Goal: Use online tool/utility: Utilize a website feature to perform a specific function

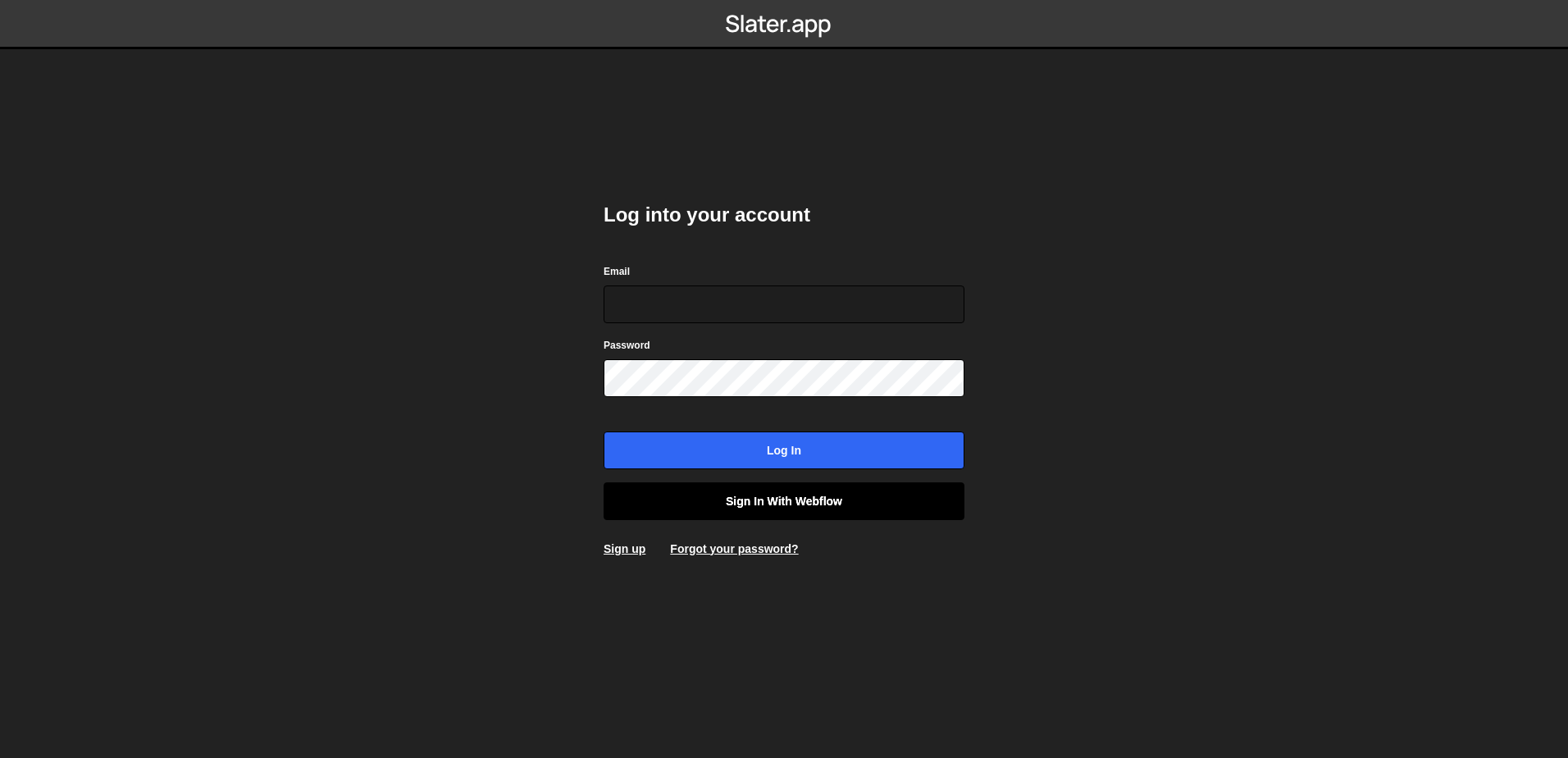
click at [829, 485] on link "Sign in with Webflow" at bounding box center [784, 502] width 361 height 37
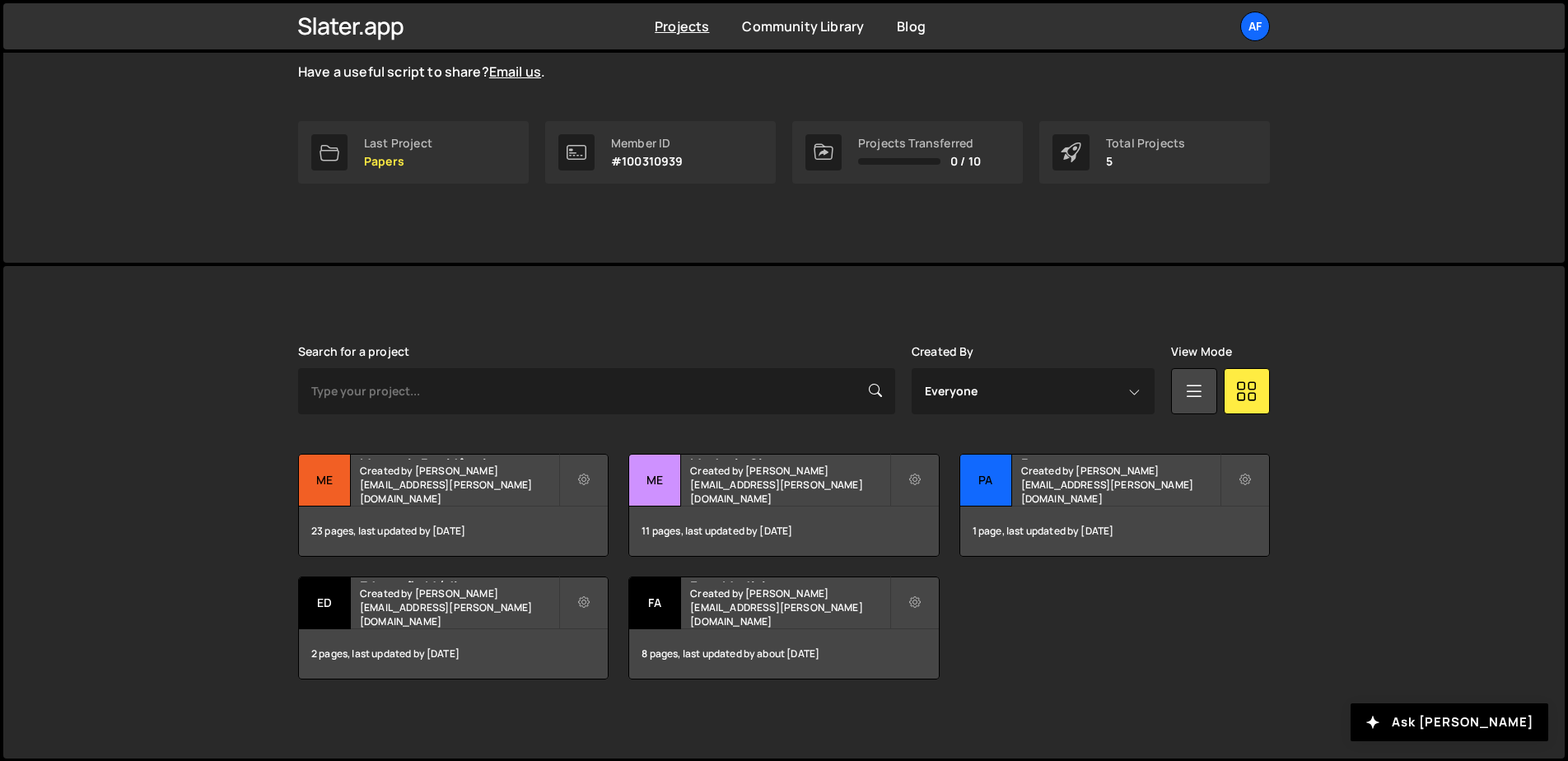
scroll to position [210, 0]
click at [482, 606] on small "Created by hudson.oliveira@afya.com.br" at bounding box center [459, 606] width 198 height 42
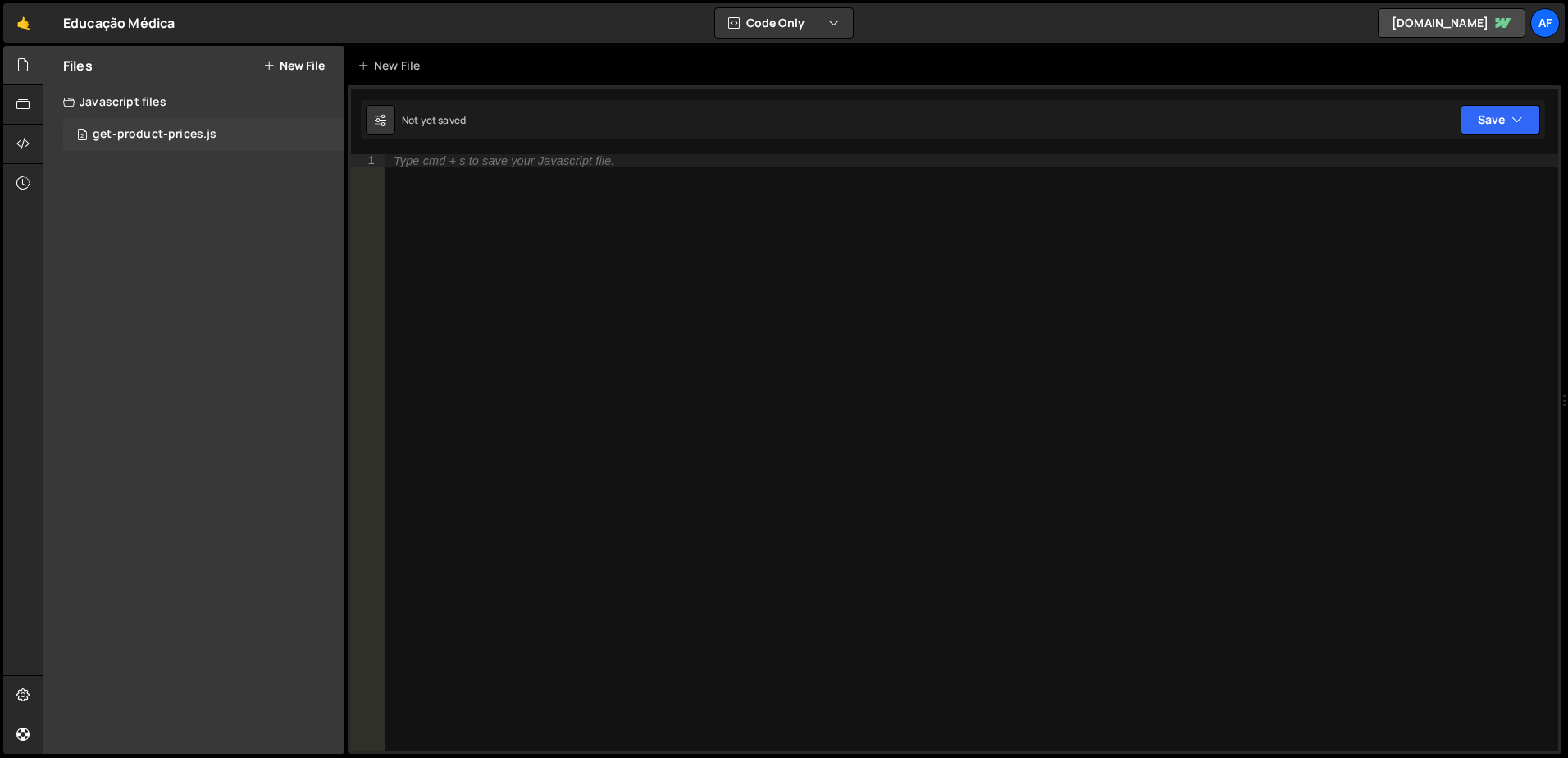
click at [225, 125] on div "2 get-product-prices.js 0" at bounding box center [203, 135] width 282 height 33
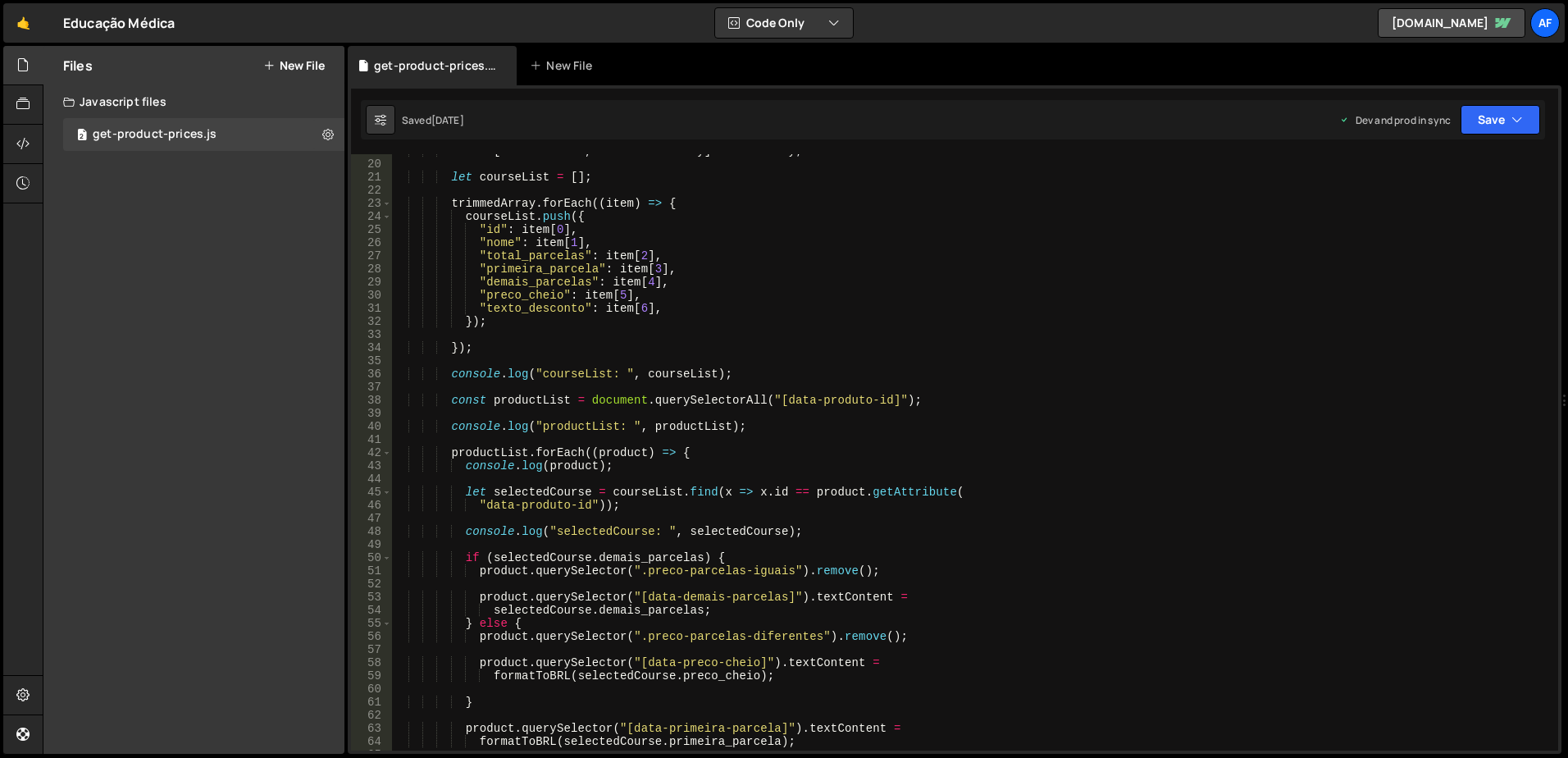
scroll to position [345, 0]
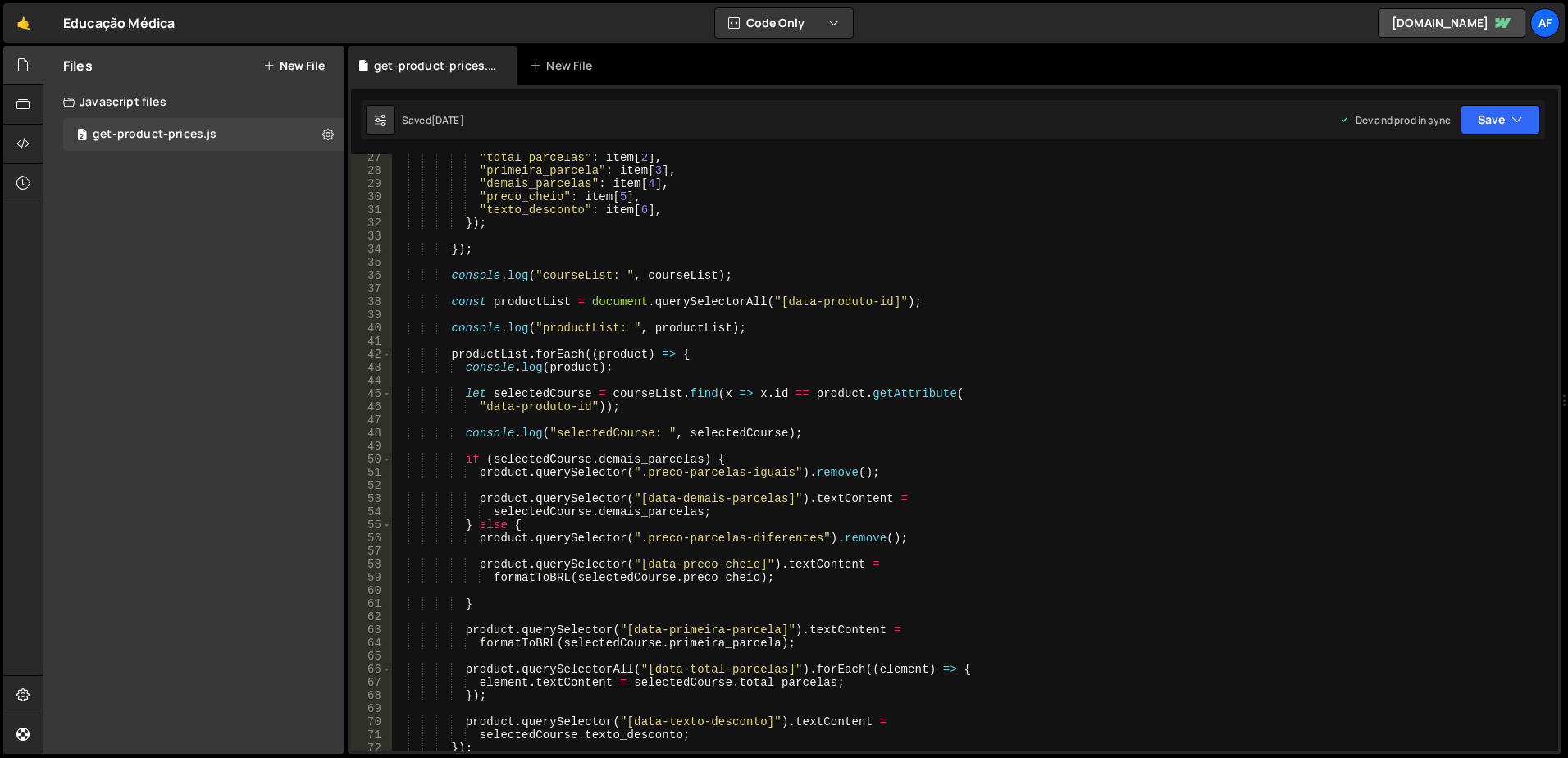
click at [720, 234] on div ""total_parcelas" : item [ 2 ] , "primeira_parcela" : item [ 3 ] , "demais_parce…" at bounding box center [972, 462] width 1160 height 623
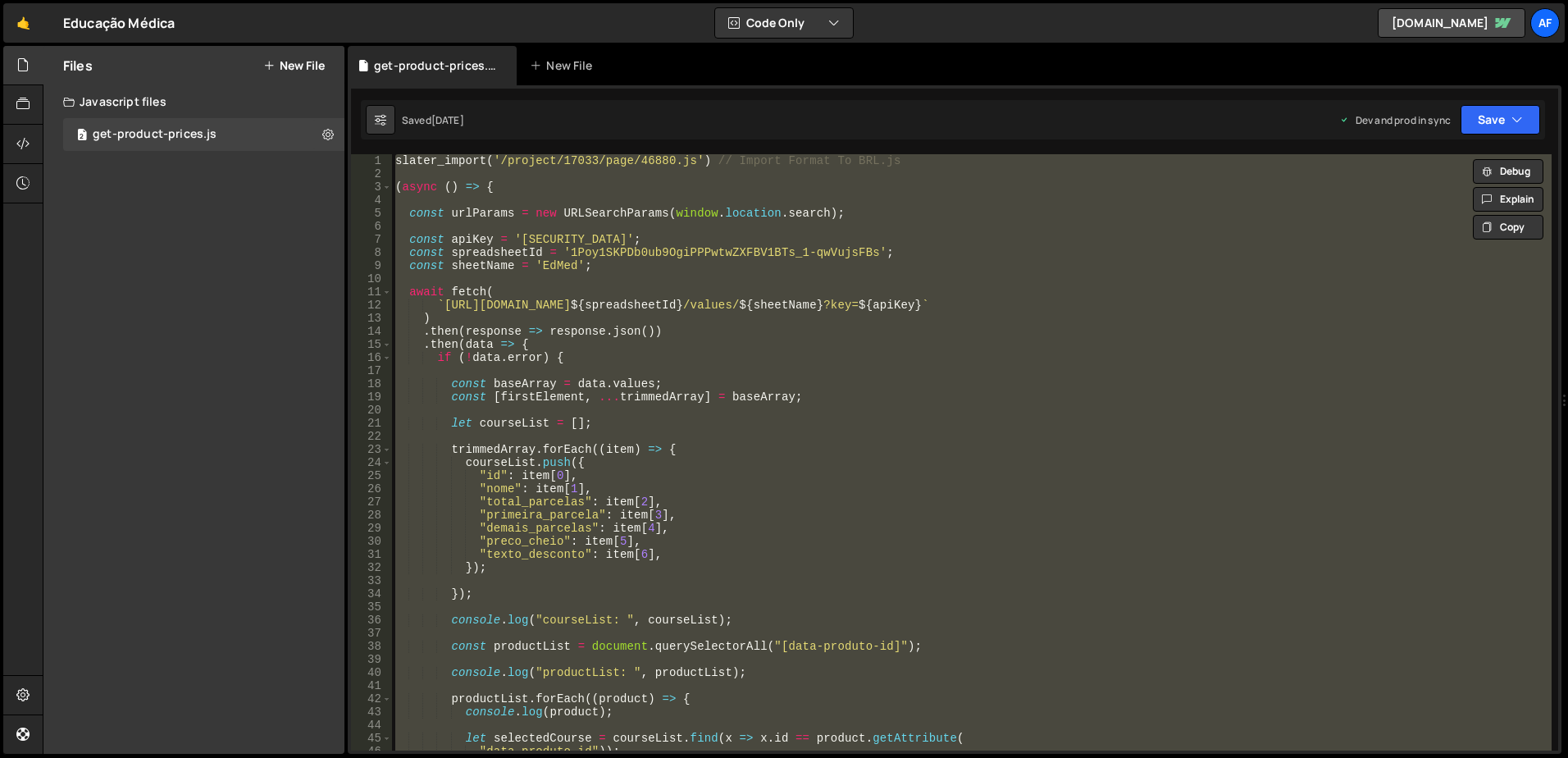
scroll to position [0, 0]
click at [682, 320] on div "slater_import ( '/project/17033/page/46880.js' ) // Import Format To BRL.js ( a…" at bounding box center [972, 452] width 1160 height 597
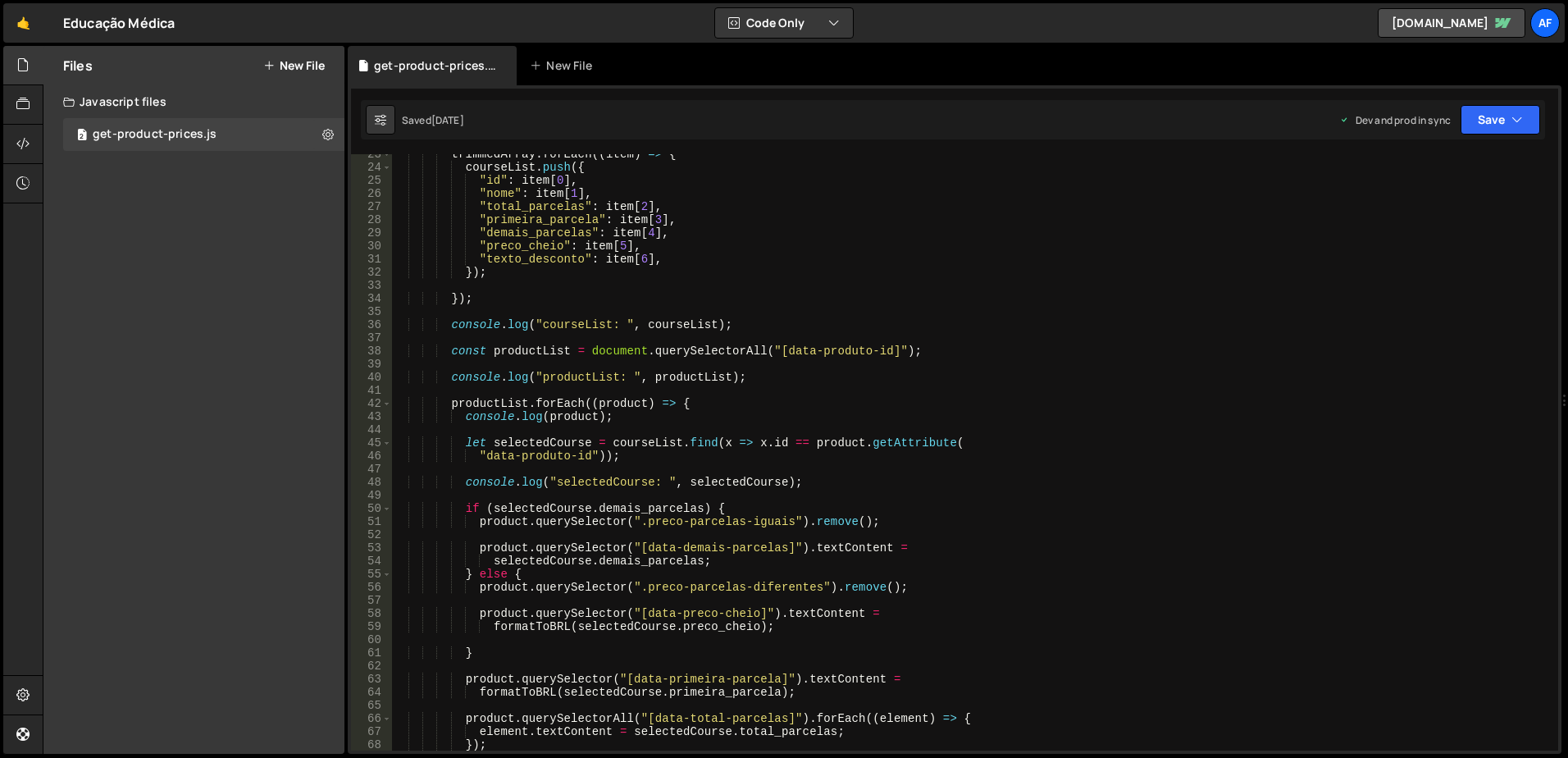
scroll to position [296, 0]
click at [652, 456] on div "trimmedArray . forEach (( item ) => { courseList . push ({ "id" : item [ 0 ] , …" at bounding box center [972, 458] width 1160 height 623
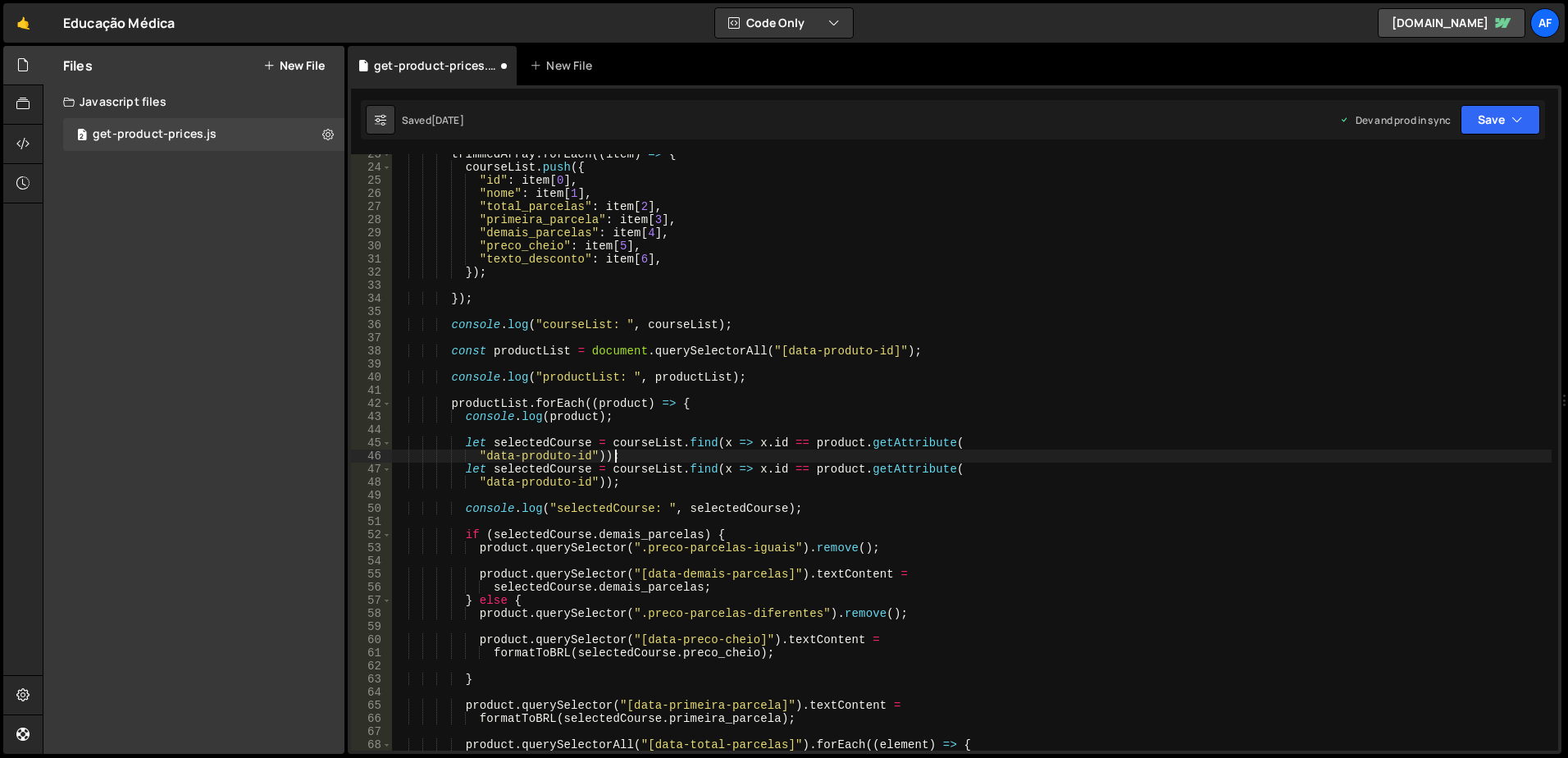
type textarea ""data-produto-id"));"
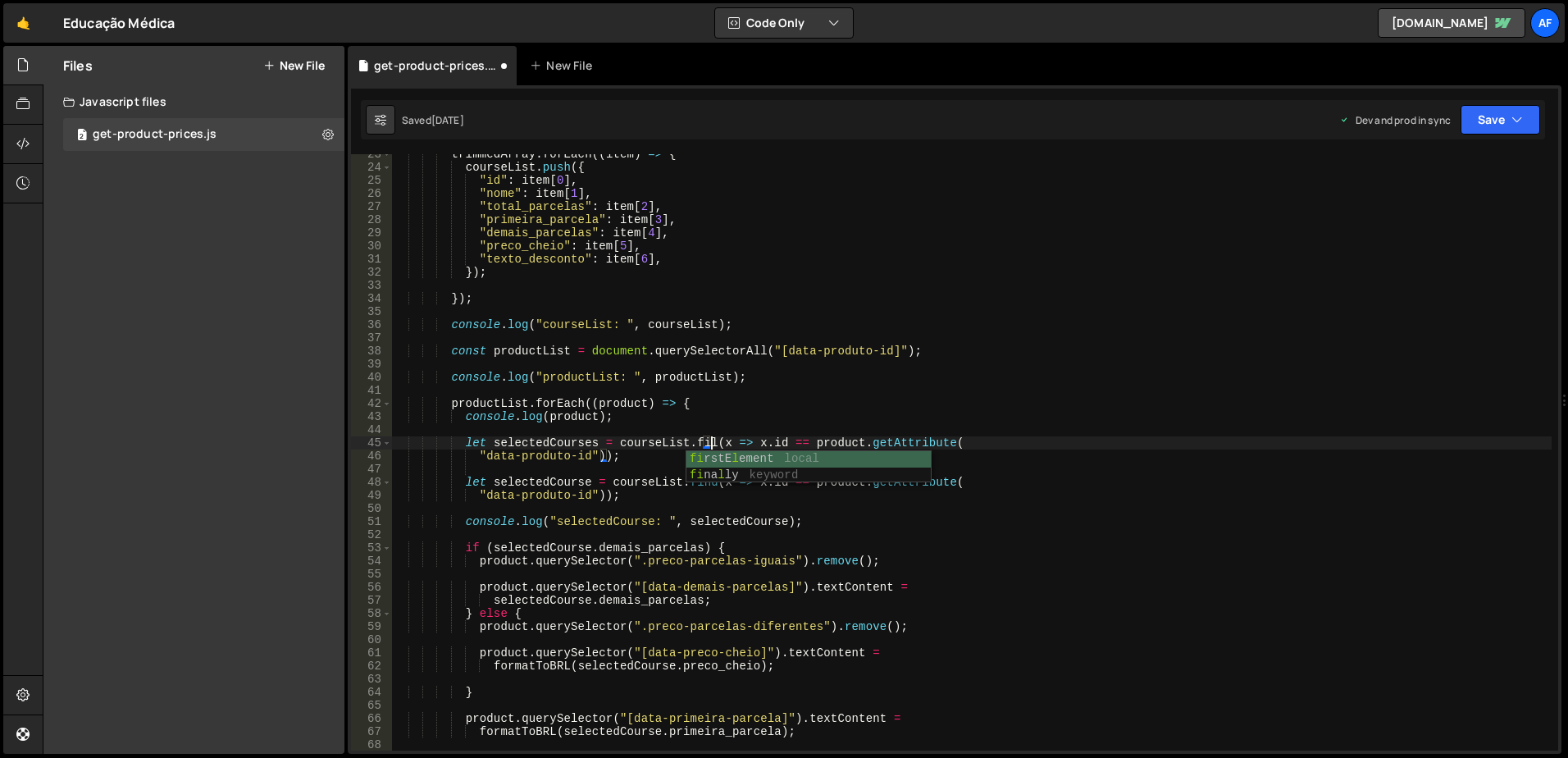
scroll to position [0, 23]
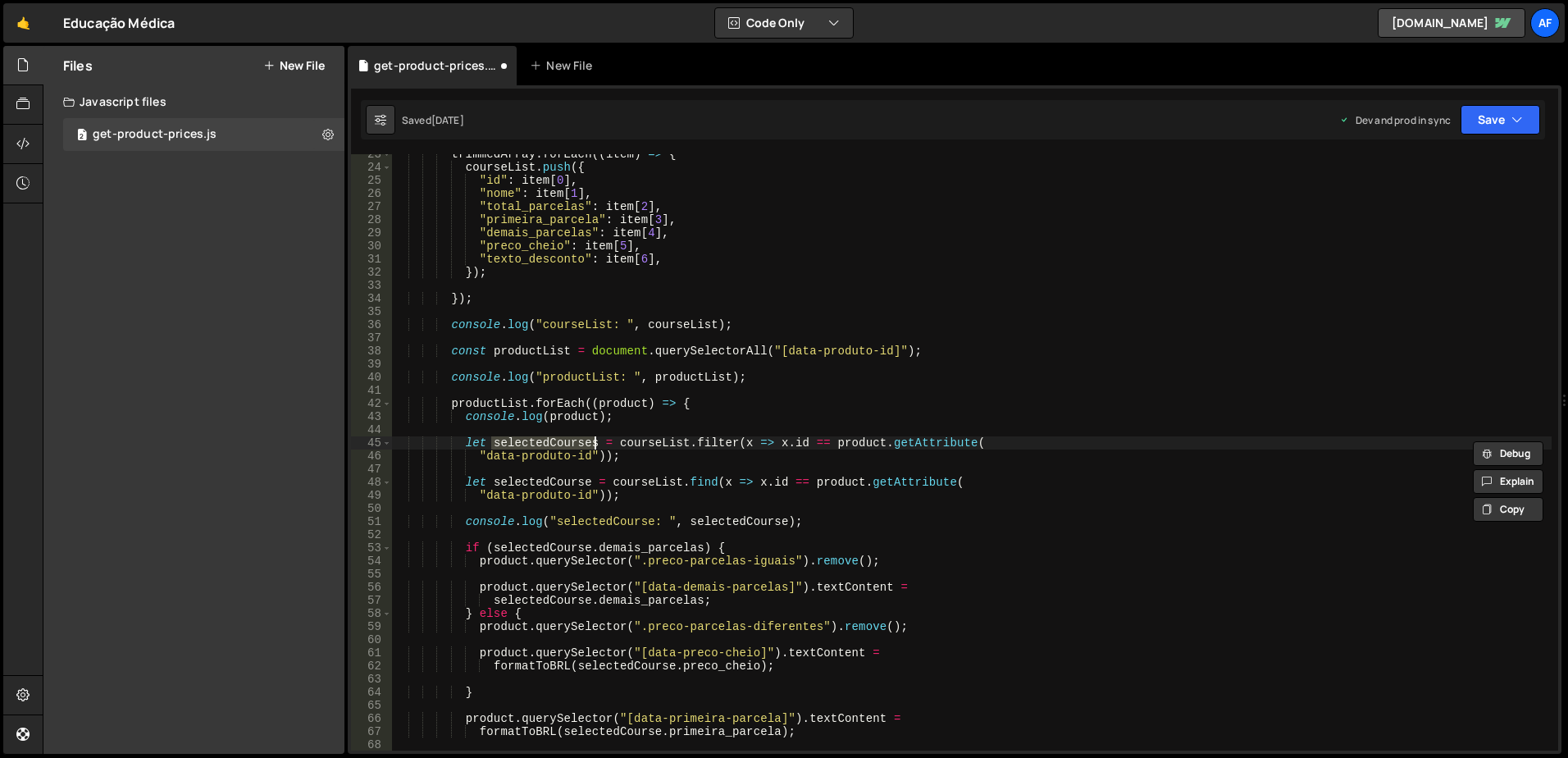
type textarea ""data-produto-id"));"
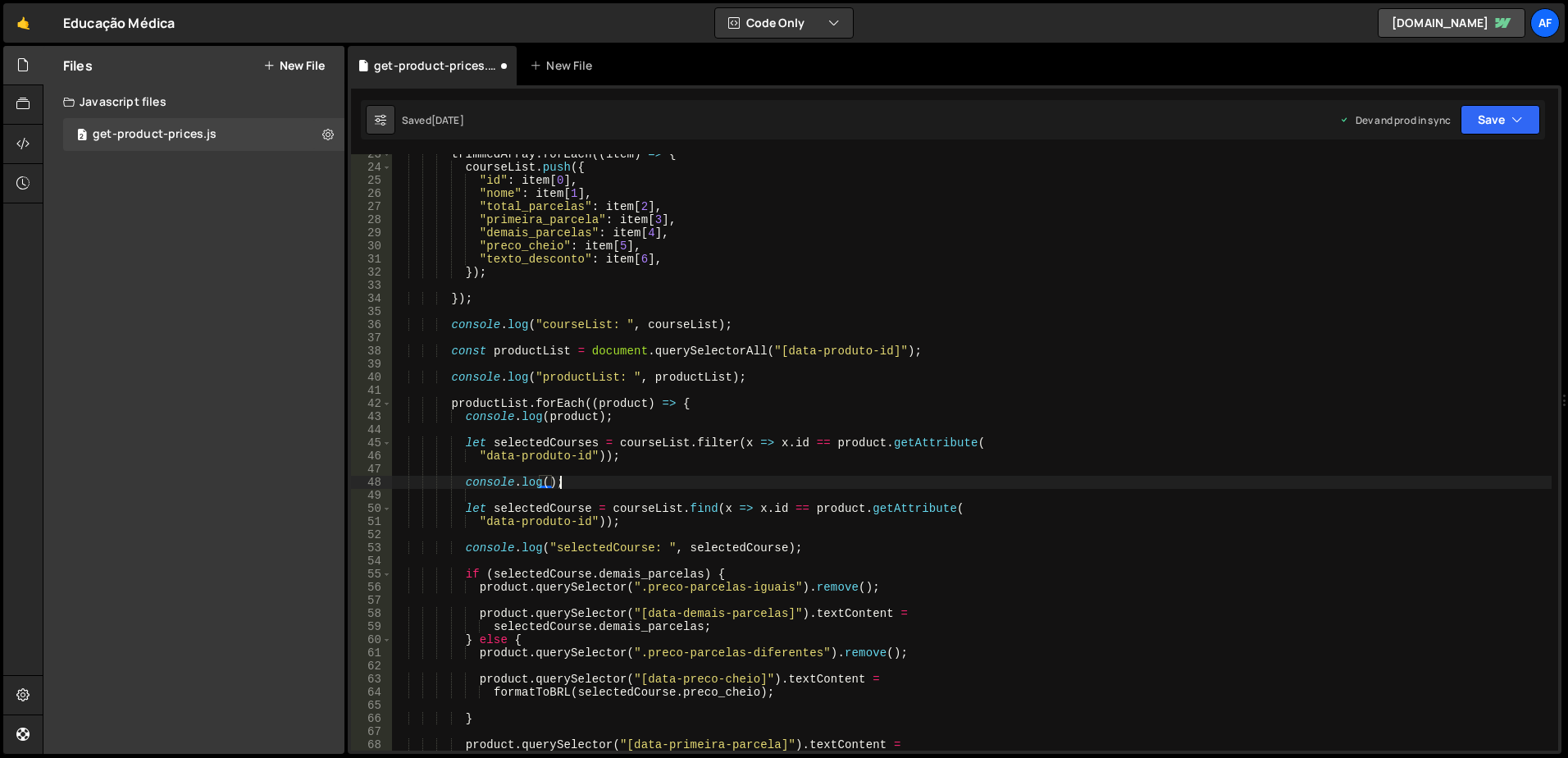
scroll to position [0, 11]
paste textarea "selectedCourses"
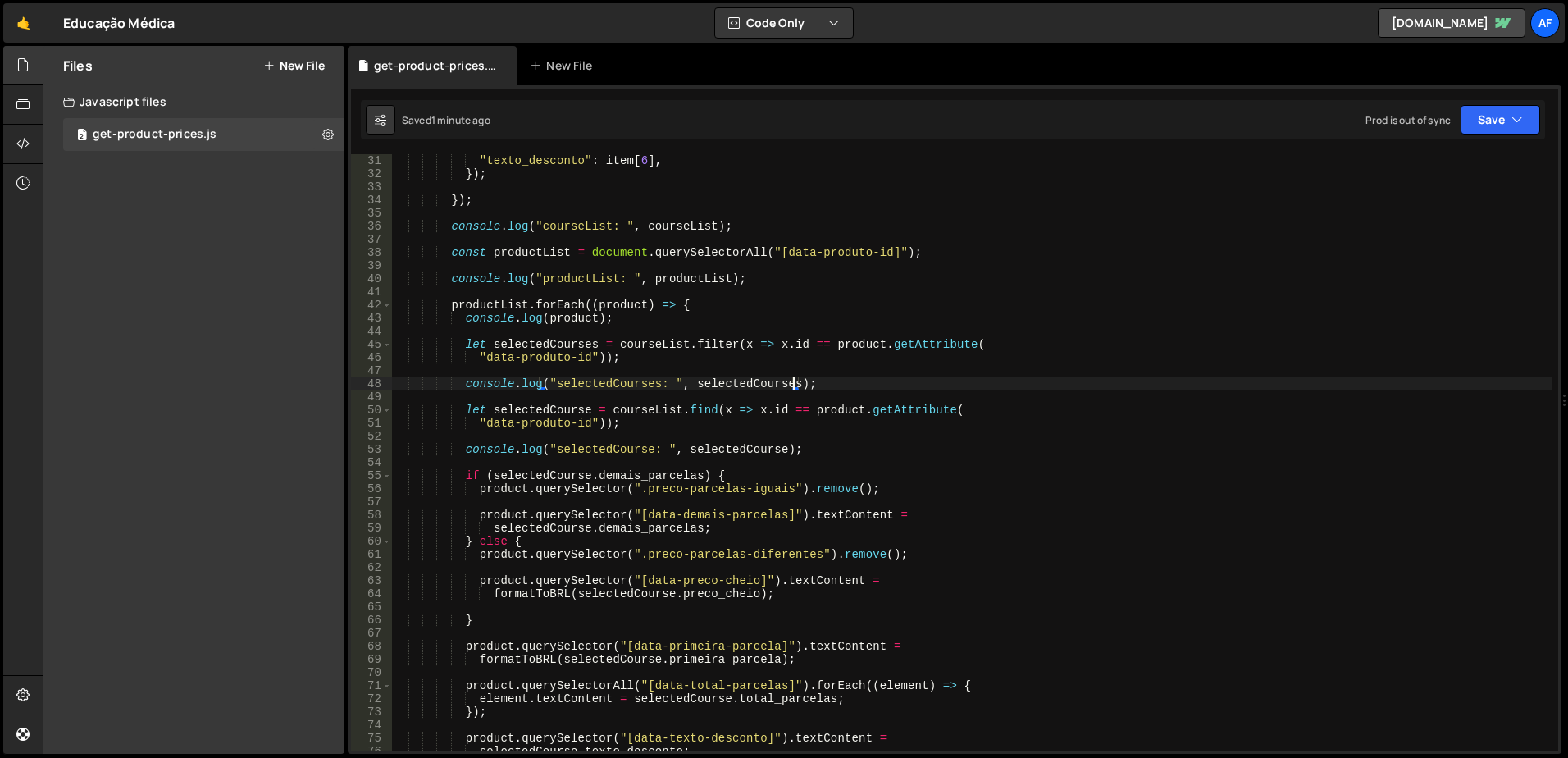
scroll to position [443, 0]
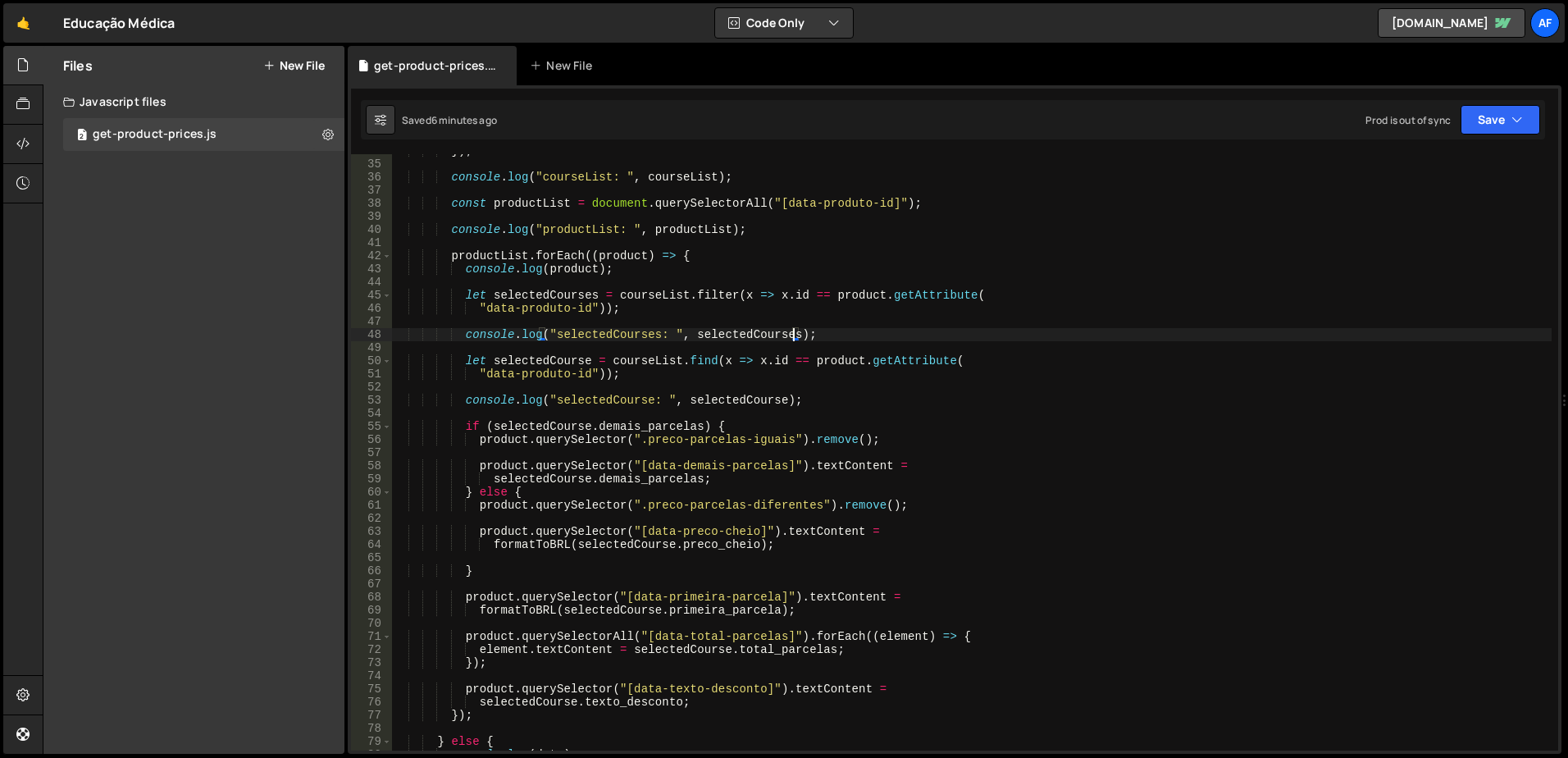
click at [666, 378] on div "}) ; console . log ( "courseList: " , courseList ) ; const productList = docume…" at bounding box center [972, 456] width 1160 height 623
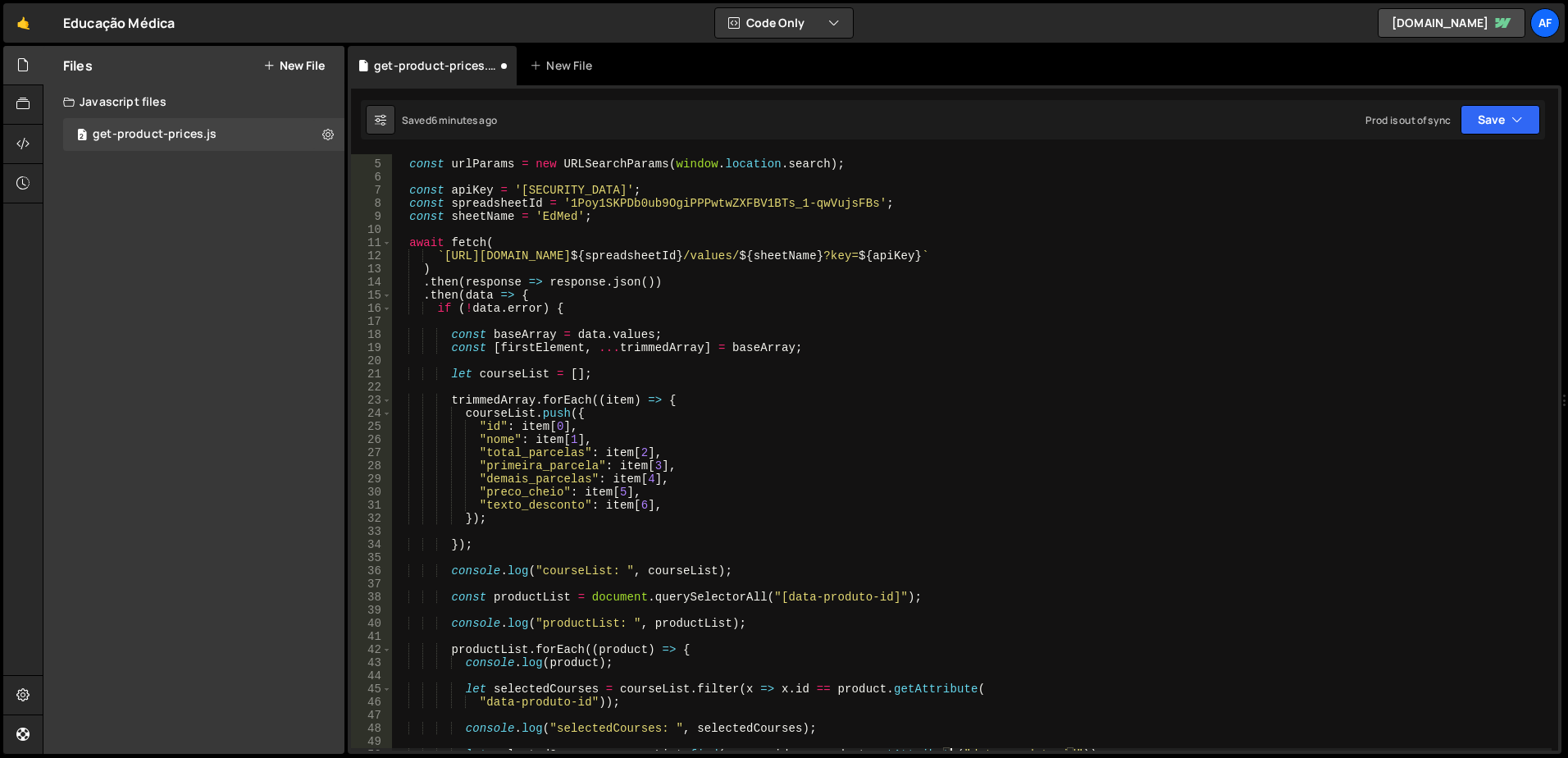
scroll to position [99, 0]
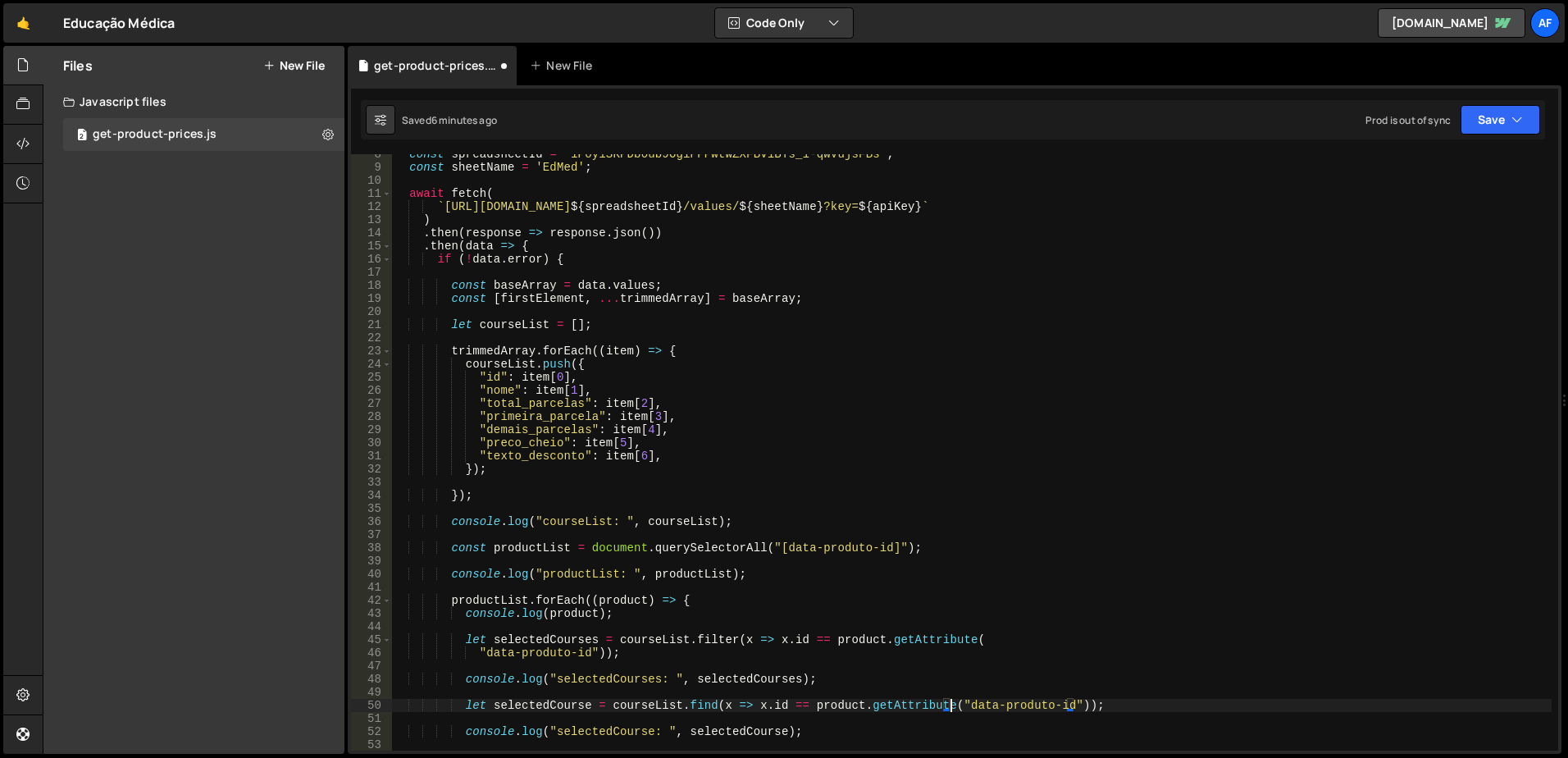
click at [684, 458] on div "const spreadsheetId = '1Poy1SKPDb0ub9OgiPPPwtwZXFBV1BTs_1-qwVujsFBs' ; const sh…" at bounding box center [972, 458] width 1160 height 623
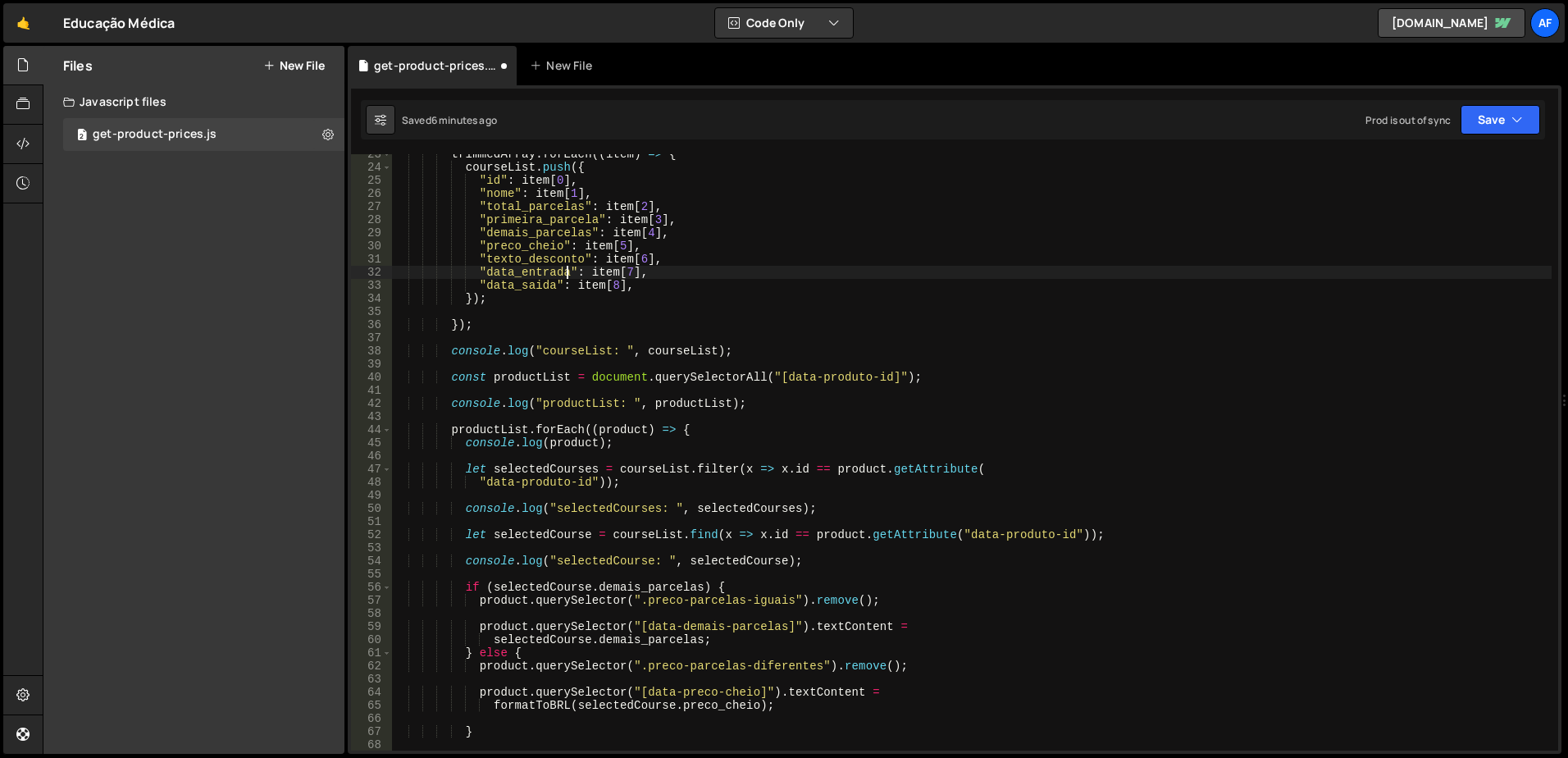
scroll to position [296, 0]
type textarea ""data_entrada": item[7],"
click at [16, 100] on icon at bounding box center [22, 104] width 13 height 18
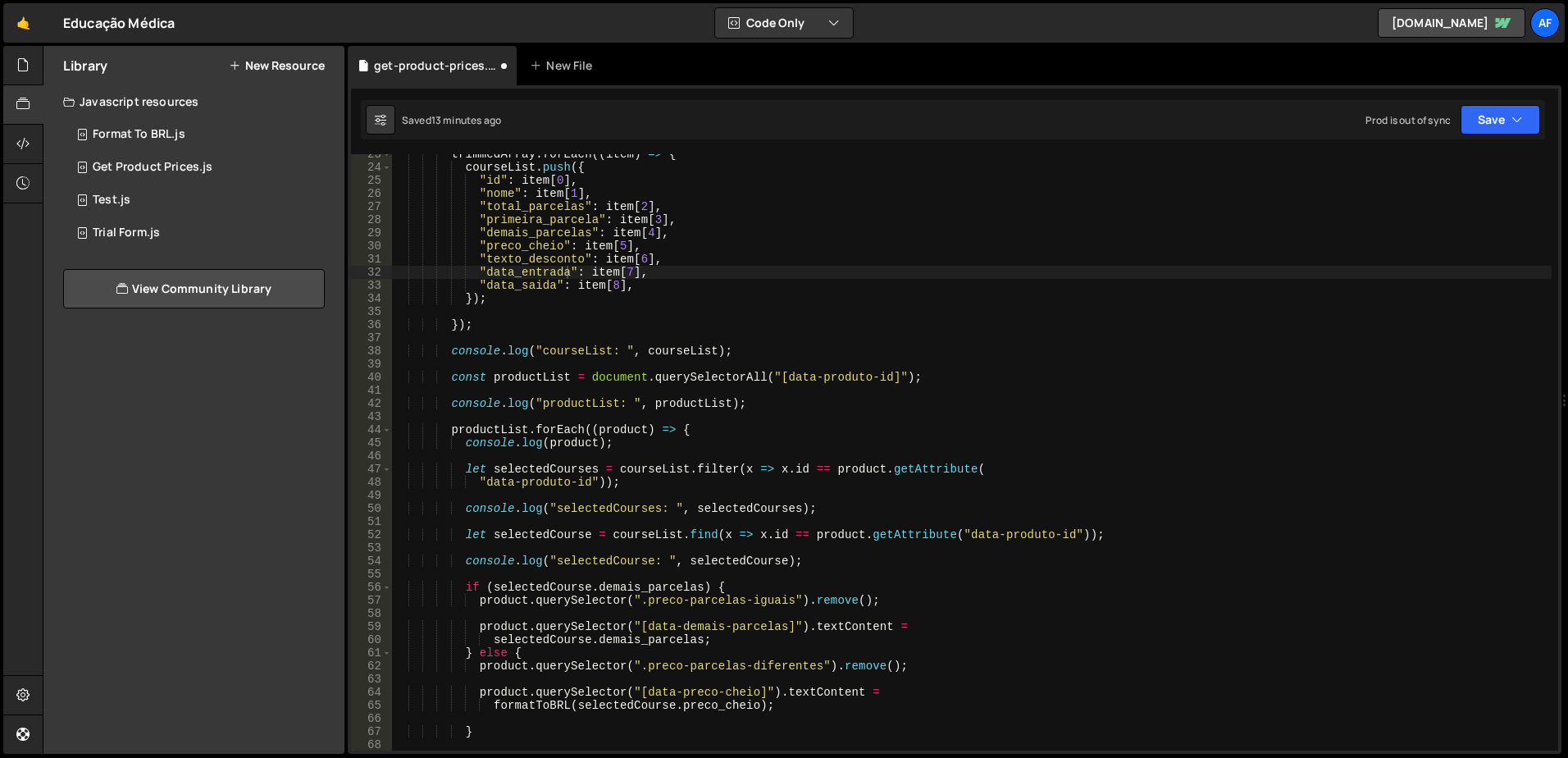
click at [304, 62] on button "New Resource" at bounding box center [277, 65] width 96 height 13
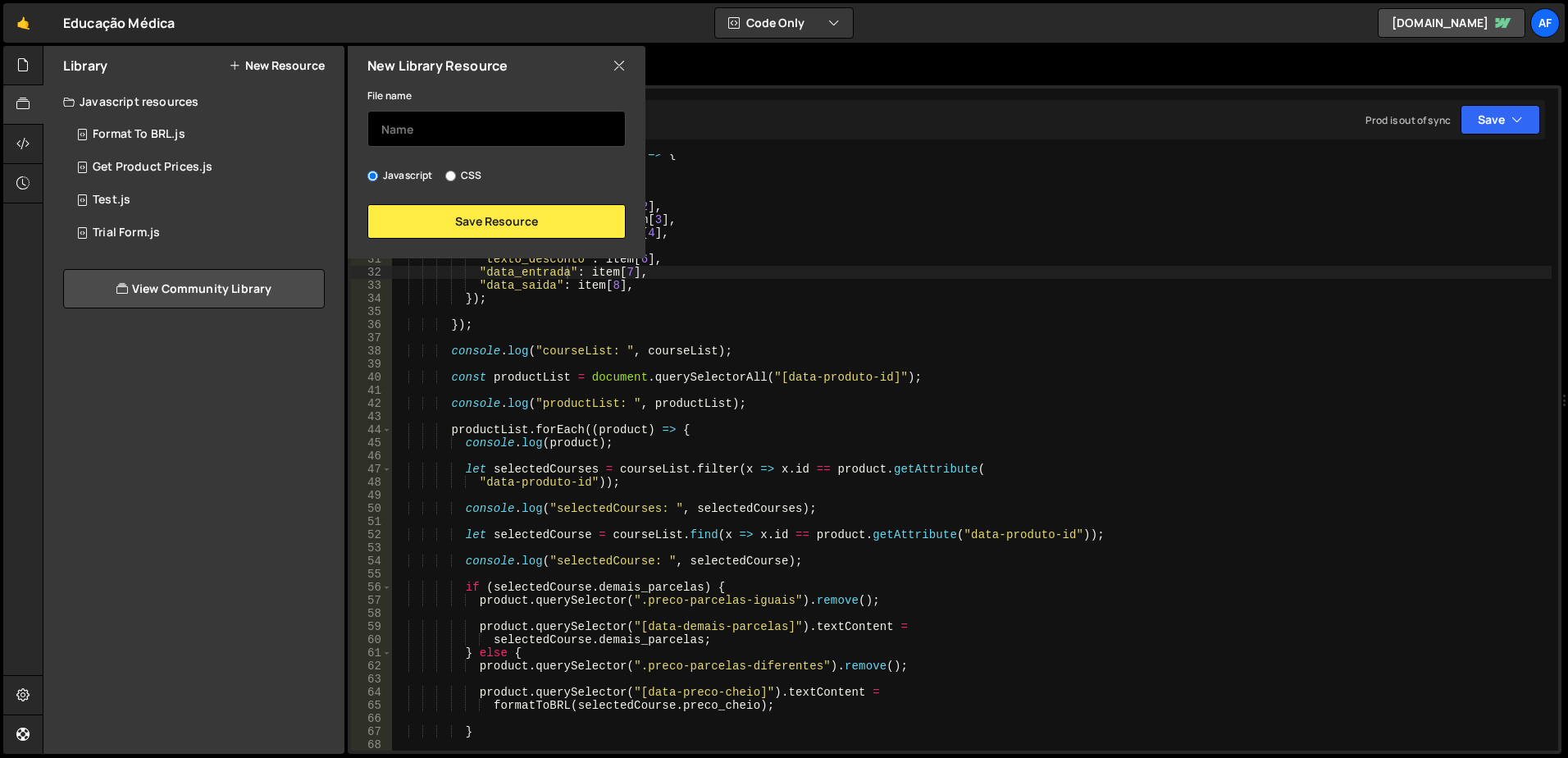
click at [443, 122] on input "text" at bounding box center [497, 129] width 259 height 36
type input "Format Date to PT-BR"
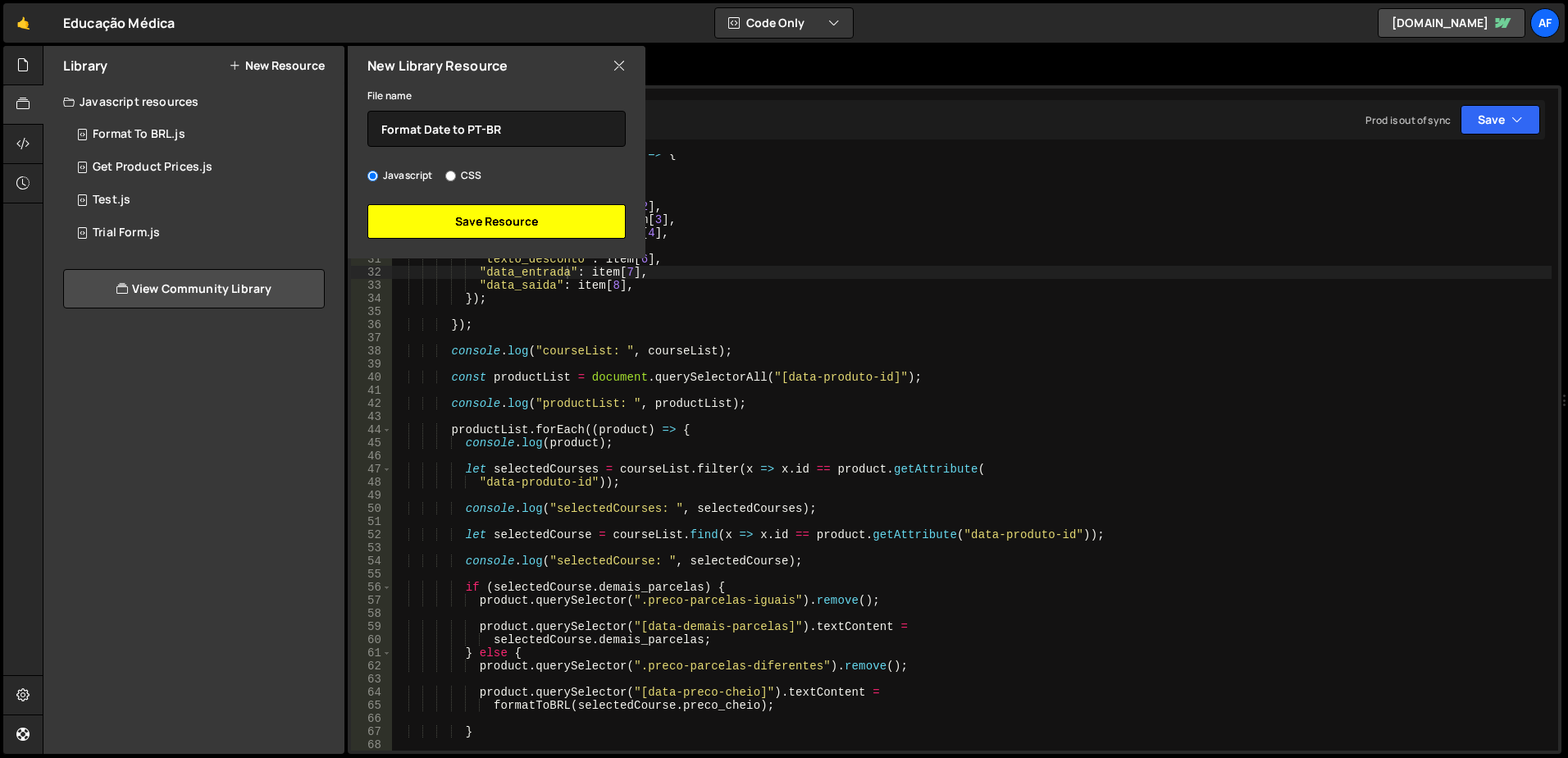
click at [484, 217] on button "Save Resource" at bounding box center [497, 221] width 259 height 34
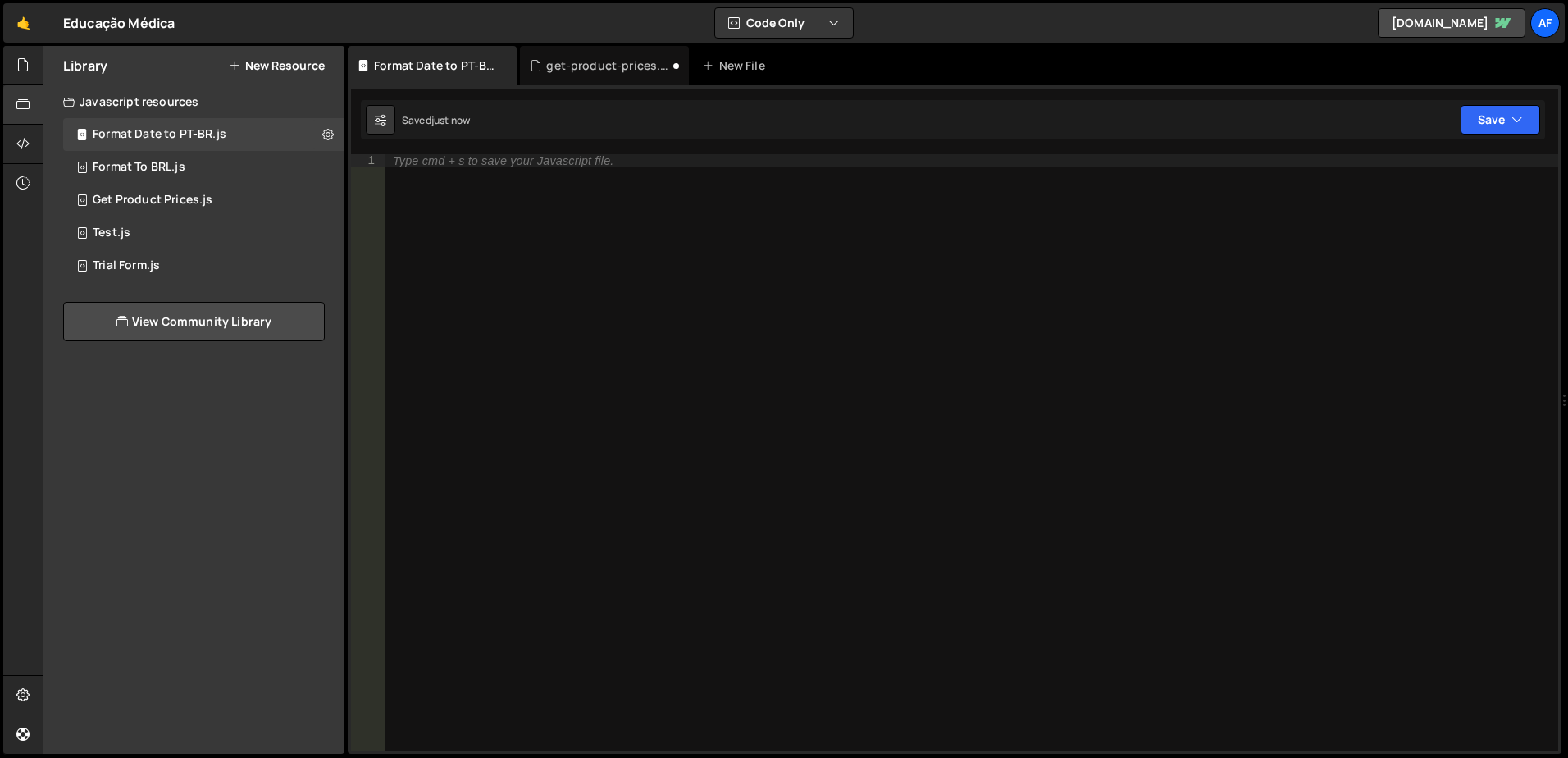
click at [478, 211] on div "Type cmd + s to save your Javascript file." at bounding box center [971, 465] width 1174 height 623
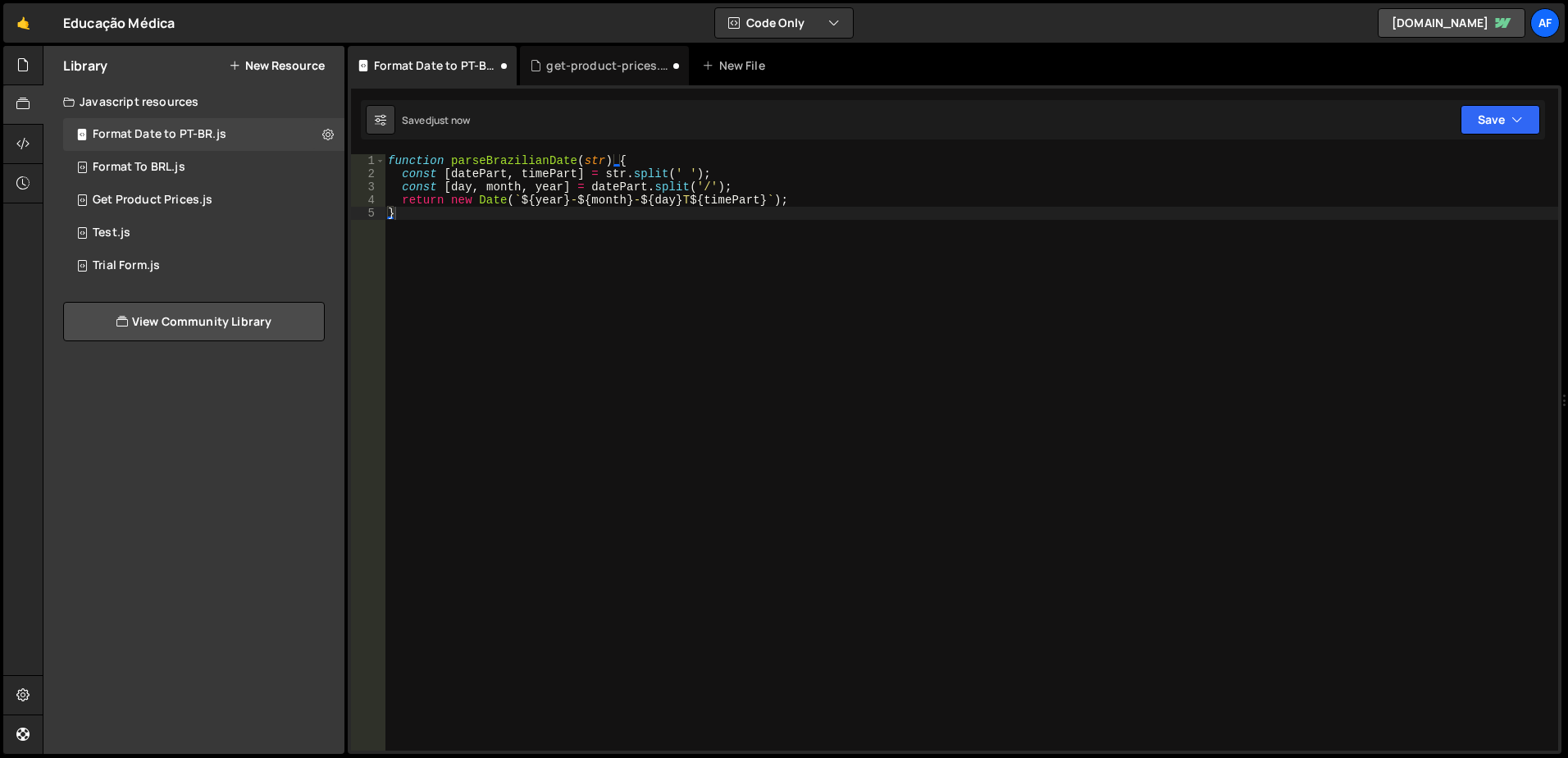
click at [517, 158] on div "function parseBrazilianDate ( str ) { const [ datePart , timePart ] = str . spl…" at bounding box center [971, 465] width 1174 height 623
click at [581, 332] on div "function parseptBRDate ( str ) { const [ datePart , timePart ] = str . split ( …" at bounding box center [971, 465] width 1174 height 623
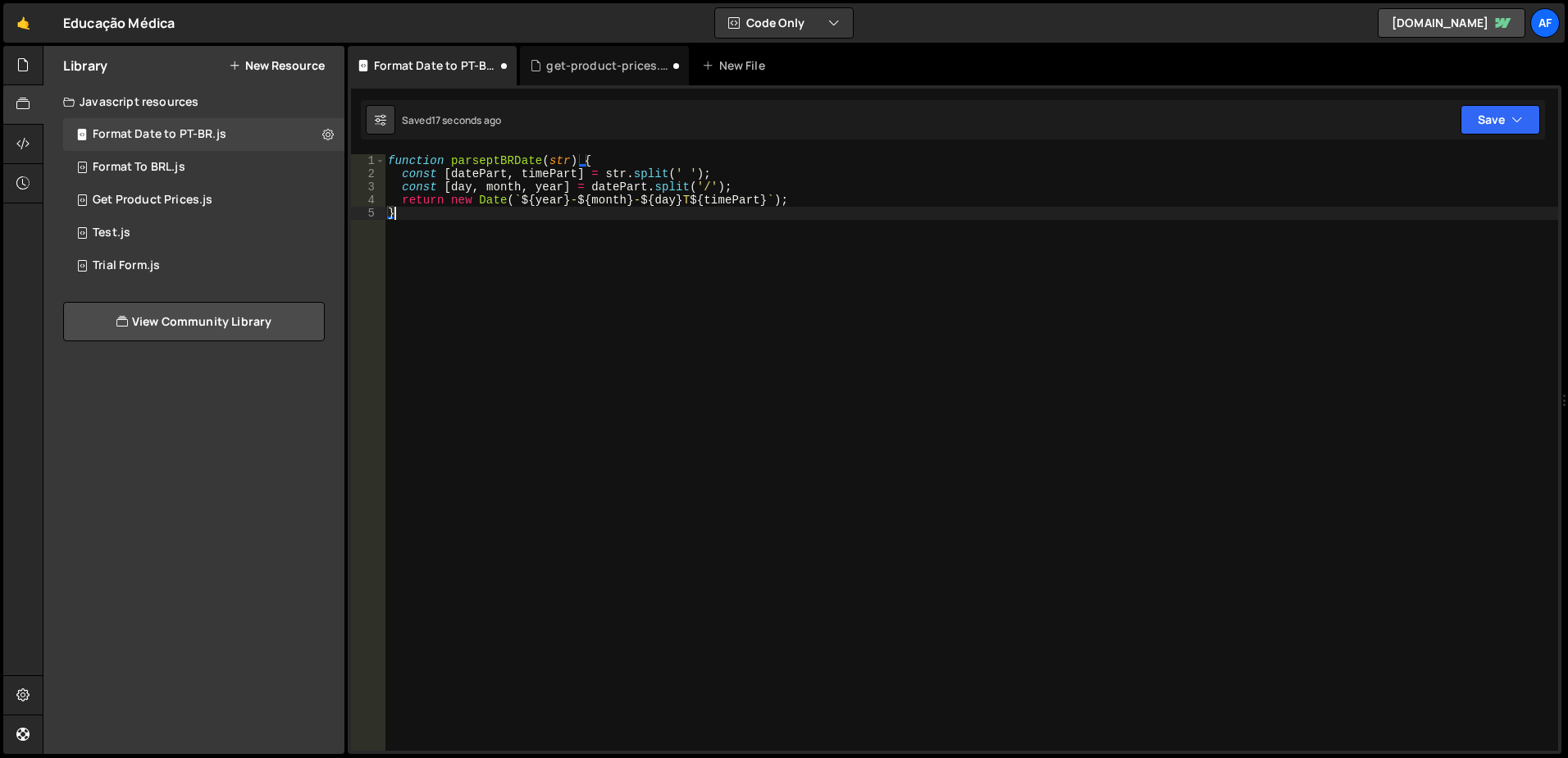
click at [509, 250] on div "function parseptBRDate ( str ) { const [ datePart , timePart ] = str . split ( …" at bounding box center [971, 465] width 1174 height 623
type textarea "}"
click at [603, 61] on div "get-product-prices.js" at bounding box center [608, 65] width 123 height 16
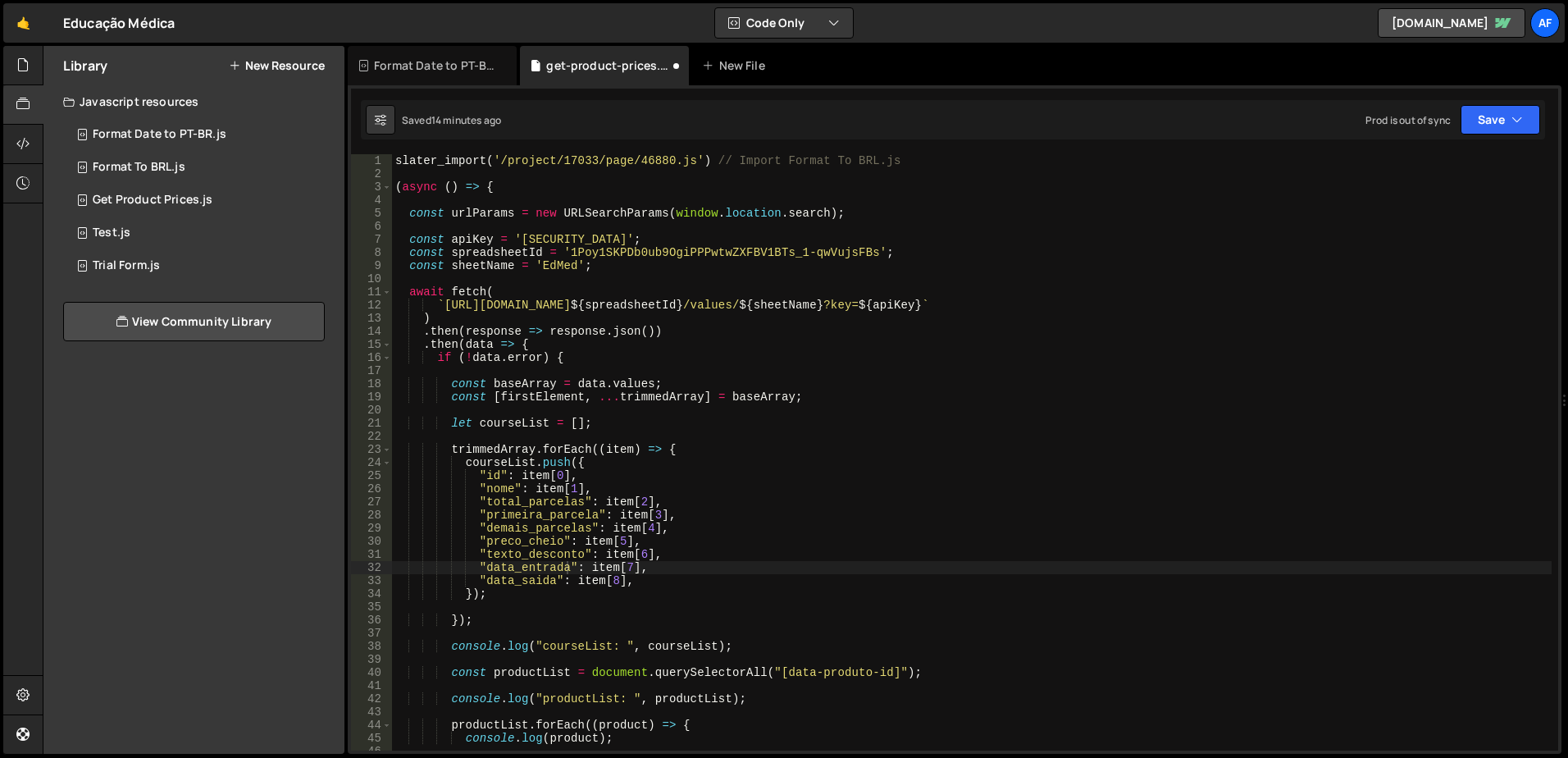
click at [995, 146] on div "1 Type cmd + s to save your Javascript file. הההההההההההההההההההההההההההההההההה…" at bounding box center [955, 419] width 1214 height 669
type textarea "slater_import('/project/17033/page/46880.js') // Import Format To BRL.js"
click at [1003, 160] on div "slater_import ( '/project/17033/page/46880.js' ) // Import Format To BRL.js ( a…" at bounding box center [972, 465] width 1160 height 623
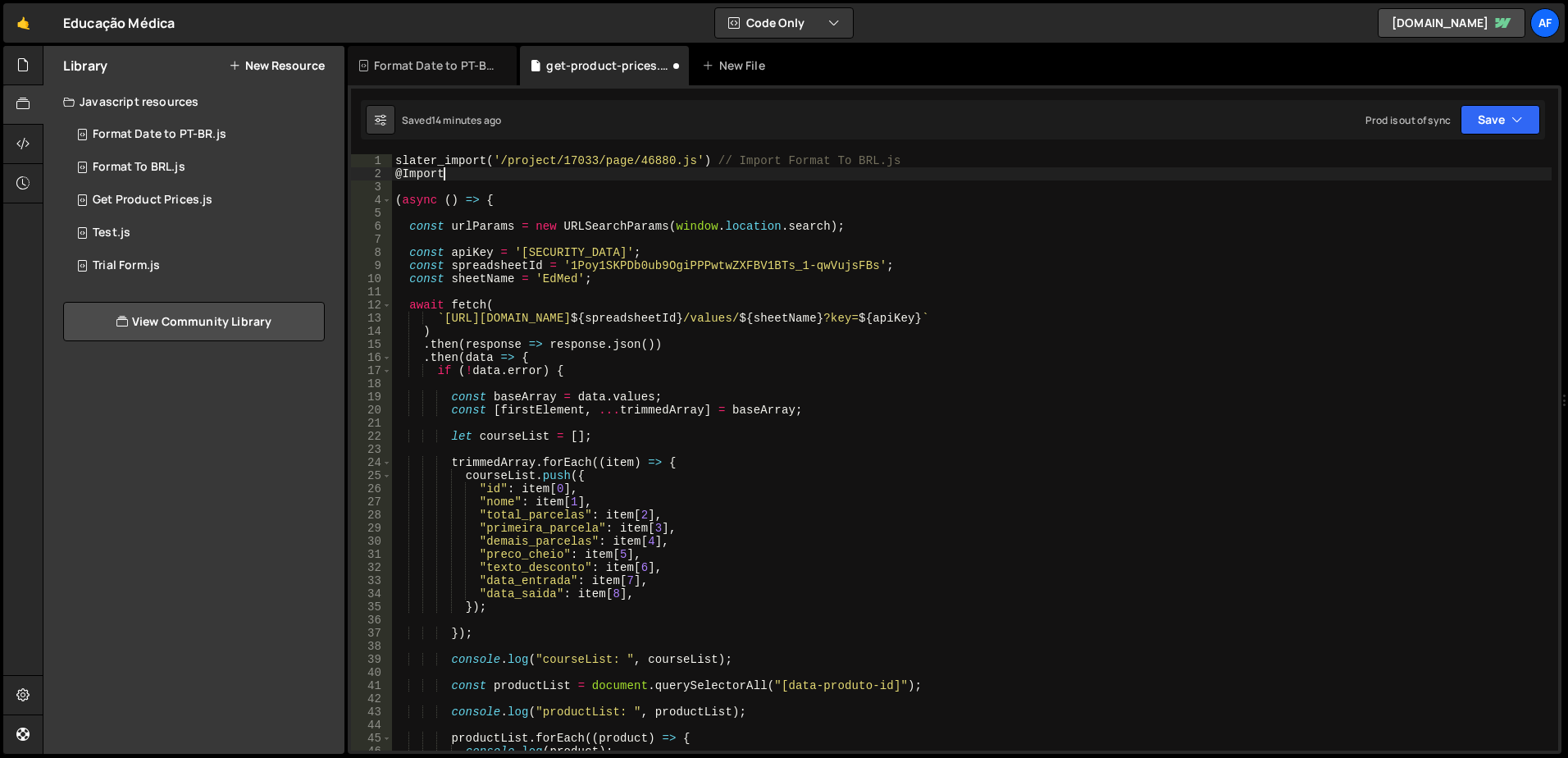
type textarea "@Import"
type textarea "slater_import"
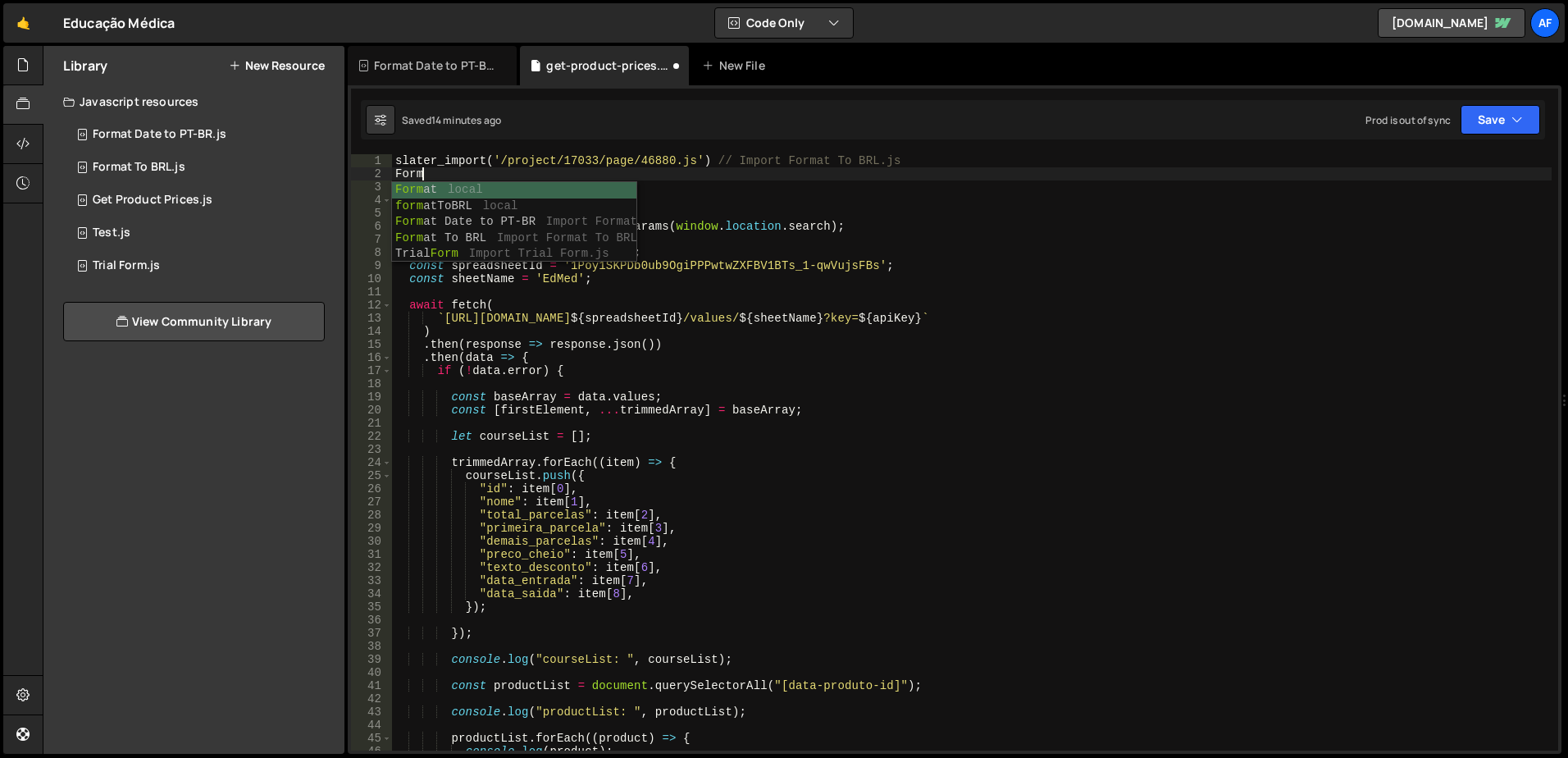
scroll to position [0, 2]
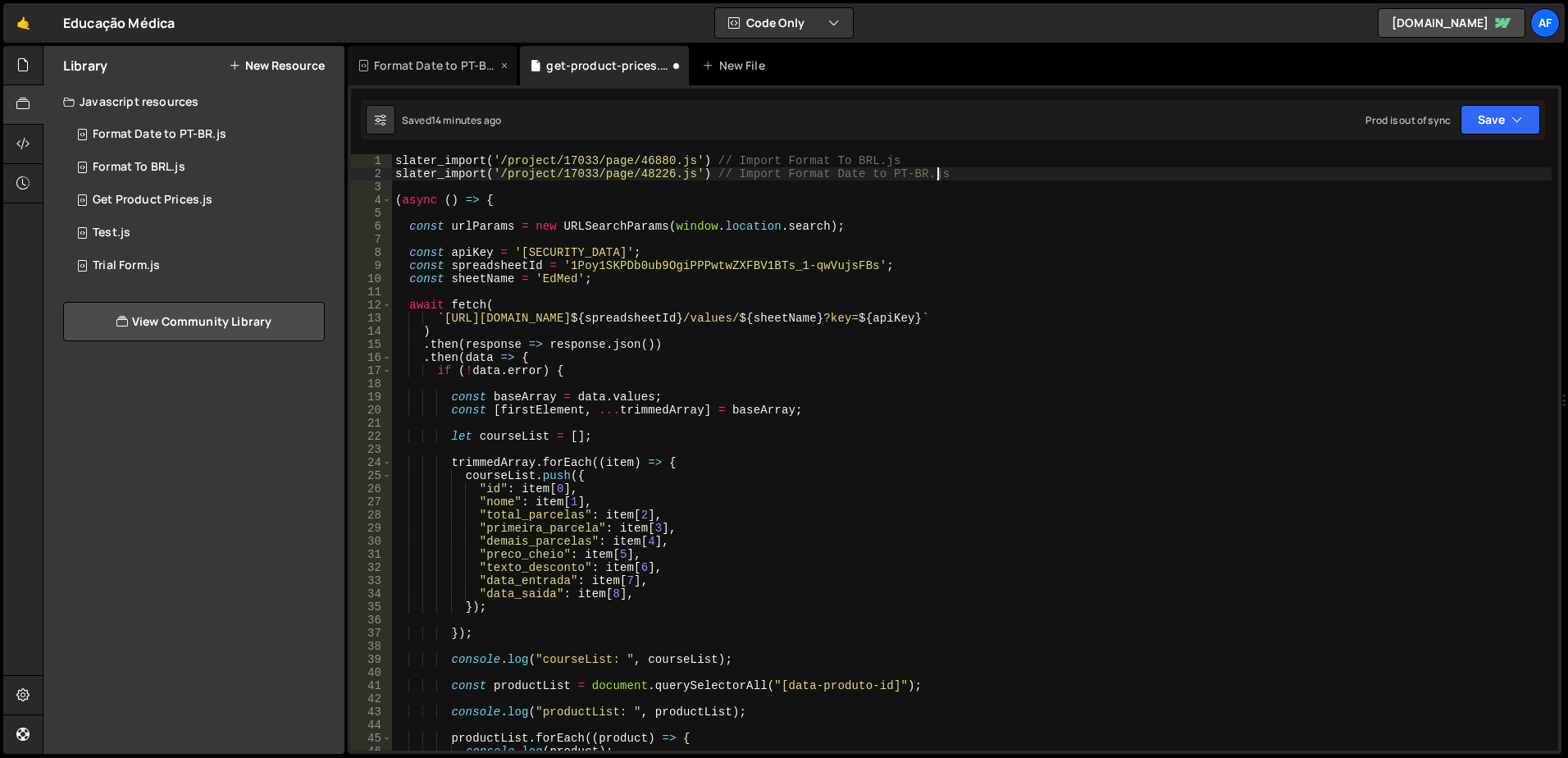
type textarea "slater_import('/project/17033/page/48226.js') // Import Format Date to PT-BR.js"
click at [448, 68] on div "Format Date to PT-BR.js" at bounding box center [435, 65] width 123 height 16
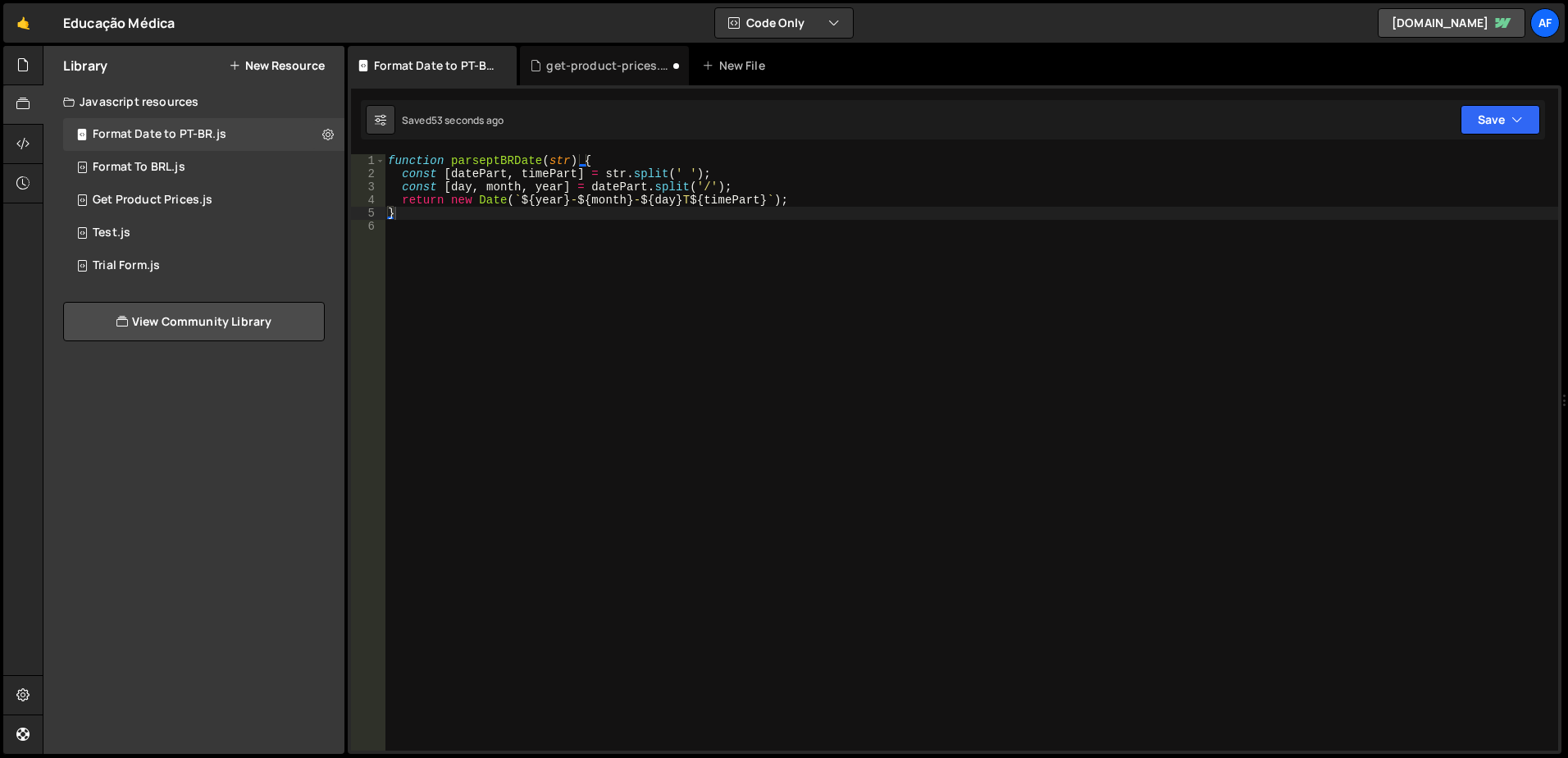
type textarea "function parseptBRDate(str) {"
click at [488, 157] on div "function parseptBRDate ( str ) { const [ datePart , timePart ] = str . split ( …" at bounding box center [971, 465] width 1174 height 623
click at [597, 71] on div "get-product-prices.js" at bounding box center [608, 65] width 123 height 16
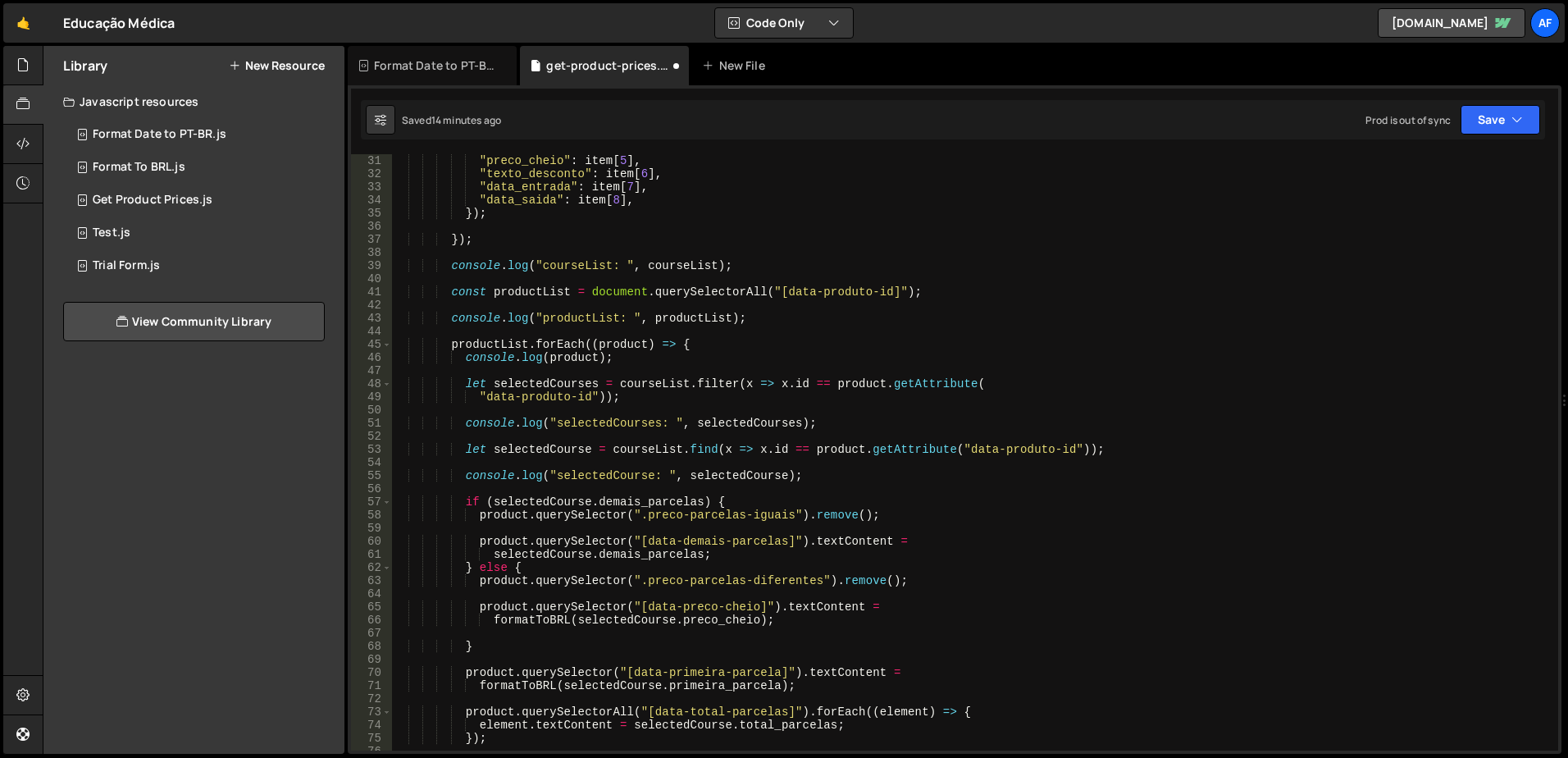
scroll to position [394, 0]
click at [755, 451] on div ""preco_cheio" : item [ 5 ] , "texto_desconto" : item [ 6 ] , "data_entrada" : i…" at bounding box center [972, 465] width 1160 height 623
paste textarea "new Date() >= [DOMAIN_NAME]_entrada"
click at [1053, 449] on div ""preco_cheio" : item [ 5 ] , "texto_desconto" : item [ 6 ] , "data_entrada" : i…" at bounding box center [972, 465] width 1160 height 623
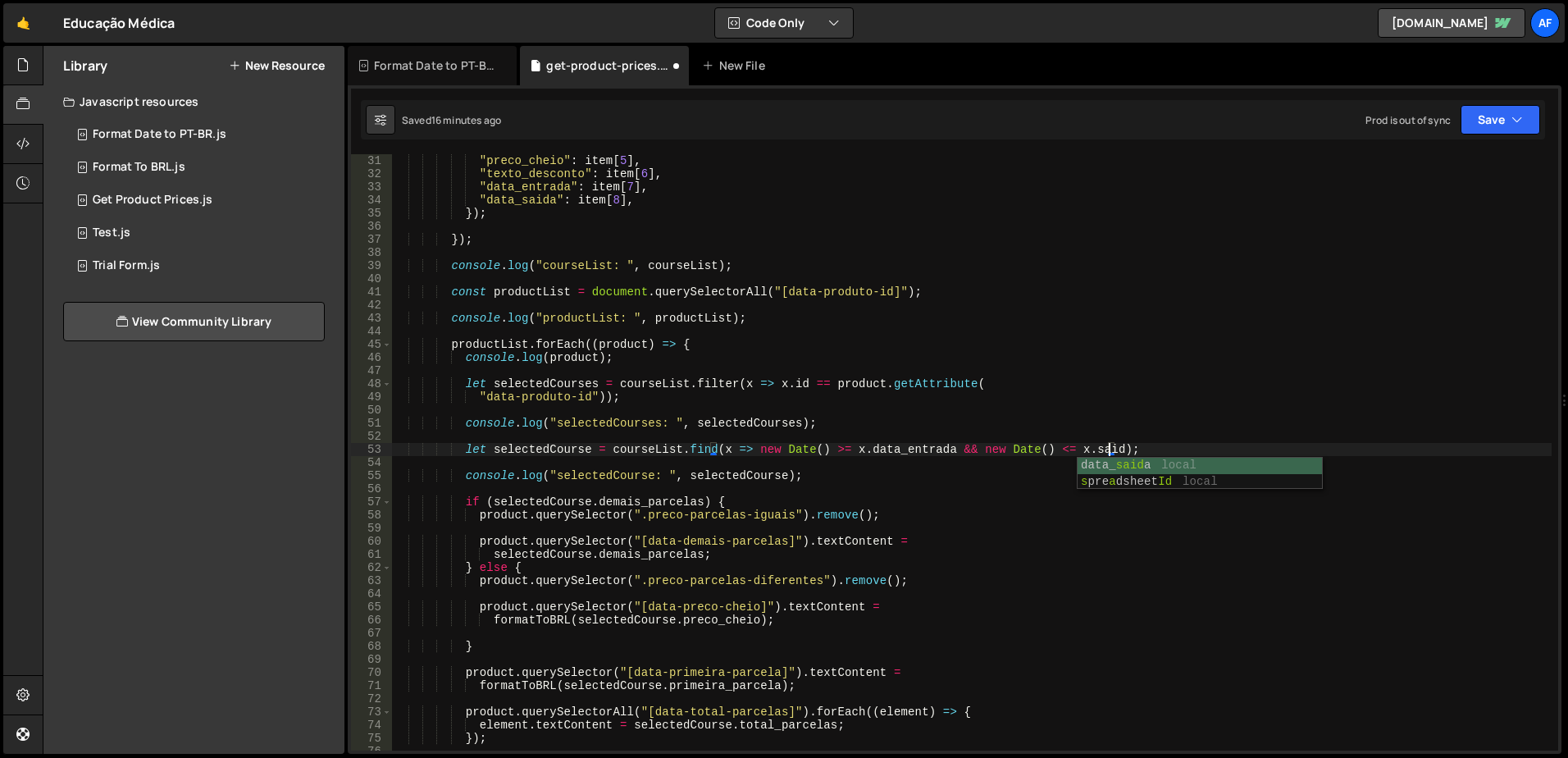
scroll to position [0, 50]
click at [938, 422] on div ""preco_cheio" : item [ 5 ] , "texto_desconto" : item [ 6 ] , "data_entrada" : i…" at bounding box center [972, 465] width 1160 height 623
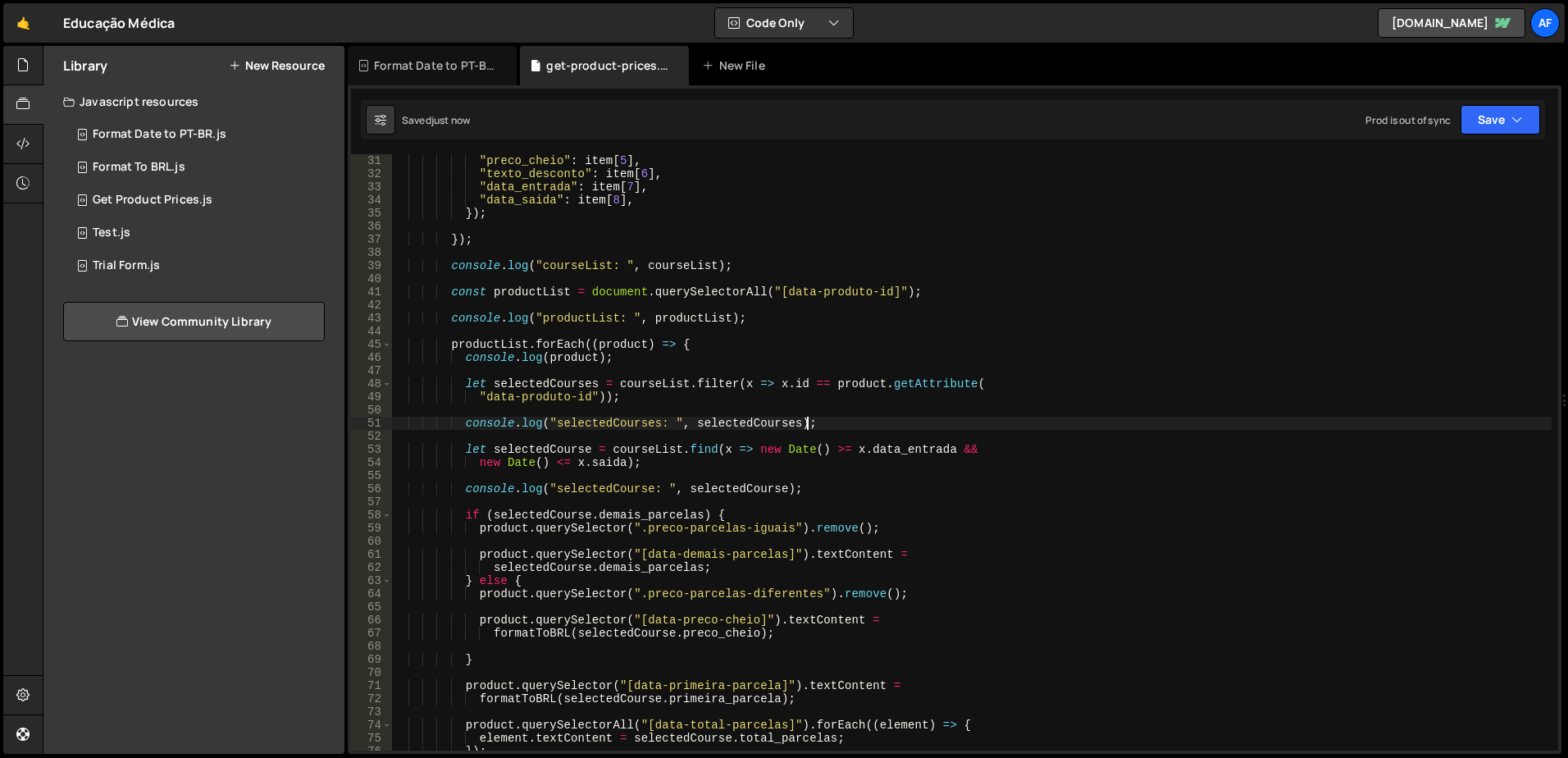
click at [716, 447] on div ""preco_cheio" : item [ 5 ] , "texto_desconto" : item [ 6 ] , "data_entrada" : i…" at bounding box center [972, 465] width 1160 height 623
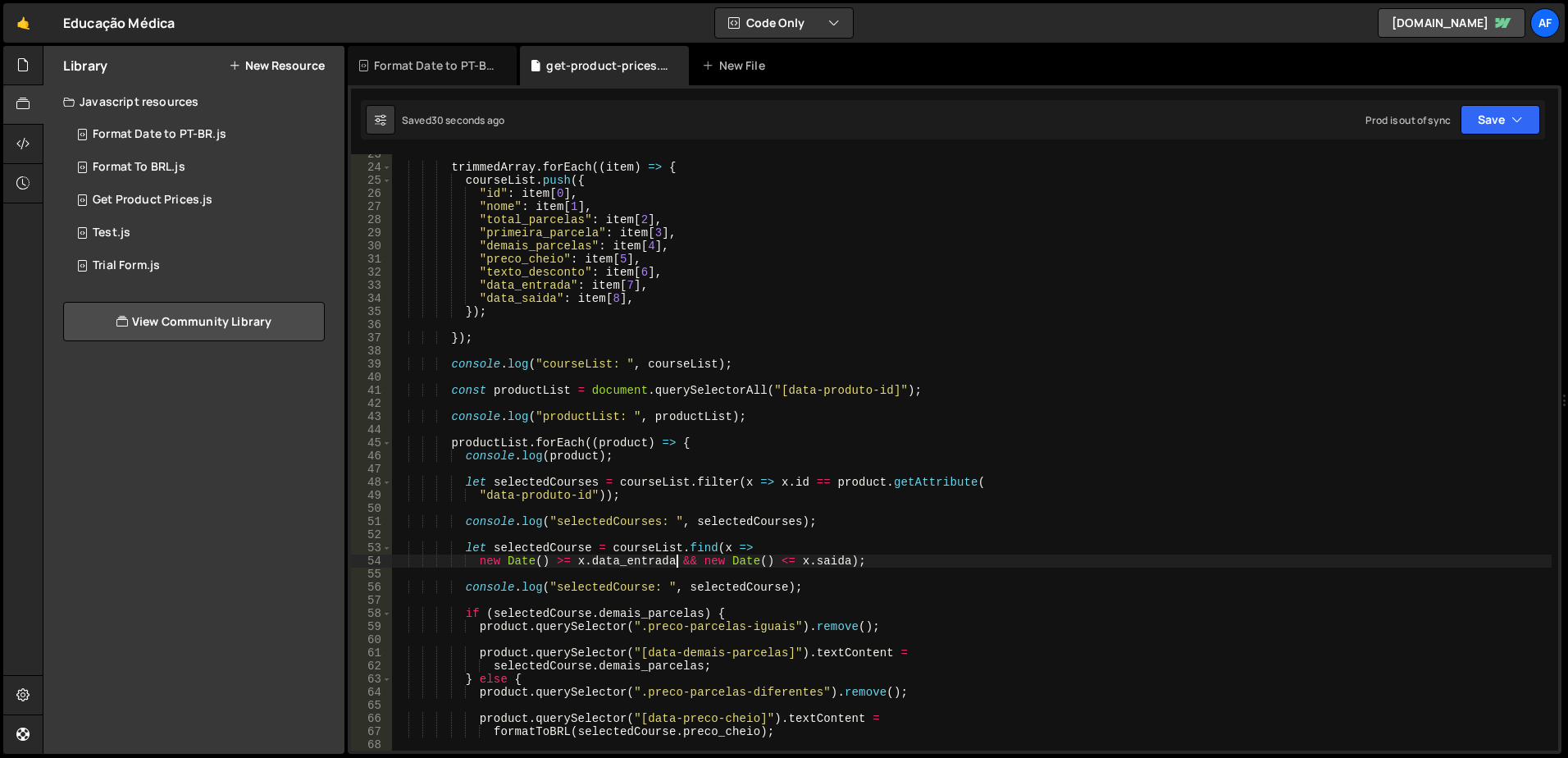
scroll to position [394, 0]
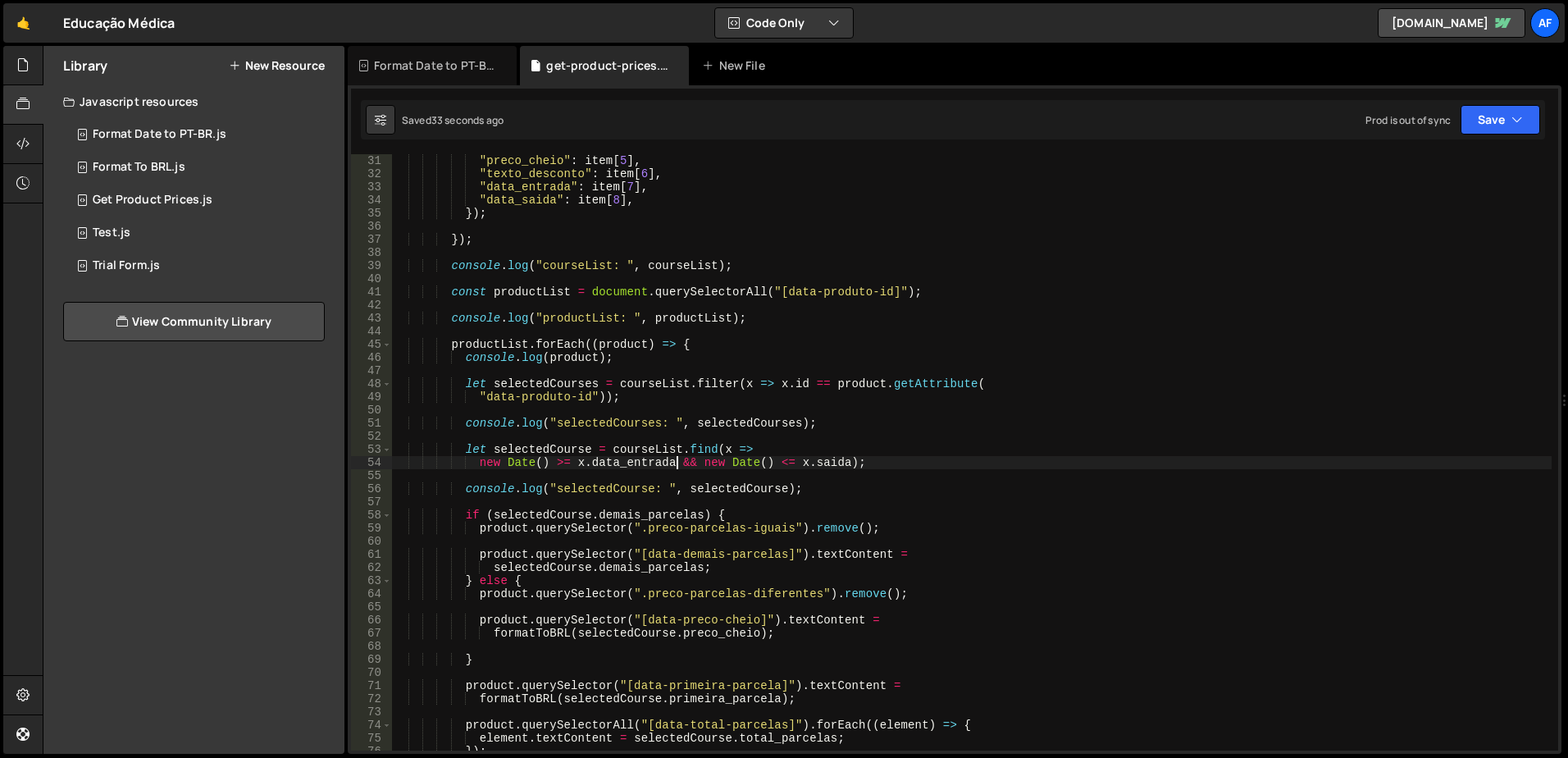
click at [624, 509] on div ""preco_cheio" : item [ 5 ] , "texto_desconto" : item [ 6 ] , "data_entrada" : i…" at bounding box center [972, 465] width 1160 height 623
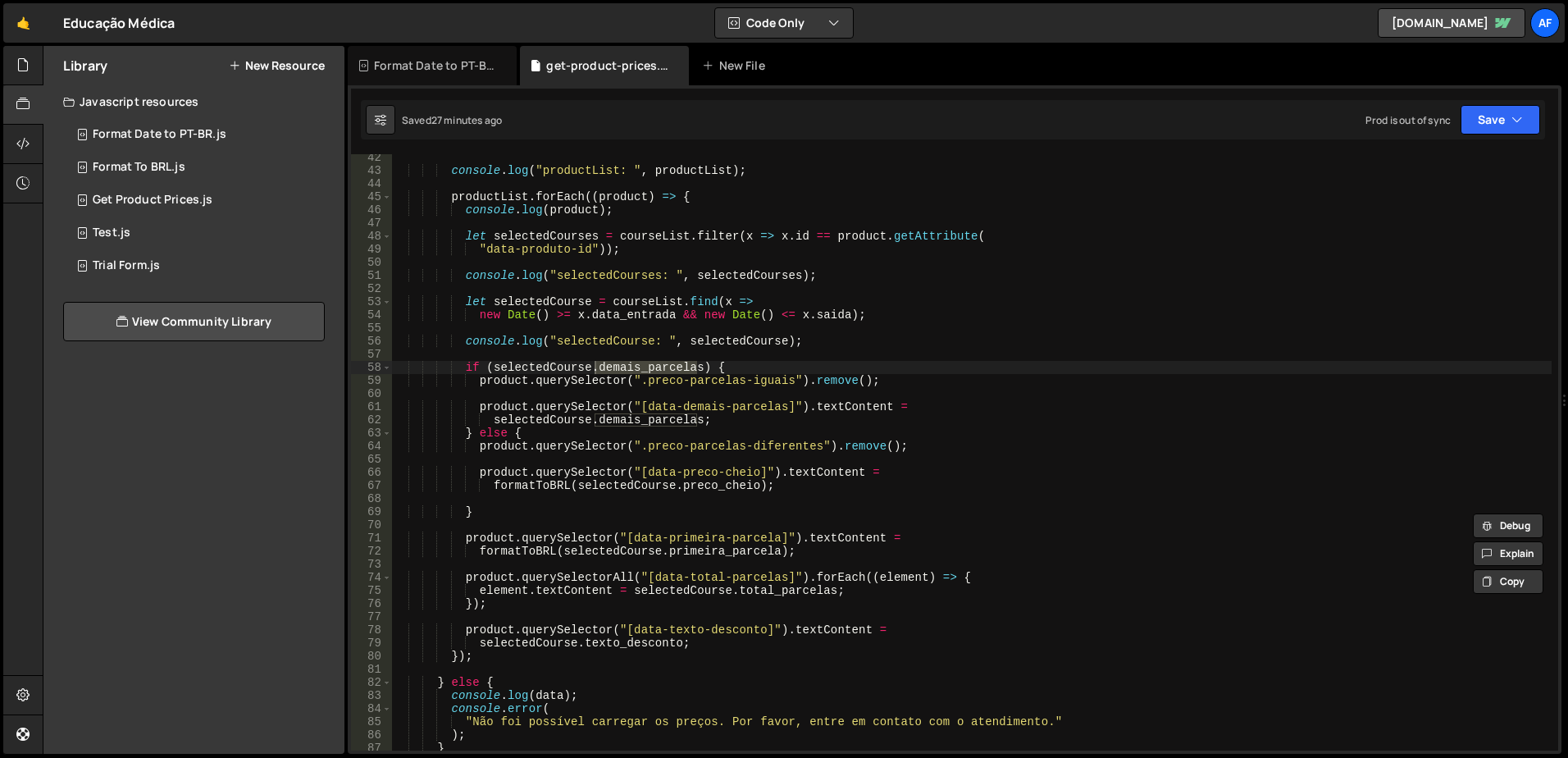
scroll to position [542, 0]
click at [804, 314] on div "console . log ( "productList: " , productList ) ; productList . forEach (( prod…" at bounding box center [972, 462] width 1160 height 623
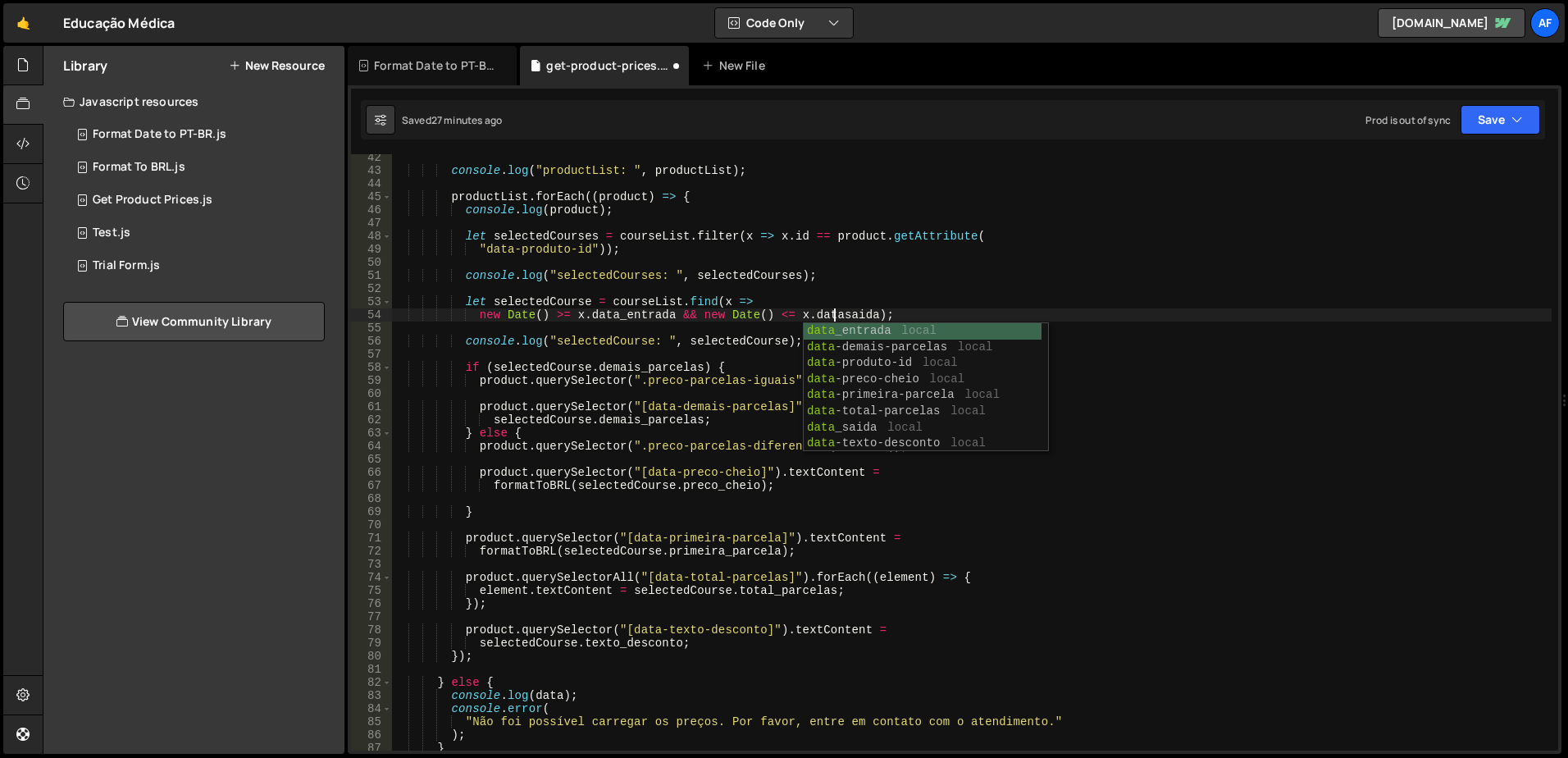
scroll to position [0, 31]
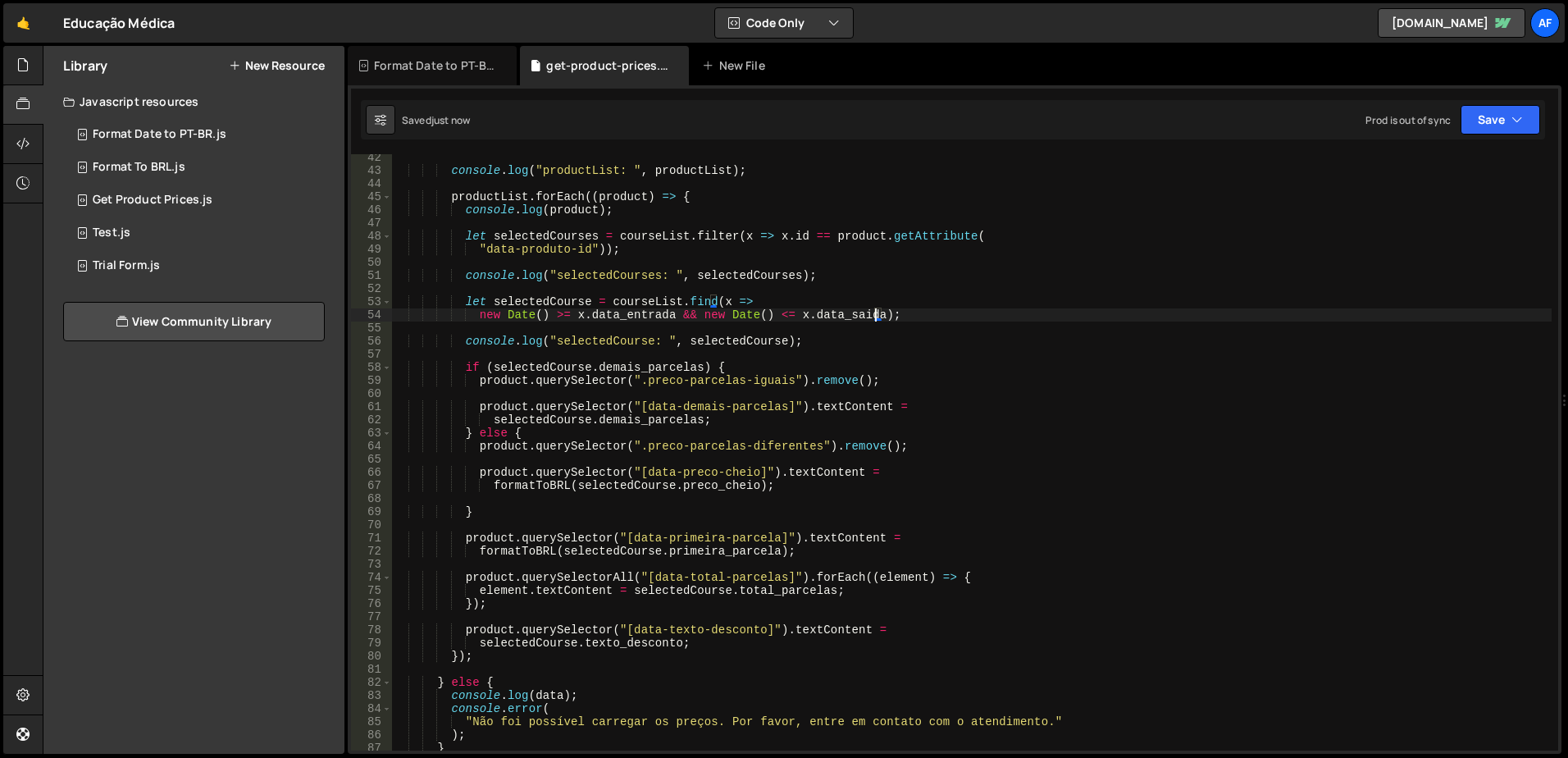
type textarea "new Date() >= [DOMAIN_NAME]_entrada && new Date() <= [DOMAIN_NAME]_saida);"
click at [860, 288] on div "console . log ( "productList: " , productList ) ; productList . forEach (( prod…" at bounding box center [972, 462] width 1160 height 623
type textarea "console.log("selectedCourses: ", selectedCourses);"
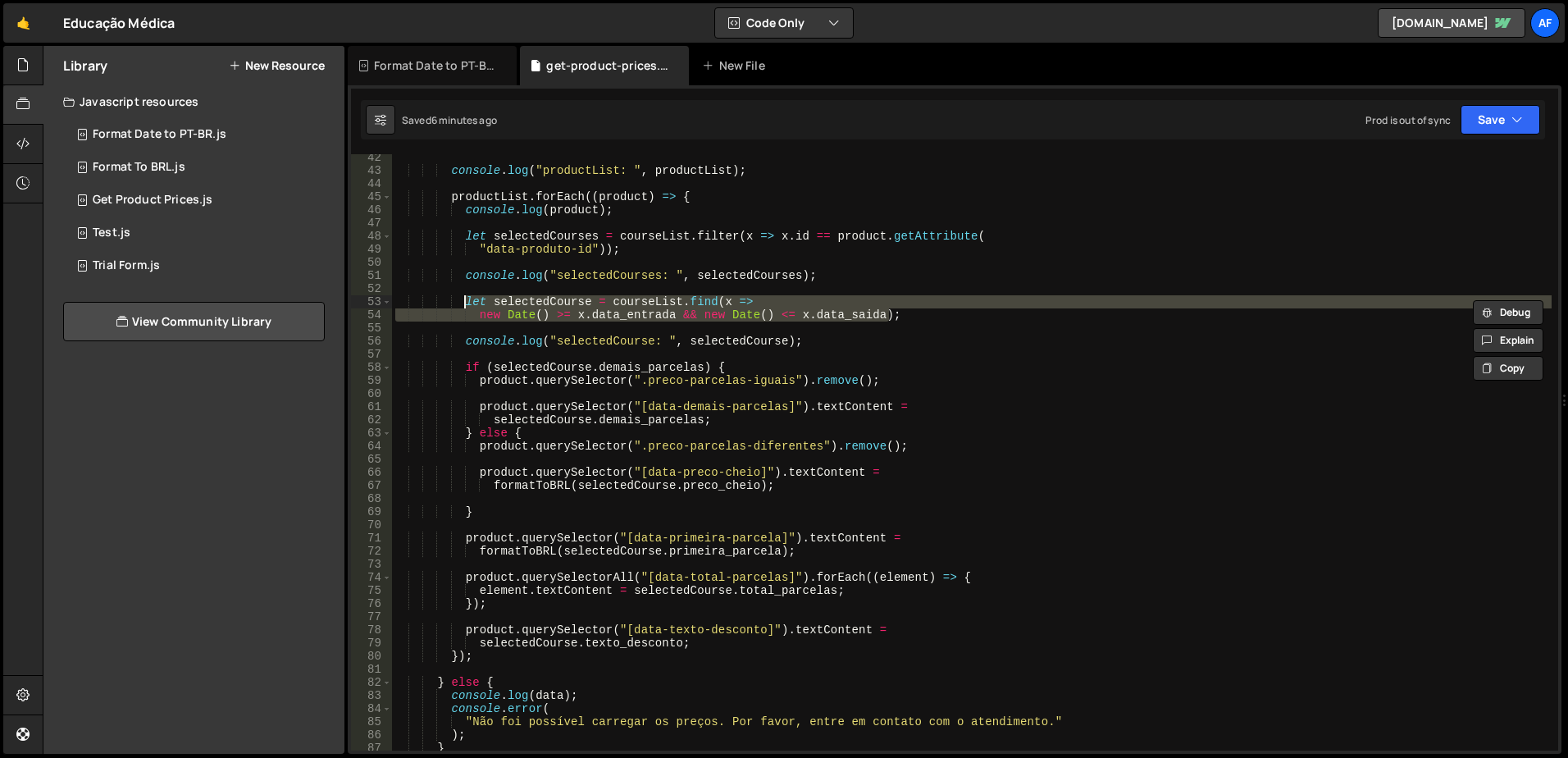
type textarea "let selectedCourse = courseList.find(x =>"
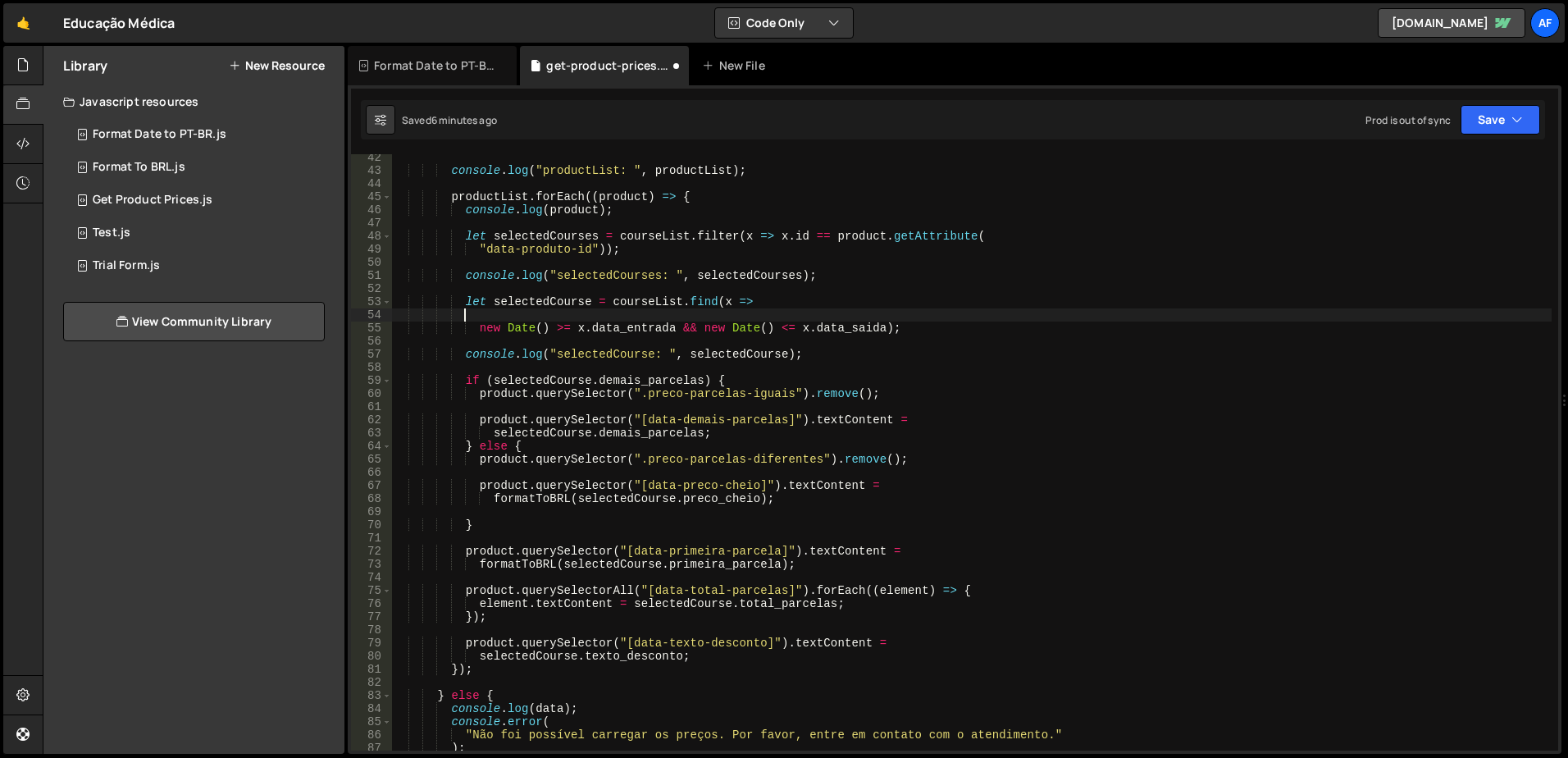
scroll to position [0, 3]
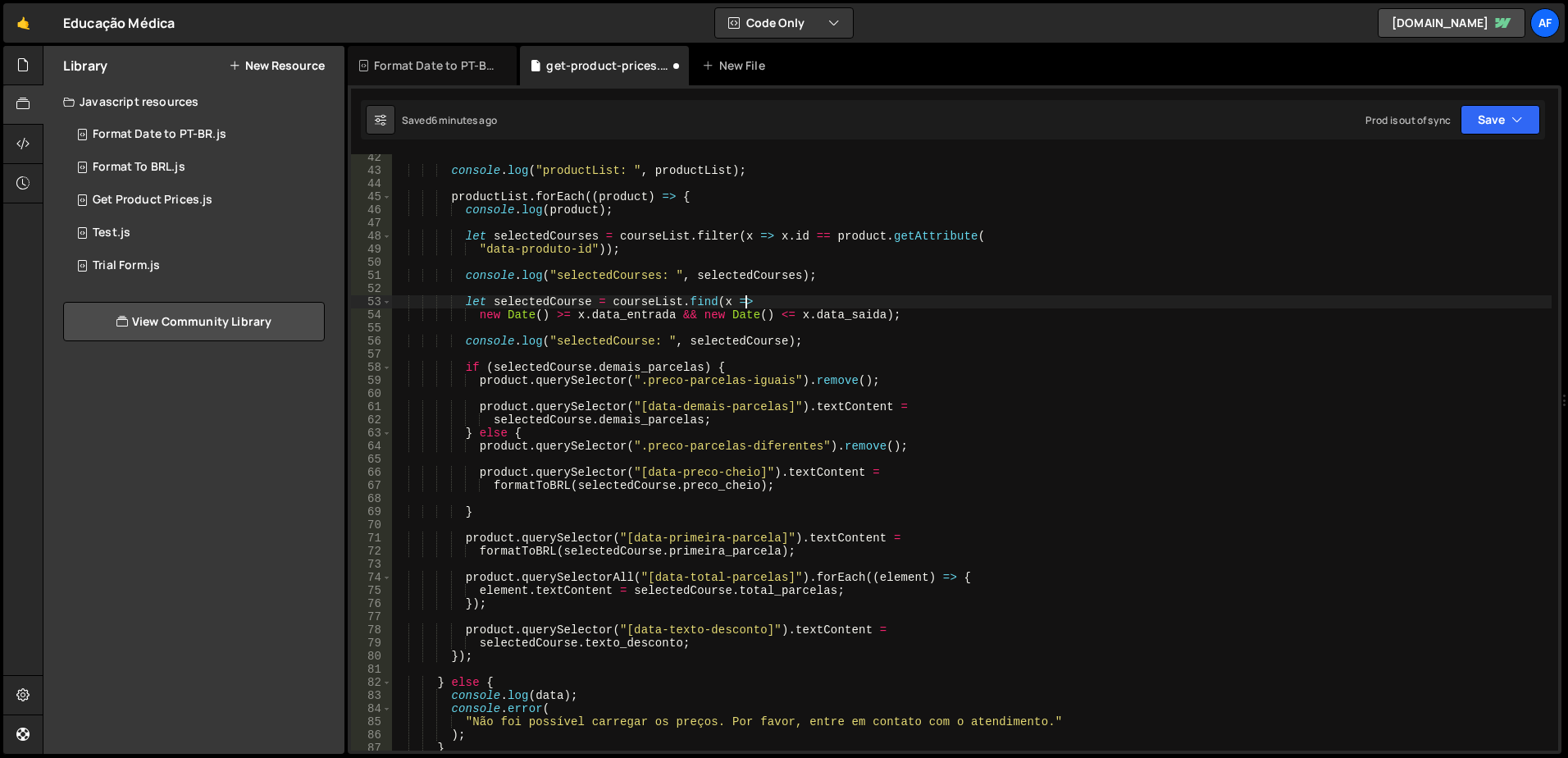
type textarea "new Date() >= [DOMAIN_NAME]_entrada && new Date() <= [DOMAIN_NAME]_saida);"
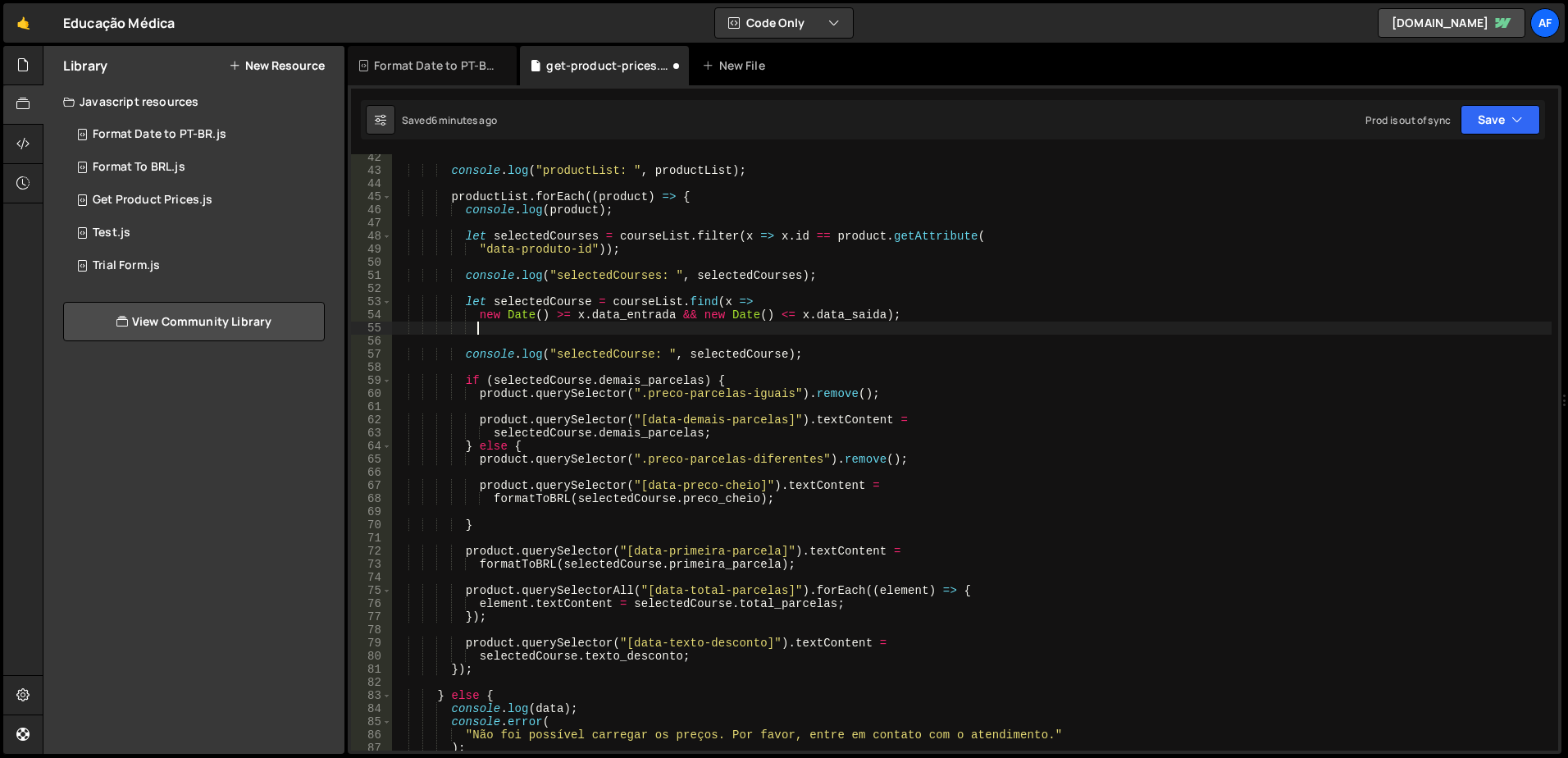
scroll to position [0, 5]
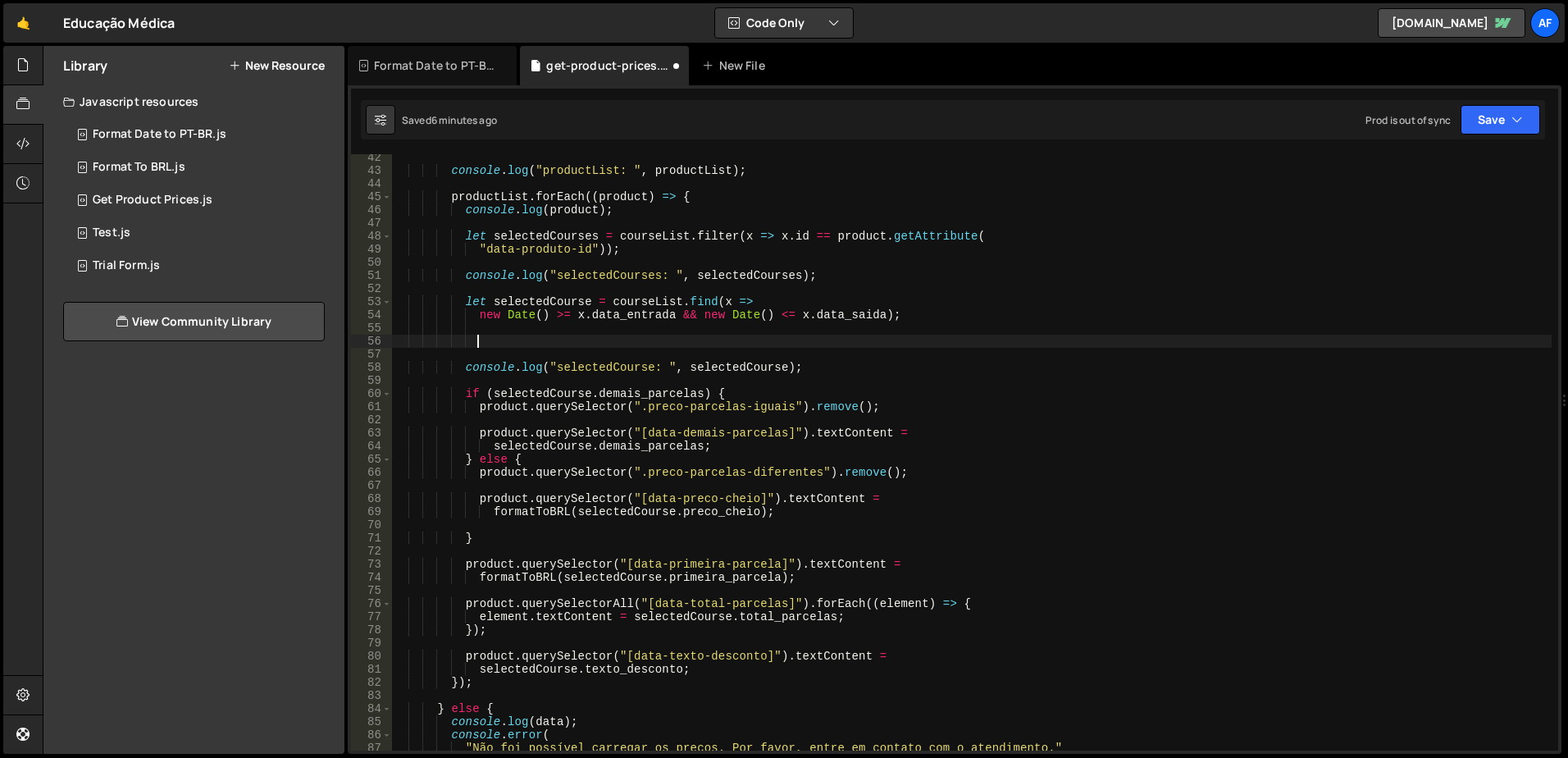
paste textarea "new Date() >= [DOMAIN_NAME]_entrada && new Date() <= [DOMAIN_NAME]_saida);"
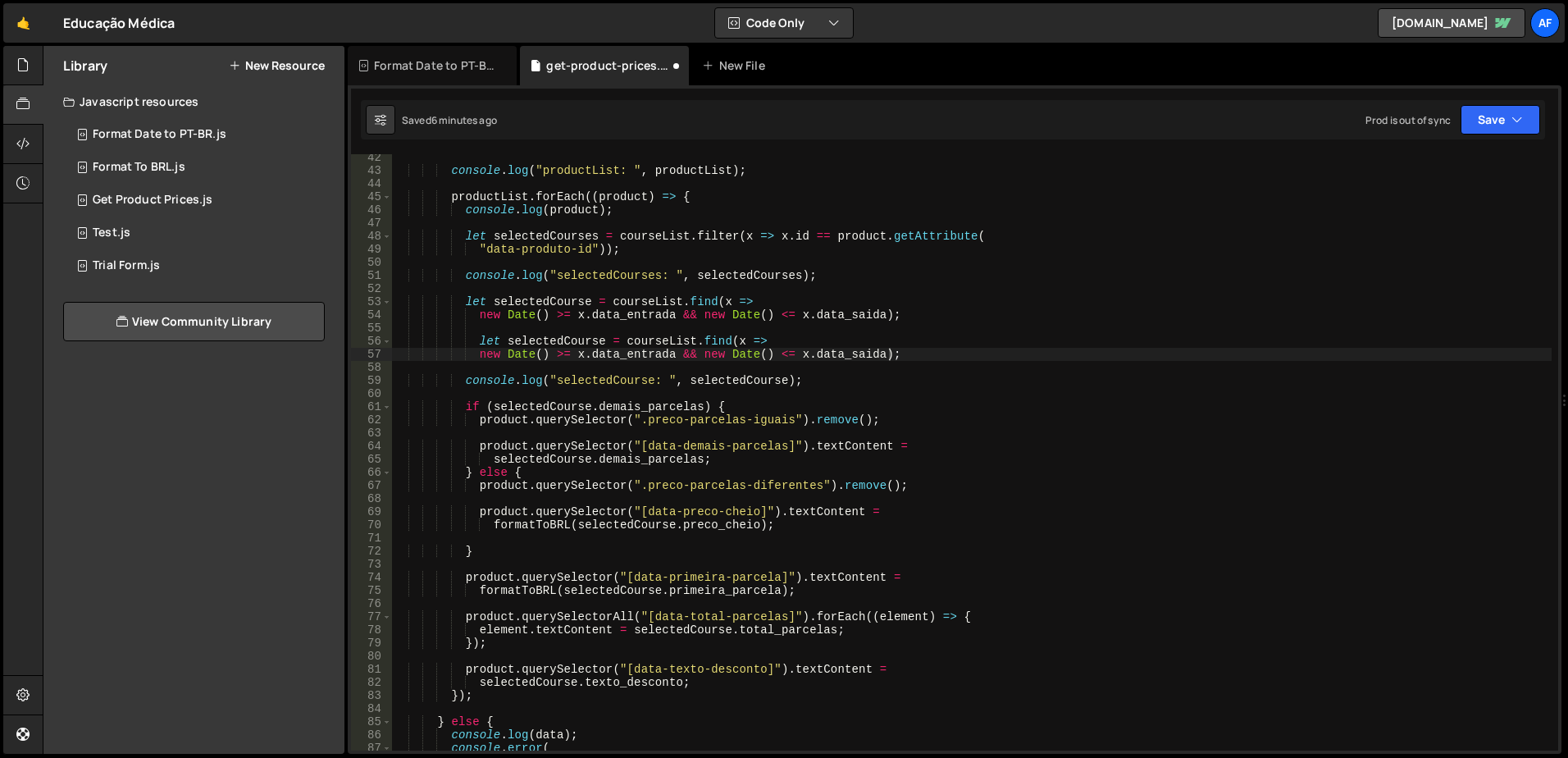
type textarea "let selectedCourse = courseList.find(x =>"
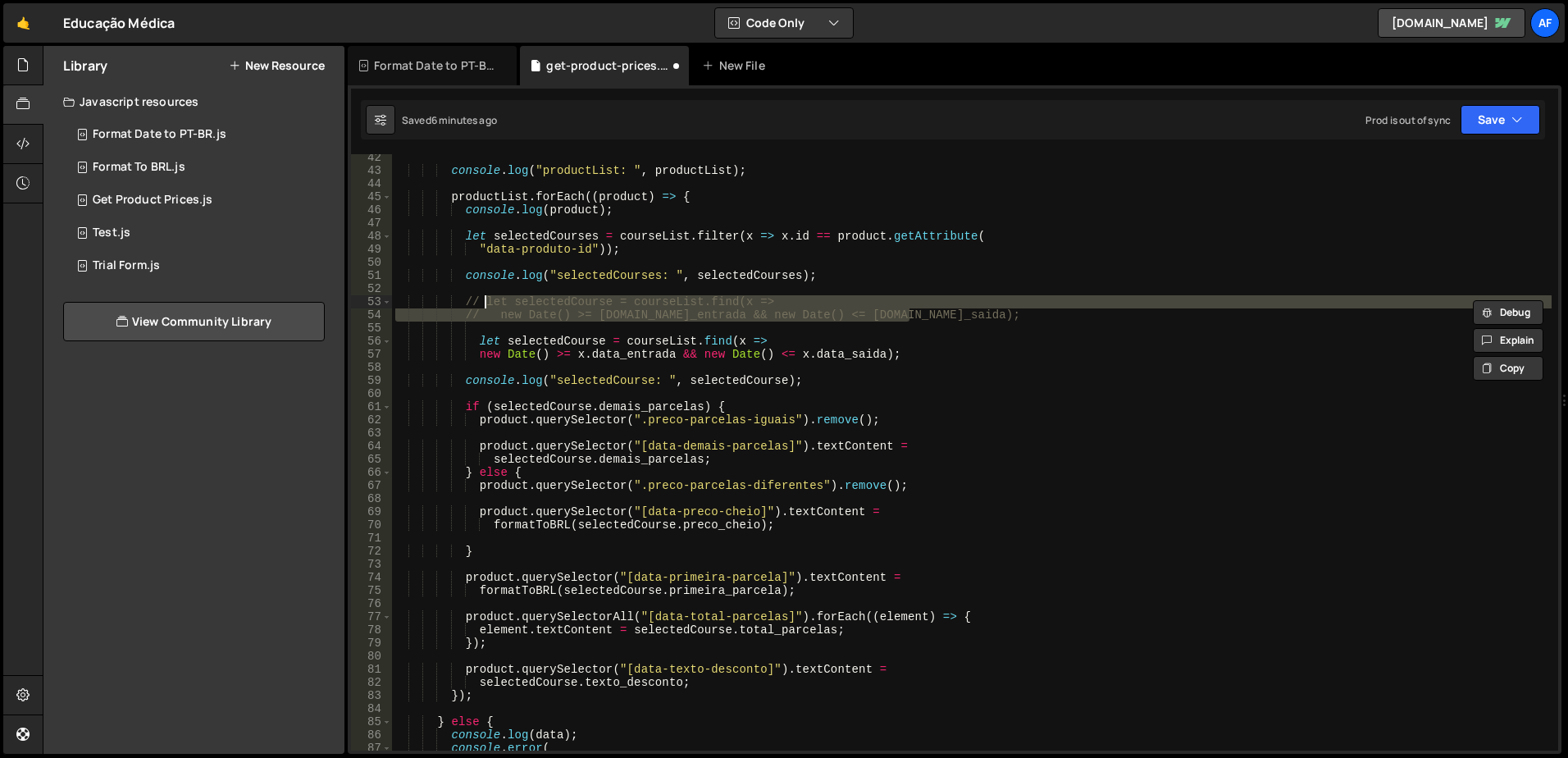
type textarea "// new Date() >= [DOMAIN_NAME]_entrada && new Date() <= [DOMAIN_NAME]_saida);"
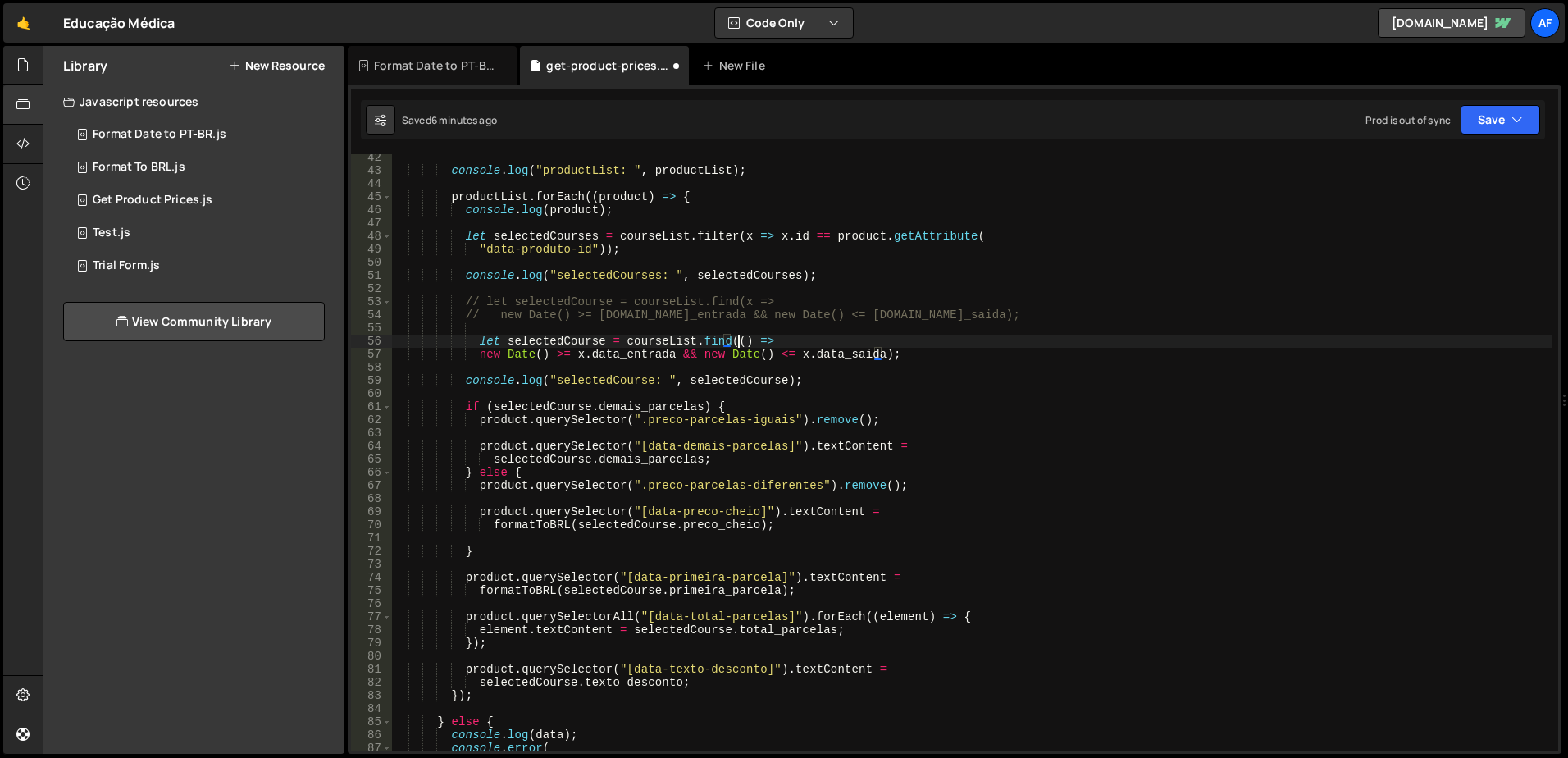
scroll to position [0, 24]
type textarea "let selectedCourse = courseList.find((x) => {}"
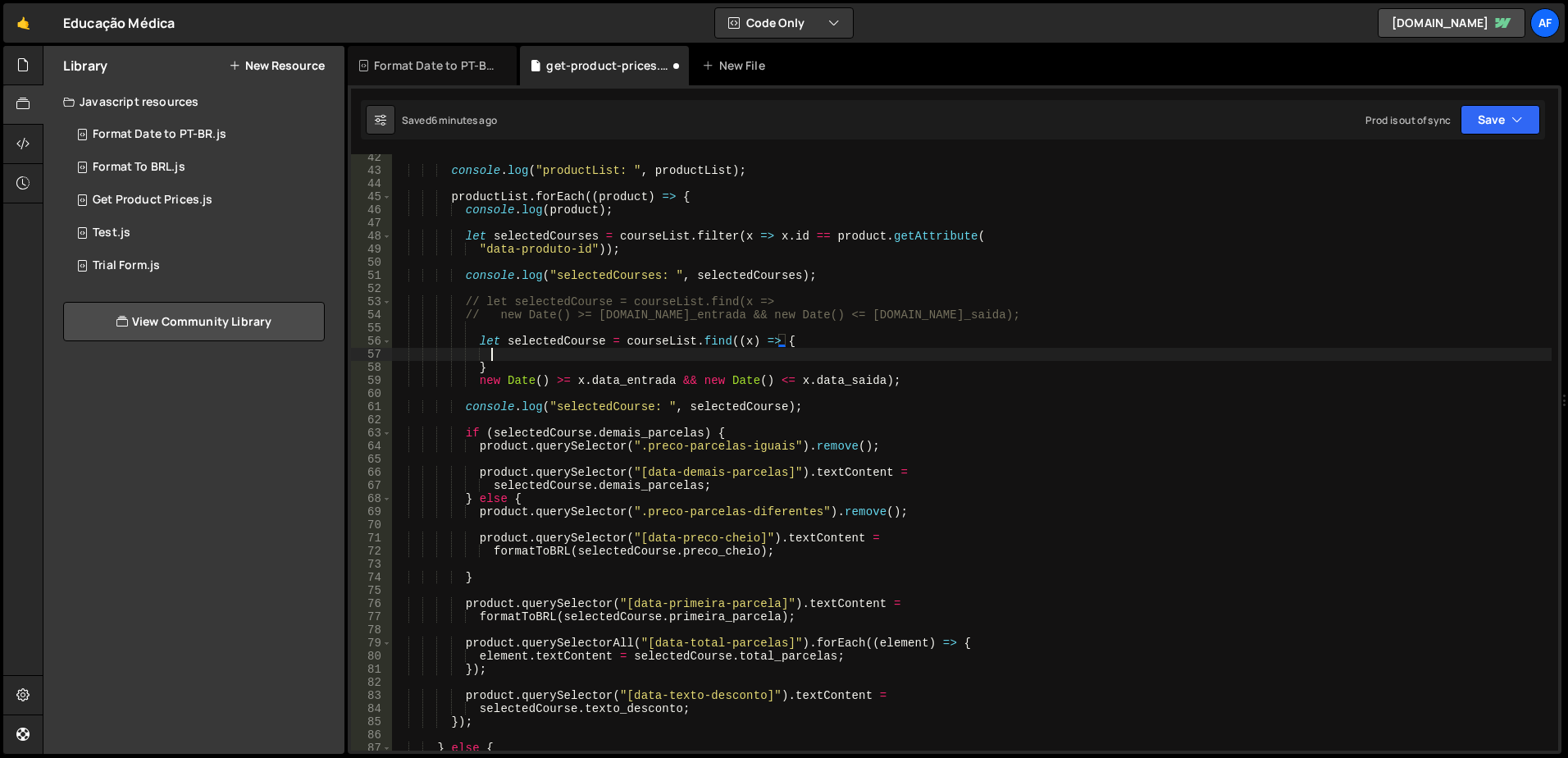
scroll to position [0, 6]
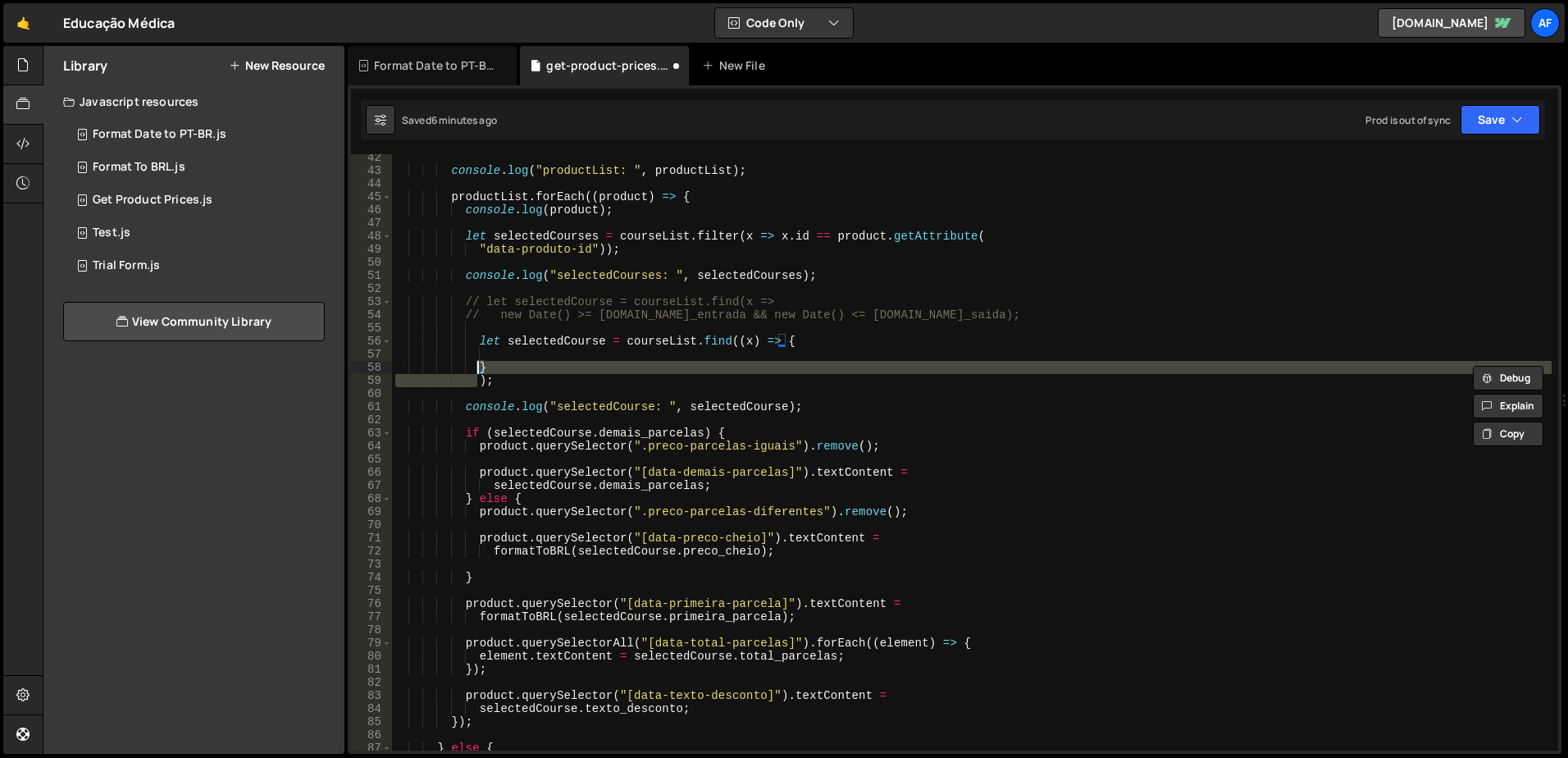
type textarea "});"
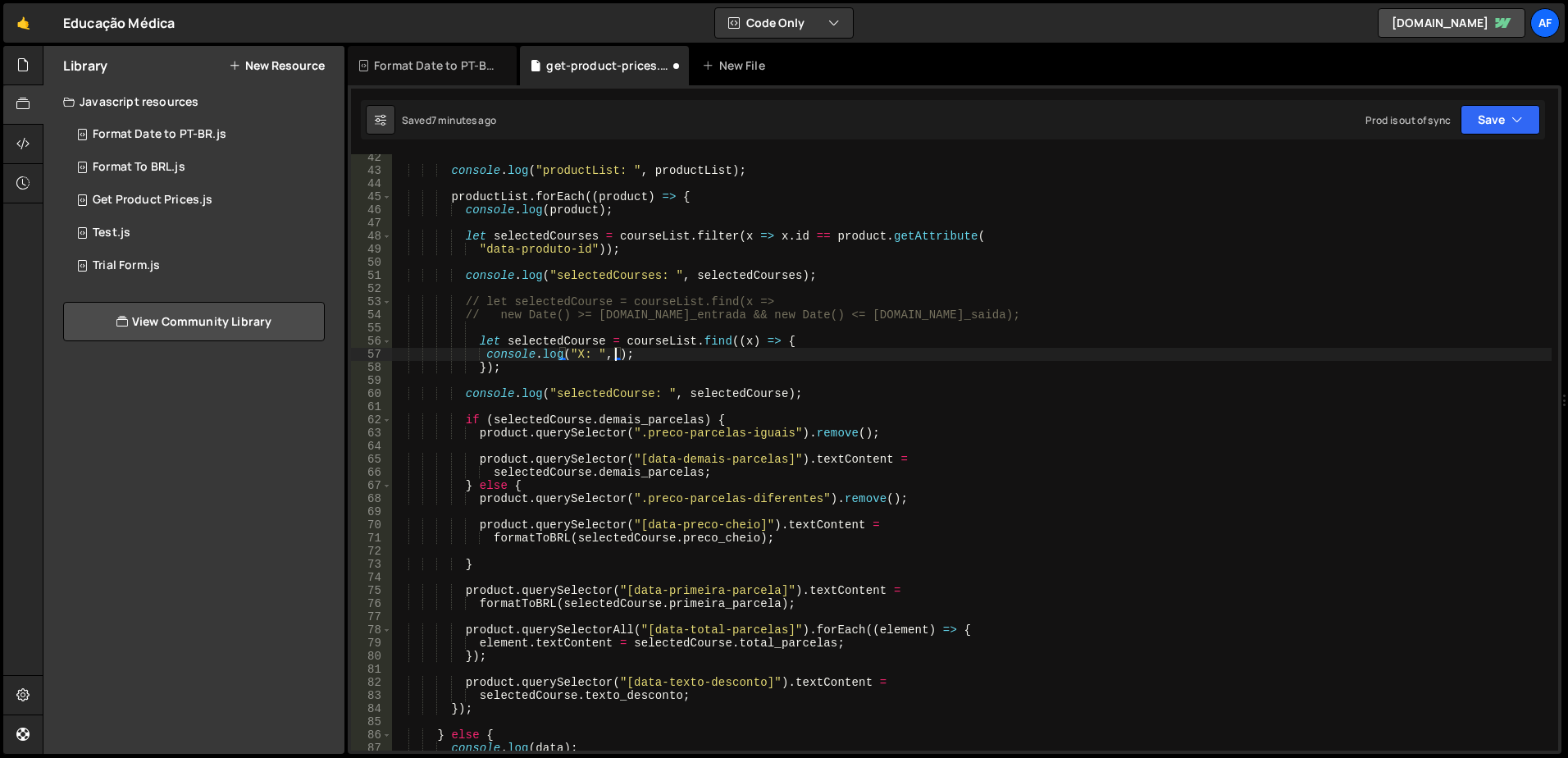
scroll to position [0, 15]
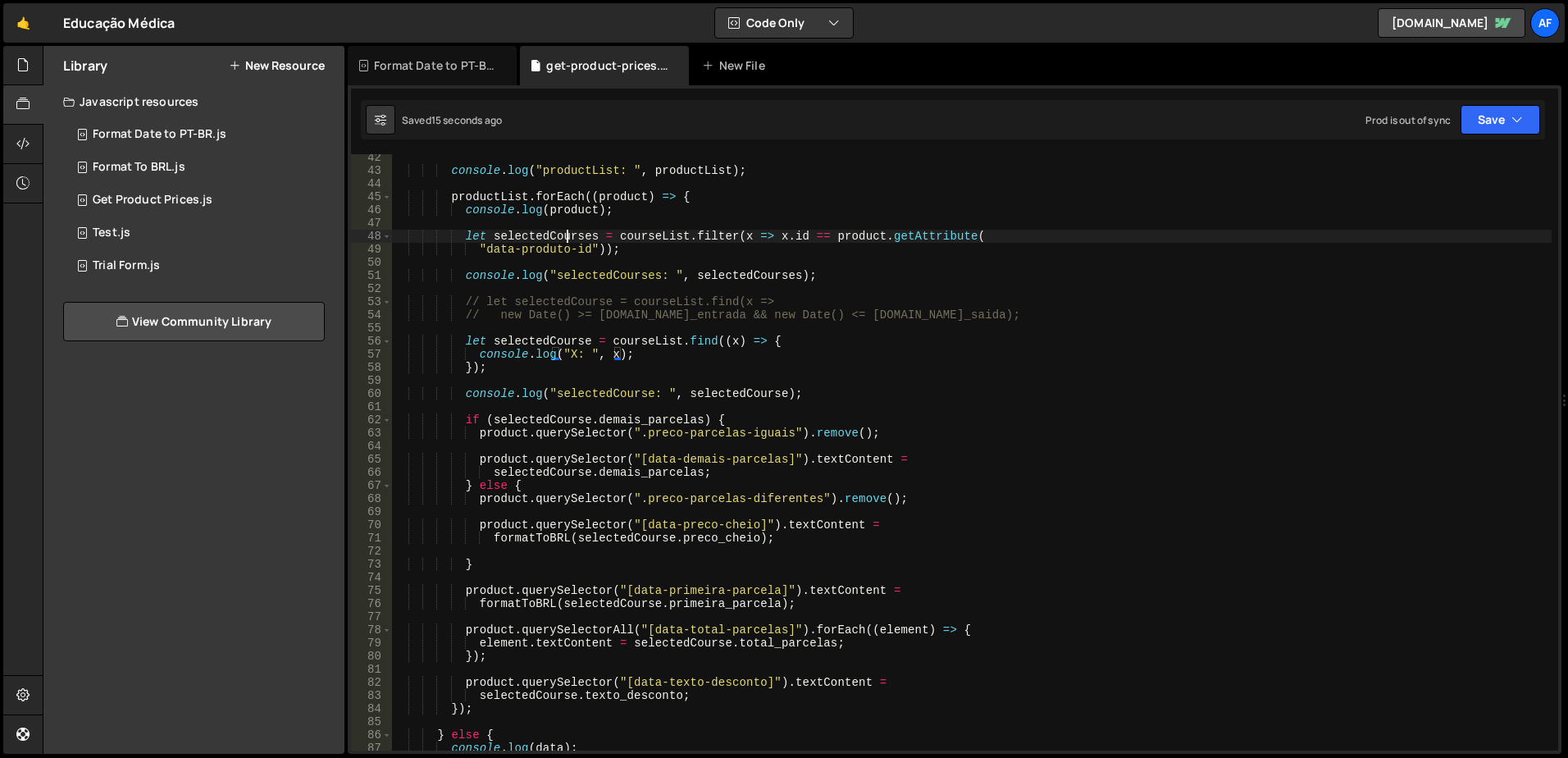
click at [567, 234] on div "console . log ( "productList: " , productList ) ; productList . forEach (( prod…" at bounding box center [972, 462] width 1160 height 623
click at [637, 340] on div "console . log ( "productList: " , productList ) ; productList . forEach (( prod…" at bounding box center [972, 462] width 1160 height 623
paste textarea "selectedCourses"
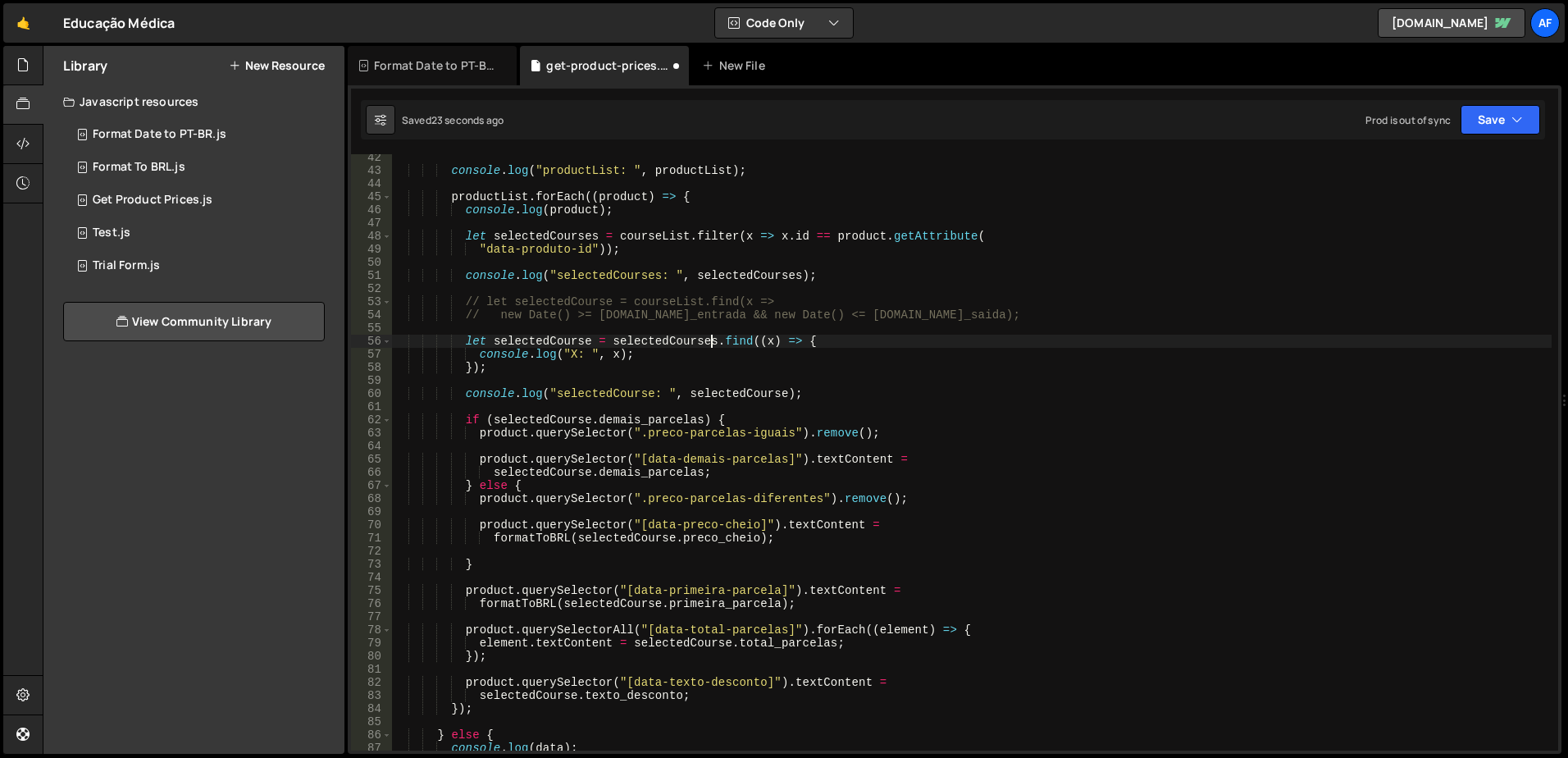
click at [547, 230] on div "console . log ( "productList: " , productList ) ; productList . forEach (( prod…" at bounding box center [972, 462] width 1160 height 623
type textarea "let selectedCourses = courseList.filter(x => [DOMAIN_NAME] == product.getAttrib…"
click at [647, 327] on div "console . log ( "productList: " , productList ) ; productList . forEach (( prod…" at bounding box center [972, 462] width 1160 height 623
click at [539, 420] on div "console . log ( "productList: " , productList ) ; productList . forEach (( prod…" at bounding box center [972, 462] width 1160 height 623
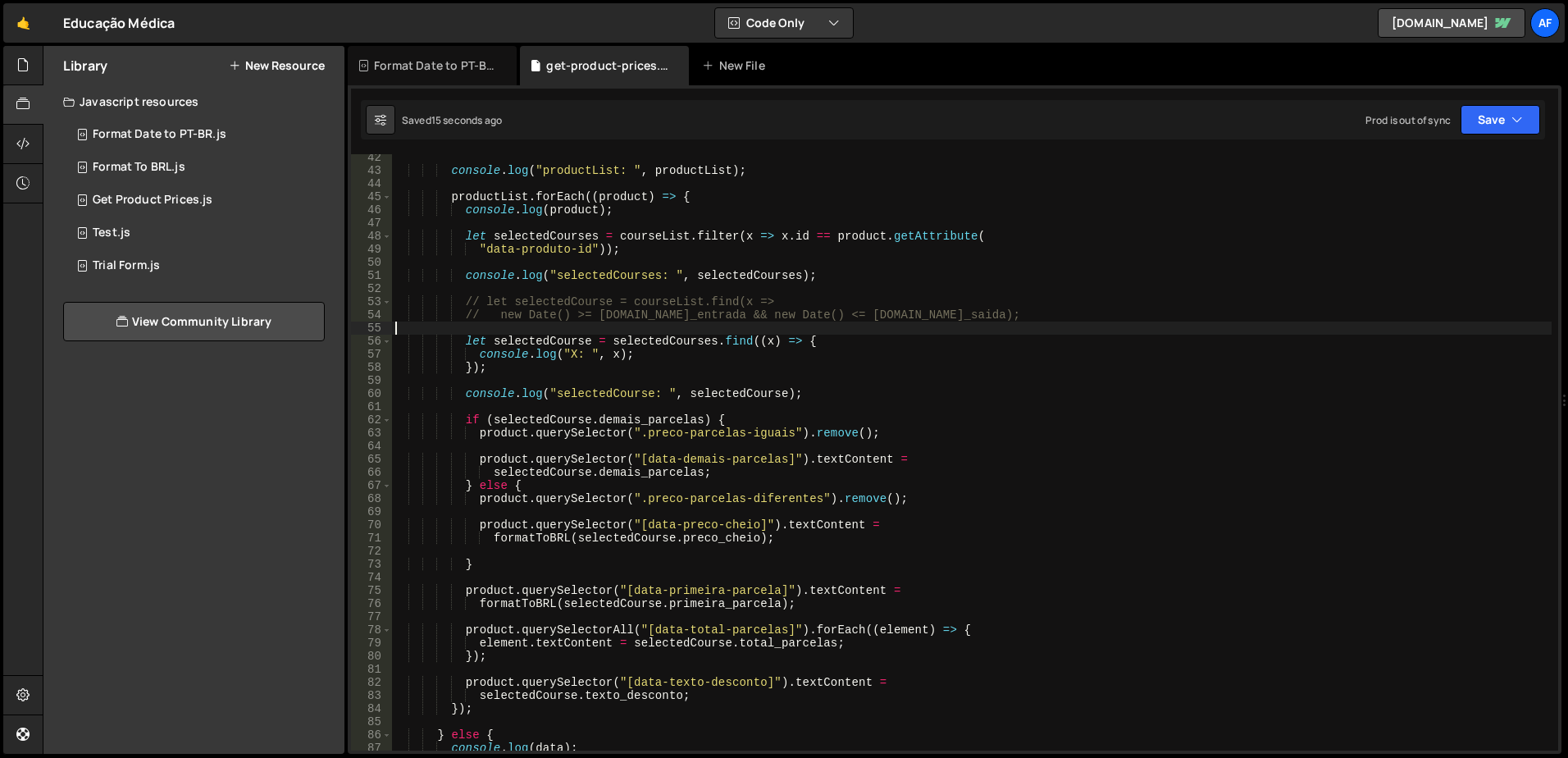
type textarea "if (selectedCourse.demais_parcelas) {"
click at [539, 420] on div "console . log ( "productList: " , productList ) ; productList . forEach (( prod…" at bounding box center [972, 462] width 1160 height 623
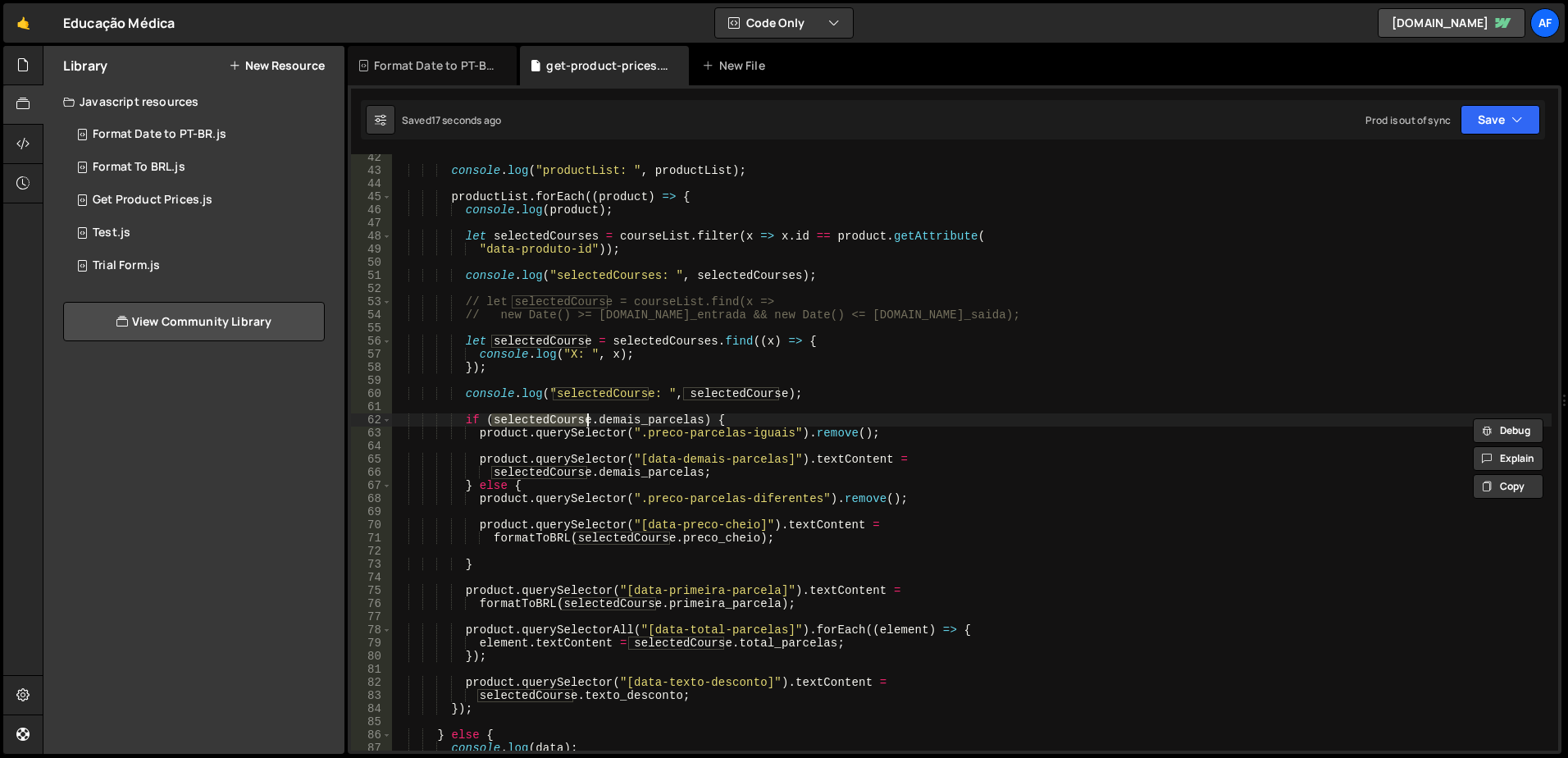
type textarea "console.log("selectedCourse: ", selectedCourse);"
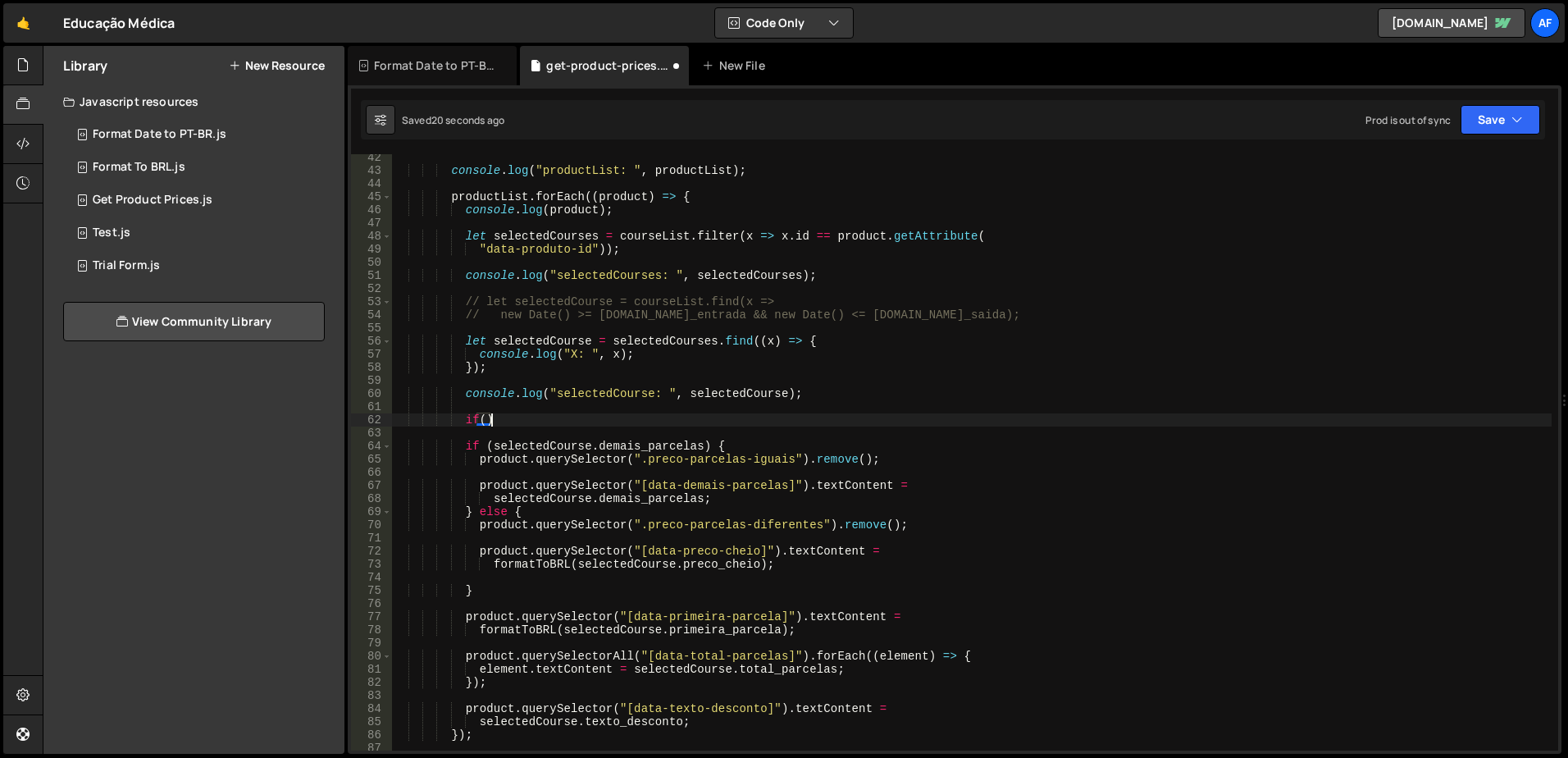
type textarea "if(){}"
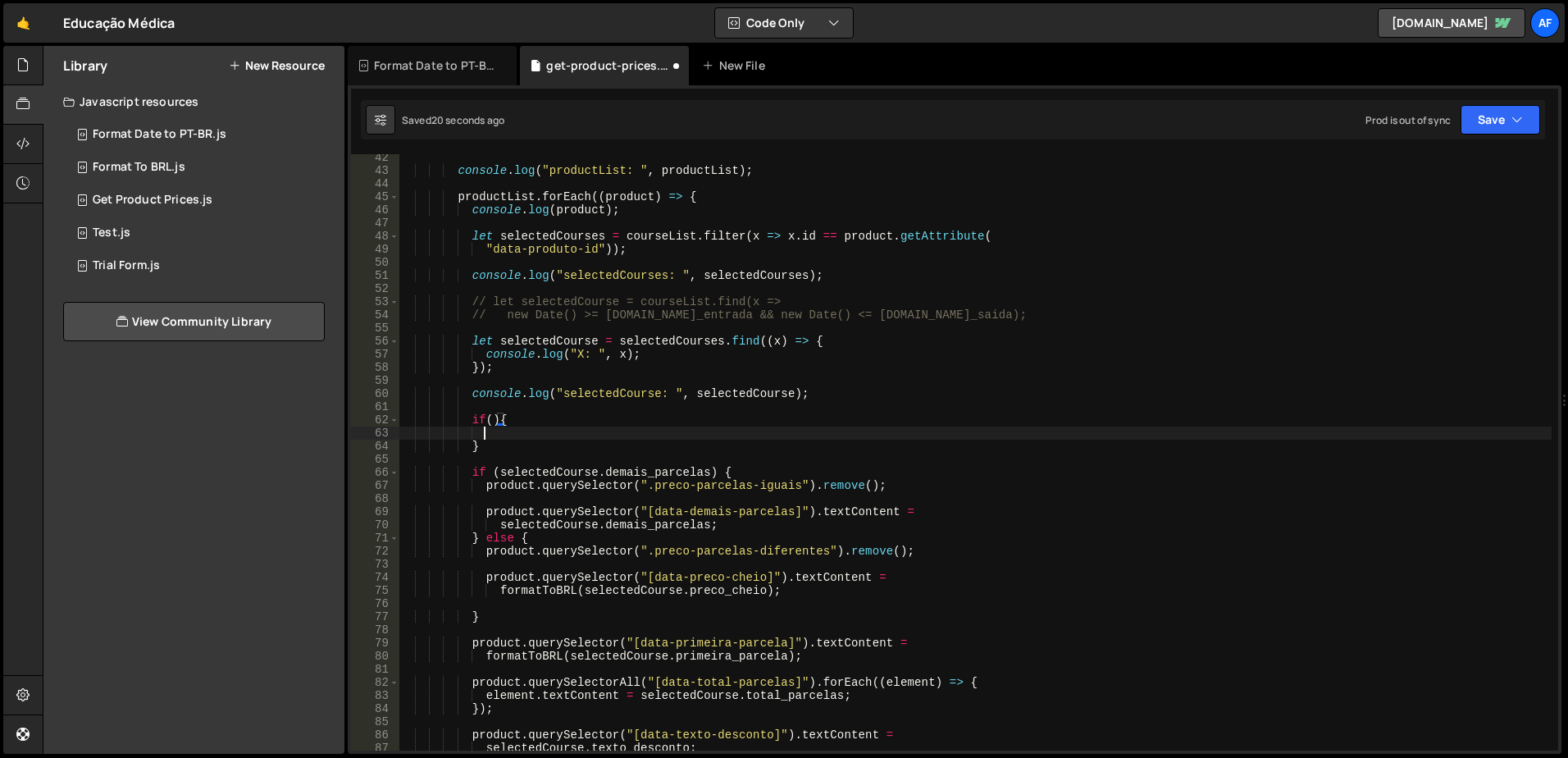
scroll to position [0, 5]
paste textarea "selectedCourse"
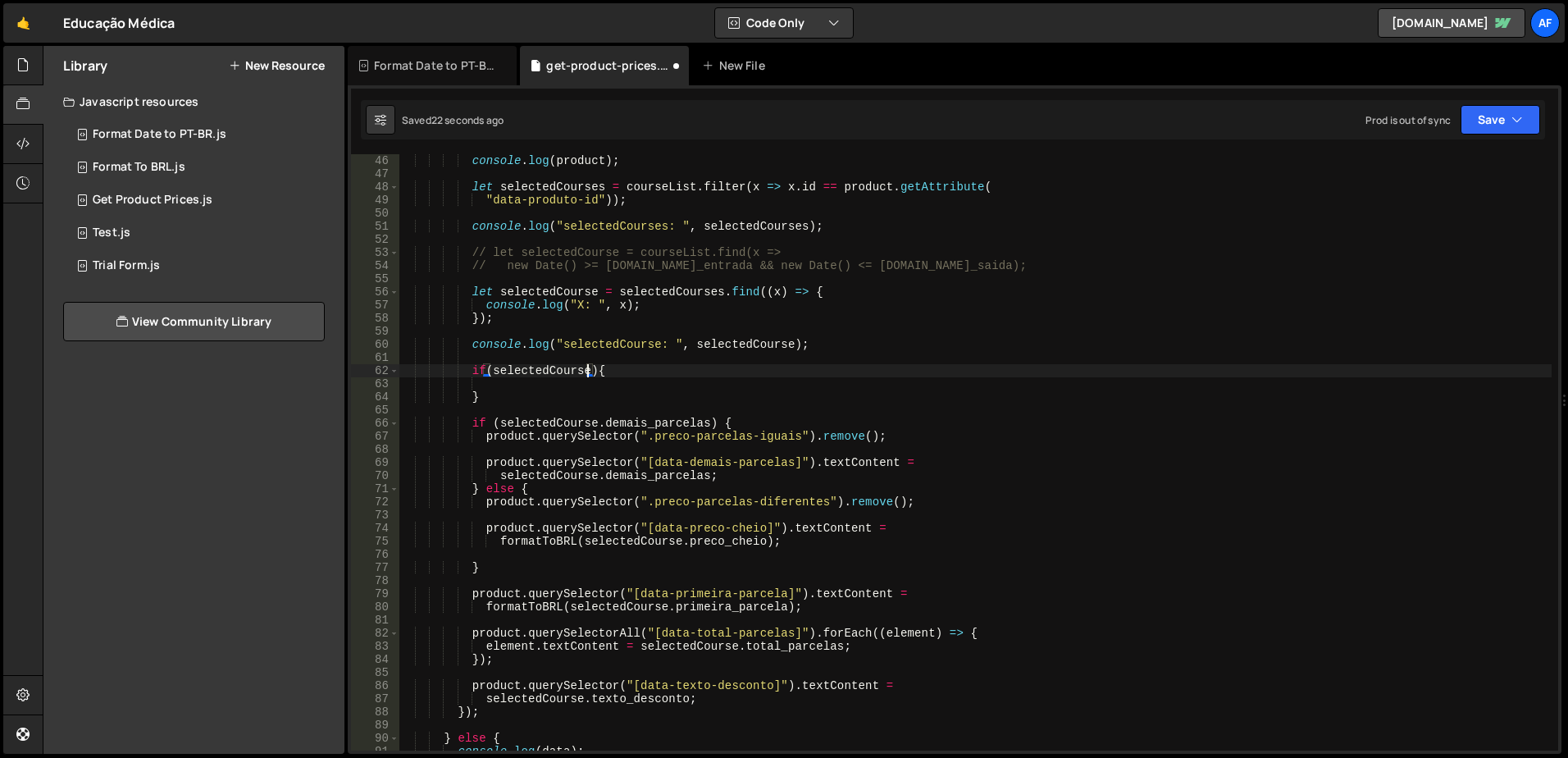
scroll to position [689, 0]
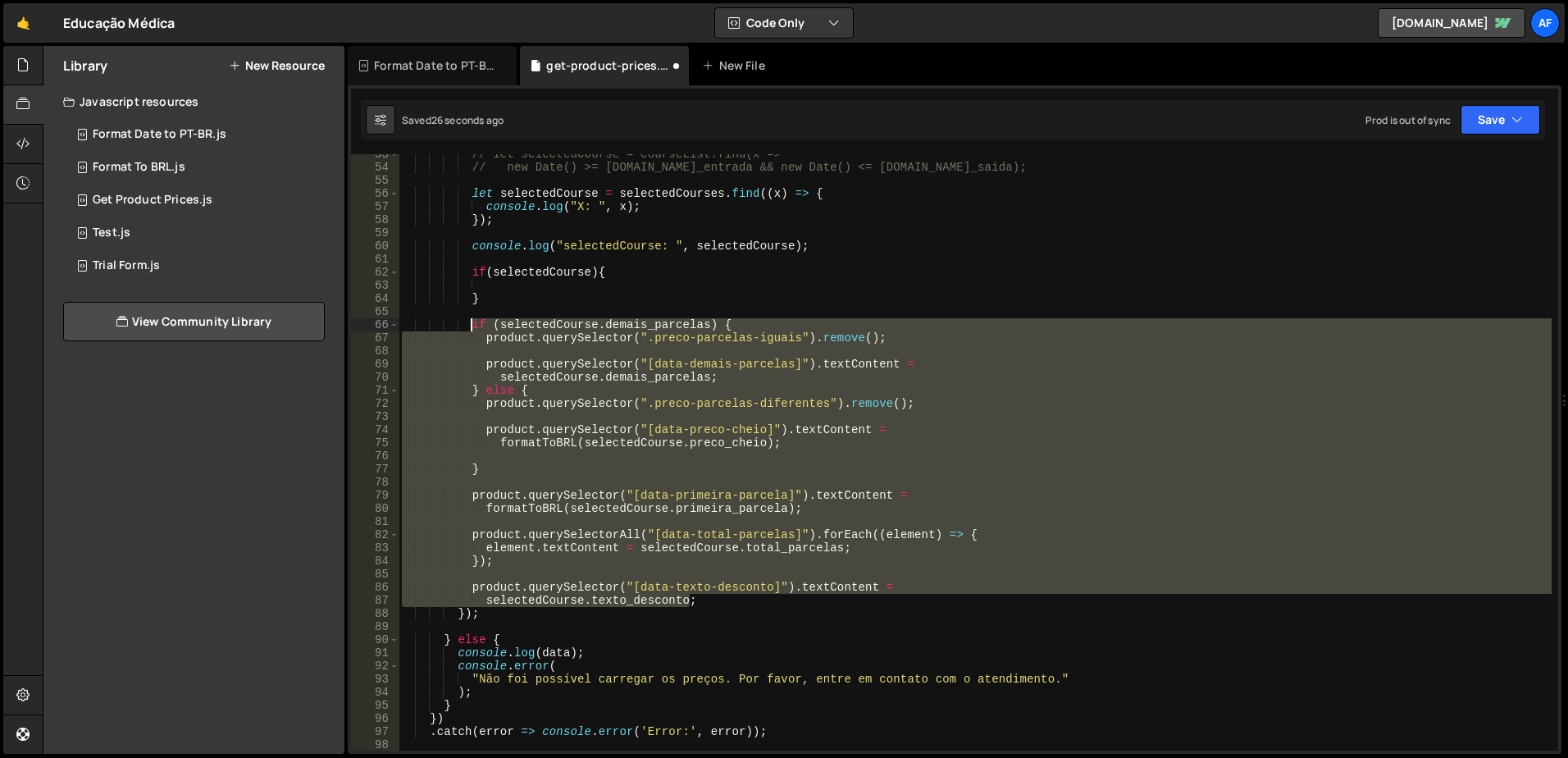
drag, startPoint x: 716, startPoint y: 605, endPoint x: 470, endPoint y: 329, distance: 369.7
click at [470, 329] on div "// let selectedCourse = courseList.find(x => // new Date() >= [DOMAIN_NAME]_ent…" at bounding box center [975, 458] width 1153 height 623
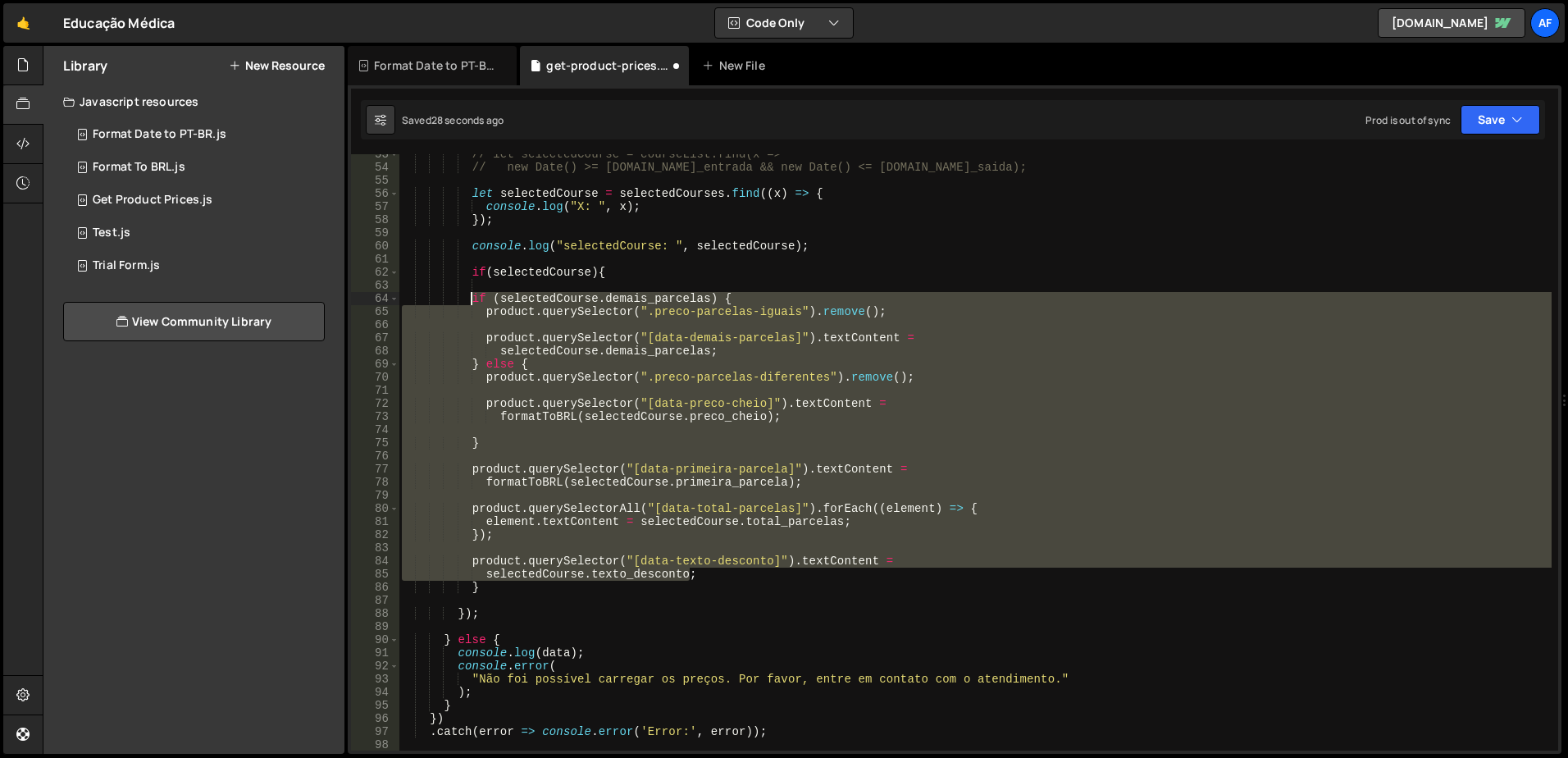
type textarea "if (selectedCourse.demais_parcelas) { product.querySelector(".preco-parcelas-ig…"
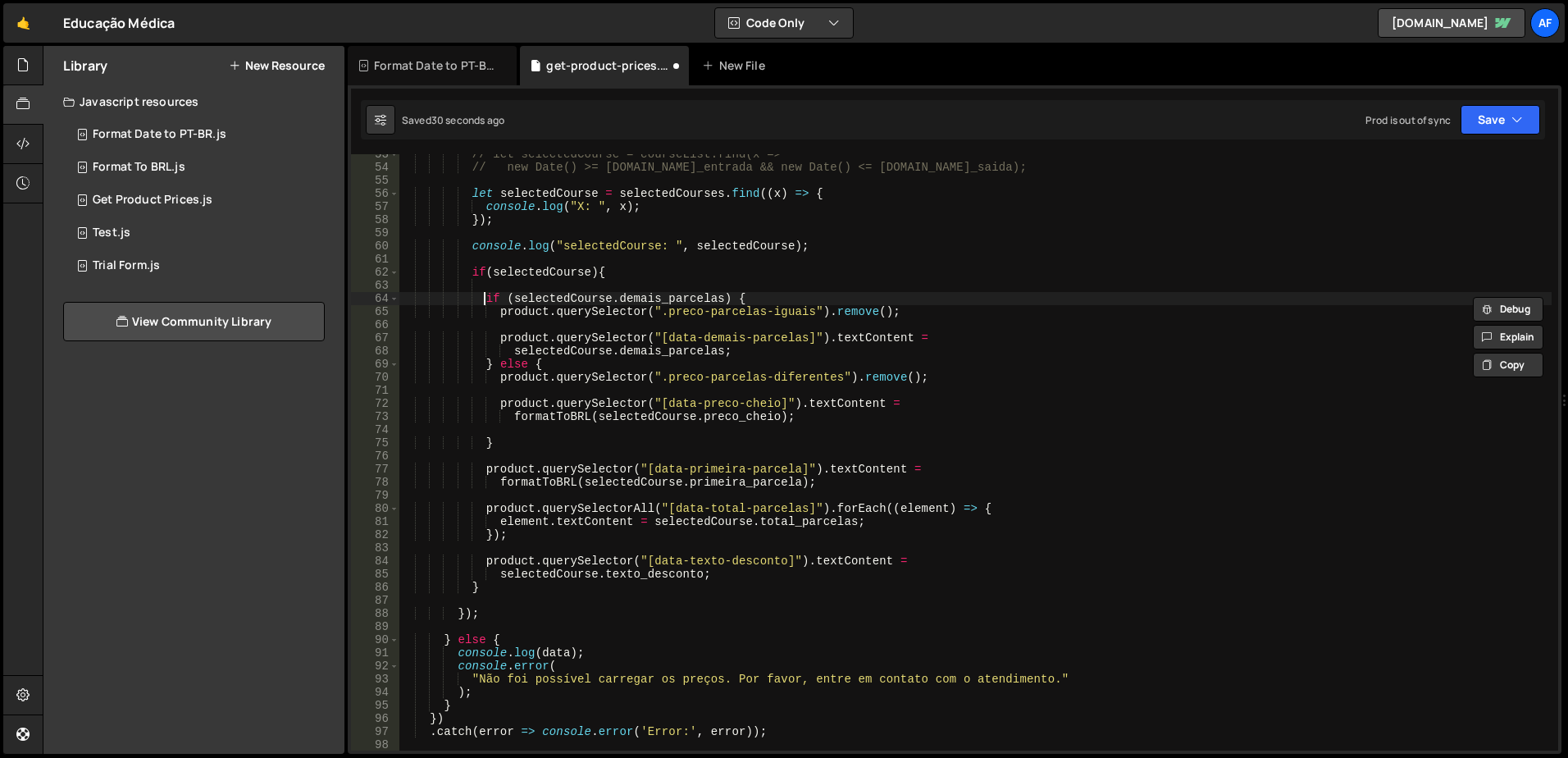
type textarea "product.querySelector(".preco-parcelas-iguais").remove();"
type textarea "product.querySelector(".preco-parcelas-diferentes").remove();"
type textarea "formatToBRL(selectedCourse.preco_cheio);"
type textarea "}"
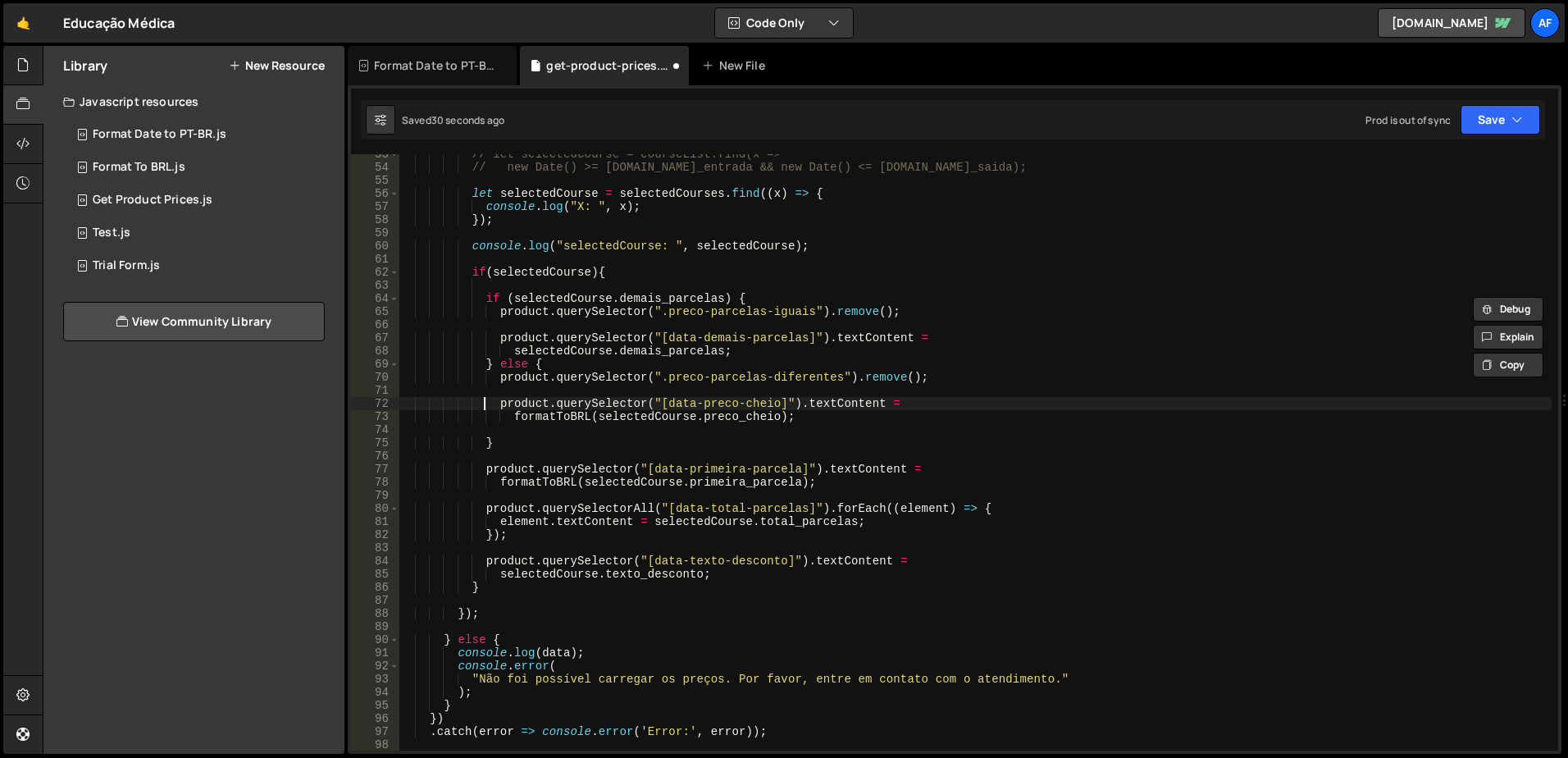
type textarea "formatToBRL(selectedCourse.primeira_parcela);"
type textarea "});"
type textarea "selectedCourse.texto_desconto;"
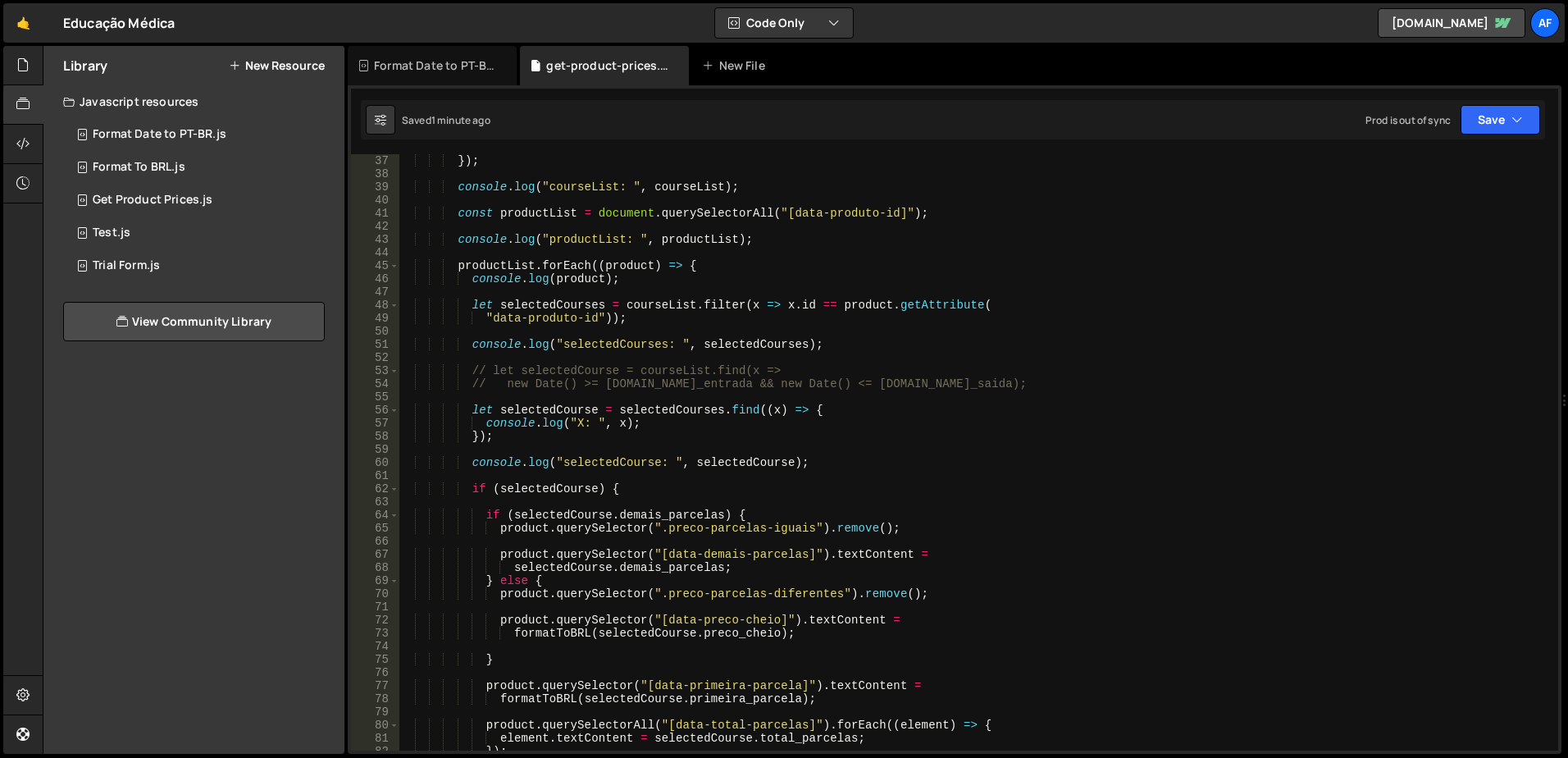
scroll to position [474, 0]
click at [558, 374] on div "}) ; console . log ( "courseList: " , courseList ) ; const productList = docume…" at bounding box center [975, 465] width 1153 height 623
click at [592, 382] on div "}) ; console . log ( "courseList: " , courseList ) ; const productList = docume…" at bounding box center [975, 465] width 1153 height 623
type textarea "// new Date() >= [DOMAIN_NAME]_entrada && new Date() <= [DOMAIN_NAME]_saida);"
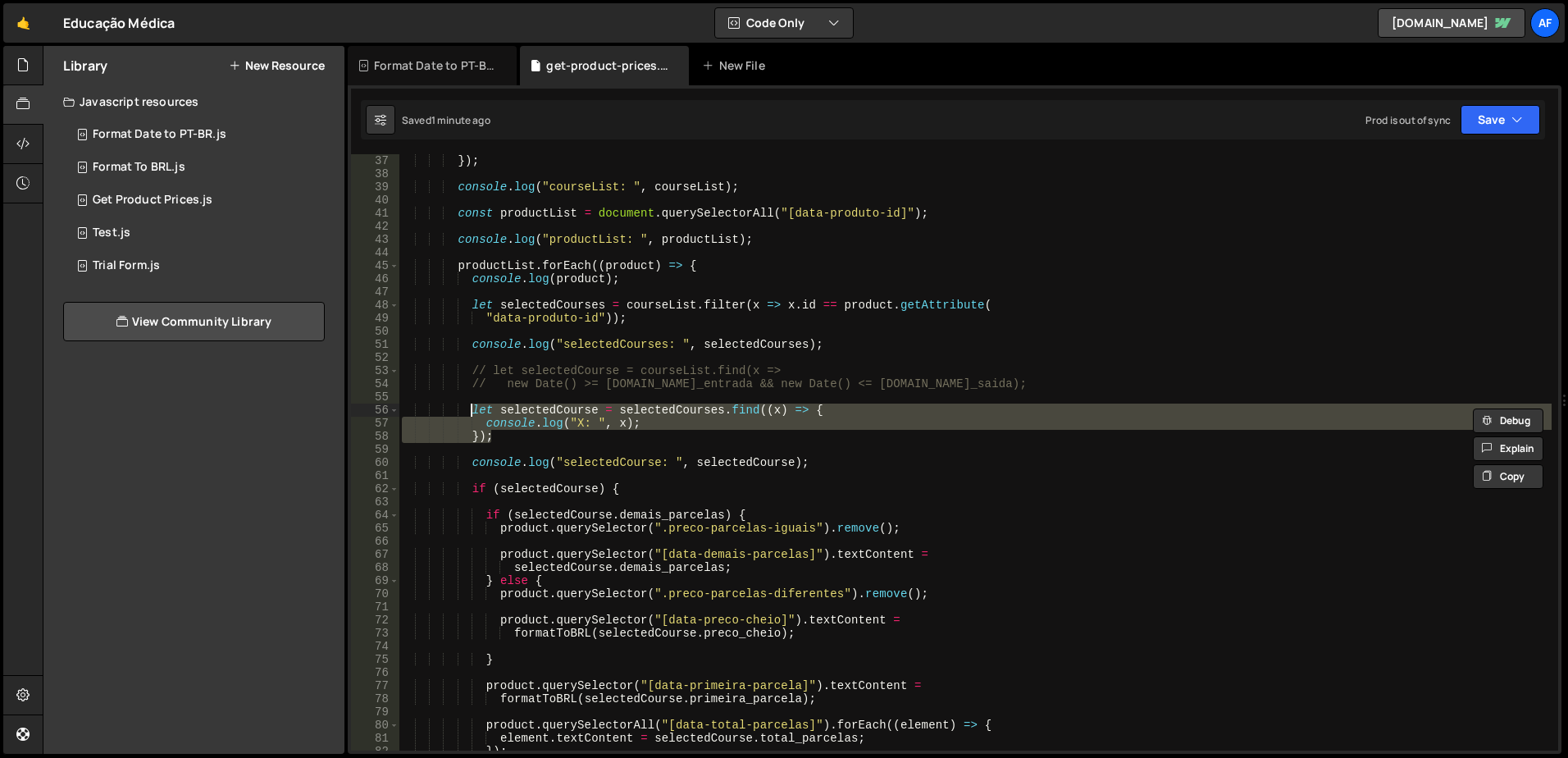
type textarea "// let selectedCourse = selectedCourses.find((x) => { // console.log("X: ", x);"
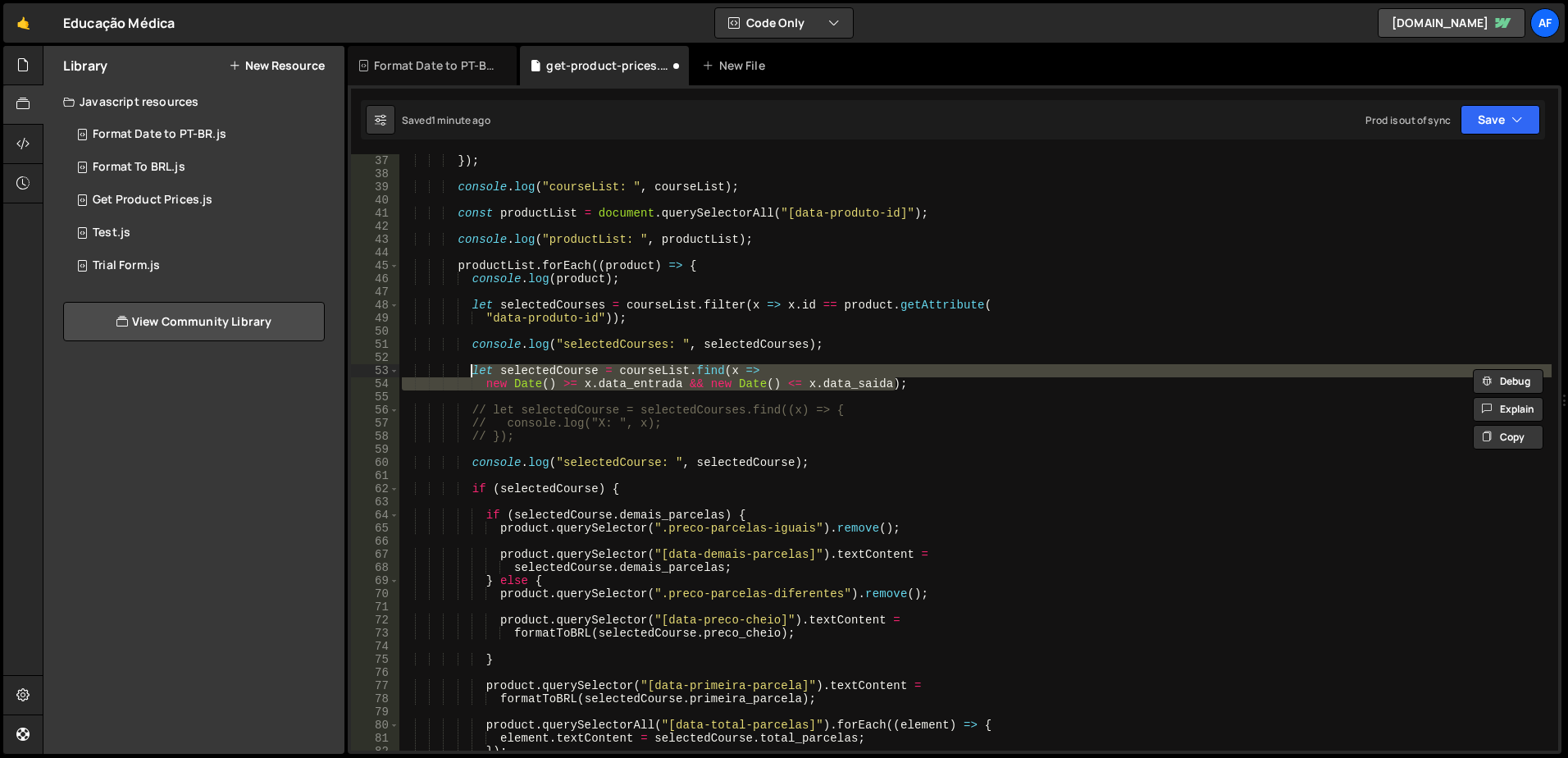
click at [620, 384] on div "}) ; console . log ( "courseList: " , courseList ) ; const productList = docume…" at bounding box center [975, 465] width 1153 height 623
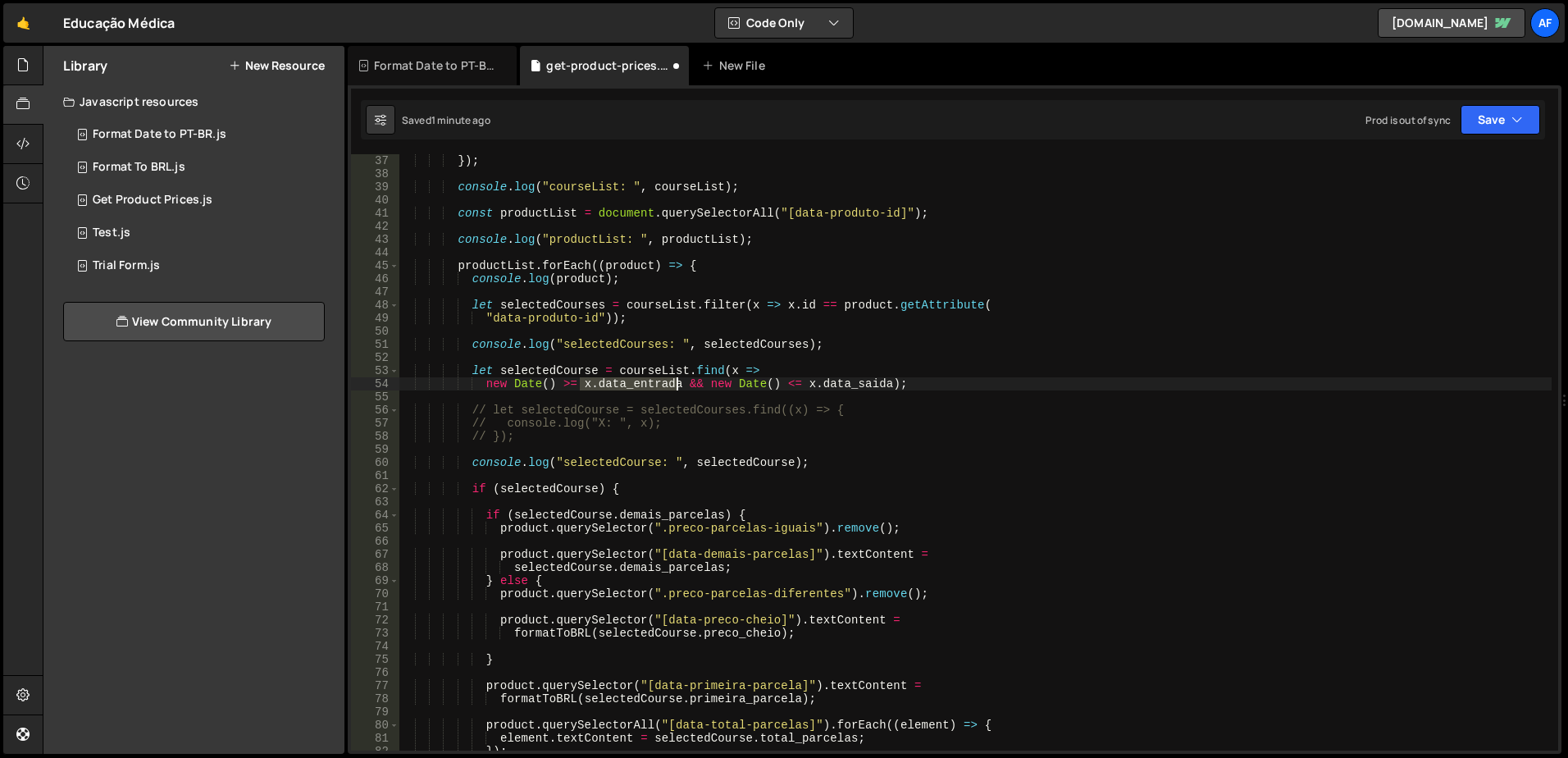
drag, startPoint x: 582, startPoint y: 387, endPoint x: 673, endPoint y: 388, distance: 91.0
click at [673, 388] on div "}) ; console . log ( "courseList: " , courseList ) ; const productList = docume…" at bounding box center [975, 465] width 1153 height 623
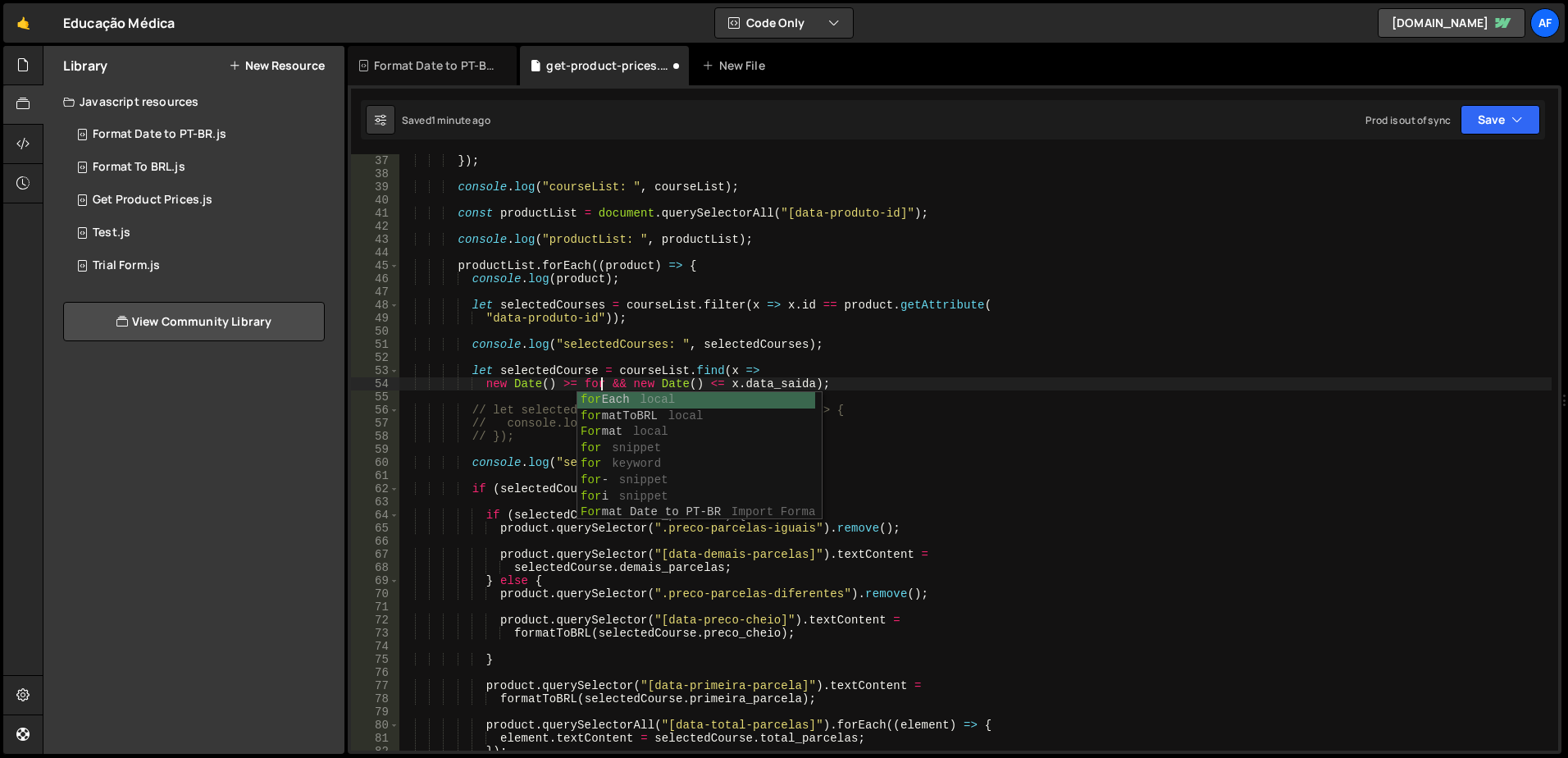
scroll to position [0, 14]
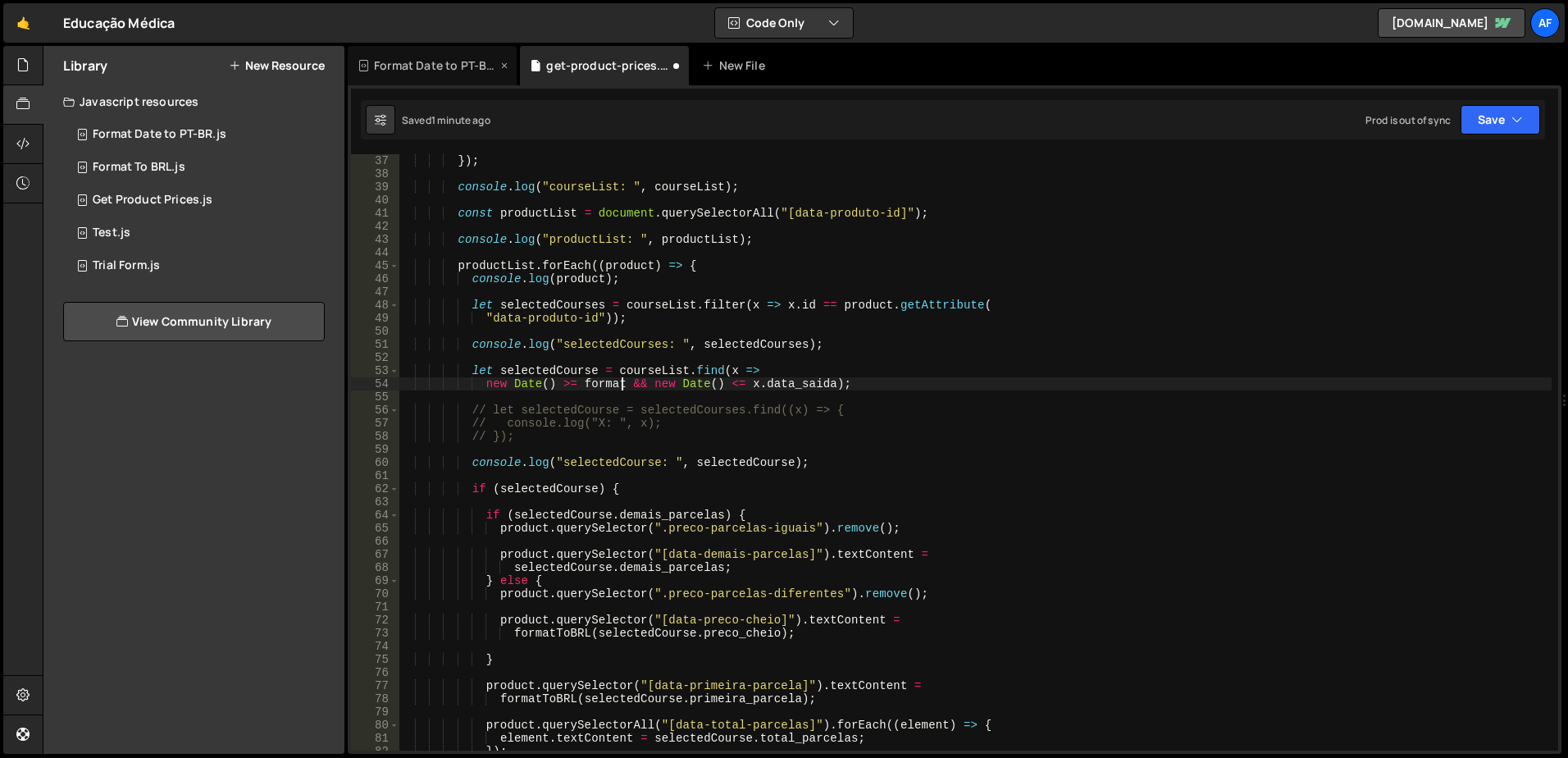
click at [389, 63] on div "Format Date to PT-BR.js" at bounding box center [435, 65] width 123 height 16
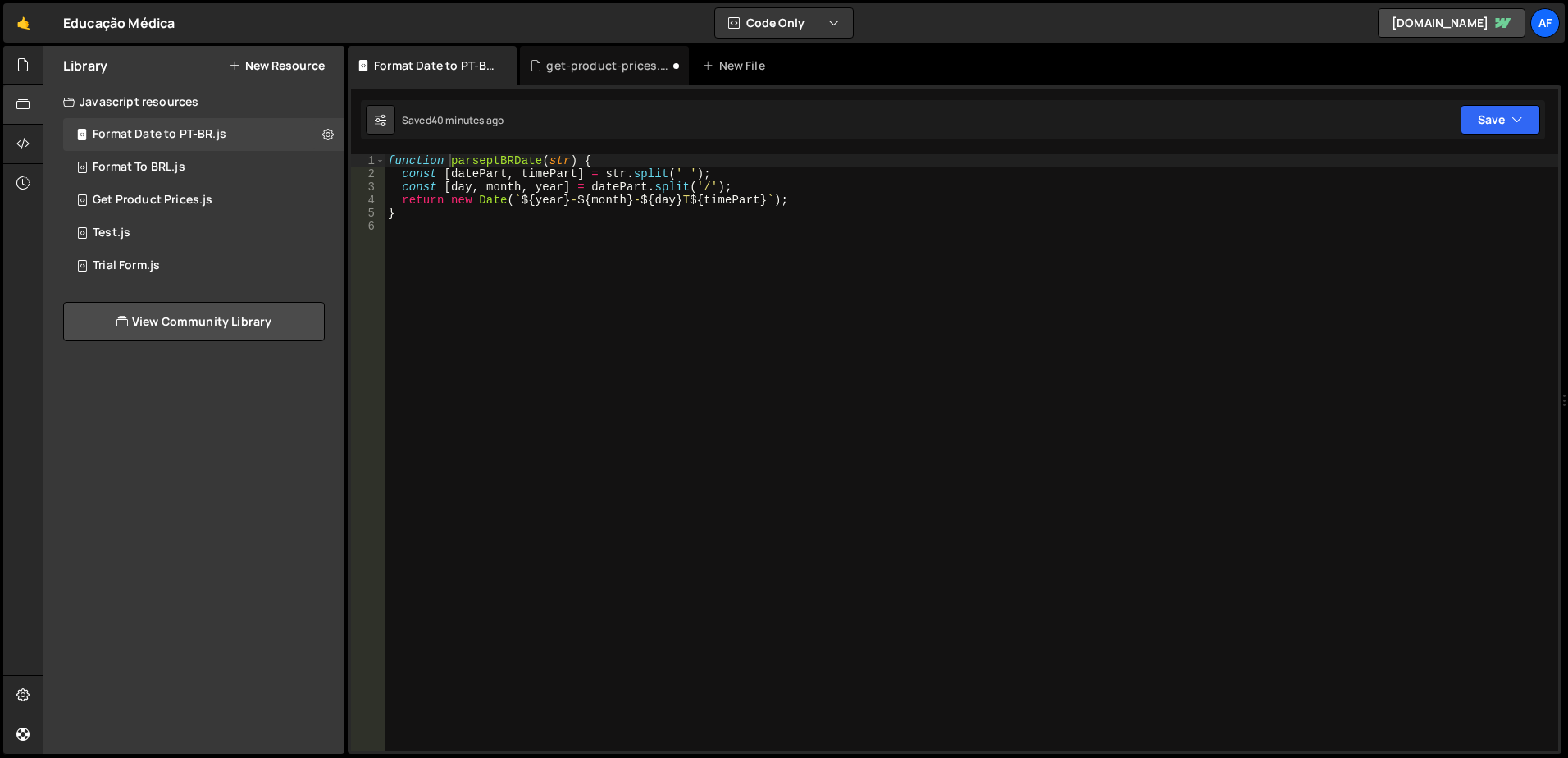
click at [484, 167] on div "function parseptBRDate ( str ) { const [ datePart , timePart ] = str . split ( …" at bounding box center [971, 465] width 1174 height 623
click at [604, 76] on div "get-product-prices.js" at bounding box center [604, 66] width 169 height 39
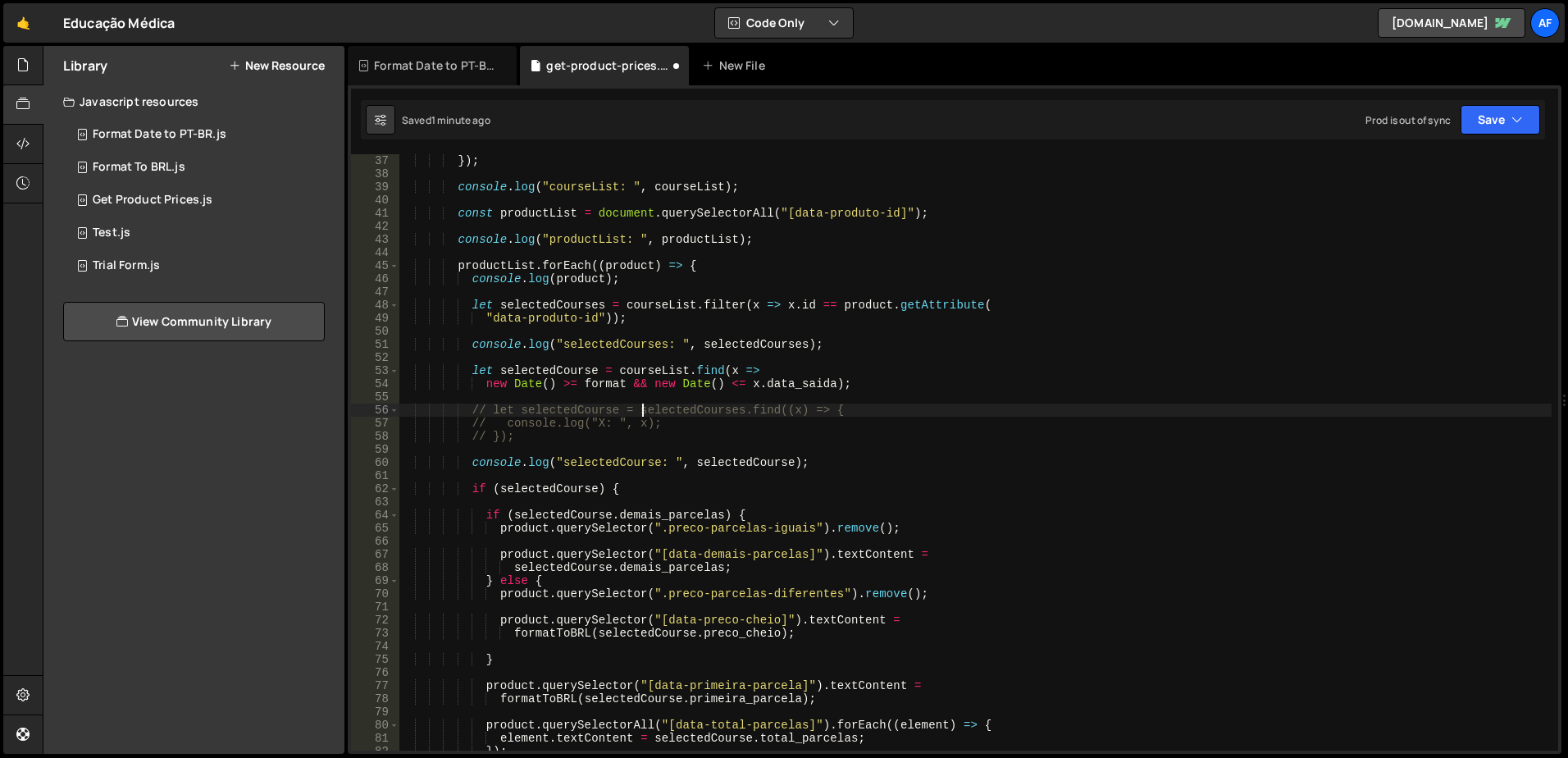
click at [644, 405] on div "}) ; console . log ( "courseList: " , courseList ) ; const productList = docume…" at bounding box center [975, 465] width 1153 height 623
click at [594, 382] on div "}) ; console . log ( "courseList: " , courseList ) ; const productList = docume…" at bounding box center [975, 452] width 1153 height 597
click at [581, 381] on div "}) ; console . log ( "courseList: " , courseList ) ; const productList = docume…" at bounding box center [975, 465] width 1153 height 623
paste textarea "parseptBRDate"
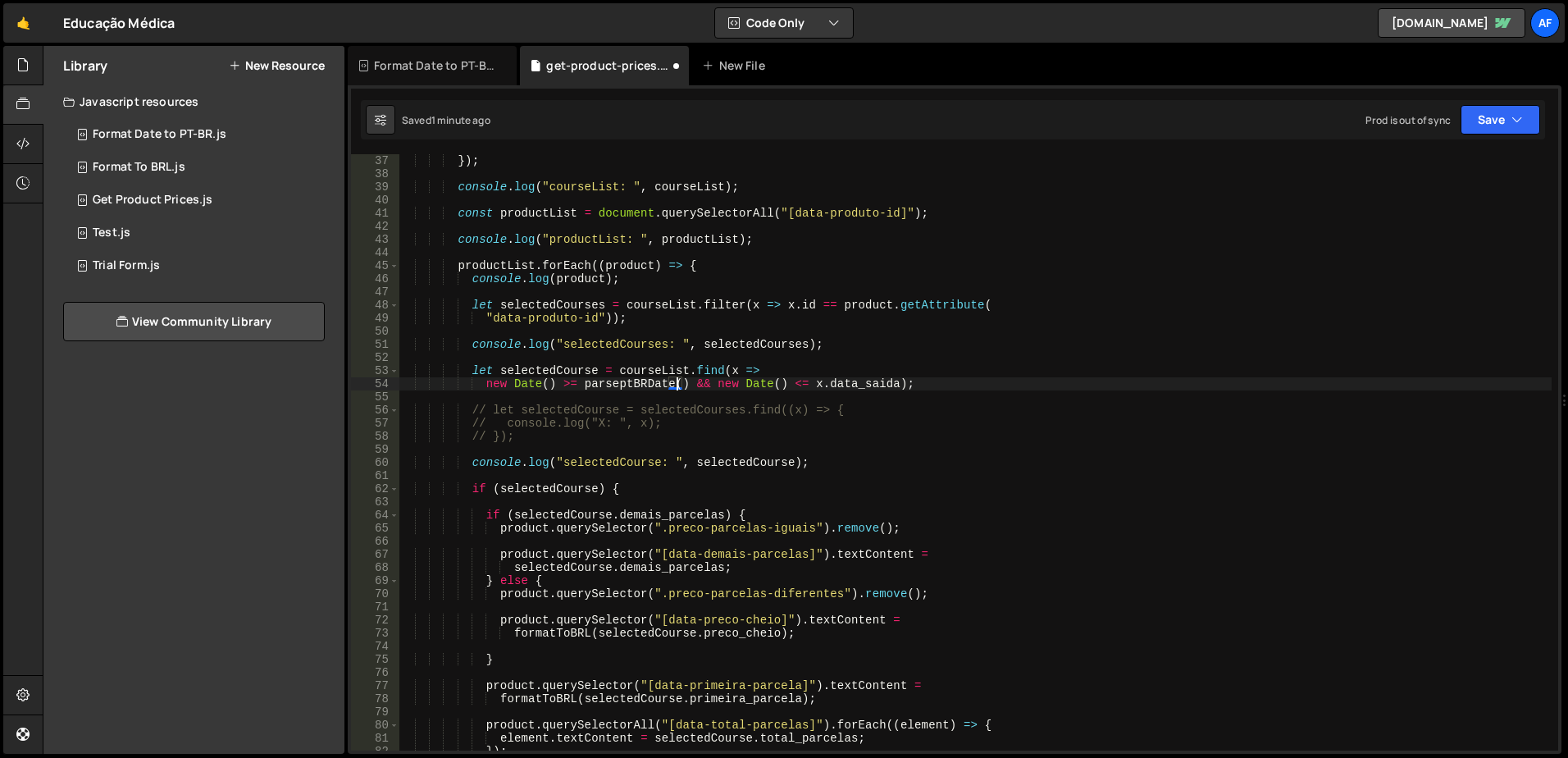
paste textarea "[DOMAIN_NAME]_entrada"
paste textarea "[DOMAIN_NAME]_saida"
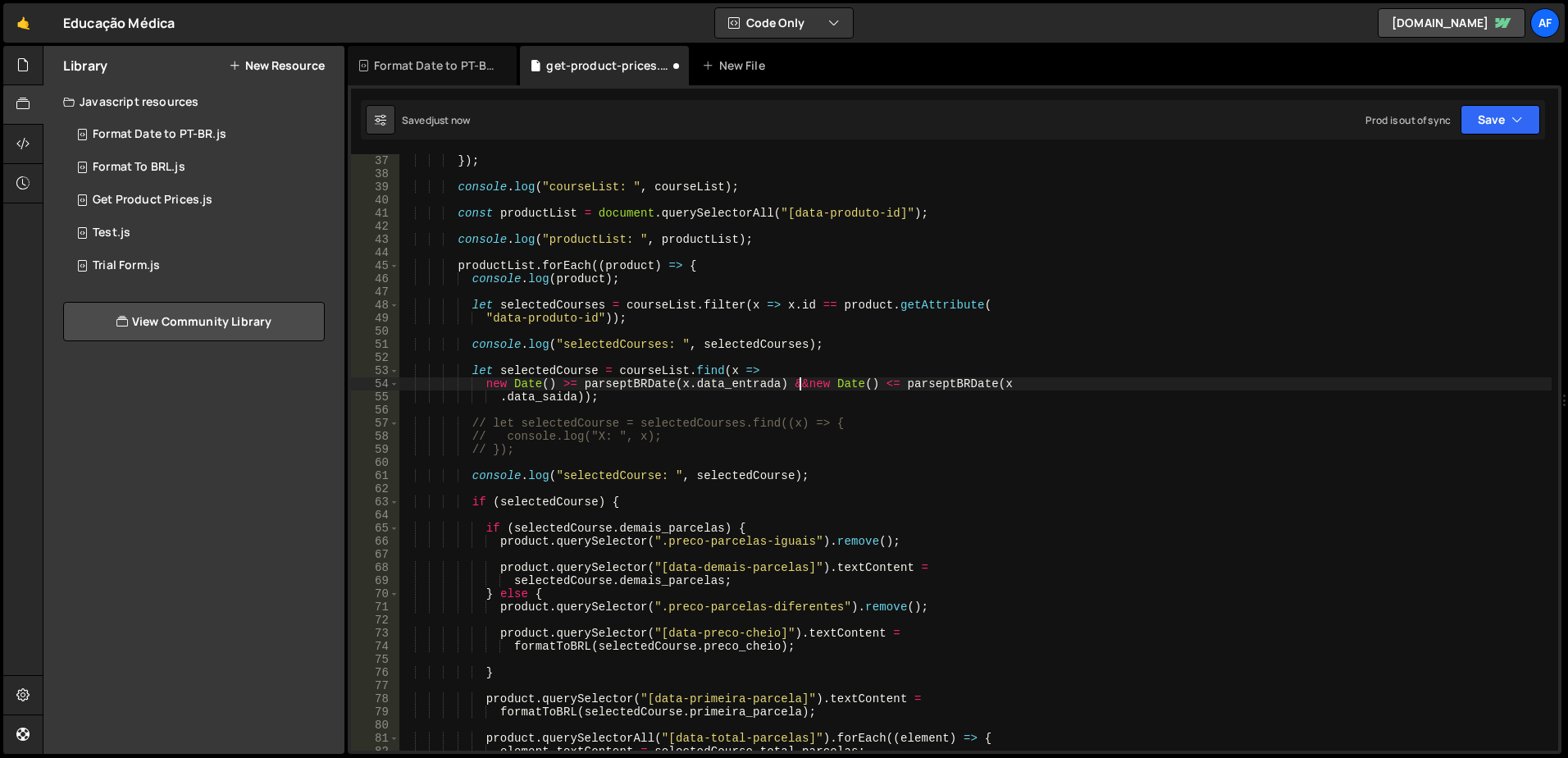
scroll to position [0, 7]
type textarea "new Date() <= parseptBRDate([DOMAIN_NAME]_saida));"
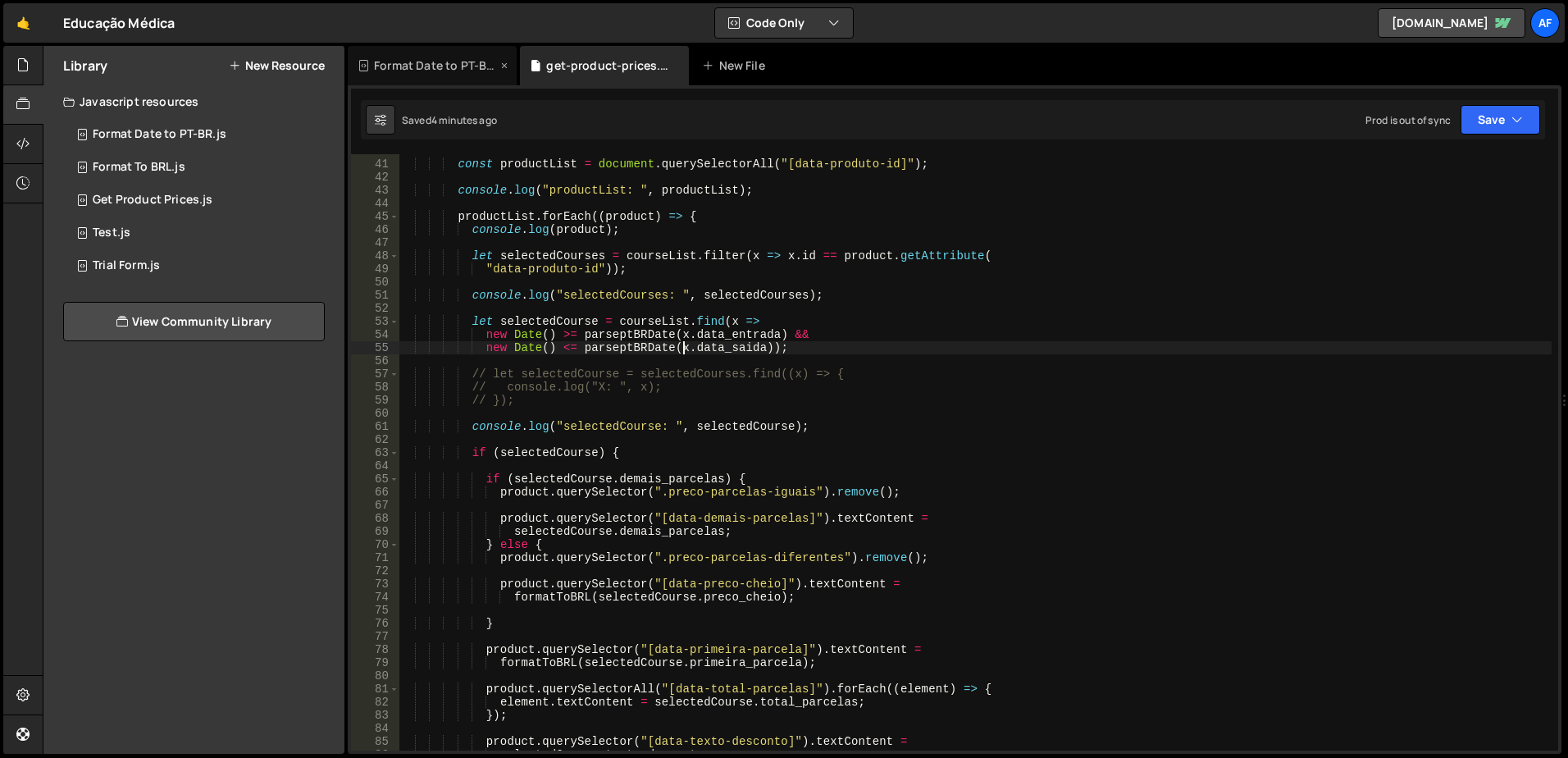
click at [408, 66] on div "Format Date to PT-BR.js" at bounding box center [435, 65] width 123 height 16
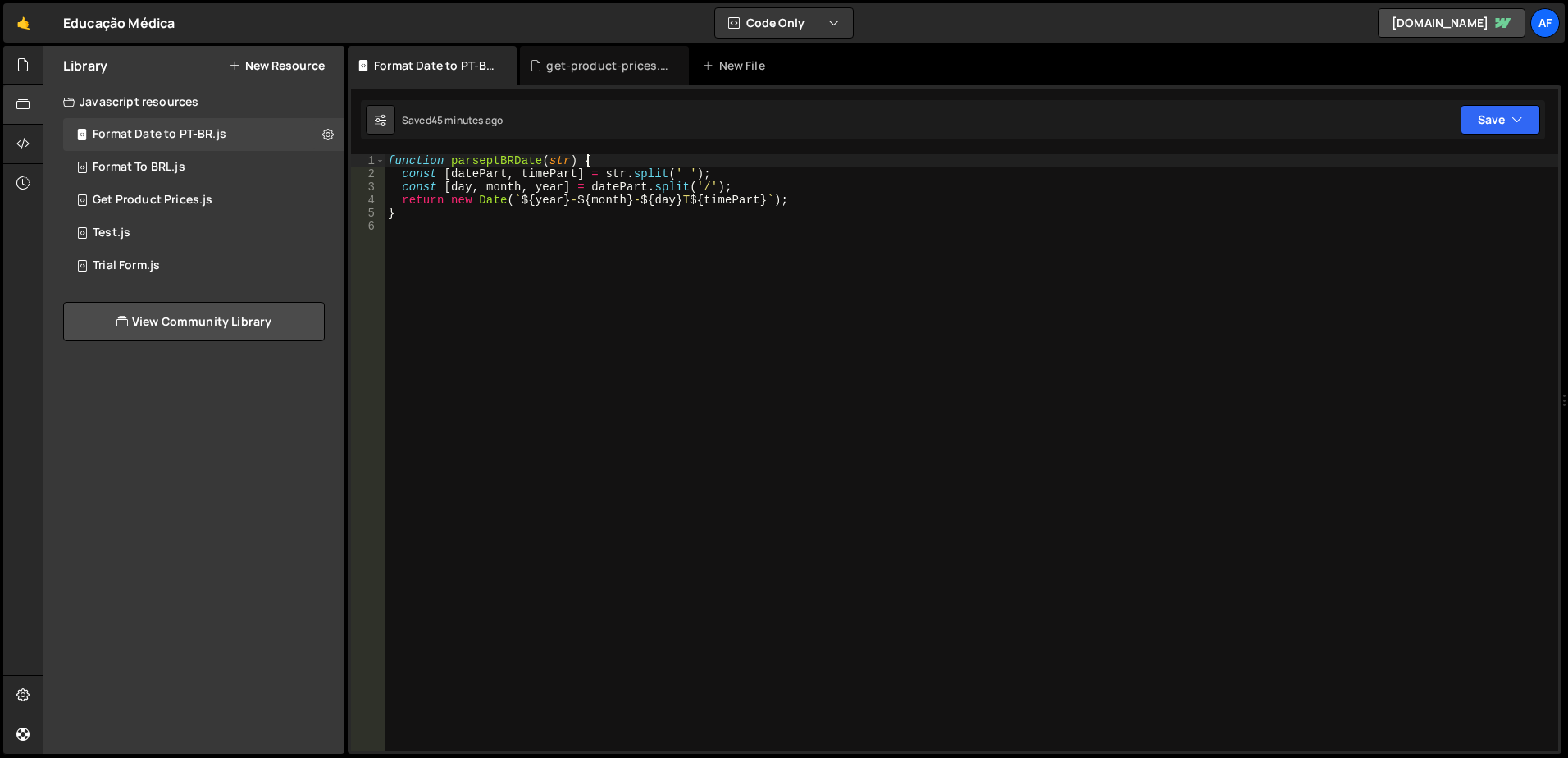
click at [641, 157] on div "function parseptBRDate ( str ) { const [ datePart , timePart ] = str . split ( …" at bounding box center [971, 465] width 1174 height 623
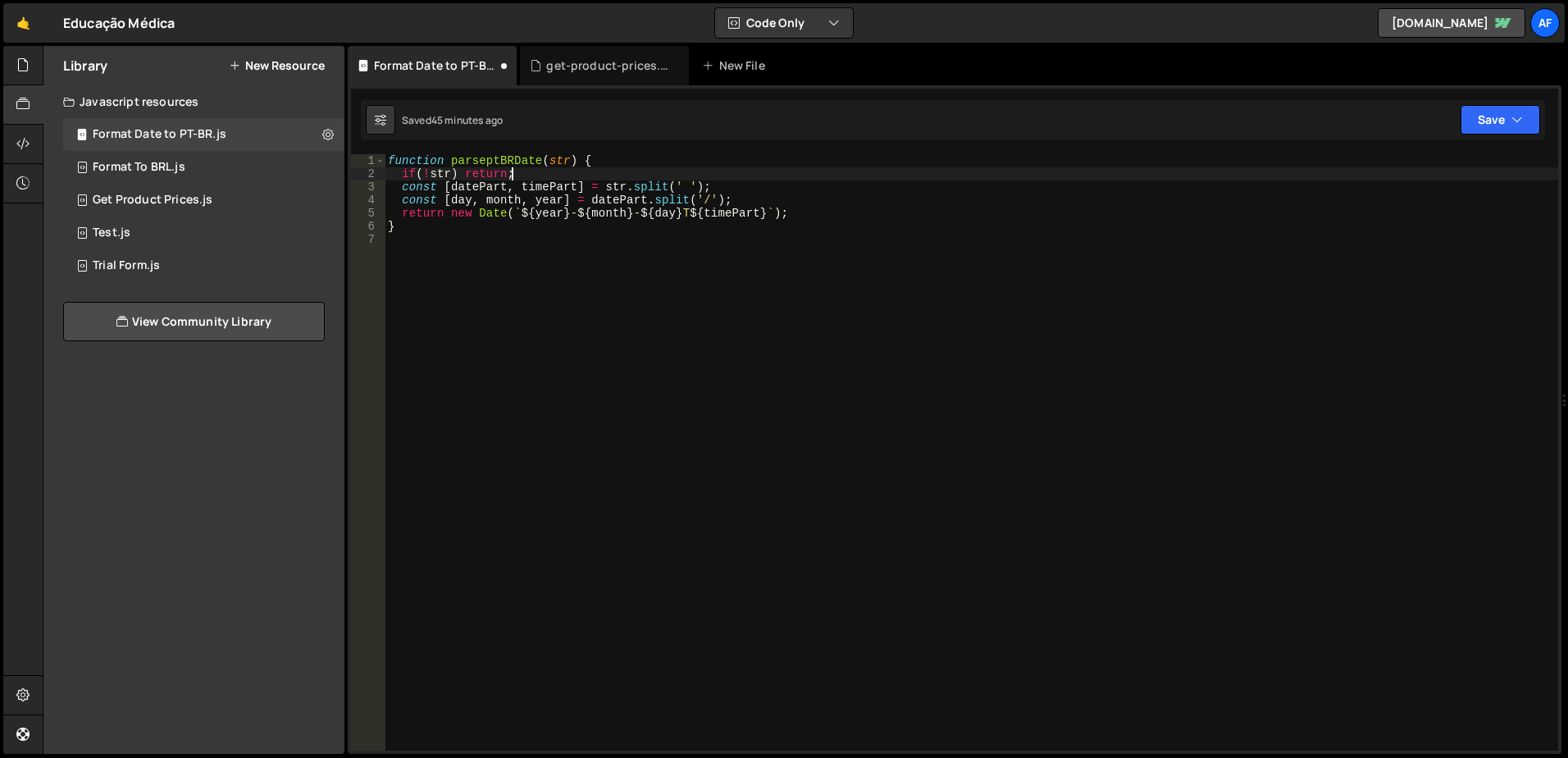
scroll to position [0, 8]
type textarea "if (!str) return;"
click at [598, 49] on div "get-product-prices.js" at bounding box center [604, 66] width 169 height 39
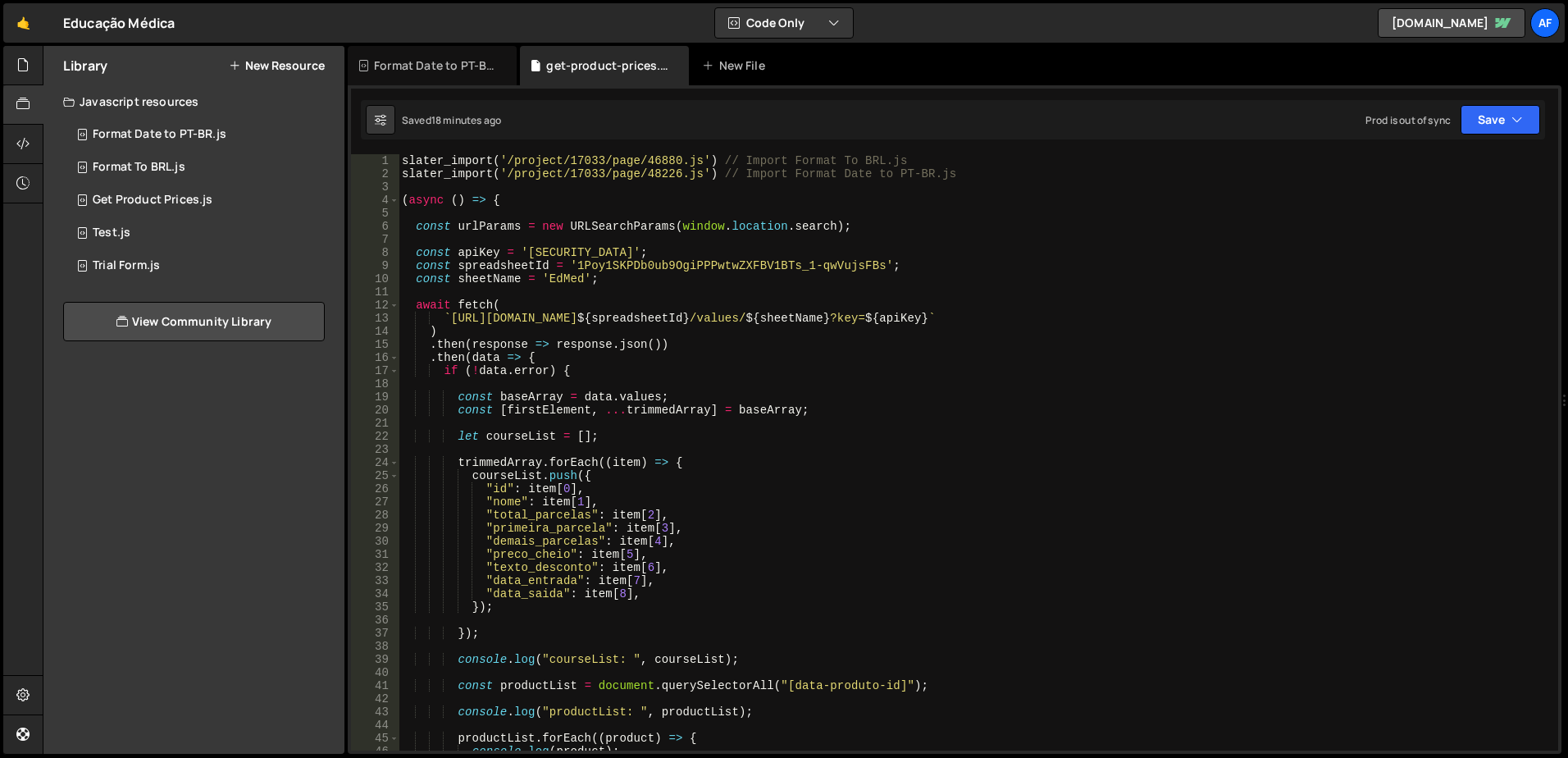
scroll to position [0, 0]
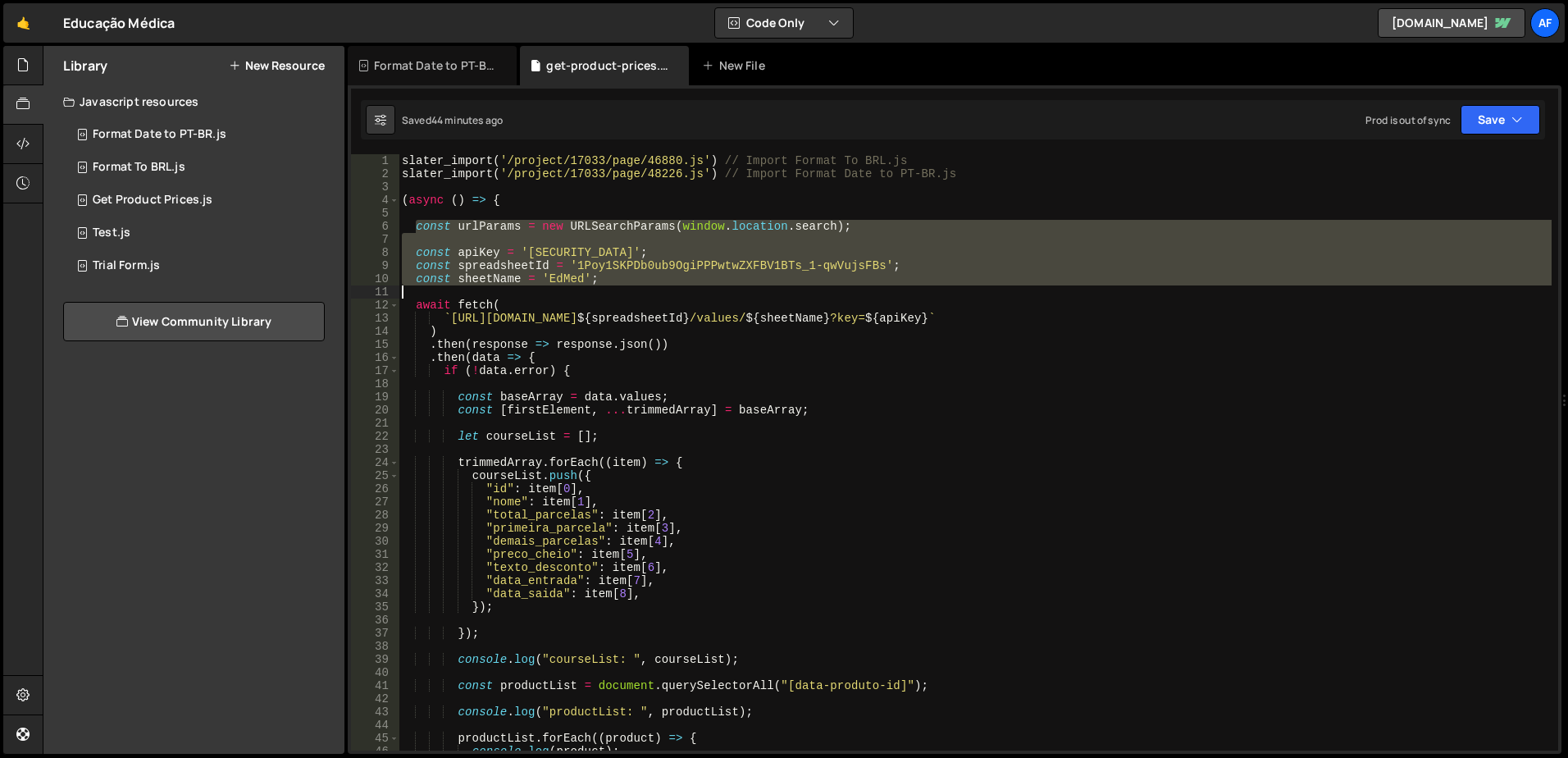
drag, startPoint x: 416, startPoint y: 227, endPoint x: 622, endPoint y: 293, distance: 216.3
click at [622, 293] on div "slater_import ( '/project/17033/page/46880.js' ) // Import Format To BRL.js sla…" at bounding box center [975, 465] width 1153 height 623
click at [491, 253] on div "slater_import ( '/project/17033/page/46880.js' ) // Import Format To BRL.js sla…" at bounding box center [975, 452] width 1153 height 597
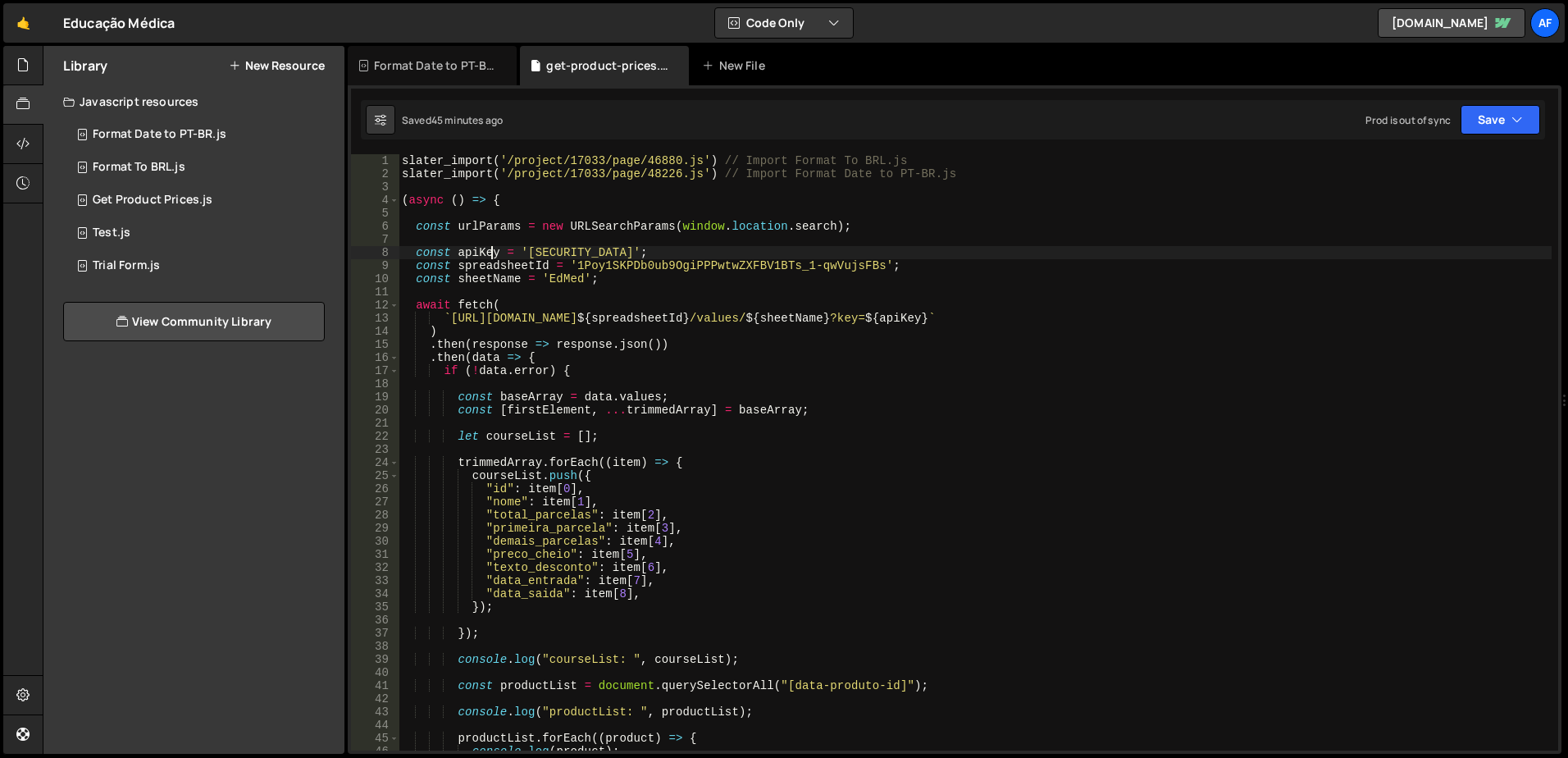
click at [491, 253] on div "slater_import ( '/project/17033/page/46880.js' ) // Import Format To BRL.js sla…" at bounding box center [975, 465] width 1153 height 623
click at [502, 267] on div "slater_import ( '/project/17033/page/46880.js' ) // Import Format To BRL.js sla…" at bounding box center [975, 465] width 1153 height 623
click at [499, 283] on div "slater_import ( '/project/17033/page/46880.js' ) // Import Format To BRL.js sla…" at bounding box center [975, 465] width 1153 height 623
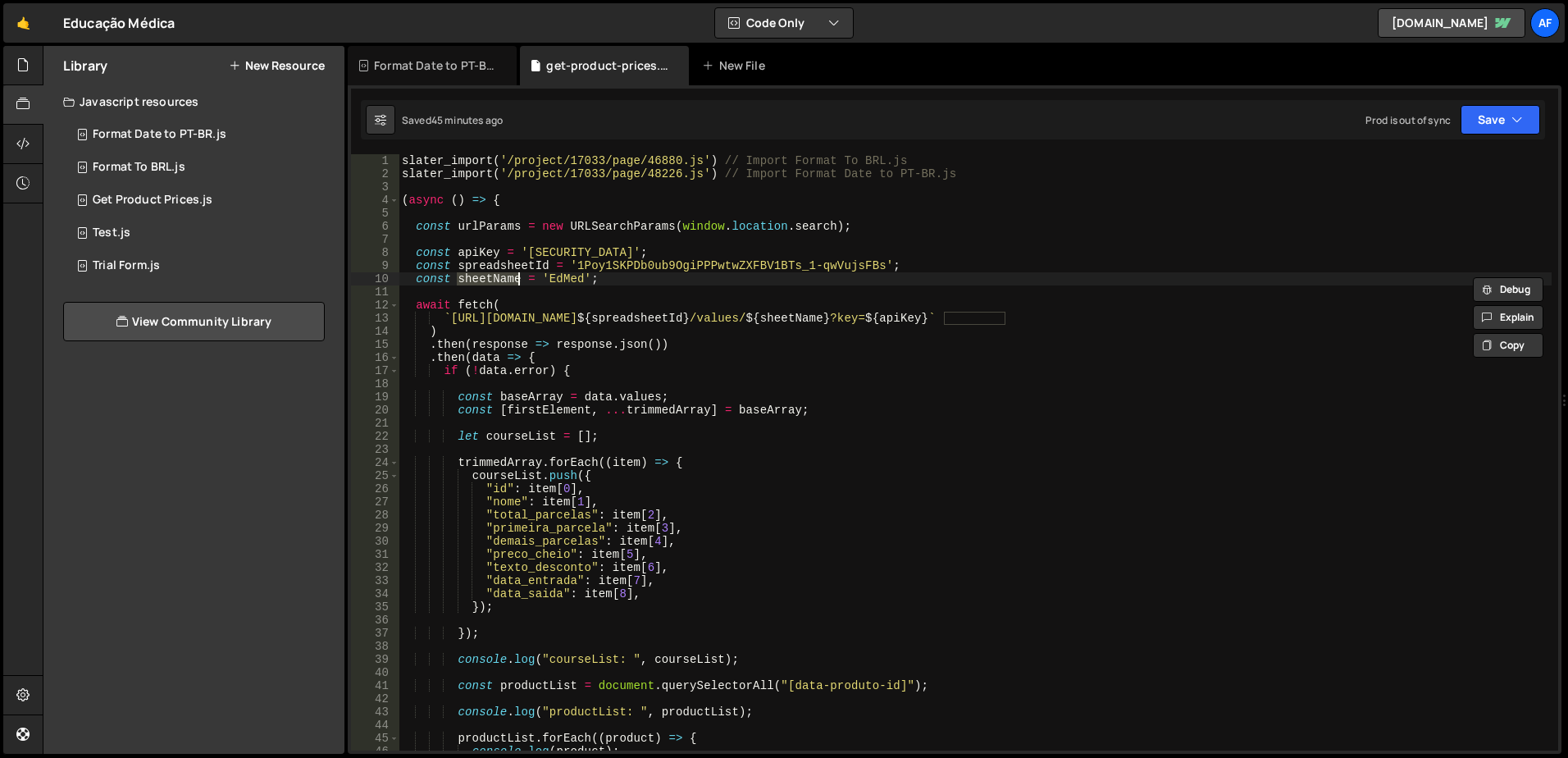
click at [472, 336] on div "slater_import ( '/project/17033/page/46880.js' ) // Import Format To BRL.js sla…" at bounding box center [975, 465] width 1153 height 623
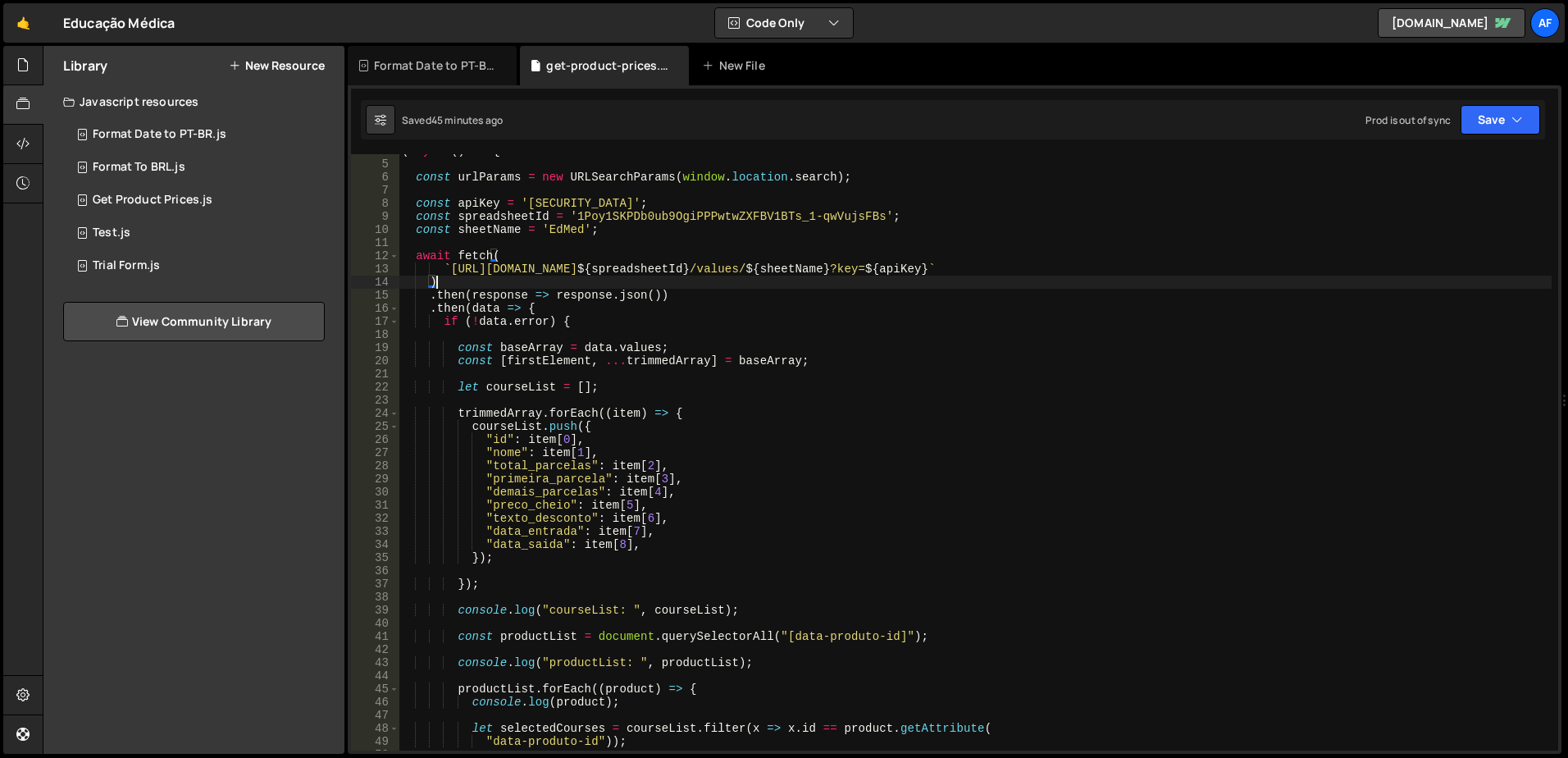
click at [479, 311] on div "( async ( ) => { const urlParams = new URLSearchParams ( window . location . se…" at bounding box center [975, 456] width 1153 height 623
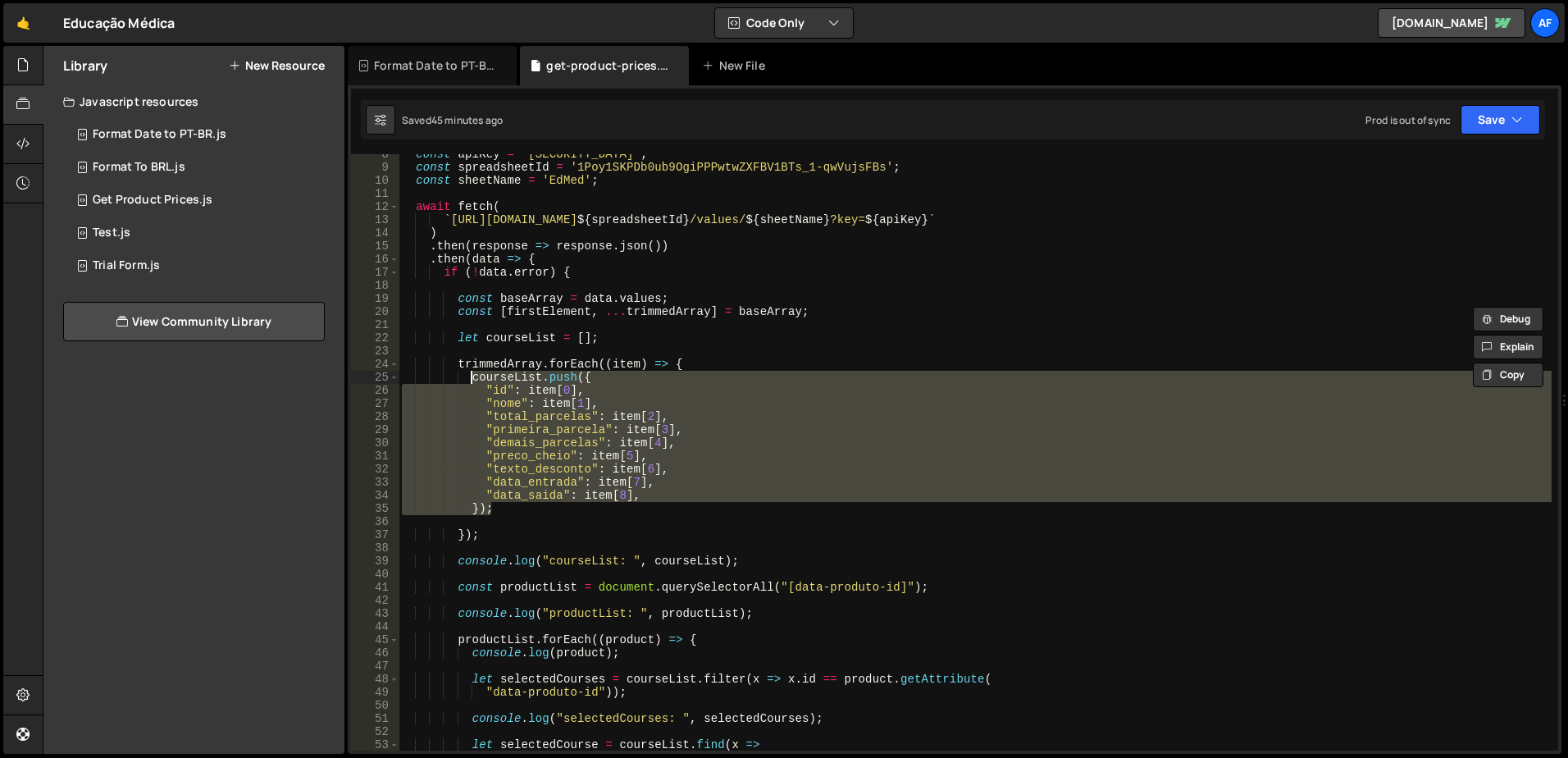
drag, startPoint x: 526, startPoint y: 510, endPoint x: 473, endPoint y: 373, distance: 146.9
click at [473, 373] on div "const apiKey = '[SECURITY_DATA]' ; const spreadsheetId = '1Poy1SKPDb0ub9OgiPPPw…" at bounding box center [975, 458] width 1153 height 623
click at [545, 386] on div "const apiKey = '[SECURITY_DATA]' ; const spreadsheetId = '1Poy1SKPDb0ub9OgiPPPw…" at bounding box center [975, 452] width 1153 height 597
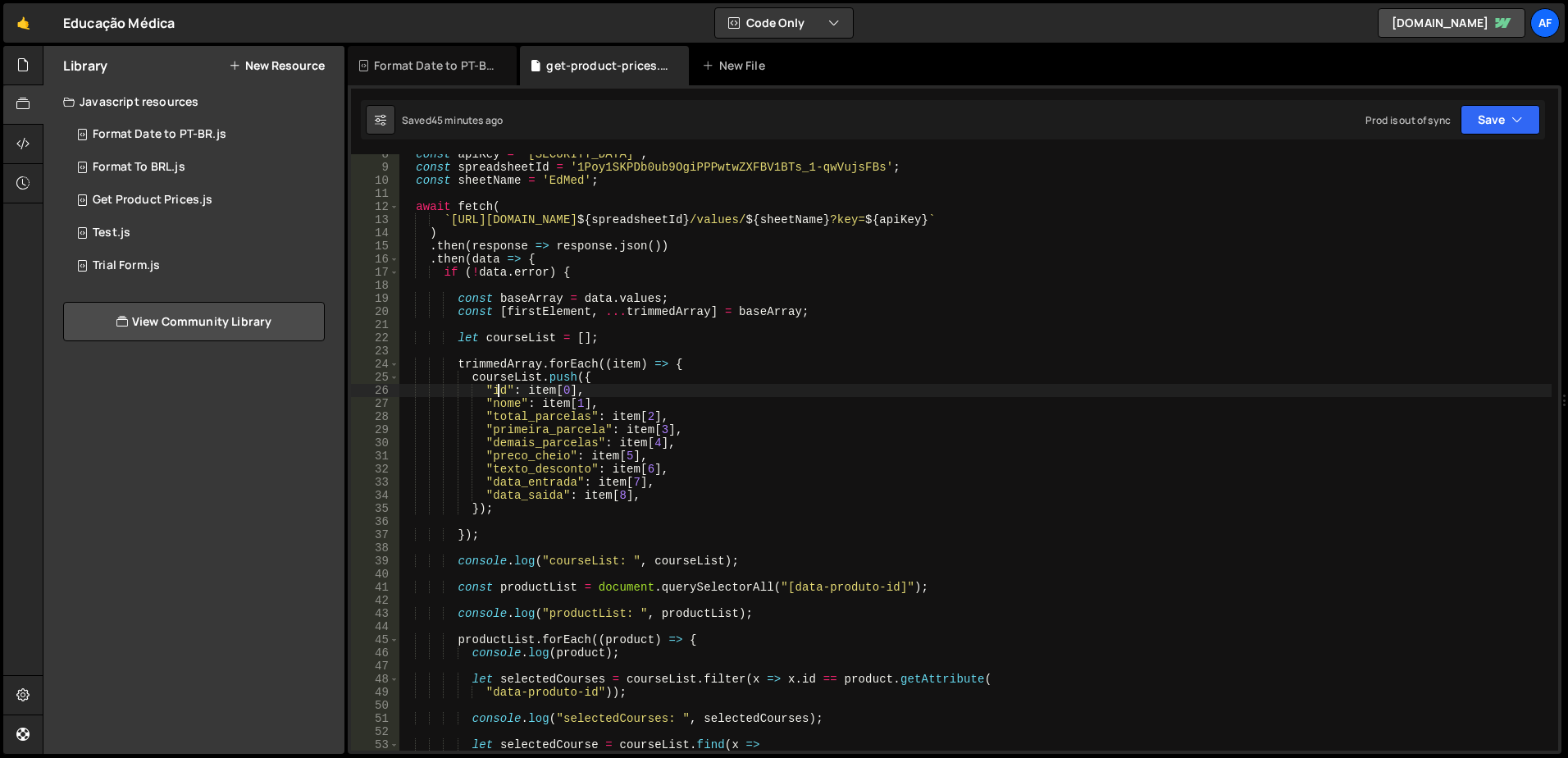
click at [497, 391] on div "const apiKey = '[SECURITY_DATA]' ; const spreadsheetId = '1Poy1SKPDb0ub9OgiPPPw…" at bounding box center [975, 458] width 1153 height 623
click at [509, 406] on div "const apiKey = '[SECURITY_DATA]' ; const spreadsheetId = '1Poy1SKPDb0ub9OgiPPPw…" at bounding box center [975, 458] width 1153 height 623
click at [514, 417] on div "const apiKey = '[SECURITY_DATA]' ; const spreadsheetId = '1Poy1SKPDb0ub9OgiPPPw…" at bounding box center [975, 458] width 1153 height 623
click at [517, 424] on div "const apiKey = '[SECURITY_DATA]' ; const spreadsheetId = '1Poy1SKPDb0ub9OgiPPPw…" at bounding box center [975, 458] width 1153 height 623
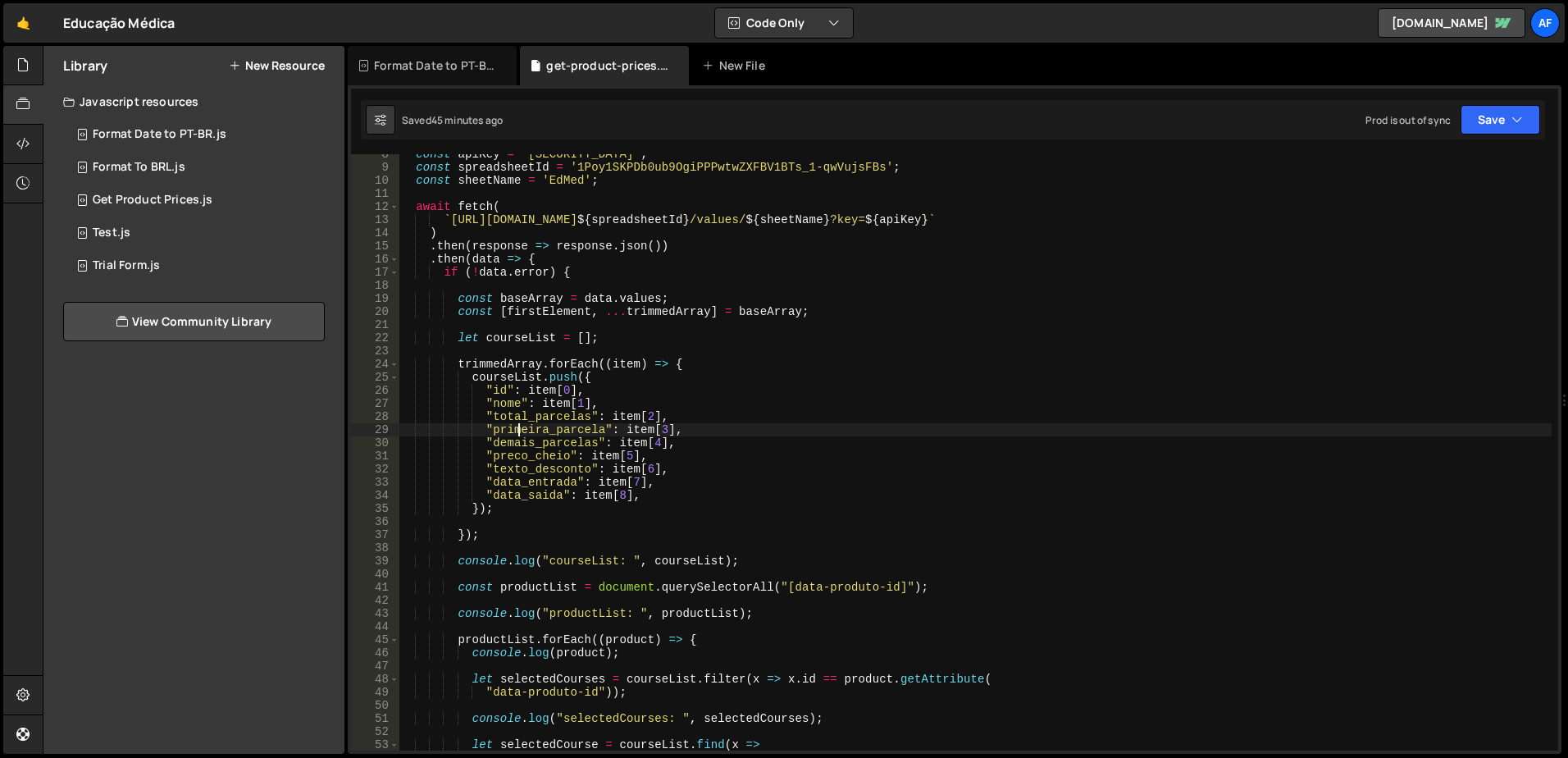
click at [529, 449] on div "const apiKey = '[SECURITY_DATA]' ; const spreadsheetId = '1Poy1SKPDb0ub9OgiPPPw…" at bounding box center [975, 458] width 1153 height 623
type textarea ""demais_parcelas": item[4], "preco_cheio": item[5],"
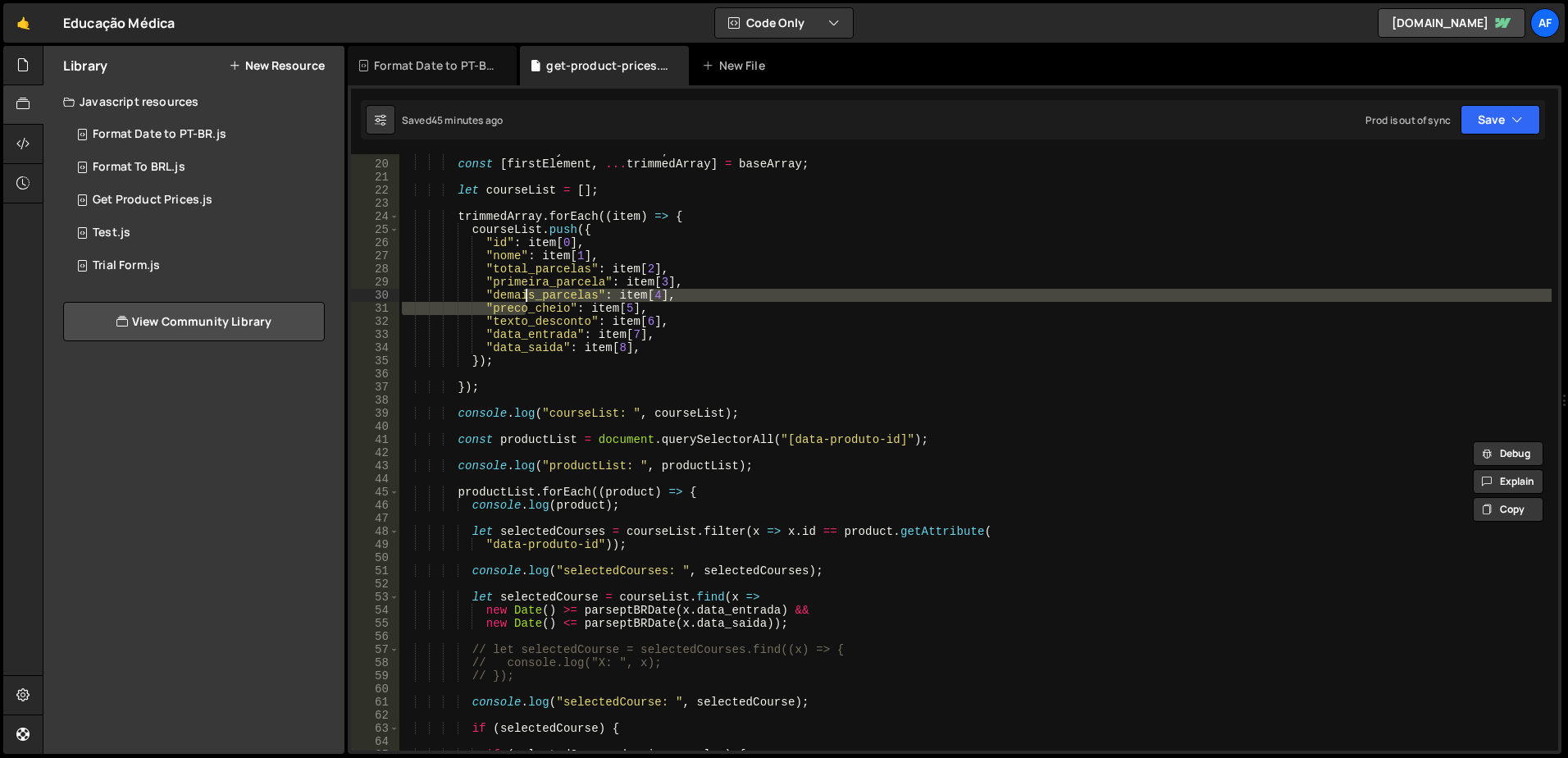
scroll to position [246, 0]
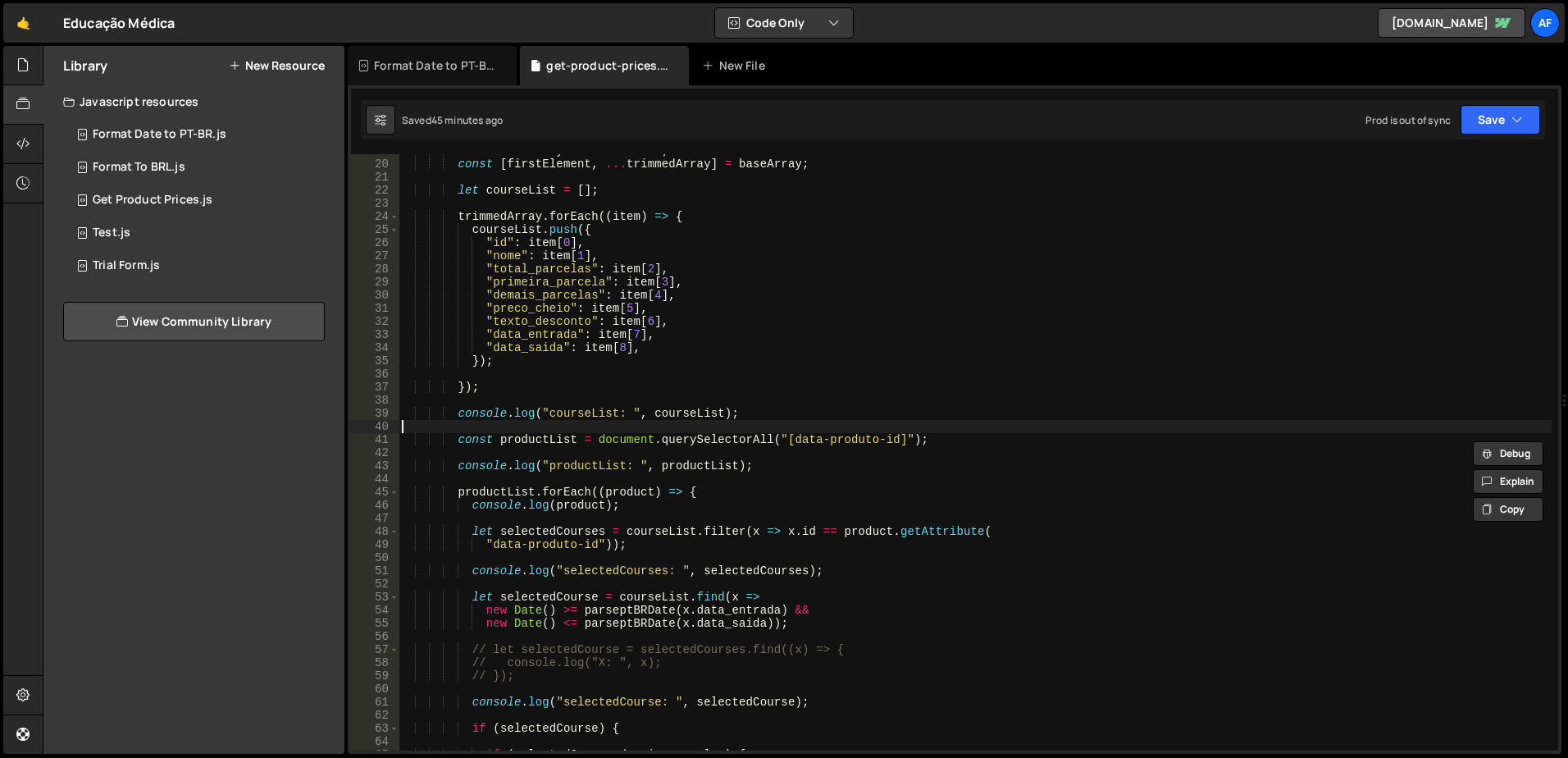
click at [547, 433] on div "const baseArray = data . values ; const [ firstElement , ... trimmedArray ] = b…" at bounding box center [975, 456] width 1153 height 623
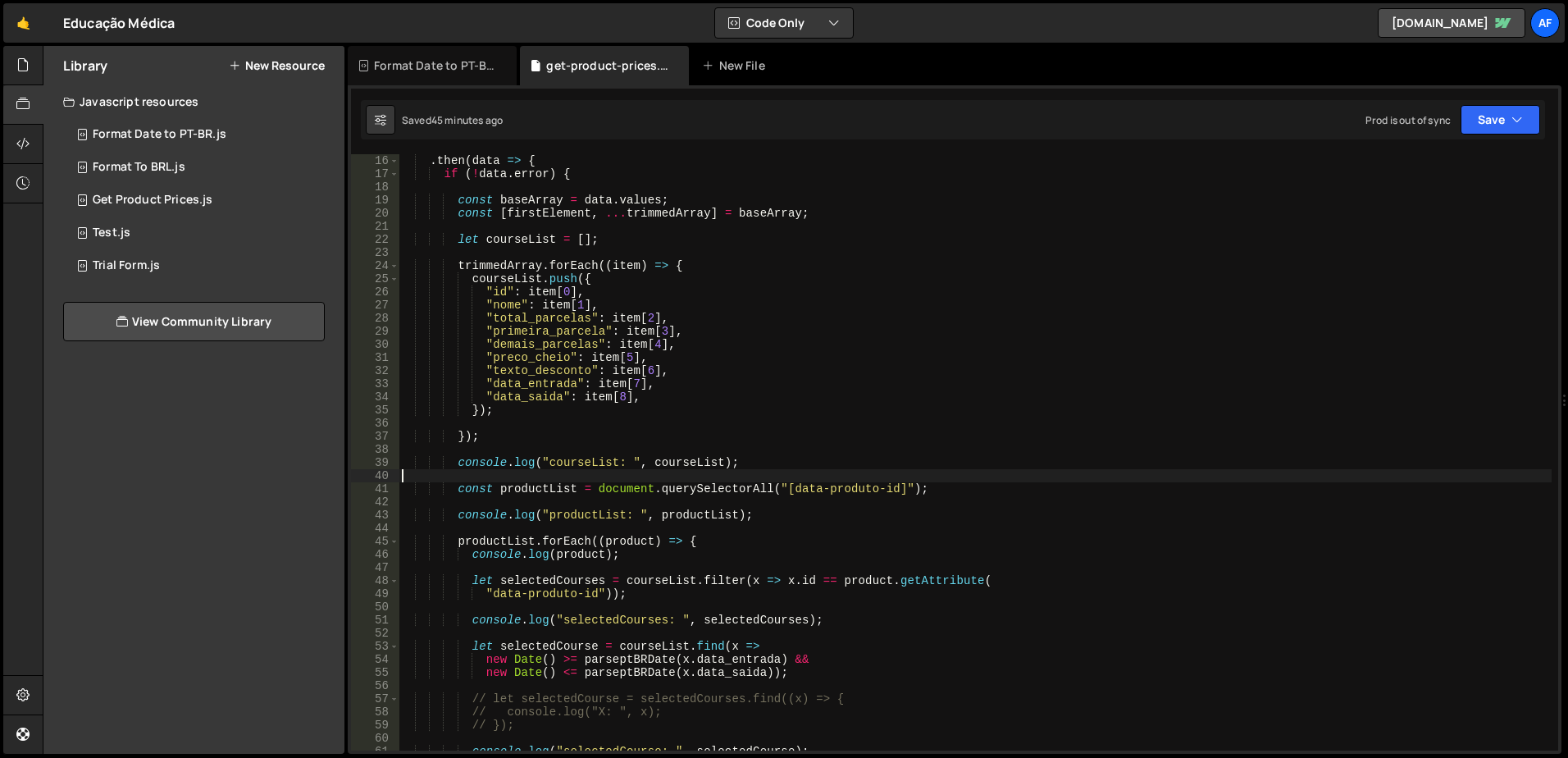
scroll to position [197, 0]
click at [624, 352] on div ". then ( data => { if ( ! data . error ) { const baseArray = data . values ; co…" at bounding box center [975, 465] width 1153 height 623
click at [535, 356] on div ". then ( data => { if ( ! data . error ) { const baseArray = data . values ; co…" at bounding box center [975, 465] width 1153 height 623
click at [628, 361] on div ". then ( data => { if ( ! data . error ) { const baseArray = data . values ; co…" at bounding box center [975, 465] width 1153 height 623
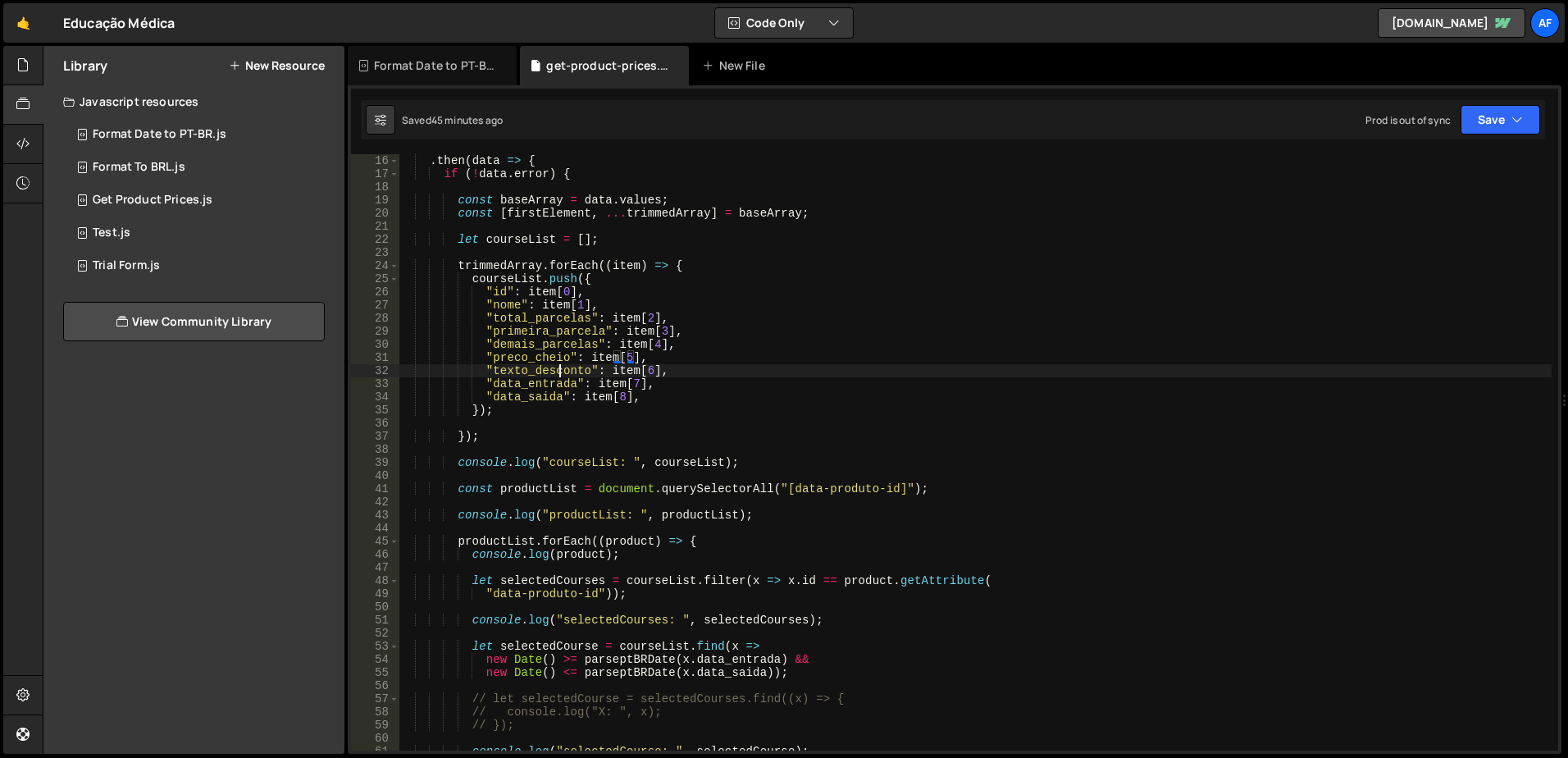
click at [558, 369] on div ". then ( data => { if ( ! data . error ) { const baseArray = data . values ; co…" at bounding box center [975, 465] width 1153 height 623
click at [646, 374] on div ". then ( data => { if ( ! data . error ) { const baseArray = data . values ; co…" at bounding box center [975, 465] width 1153 height 623
click at [719, 344] on div ". then ( data => { if ( ! data . error ) { const baseArray = data . values ; co…" at bounding box center [975, 465] width 1153 height 623
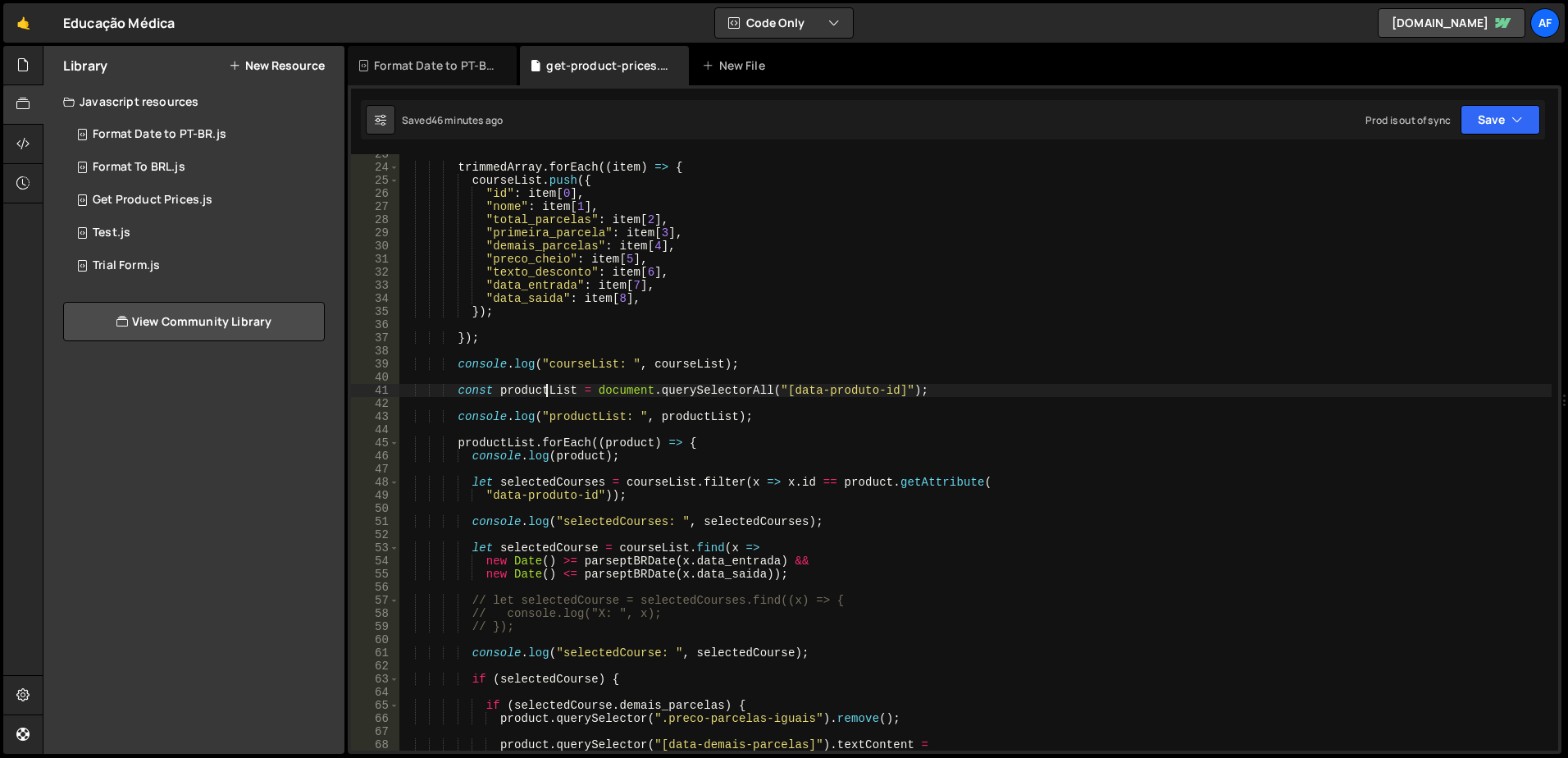
click at [547, 389] on div "trimmedArray . forEach (( item ) => { courseList . push ({ "id" : item [ 0 ] , …" at bounding box center [975, 458] width 1153 height 623
type textarea "const productList = document.querySelectorAll("[data-produto-id]");"
click at [547, 389] on div "trimmedArray . forEach (( item ) => { courseList . push ({ "id" : item [ 0 ] , …" at bounding box center [975, 458] width 1153 height 623
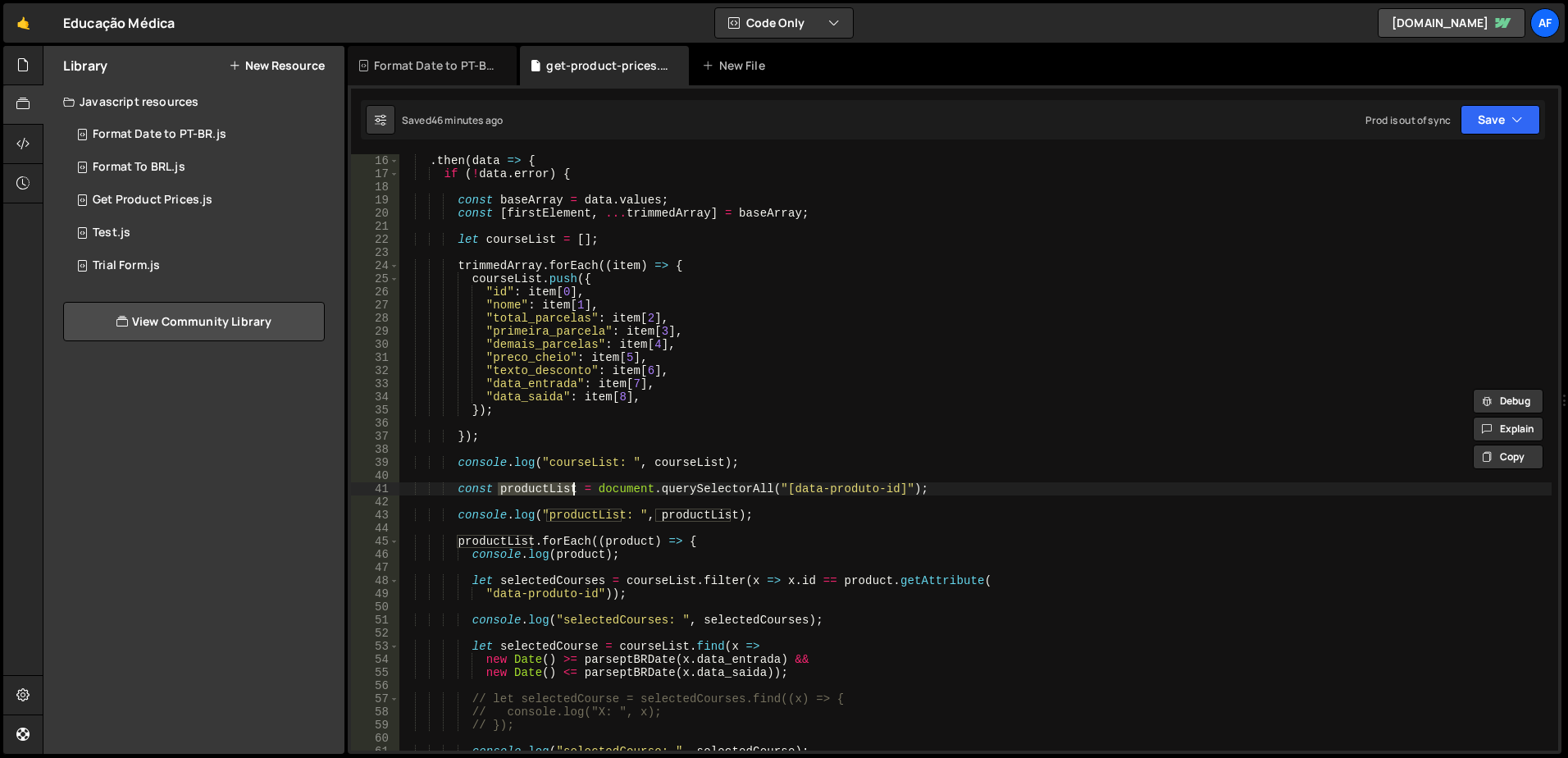
scroll to position [246, 0]
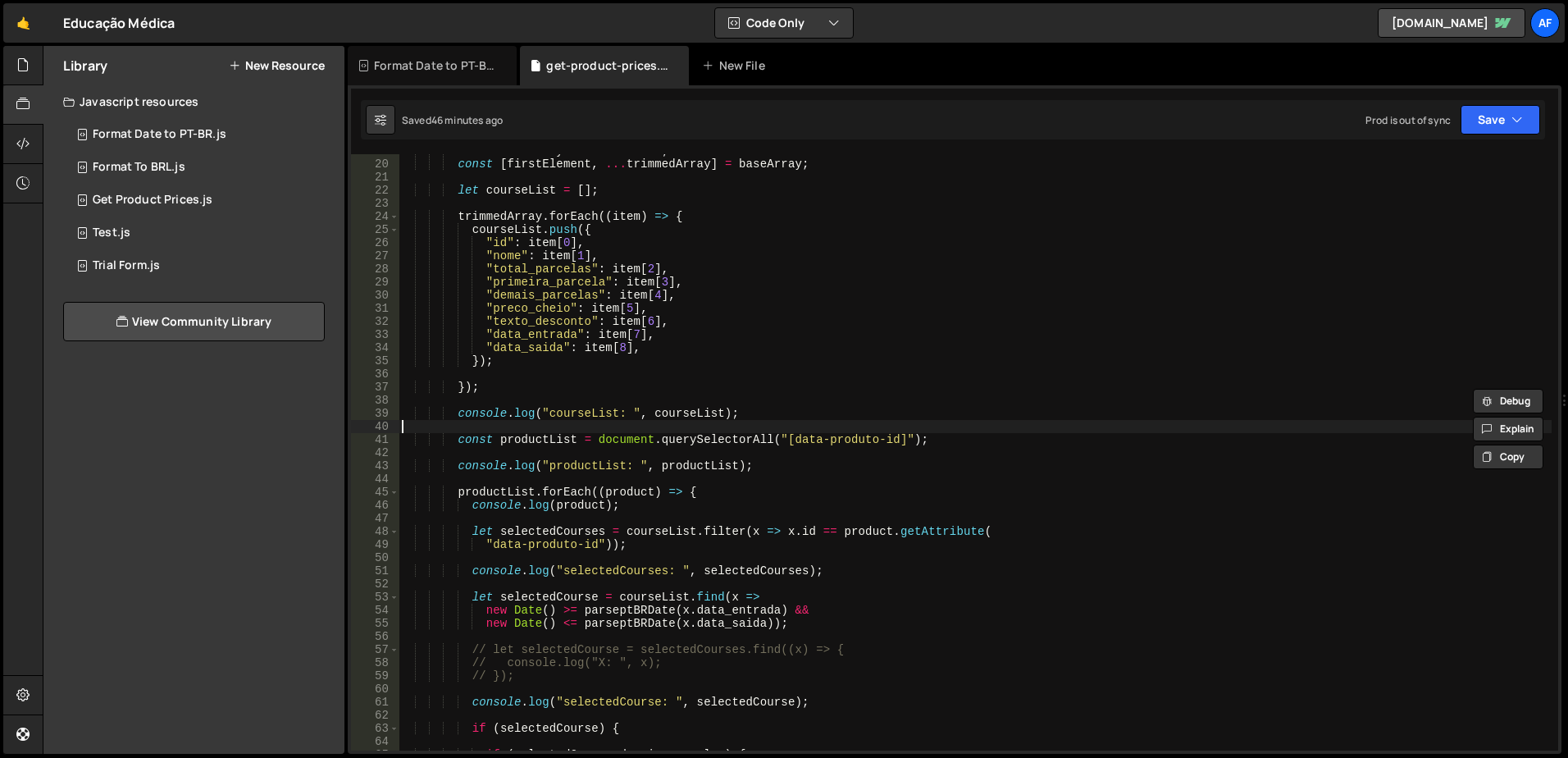
click at [544, 433] on div "const baseArray = data . values ; const [ firstElement , ... trimmedArray ] = b…" at bounding box center [975, 456] width 1153 height 623
click at [544, 441] on div "const baseArray = data . values ; const [ firstElement , ... trimmedArray ] = b…" at bounding box center [975, 456] width 1153 height 623
click at [804, 437] on div "const baseArray = data . values ; const [ firstElement , ... trimmedArray ] = b…" at bounding box center [975, 456] width 1153 height 623
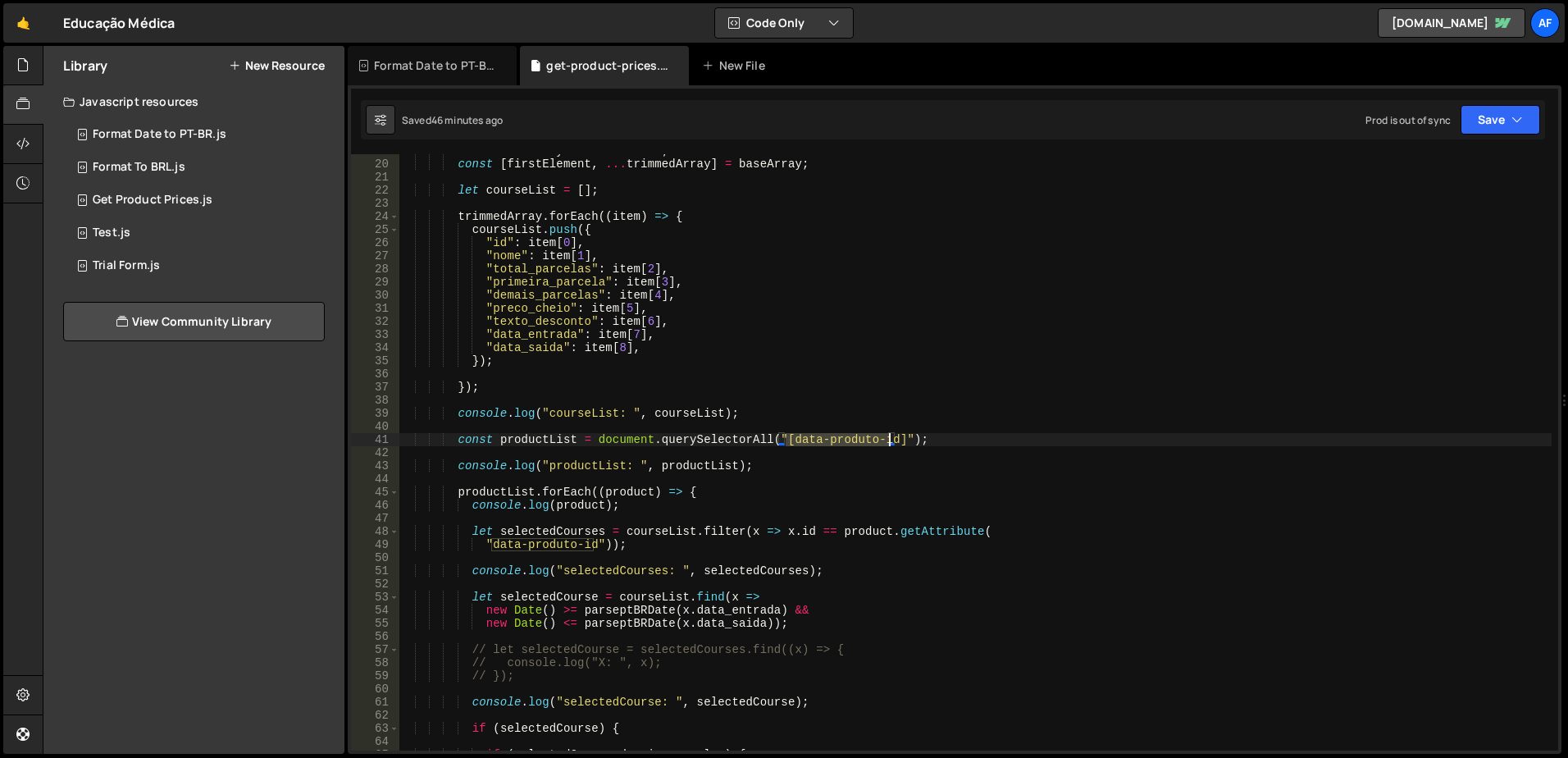
drag, startPoint x: 804, startPoint y: 437, endPoint x: 881, endPoint y: 439, distance: 77.0
click at [881, 439] on div "const baseArray = data . values ; const [ firstElement , ... trimmedArray ] = b…" at bounding box center [975, 456] width 1153 height 623
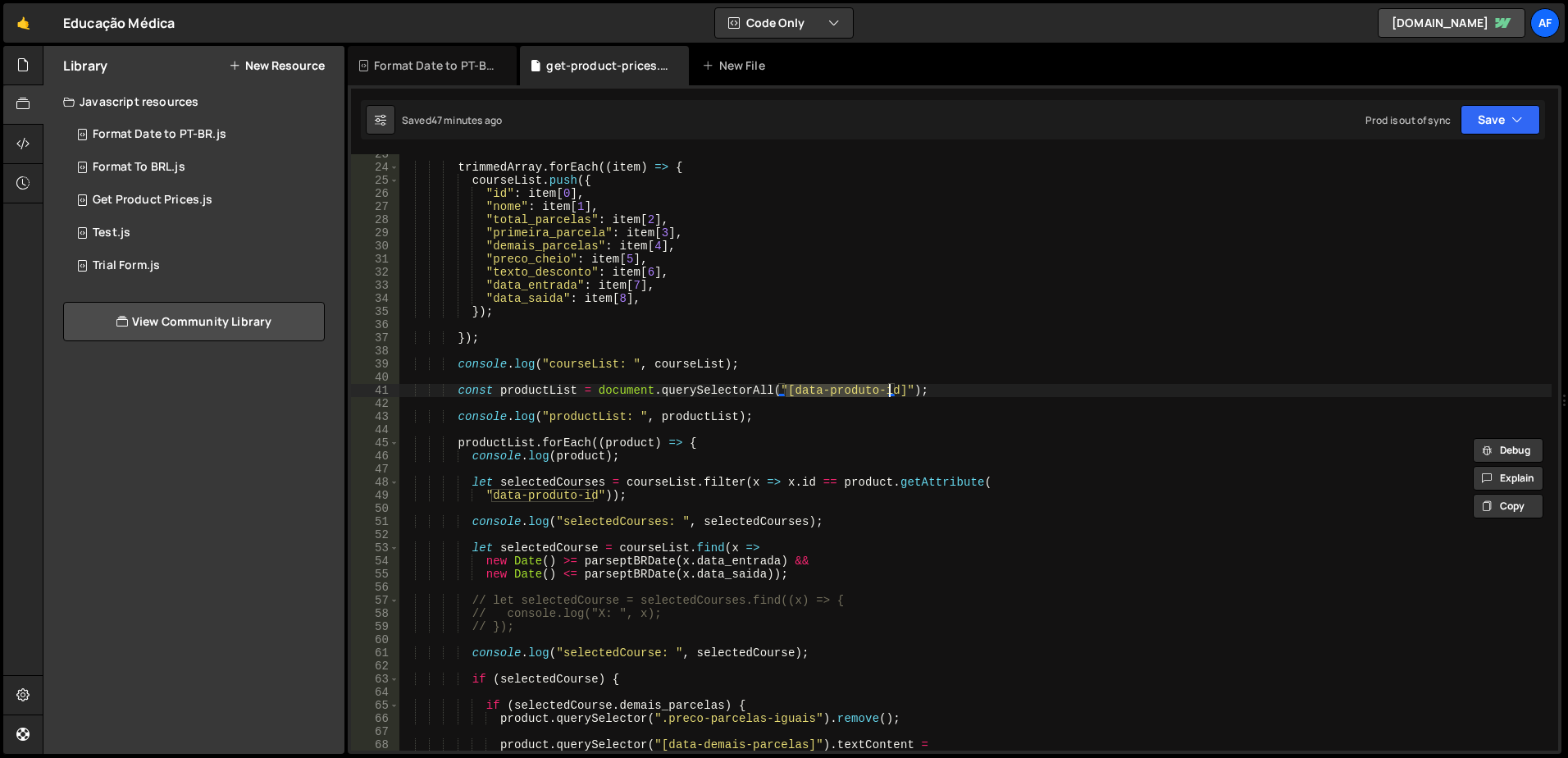
scroll to position [296, 0]
click at [505, 389] on div "trimmedArray . forEach (( item ) => { courseList . push ({ "id" : item [ 0 ] , …" at bounding box center [975, 458] width 1153 height 623
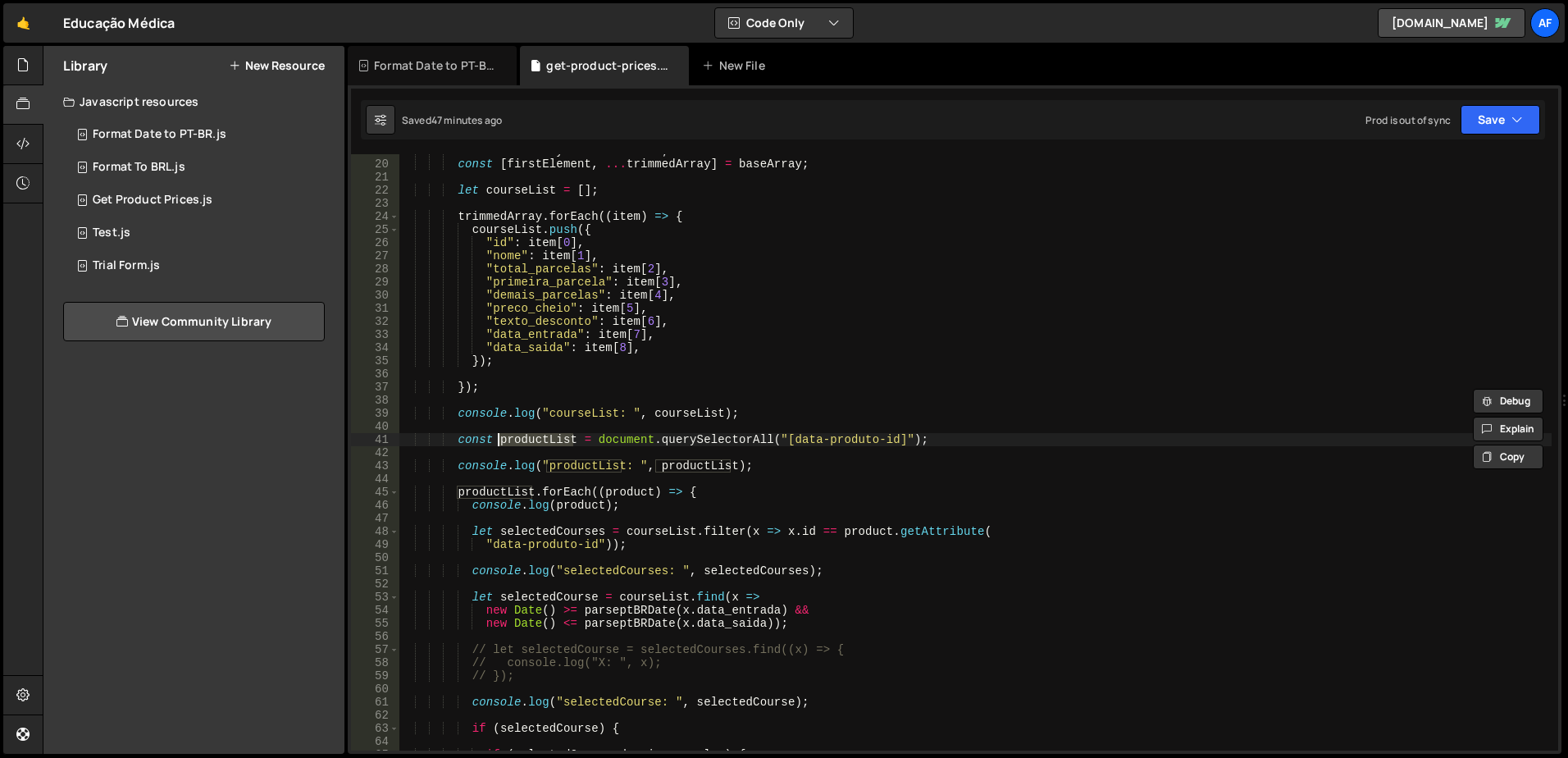
scroll to position [246, 0]
click at [569, 416] on div "const baseArray = data . values ; const [ firstElement , ... trimmedArray ] = b…" at bounding box center [975, 456] width 1153 height 623
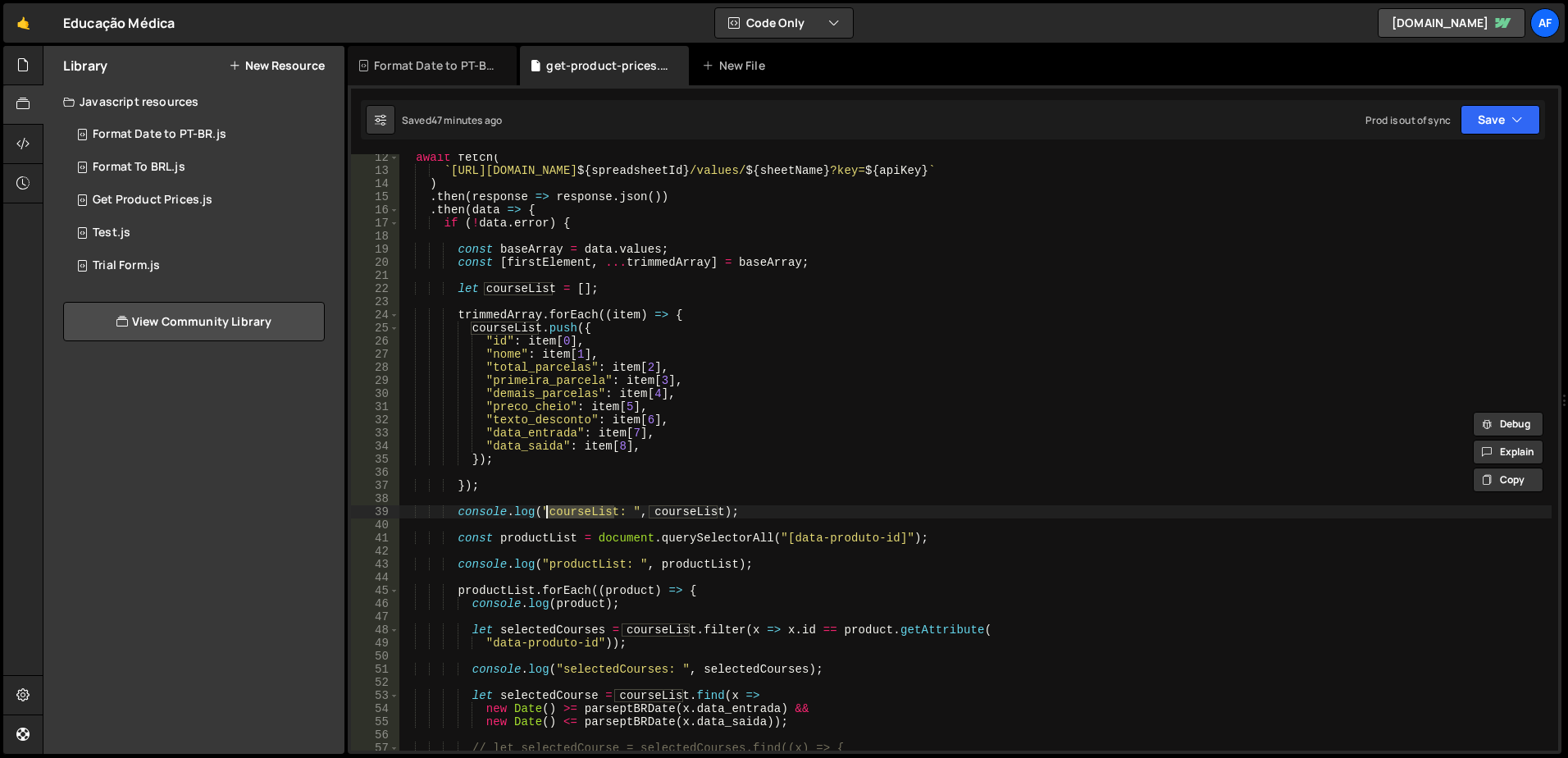
click at [587, 507] on div "await fetch ( ` [URL][DOMAIN_NAME] ${ spreadsheetId } /values/ ${ sheetName } ?…" at bounding box center [975, 452] width 1153 height 597
click at [587, 507] on div "await fetch ( ` [URL][DOMAIN_NAME] ${ spreadsheetId } /values/ ${ sheetName } ?…" at bounding box center [975, 462] width 1153 height 623
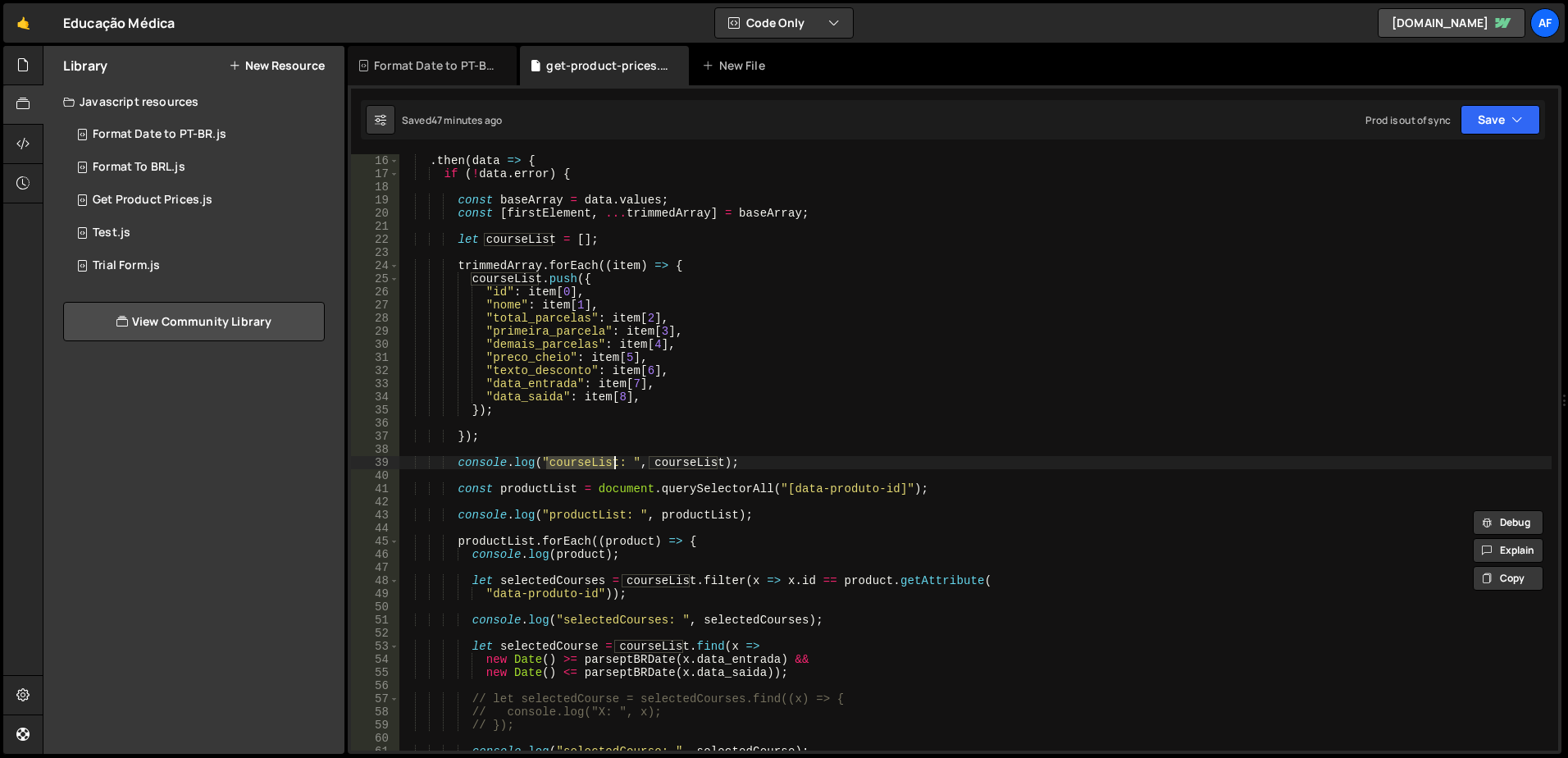
scroll to position [246, 0]
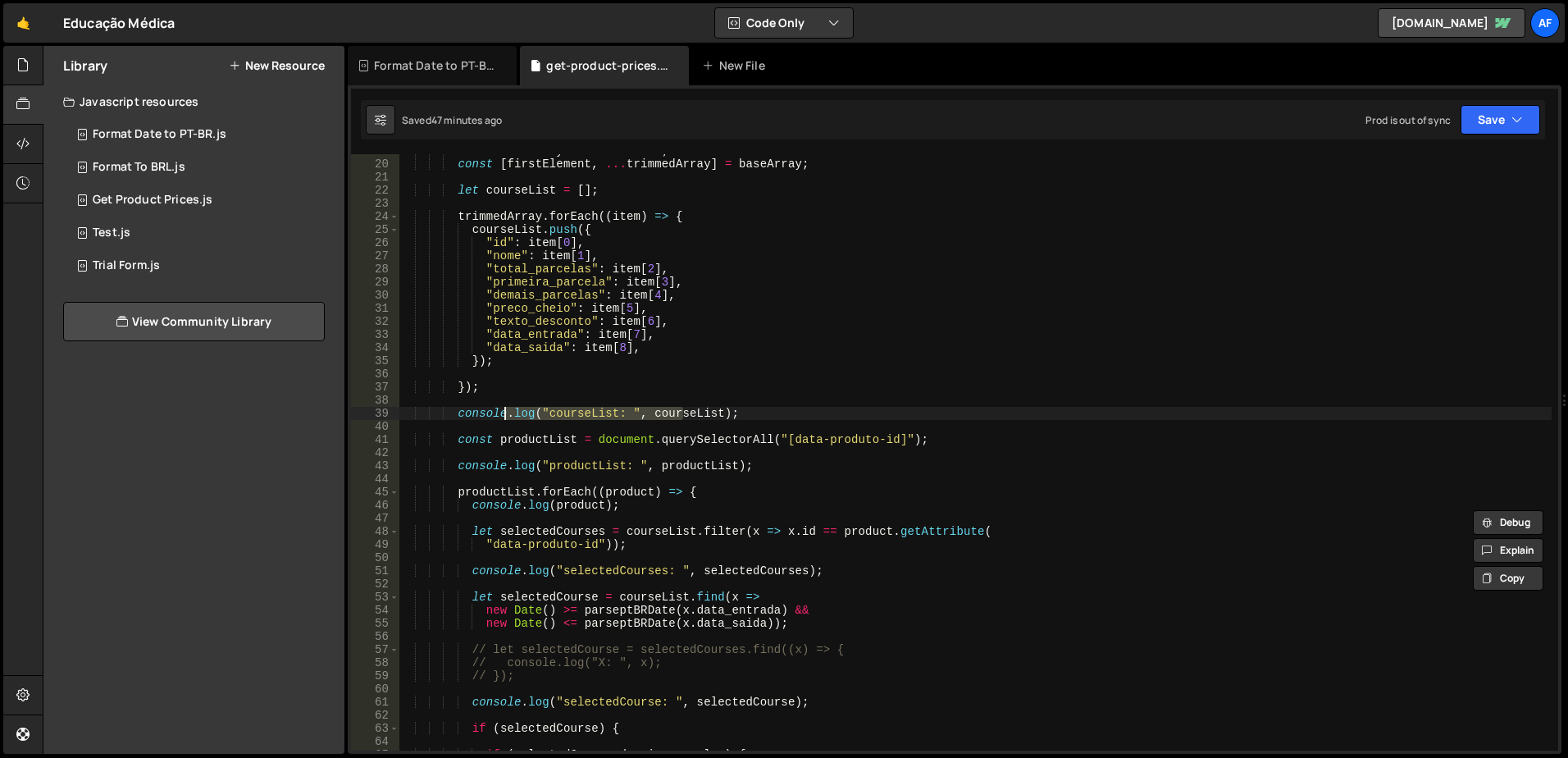
drag, startPoint x: 684, startPoint y: 416, endPoint x: 507, endPoint y: 415, distance: 177.0
click at [507, 415] on div "const baseArray = data . values ; const [ firstElement , ... trimmedArray ] = b…" at bounding box center [975, 456] width 1153 height 623
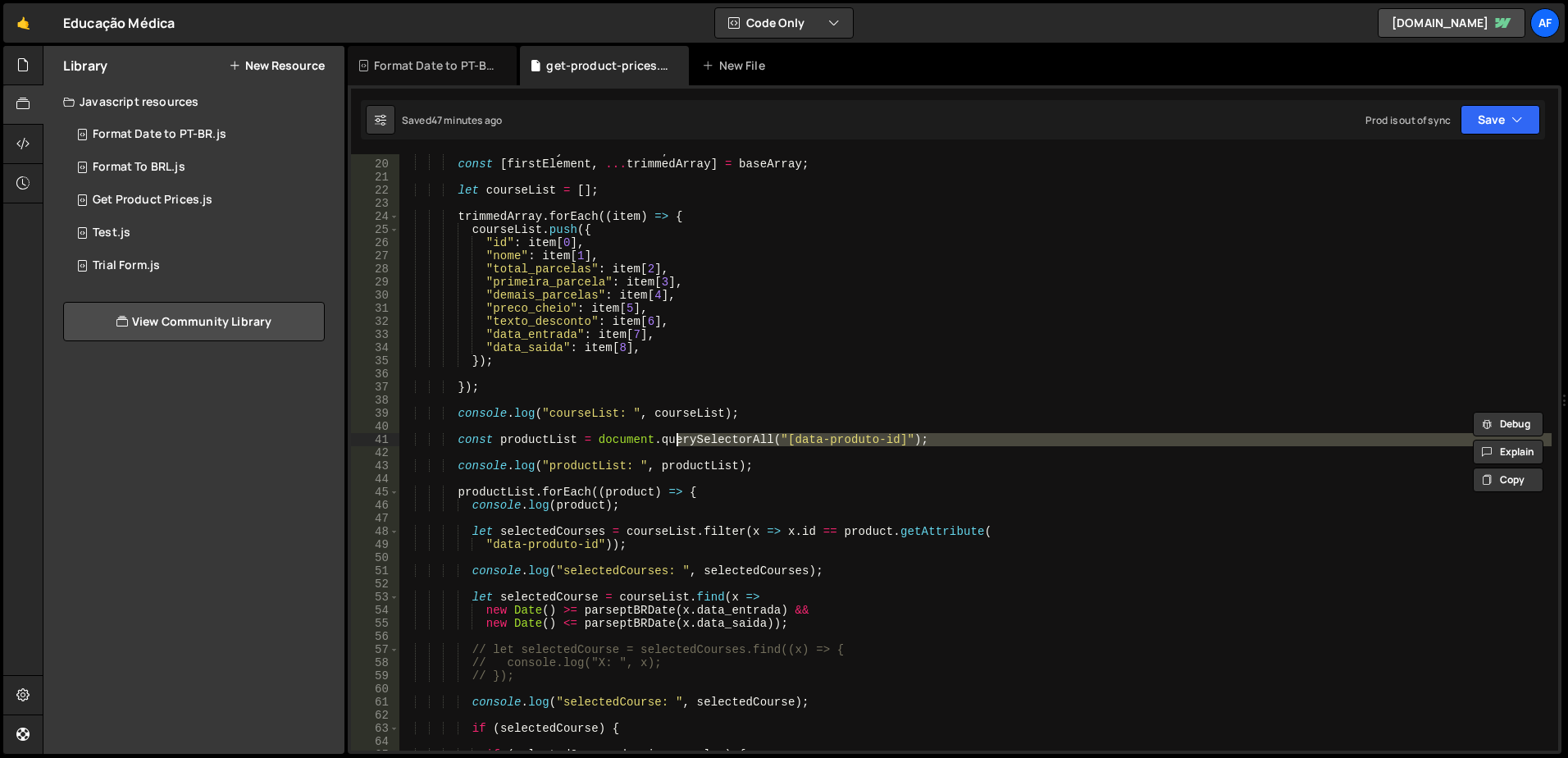
drag, startPoint x: 518, startPoint y: 447, endPoint x: 678, endPoint y: 437, distance: 160.3
click at [678, 437] on div "const baseArray = data . values ; const [ firstElement , ... trimmedArray ] = b…" at bounding box center [975, 456] width 1153 height 623
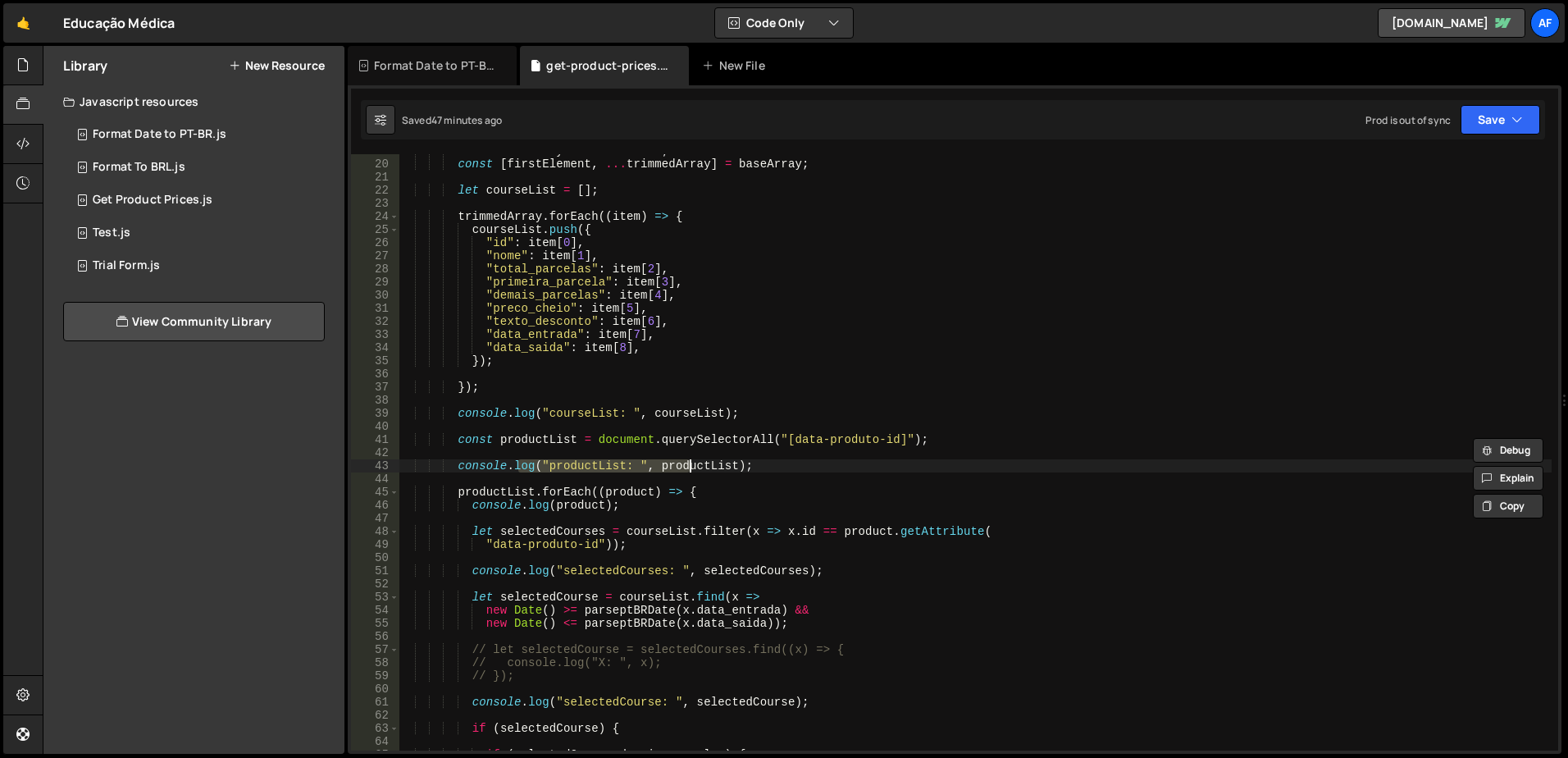
drag, startPoint x: 522, startPoint y: 470, endPoint x: 693, endPoint y: 472, distance: 171.0
click at [693, 472] on div "const baseArray = data . values ; const [ firstElement , ... trimmedArray ] = b…" at bounding box center [975, 456] width 1153 height 623
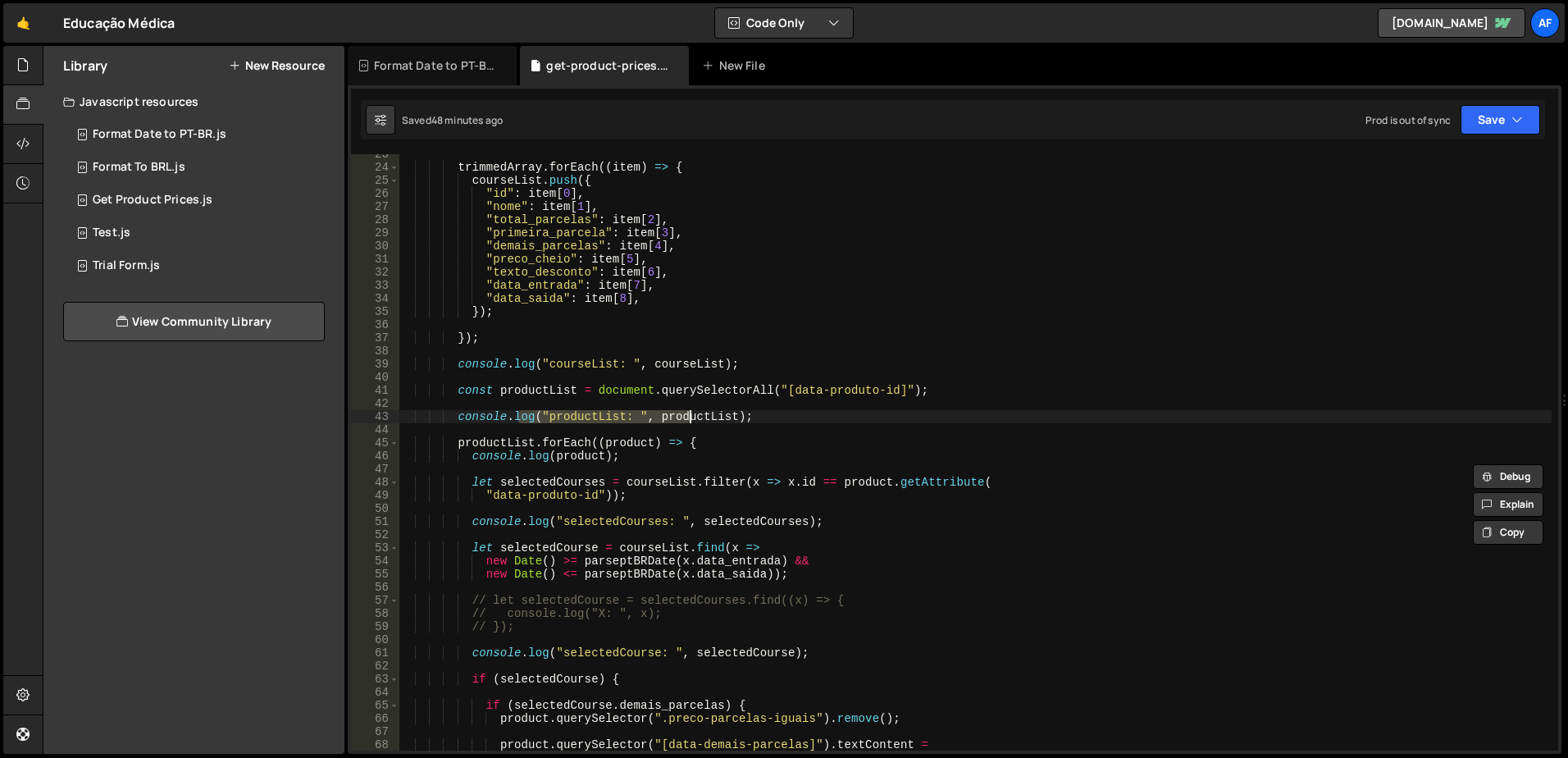
click at [507, 442] on div "trimmedArray . forEach (( item ) => { courseList . push ({ "id" : item [ 0 ] , …" at bounding box center [975, 458] width 1153 height 623
click at [546, 386] on div "trimmedArray . forEach (( item ) => { courseList . push ({ "id" : item [ 0 ] , …" at bounding box center [975, 458] width 1153 height 623
click at [507, 444] on div "trimmedArray . forEach (( item ) => { courseList . push ({ "id" : item [ 0 ] , …" at bounding box center [975, 458] width 1153 height 623
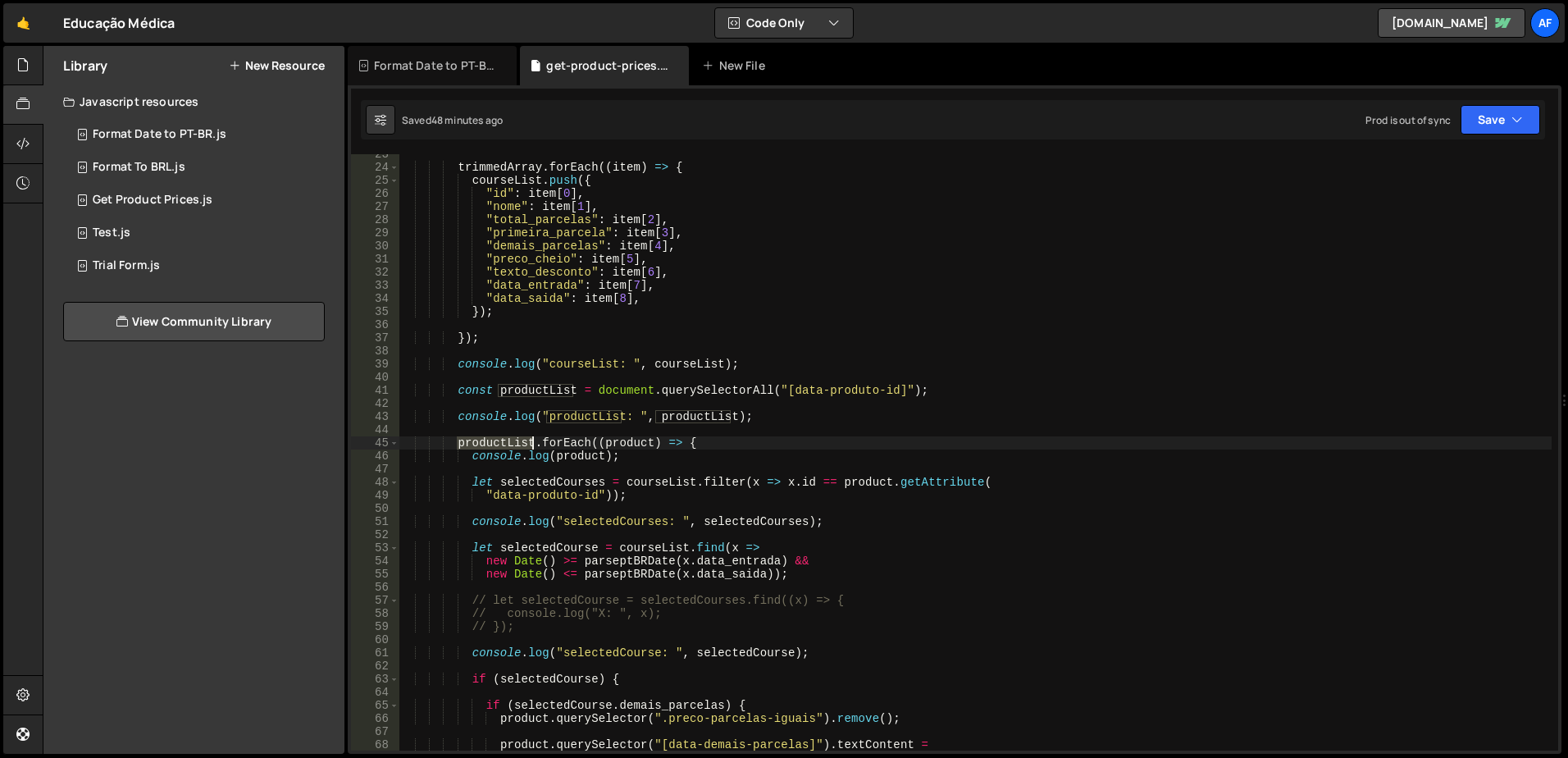
click at [507, 444] on div "trimmedArray . forEach (( item ) => { courseList . push ({ "id" : item [ 0 ] , …" at bounding box center [975, 458] width 1153 height 623
click at [621, 441] on div "trimmedArray . forEach (( item ) => { courseList . push ({ "id" : item [ 0 ] , …" at bounding box center [975, 458] width 1153 height 623
click at [620, 439] on div "trimmedArray . forEach (( item ) => { courseList . push ({ "id" : item [ 0 ] , …" at bounding box center [975, 452] width 1153 height 597
click at [620, 439] on div "trimmedArray . forEach (( item ) => { courseList . push ({ "id" : item [ 0 ] , …" at bounding box center [975, 458] width 1153 height 623
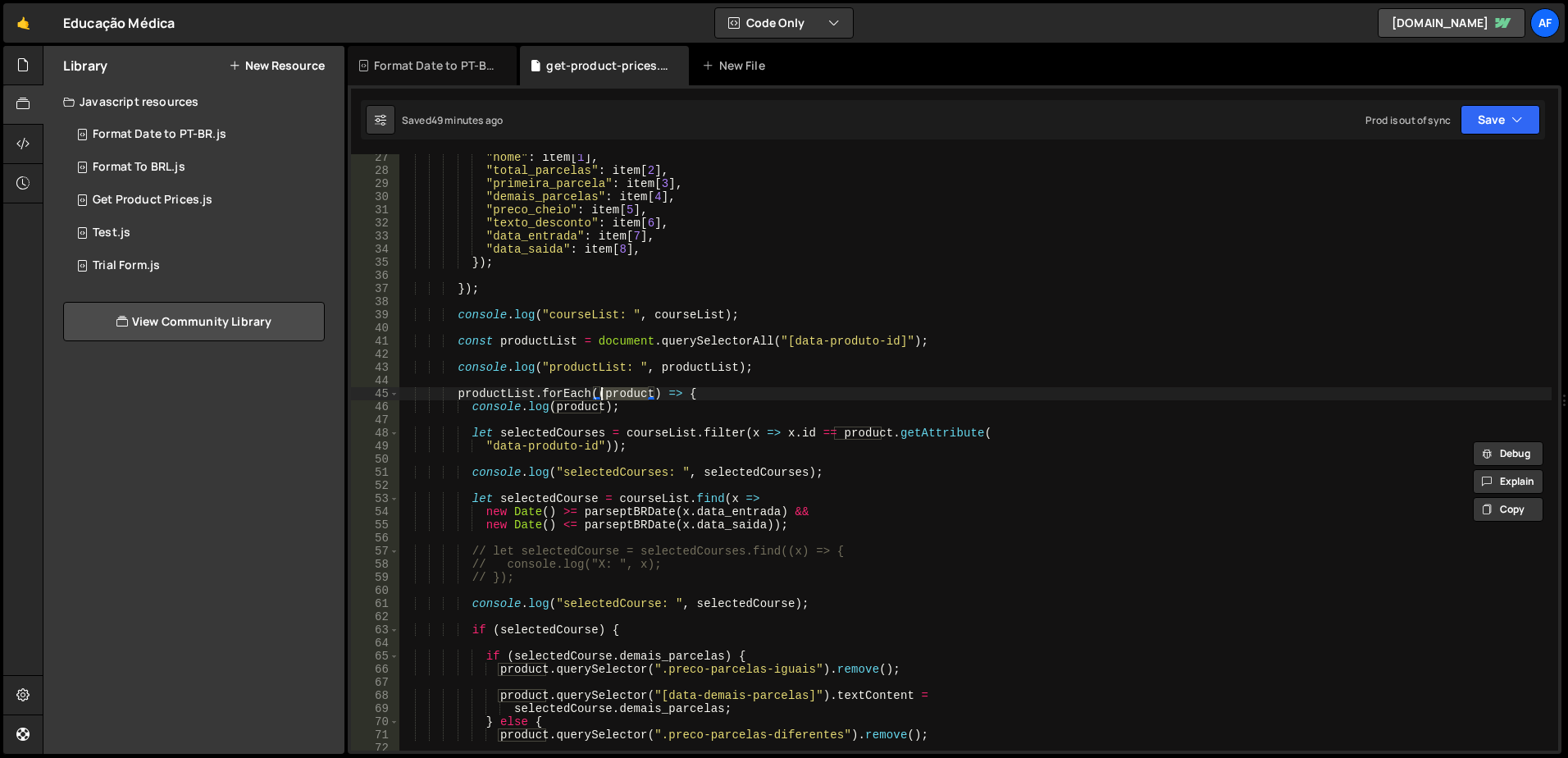
scroll to position [345, 0]
click at [637, 388] on div ""nome" : item [ 1 ] , "total_parcelas" : item [ 2 ] , "primeira_parcela" : item…" at bounding box center [975, 452] width 1153 height 597
click at [637, 388] on div ""nome" : item [ 1 ] , "total_parcelas" : item [ 2 ] , "primeira_parcela" : item…" at bounding box center [975, 462] width 1153 height 623
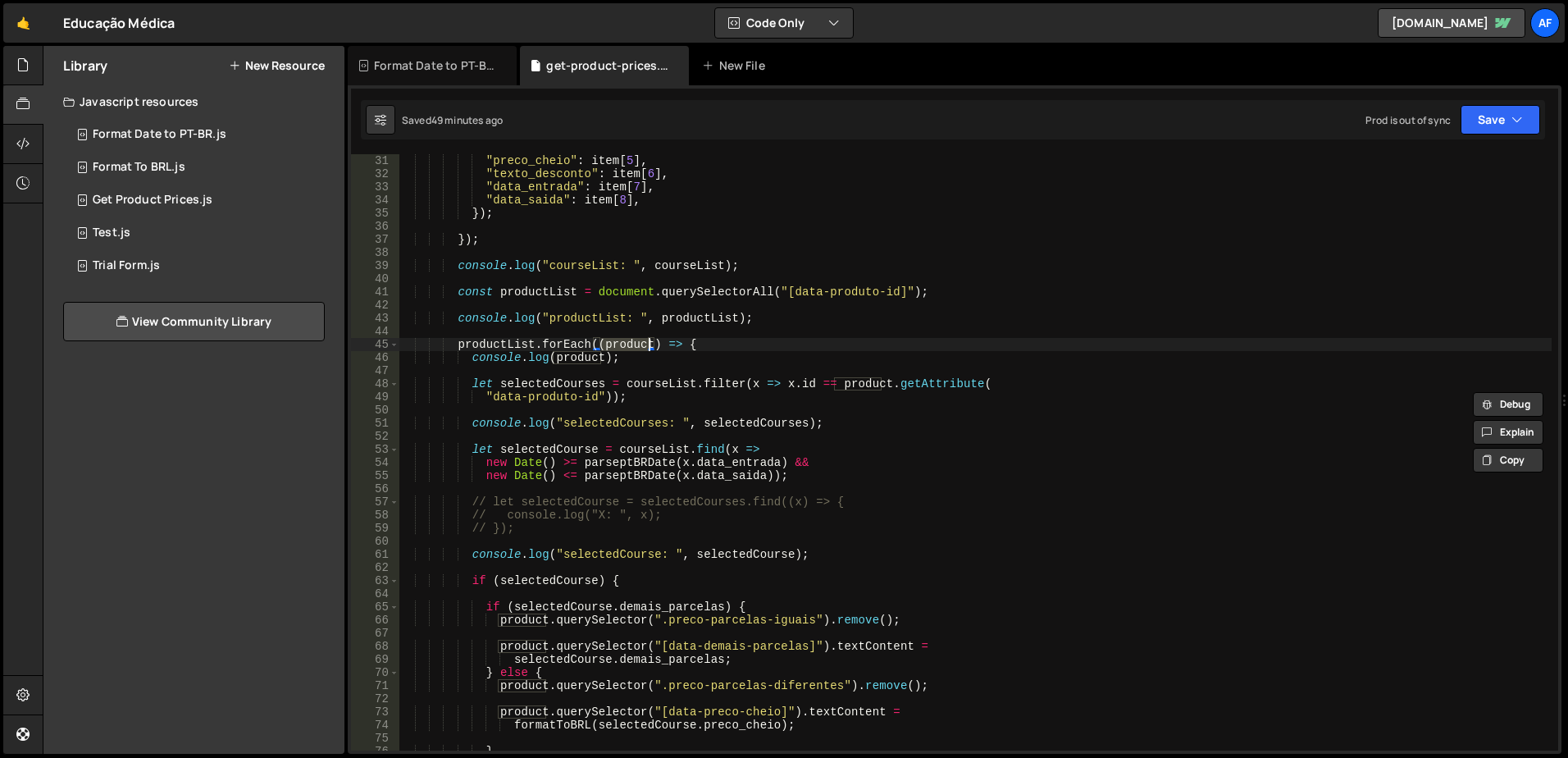
scroll to position [443, 0]
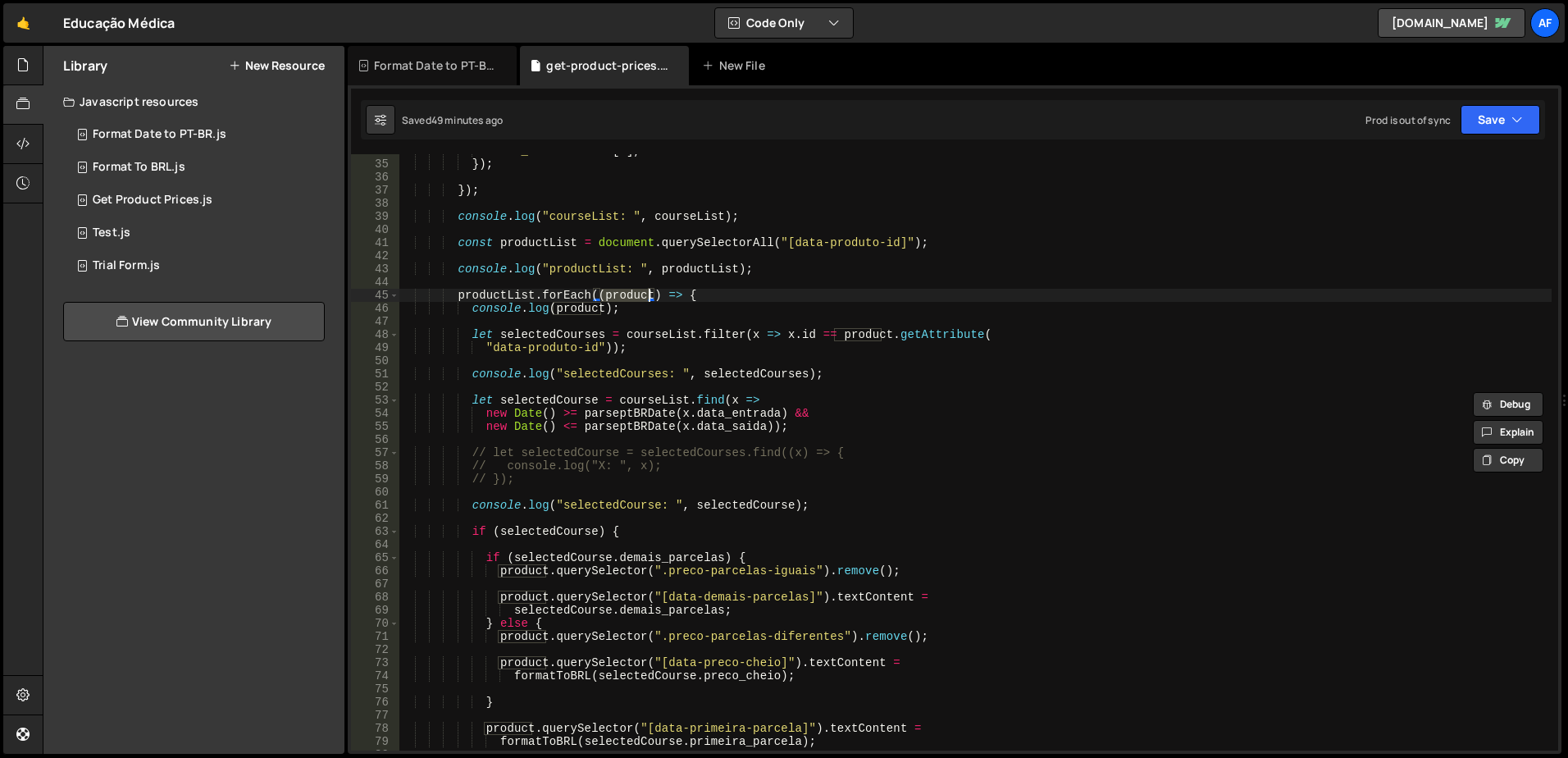
click at [568, 331] on div ""data_saida" : item [ 8 ] , }) ; }) ; console . log ( "courseList: " , courseLi…" at bounding box center [975, 456] width 1153 height 623
click at [594, 330] on div ""data_saida" : item [ 8 ] , }) ; }) ; console . log ( "courseList: " , courseLi…" at bounding box center [975, 452] width 1153 height 597
click at [594, 330] on div ""data_saida" : item [ 8 ] , }) ; }) ; console . log ( "courseList: " , courseLi…" at bounding box center [975, 456] width 1153 height 623
click at [583, 332] on div ""data_saida" : item [ 8 ] , }) ; }) ; console . log ( "courseList: " , courseLi…" at bounding box center [975, 452] width 1153 height 597
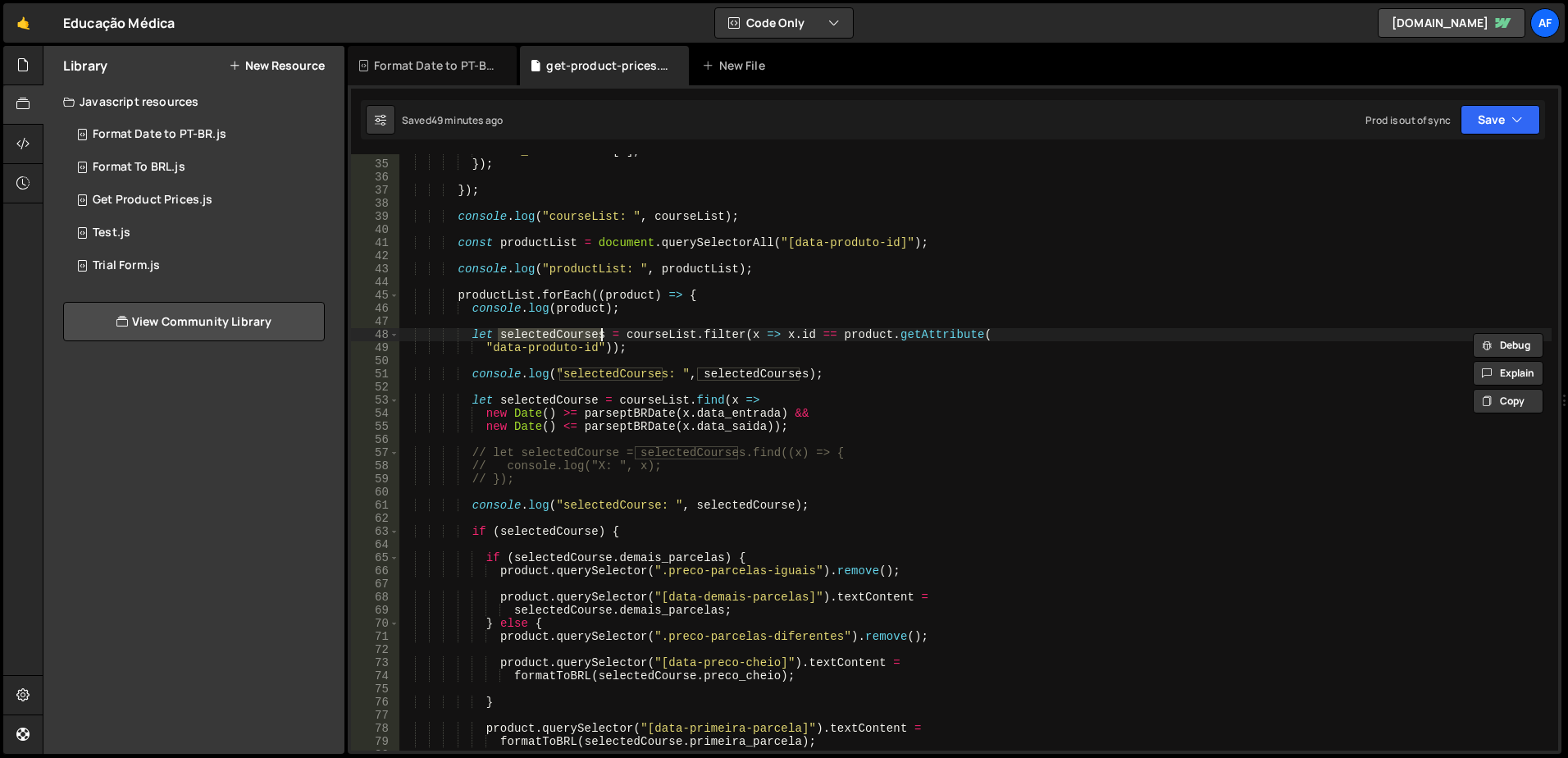
click at [583, 332] on div ""data_saida" : item [ 8 ] , }) ; }) ; console . log ( "courseList: " , courseLi…" at bounding box center [975, 456] width 1153 height 623
click at [654, 348] on div ""data_saida" : item [ 8 ] , }) ; }) ; console . log ( "courseList: " , courseLi…" at bounding box center [975, 456] width 1153 height 623
click at [679, 349] on div ""data_saida" : item [ 8 ] , }) ; }) ; console . log ( "courseList: " , courseLi…" at bounding box center [975, 456] width 1153 height 623
click at [621, 299] on div ""data_saida" : item [ 8 ] , }) ; }) ; console . log ( "courseList: " , courseLi…" at bounding box center [975, 456] width 1153 height 623
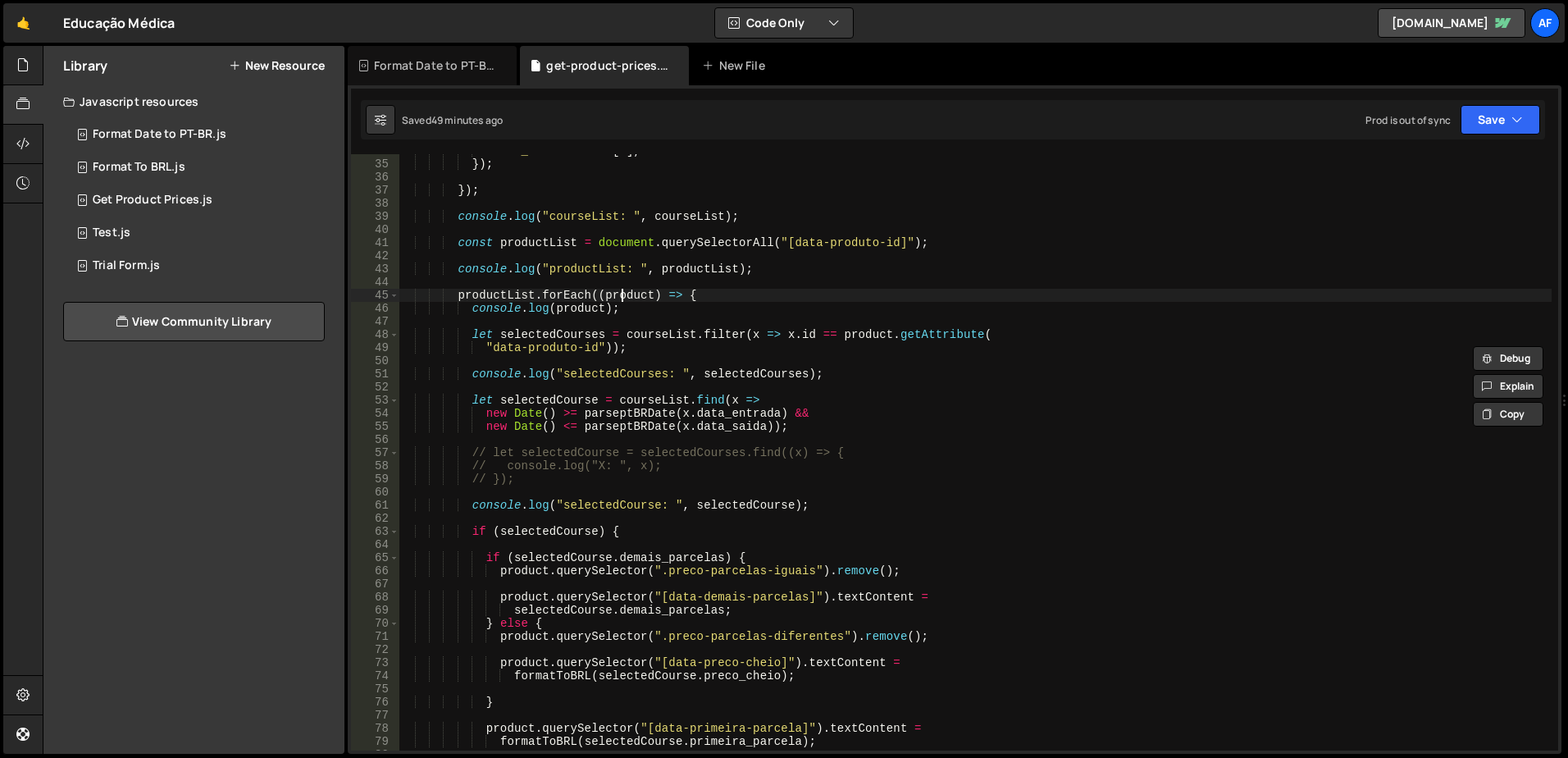
click at [621, 299] on div ""data_saida" : item [ 8 ] , }) ; }) ; console . log ( "courseList: " , courseLi…" at bounding box center [975, 456] width 1153 height 623
drag, startPoint x: 804, startPoint y: 338, endPoint x: 774, endPoint y: 336, distance: 30.1
click at [774, 336] on div ""data_saida" : item [ 8 ] , }) ; }) ; console . log ( "courseList: " , courseLi…" at bounding box center [975, 456] width 1153 height 623
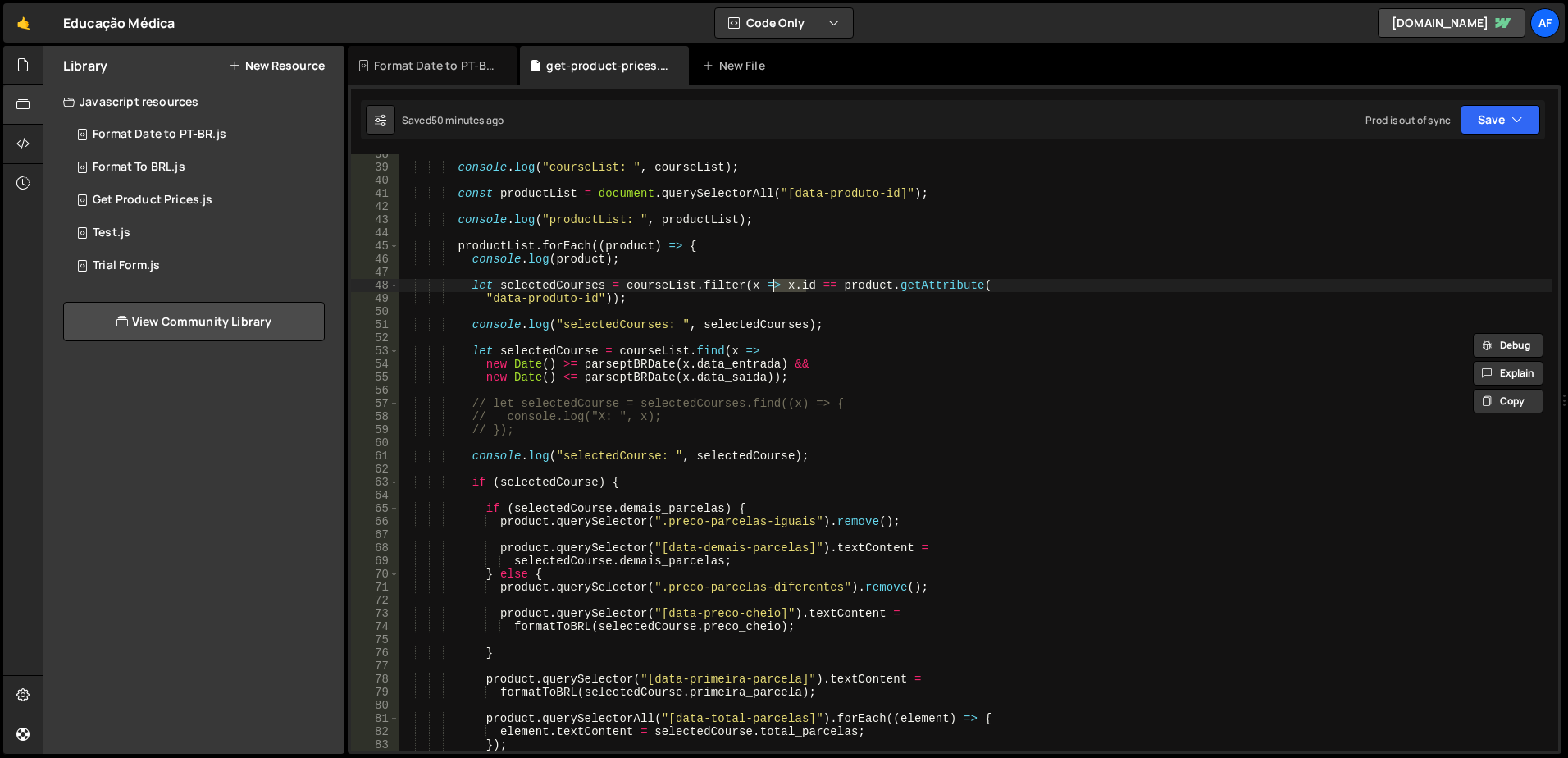
scroll to position [492, 0]
click at [562, 353] on div "console . log ( "courseList: " , courseList ) ; const productList = document . …" at bounding box center [975, 458] width 1153 height 623
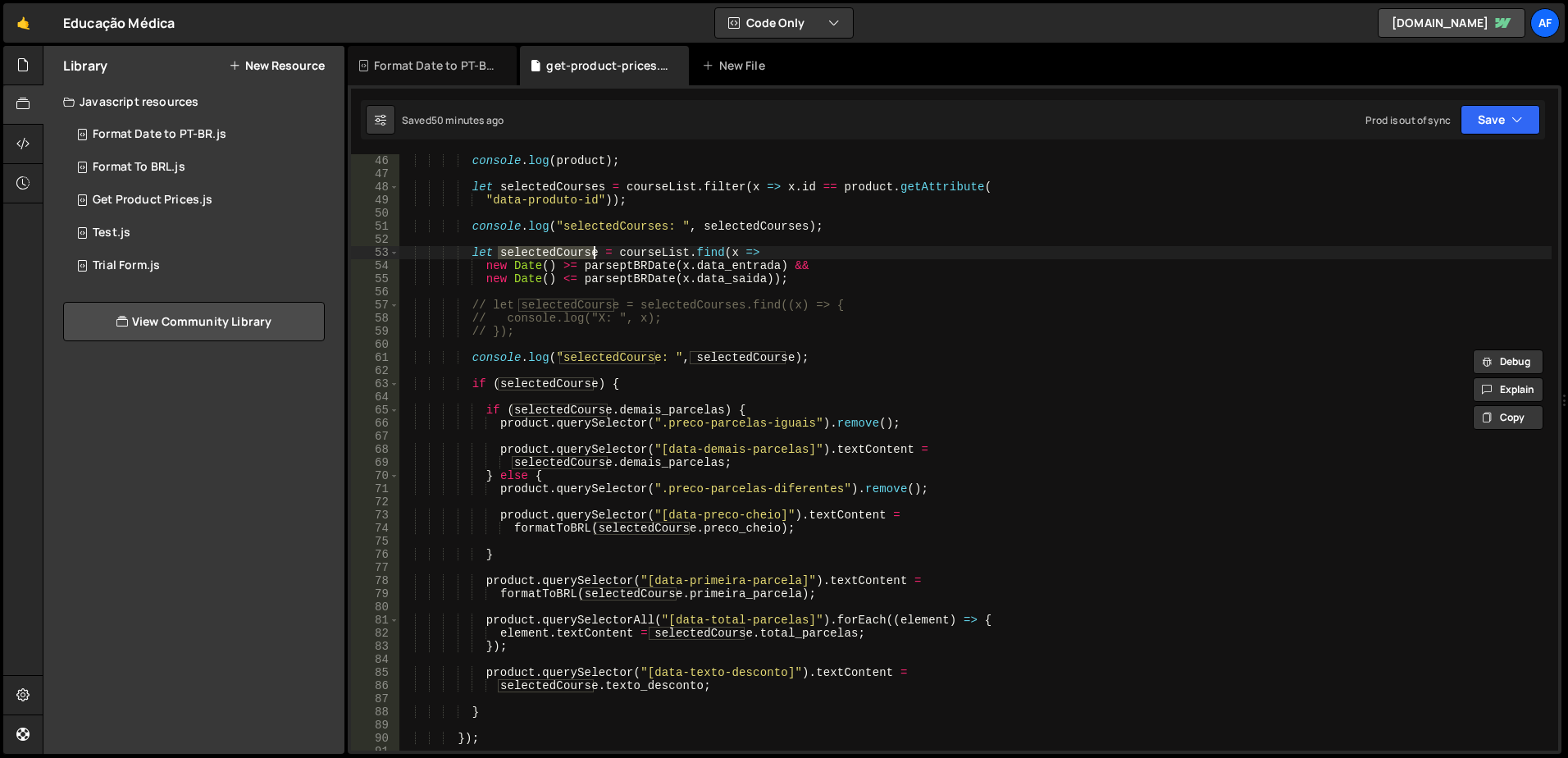
click at [556, 384] on div "console . log ( product ) ; let selectedCourses = courseList . filter ( x => x …" at bounding box center [975, 465] width 1153 height 623
click at [530, 423] on div "console . log ( product ) ; let selectedCourses = courseList . filter ( x => x …" at bounding box center [975, 465] width 1153 height 623
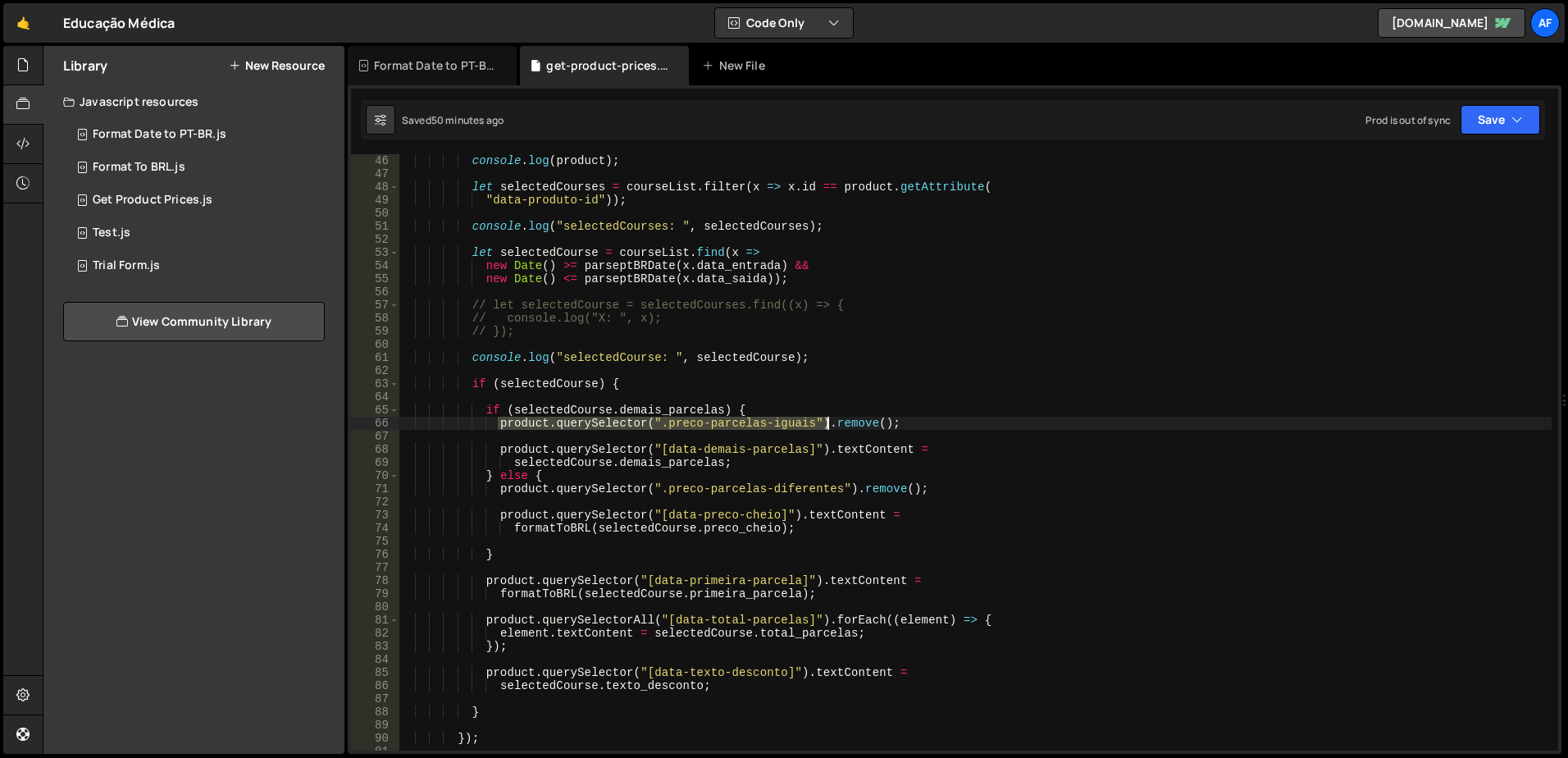
drag, startPoint x: 530, startPoint y: 423, endPoint x: 815, endPoint y: 421, distance: 285.0
click at [815, 421] on div "console . log ( product ) ; let selectedCourses = courseList . filter ( x => x …" at bounding box center [975, 465] width 1153 height 623
click at [762, 425] on div "console . log ( product ) ; let selectedCourses = courseList . filter ( x => x …" at bounding box center [975, 452] width 1153 height 597
click at [682, 453] on div "console . log ( product ) ; let selectedCourses = courseList . filter ( x => x …" at bounding box center [975, 465] width 1153 height 623
drag, startPoint x: 682, startPoint y: 453, endPoint x: 781, endPoint y: 451, distance: 99.0
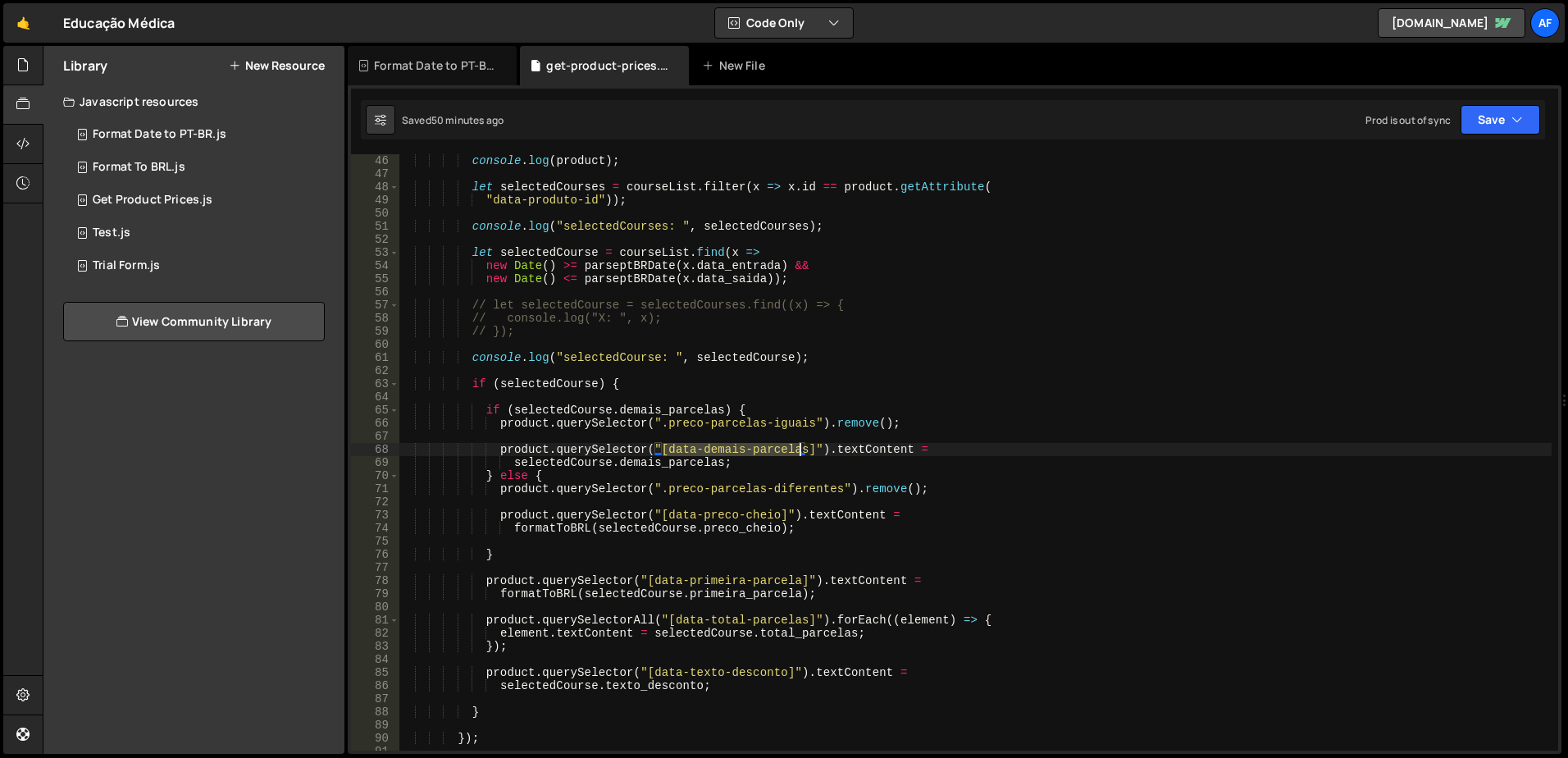
click at [781, 451] on div "console . log ( product ) ; let selectedCourses = courseList . filter ( x => x …" at bounding box center [975, 465] width 1153 height 623
click at [841, 452] on div "console . log ( product ) ; let selectedCourses = courseList . filter ( x => x …" at bounding box center [975, 465] width 1153 height 623
click at [562, 466] on div "console . log ( product ) ; let selectedCourses = courseList . filter ( x => x …" at bounding box center [975, 465] width 1153 height 623
drag, startPoint x: 562, startPoint y: 466, endPoint x: 663, endPoint y: 460, distance: 101.2
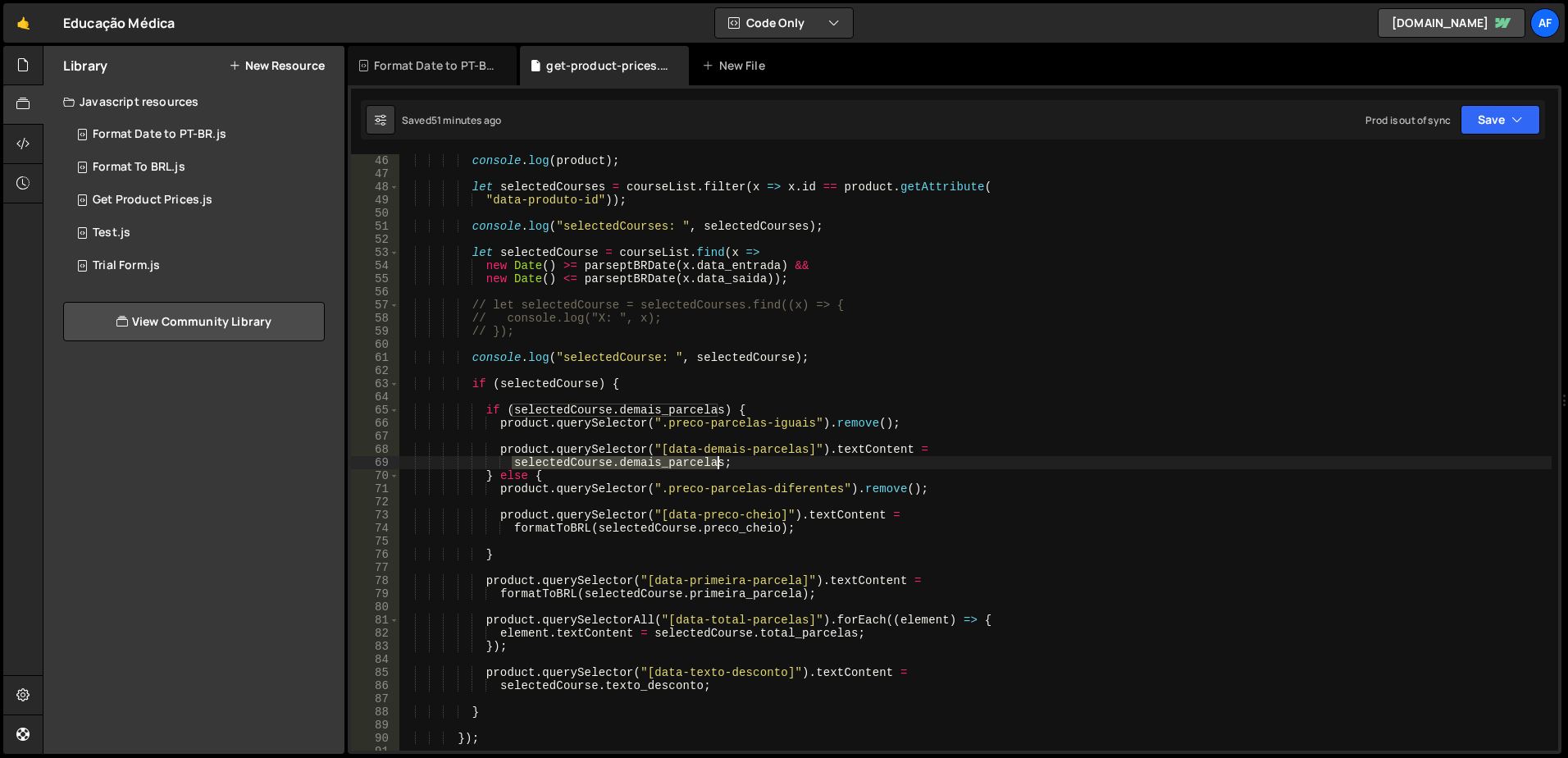
click at [663, 460] on div "console . log ( product ) ; let selectedCourses = courseList . filter ( x => x …" at bounding box center [975, 465] width 1153 height 623
click at [545, 252] on div "console . log ( product ) ; let selectedCourses = courseList . filter ( x => x …" at bounding box center [975, 465] width 1153 height 623
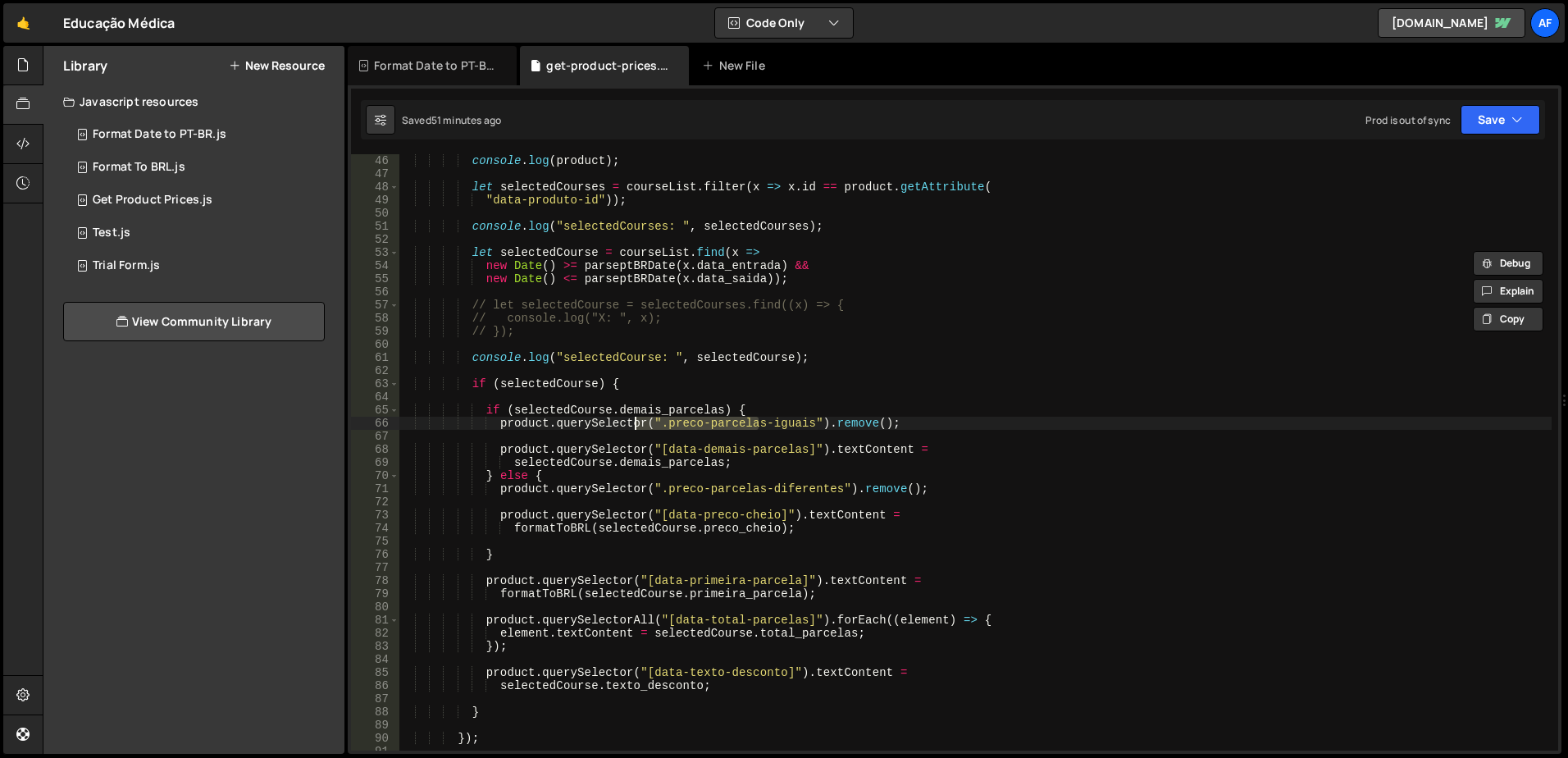
drag, startPoint x: 757, startPoint y: 418, endPoint x: 632, endPoint y: 422, distance: 125.1
click at [632, 422] on div "console . log ( product ) ; let selectedCourses = courseList . filter ( x => x …" at bounding box center [975, 465] width 1153 height 623
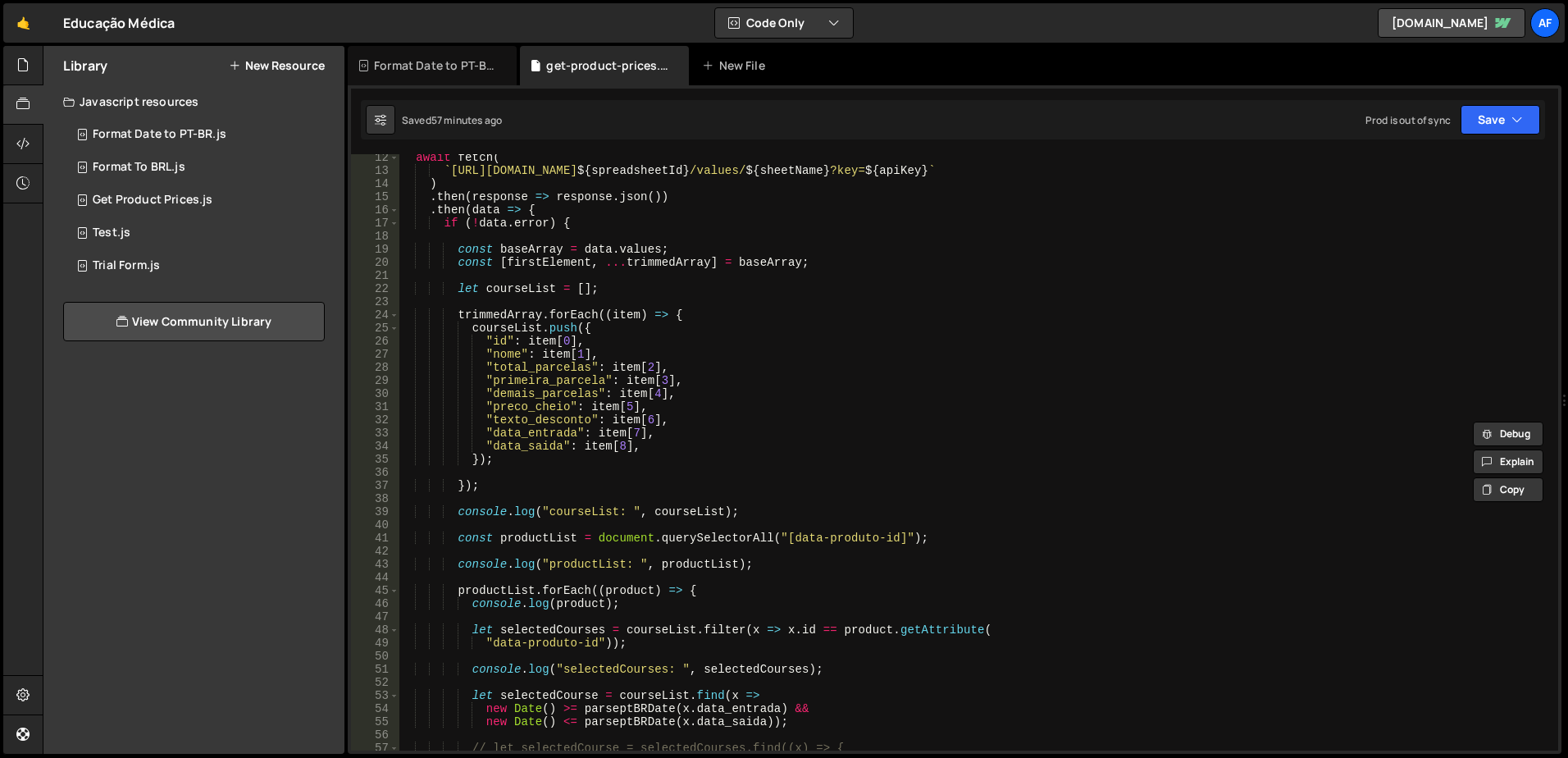
scroll to position [246, 0]
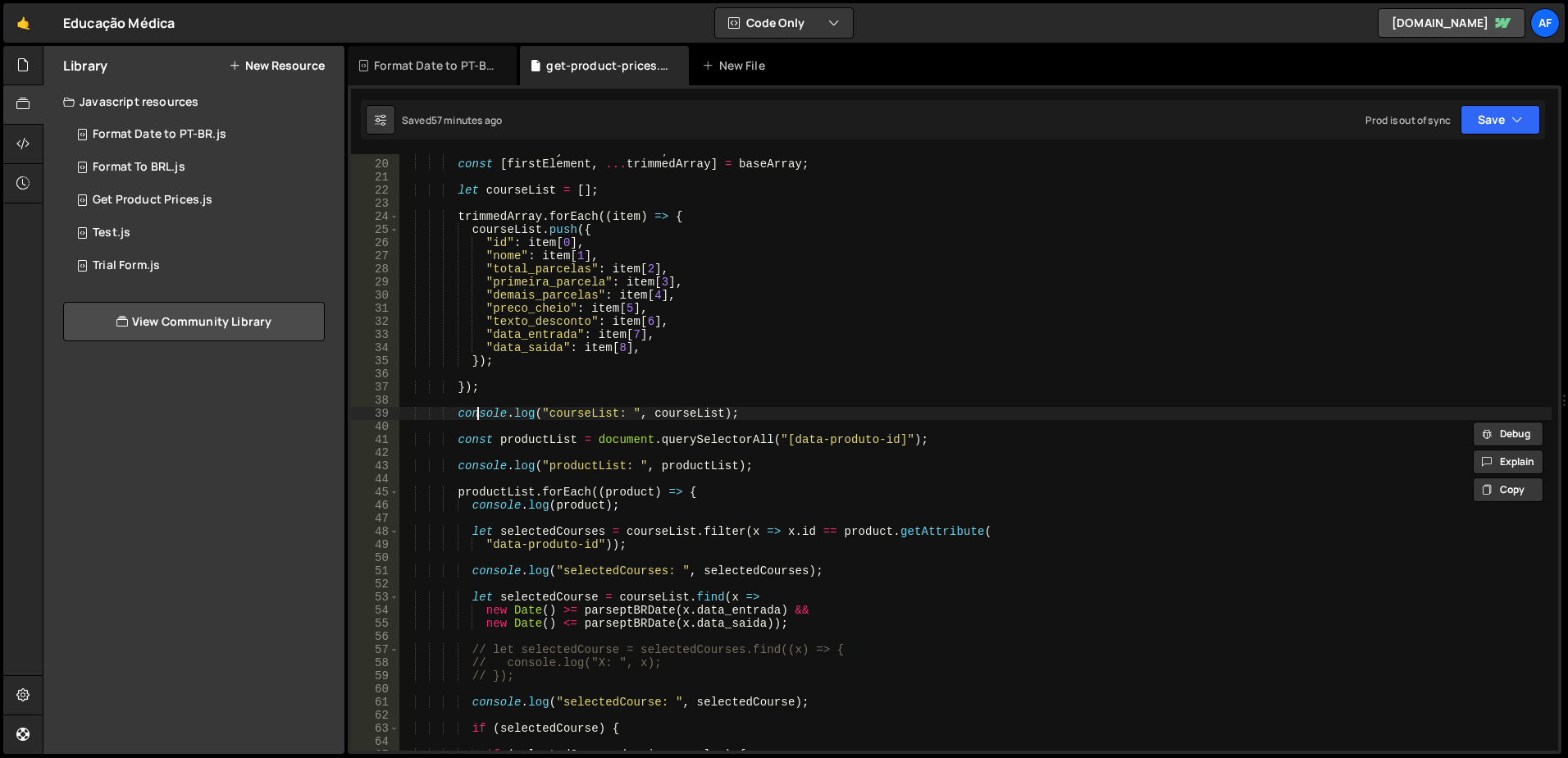
click at [481, 415] on div "const baseArray = data . values ; const [ firstElement , ... trimmedArray ] = b…" at bounding box center [975, 456] width 1153 height 623
drag, startPoint x: 481, startPoint y: 415, endPoint x: 733, endPoint y: 416, distance: 252.0
click at [733, 416] on div "const baseArray = data . values ; const [ firstElement , ... trimmedArray ] = b…" at bounding box center [975, 456] width 1153 height 623
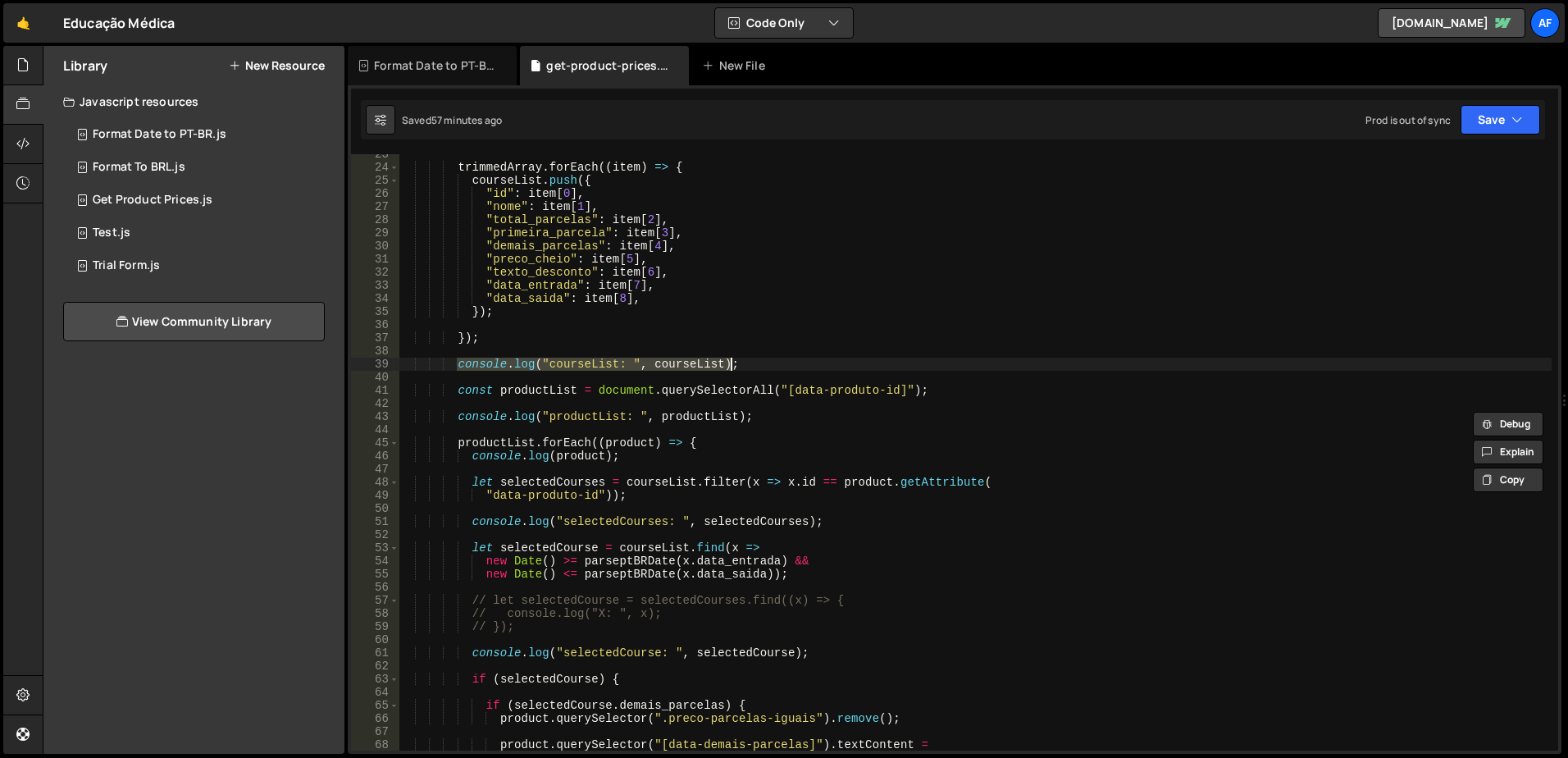
click at [495, 417] on div "trimmedArray . forEach (( item ) => { courseList . push ({ "id" : item [ 0 ] , …" at bounding box center [975, 458] width 1153 height 623
type textarea "console.log("productList: ", productList);"
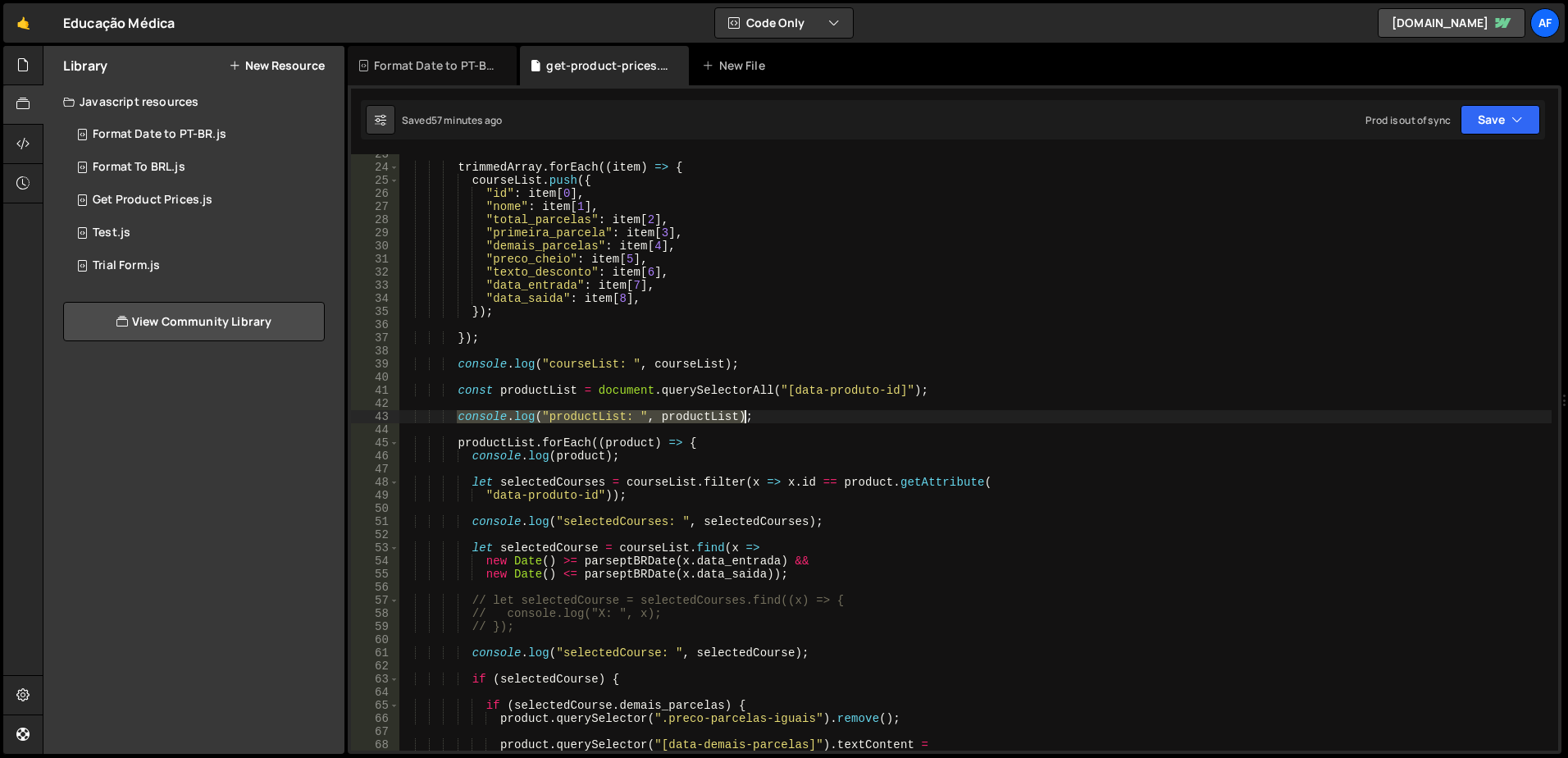
drag, startPoint x: 495, startPoint y: 417, endPoint x: 766, endPoint y: 420, distance: 271.0
click at [766, 420] on div "trimmedArray . forEach (( item ) => { courseList . push ({ "id" : item [ 0 ] , …" at bounding box center [975, 458] width 1153 height 623
click at [766, 420] on div "trimmedArray . forEach (( item ) => { courseList . push ({ "id" : item [ 0 ] , …" at bounding box center [975, 452] width 1153 height 597
click at [793, 408] on div "trimmedArray . forEach (( item ) => { courseList . push ({ "id" : item [ 0 ] , …" at bounding box center [975, 458] width 1153 height 623
click at [784, 384] on div "trimmedArray . forEach (( item ) => { courseList . push ({ "id" : item [ 0 ] , …" at bounding box center [975, 458] width 1153 height 623
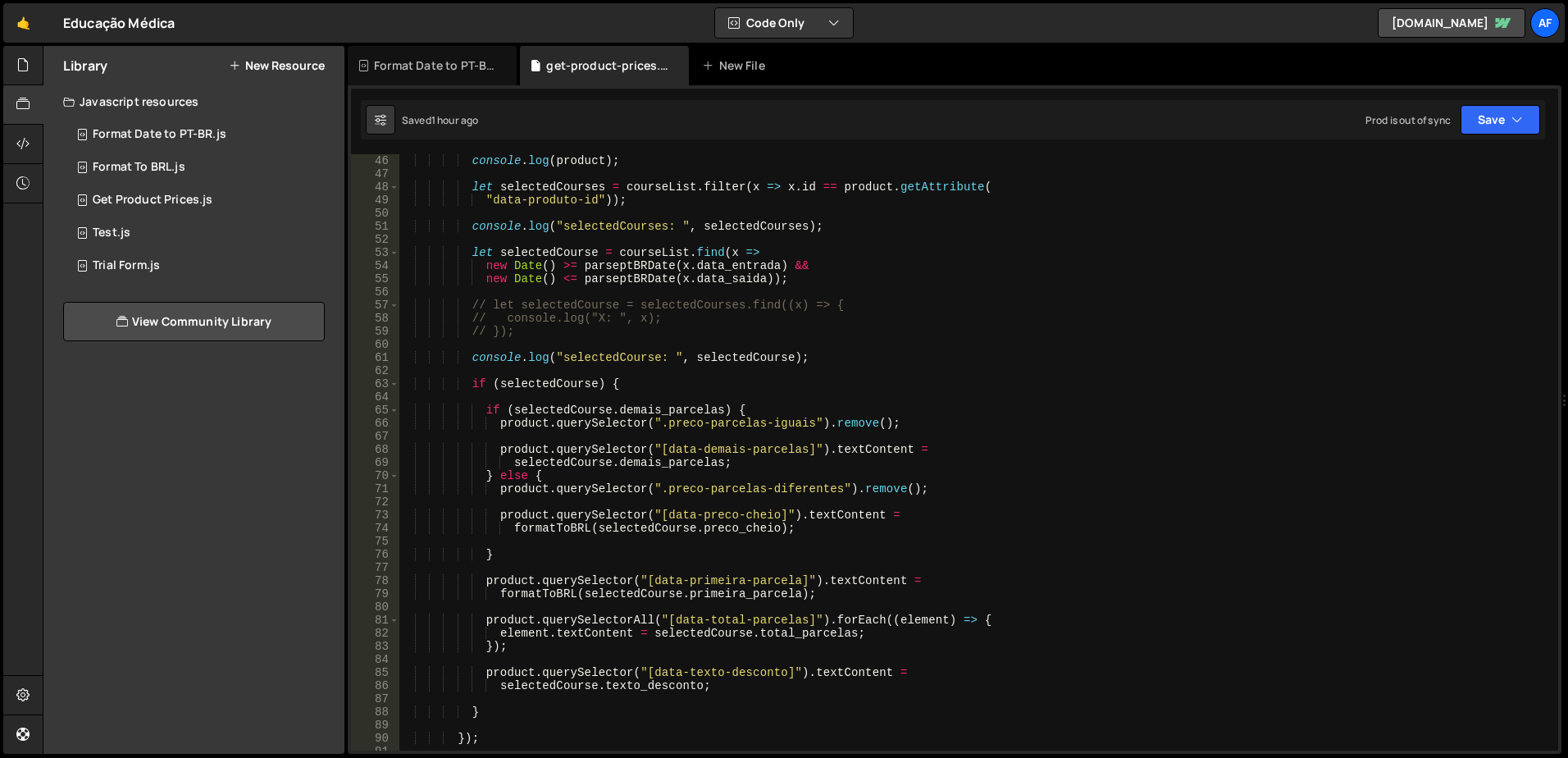
scroll to position [640, 0]
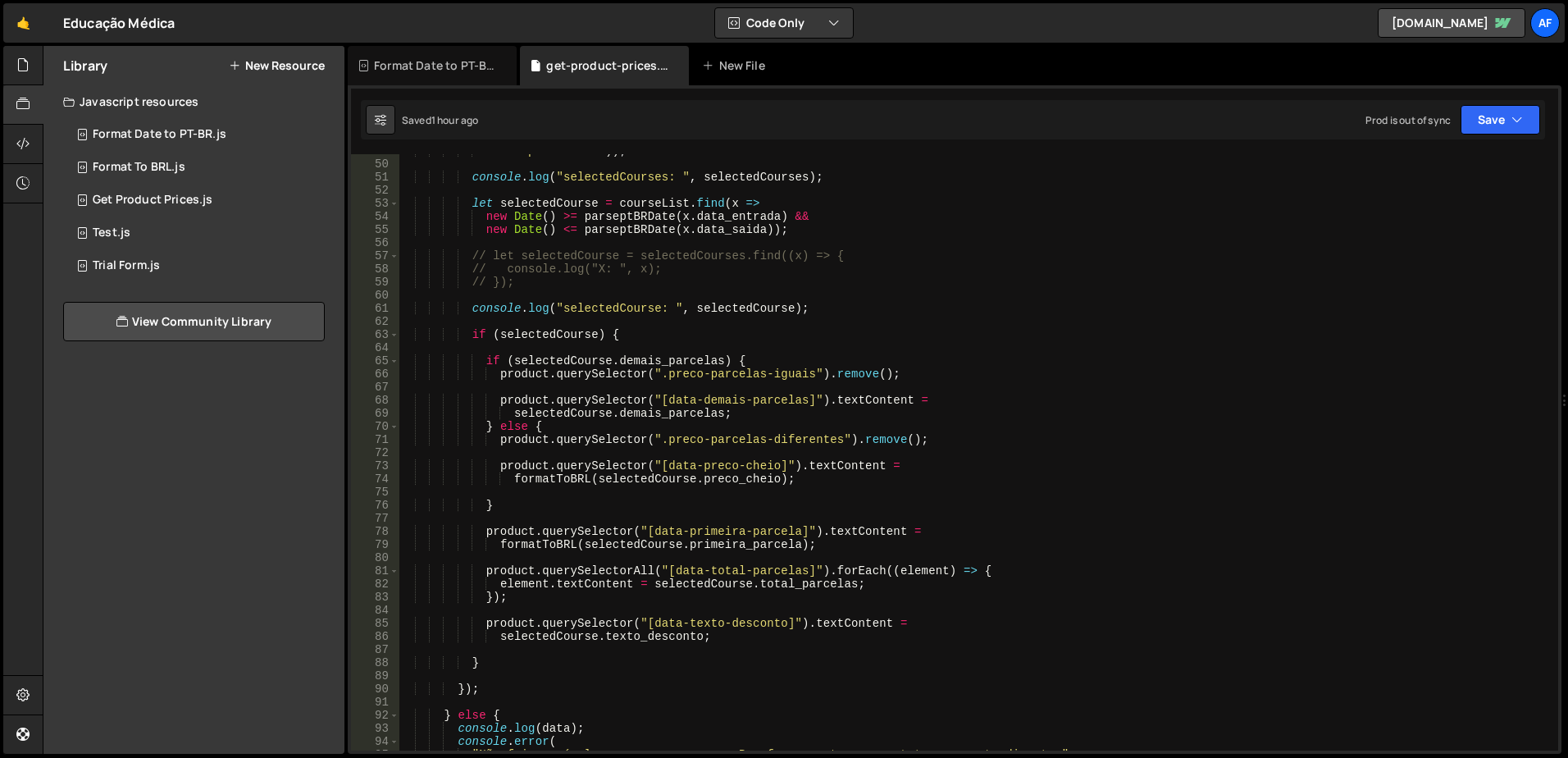
click at [670, 530] on div ""data-produto-id" )) ; console . log ( "selectedCourses: " , selectedCourses ) …" at bounding box center [975, 456] width 1153 height 623
drag, startPoint x: 670, startPoint y: 530, endPoint x: 785, endPoint y: 537, distance: 115.2
click at [785, 537] on div ""data-produto-id" )) ; console . log ( "selectedCourses: " , selectedCourses ) …" at bounding box center [975, 456] width 1153 height 623
click at [692, 571] on div ""data-produto-id" )) ; console . log ( "selectedCourses: " , selectedCourses ) …" at bounding box center [975, 456] width 1153 height 623
drag, startPoint x: 692, startPoint y: 571, endPoint x: 781, endPoint y: 566, distance: 89.1
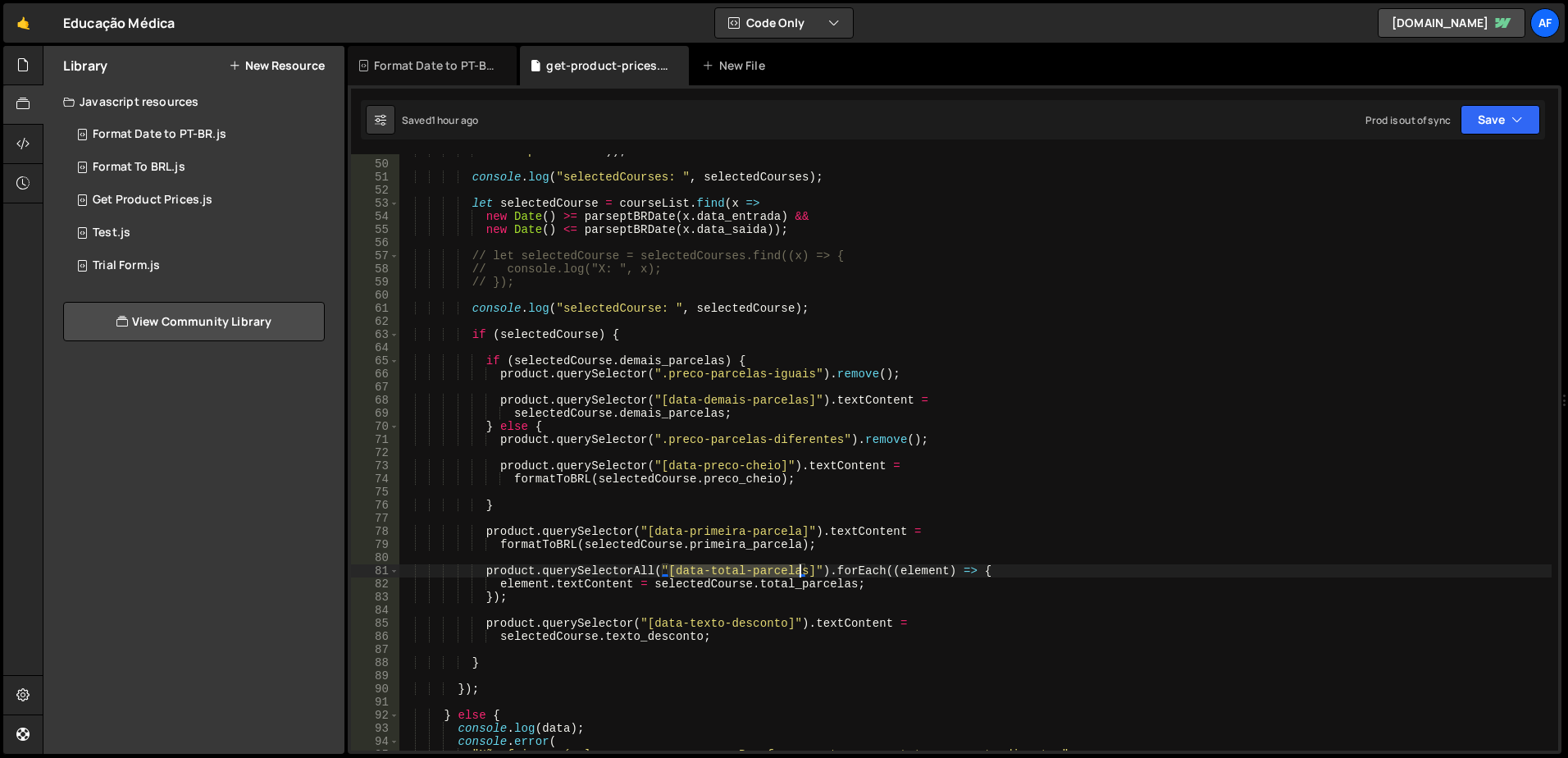
click at [781, 566] on div ""data-produto-id" )) ; console . log ( "selectedCourses: " , selectedCourses ) …" at bounding box center [975, 456] width 1153 height 623
click at [557, 331] on div ""data-produto-id" )) ; console . log ( "selectedCourses: " , selectedCourses ) …" at bounding box center [975, 456] width 1153 height 623
click at [12, 68] on div at bounding box center [23, 66] width 40 height 39
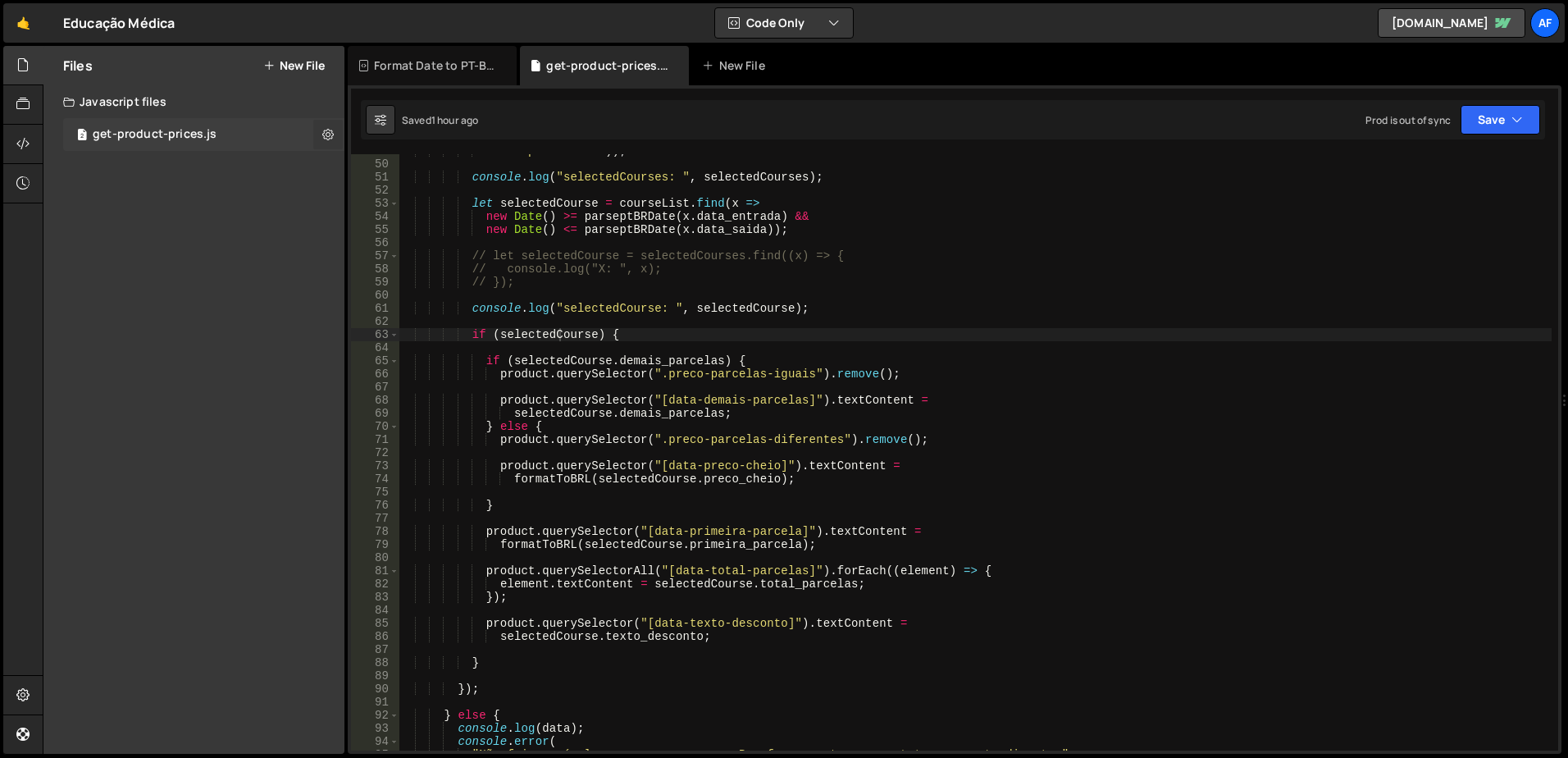
click at [329, 137] on icon at bounding box center [328, 134] width 11 height 15
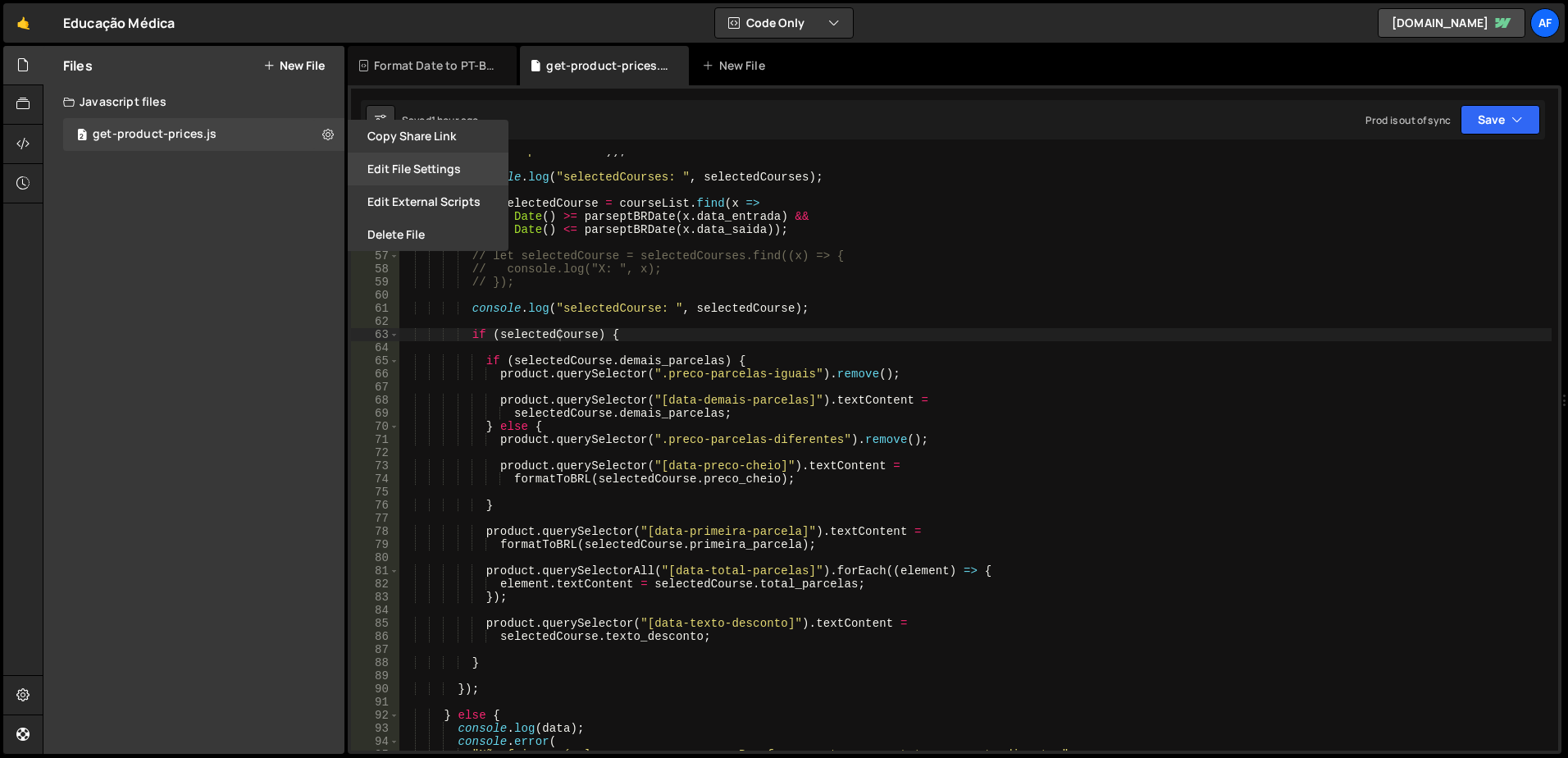
click at [421, 175] on button "Edit File Settings" at bounding box center [428, 169] width 161 height 33
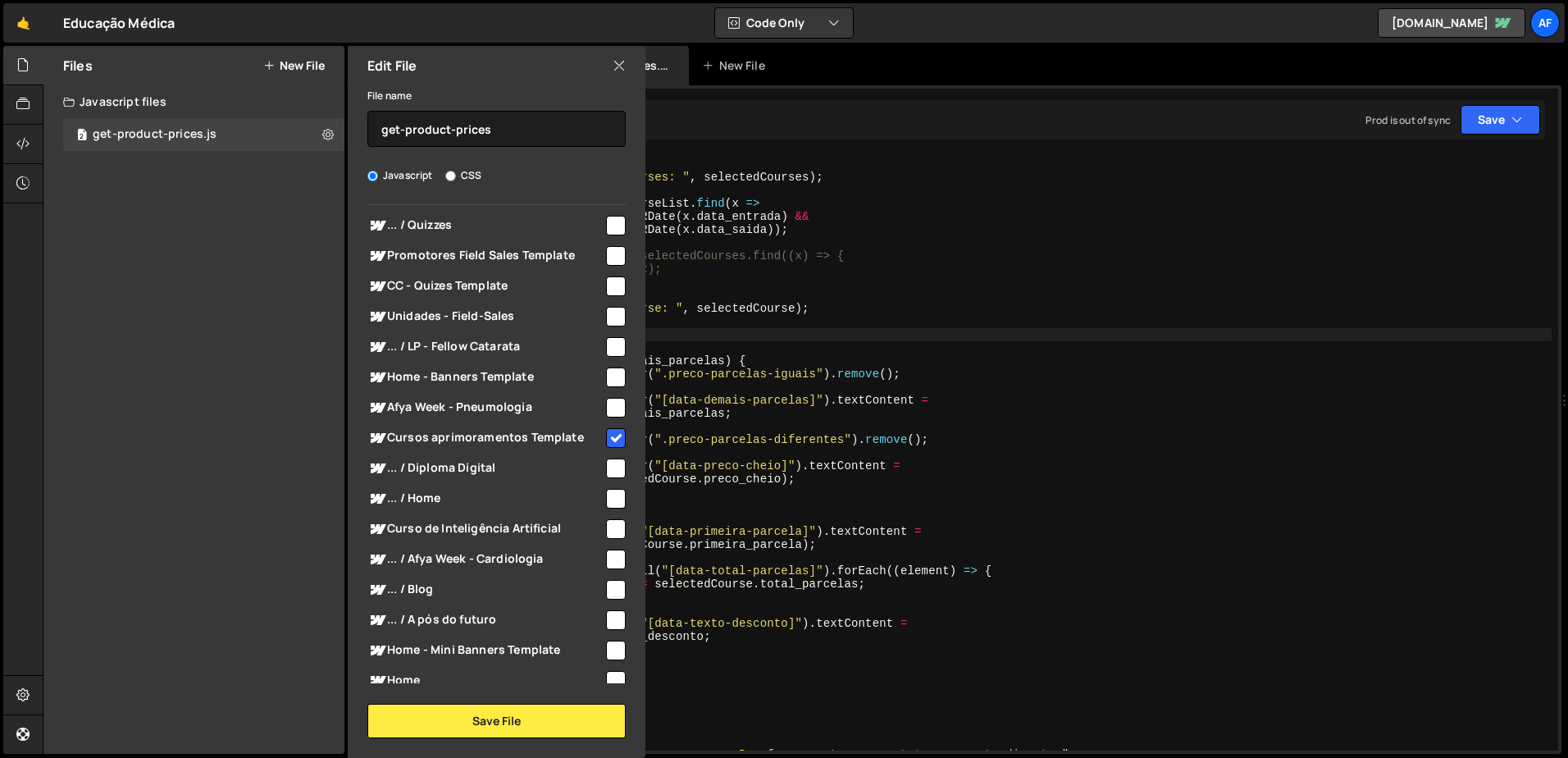
scroll to position [0, 0]
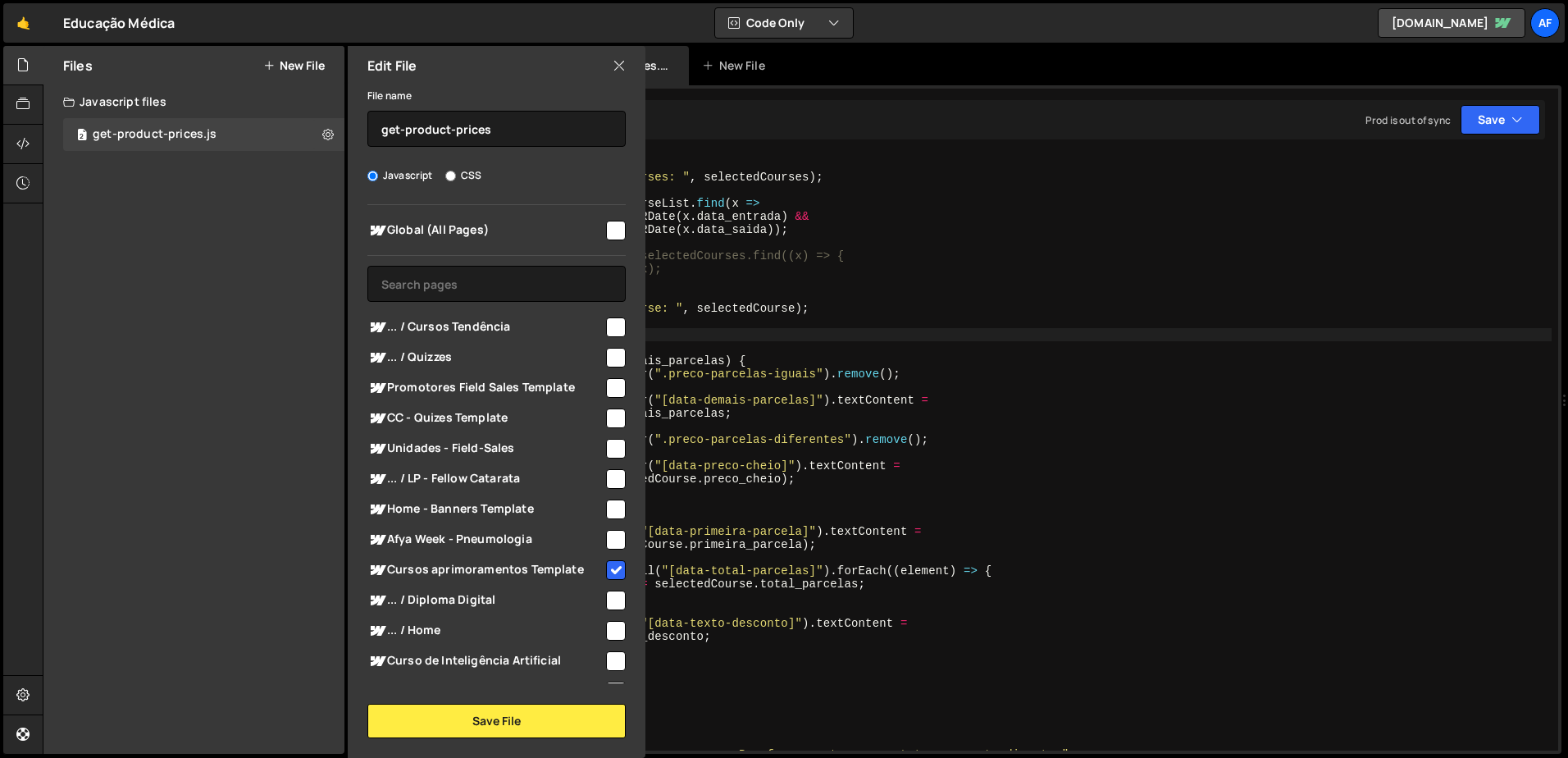
click at [918, 336] on div ""data-produto-id" )) ; console . log ( "selectedCourses: " , selectedCourses ) …" at bounding box center [975, 456] width 1153 height 623
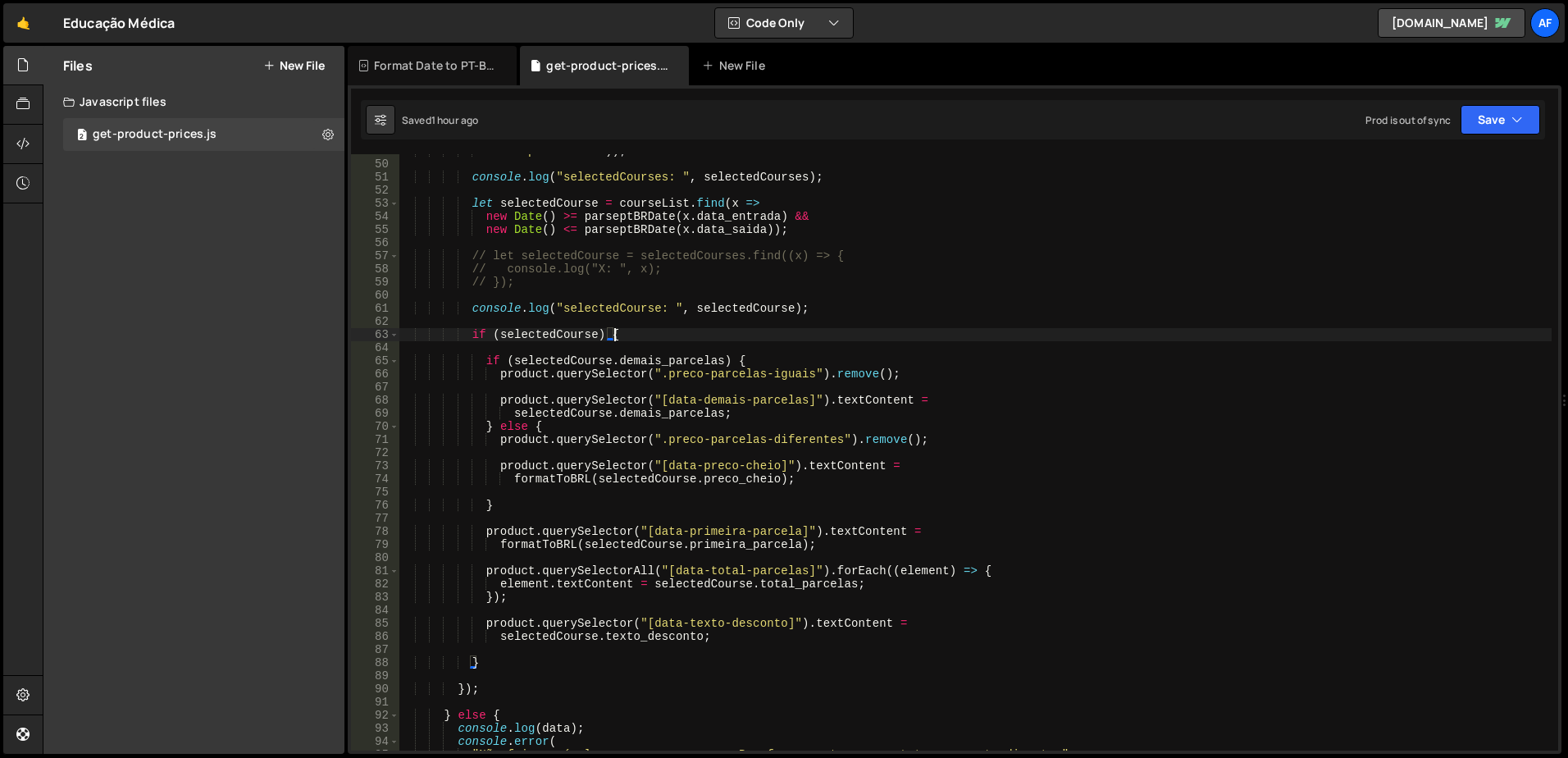
scroll to position [689, 0]
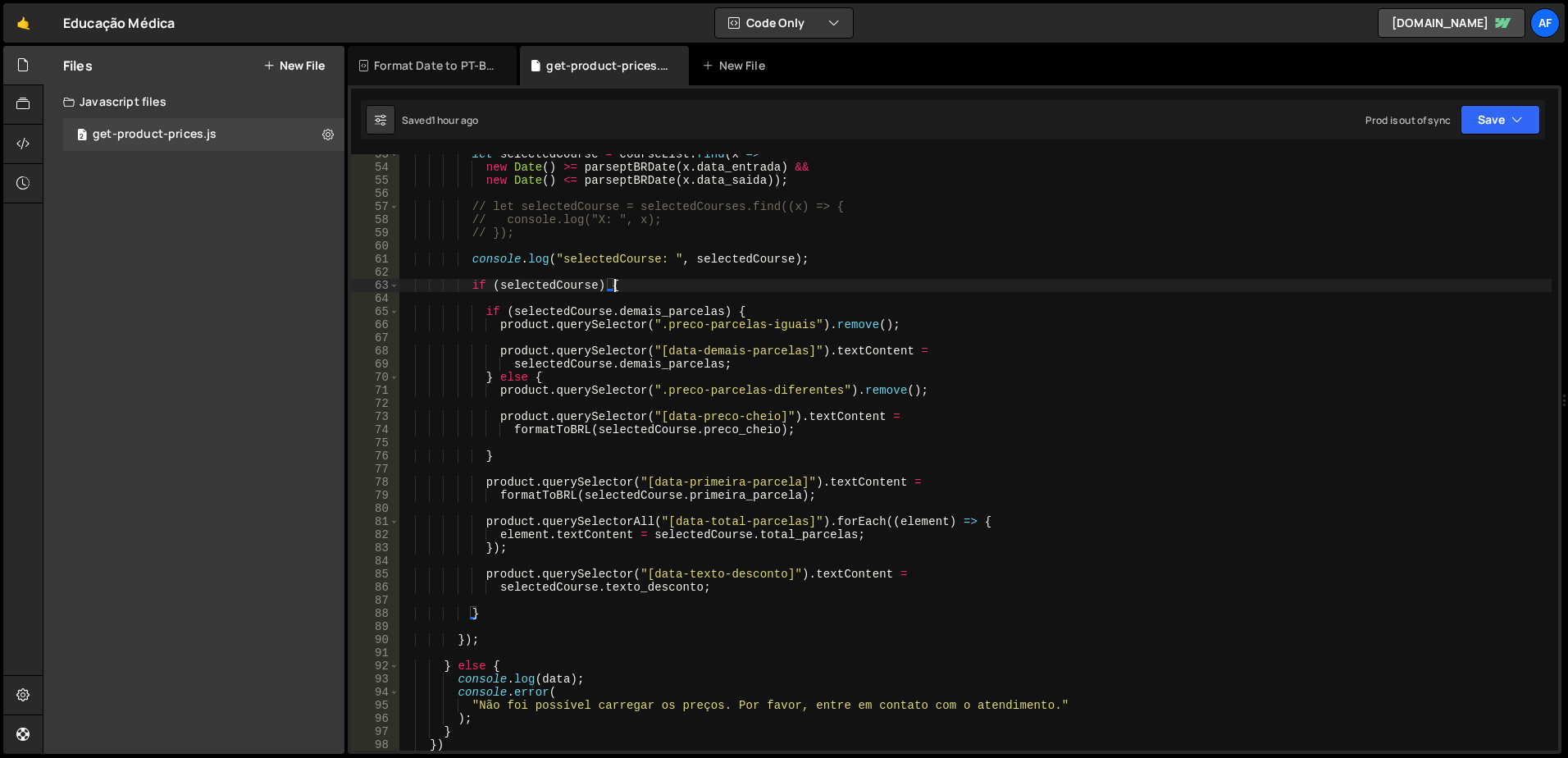
click at [565, 324] on div "let selectedCourse = courseList . find ( x => new Date ( ) >= parseptBRDate ( x…" at bounding box center [975, 458] width 1153 height 623
click at [872, 391] on div "let selectedCourse = courseList . find ( x => new Date ( ) >= parseptBRDate ( x…" at bounding box center [975, 458] width 1153 height 623
click at [764, 325] on div "let selectedCourse = courseList . find ( x => new Date ( ) >= parseptBRDate ( x…" at bounding box center [975, 458] width 1153 height 623
click at [685, 315] on div "let selectedCourse = courseList . find ( x => new Date ( ) >= parseptBRDate ( x…" at bounding box center [975, 458] width 1153 height 623
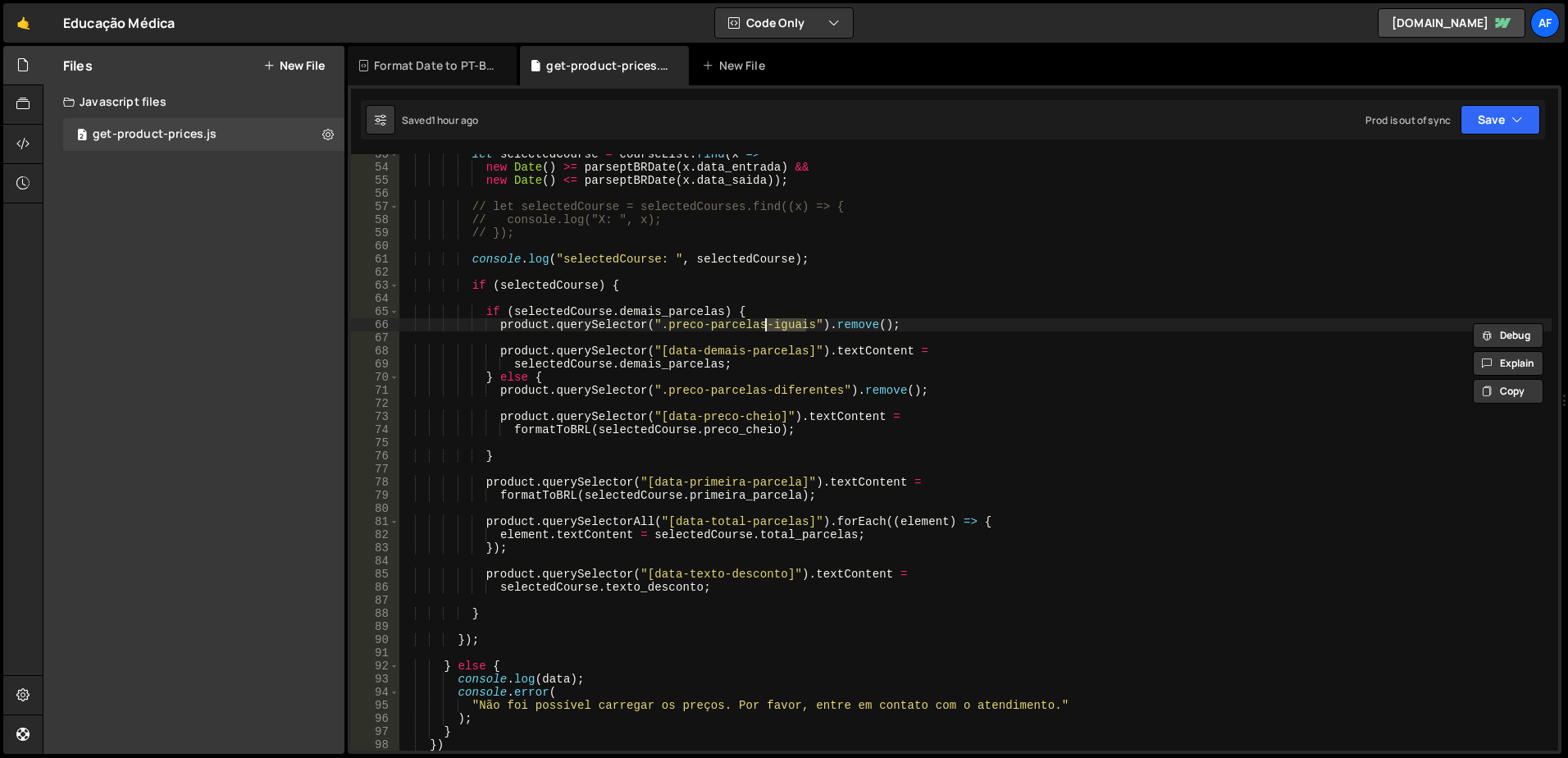
click at [685, 315] on div "let selectedCourse = courseList . find ( x => new Date ( ) >= parseptBRDate ( x…" at bounding box center [975, 458] width 1153 height 623
click at [684, 324] on div "let selectedCourse = courseList . find ( x => new Date ( ) >= parseptBRDate ( x…" at bounding box center [975, 458] width 1153 height 623
click at [741, 309] on div "let selectedCourse = courseList . find ( x => new Date ( ) >= parseptBRDate ( x…" at bounding box center [975, 458] width 1153 height 623
type textarea "if (selectedCourse.demais_parcelas) {"
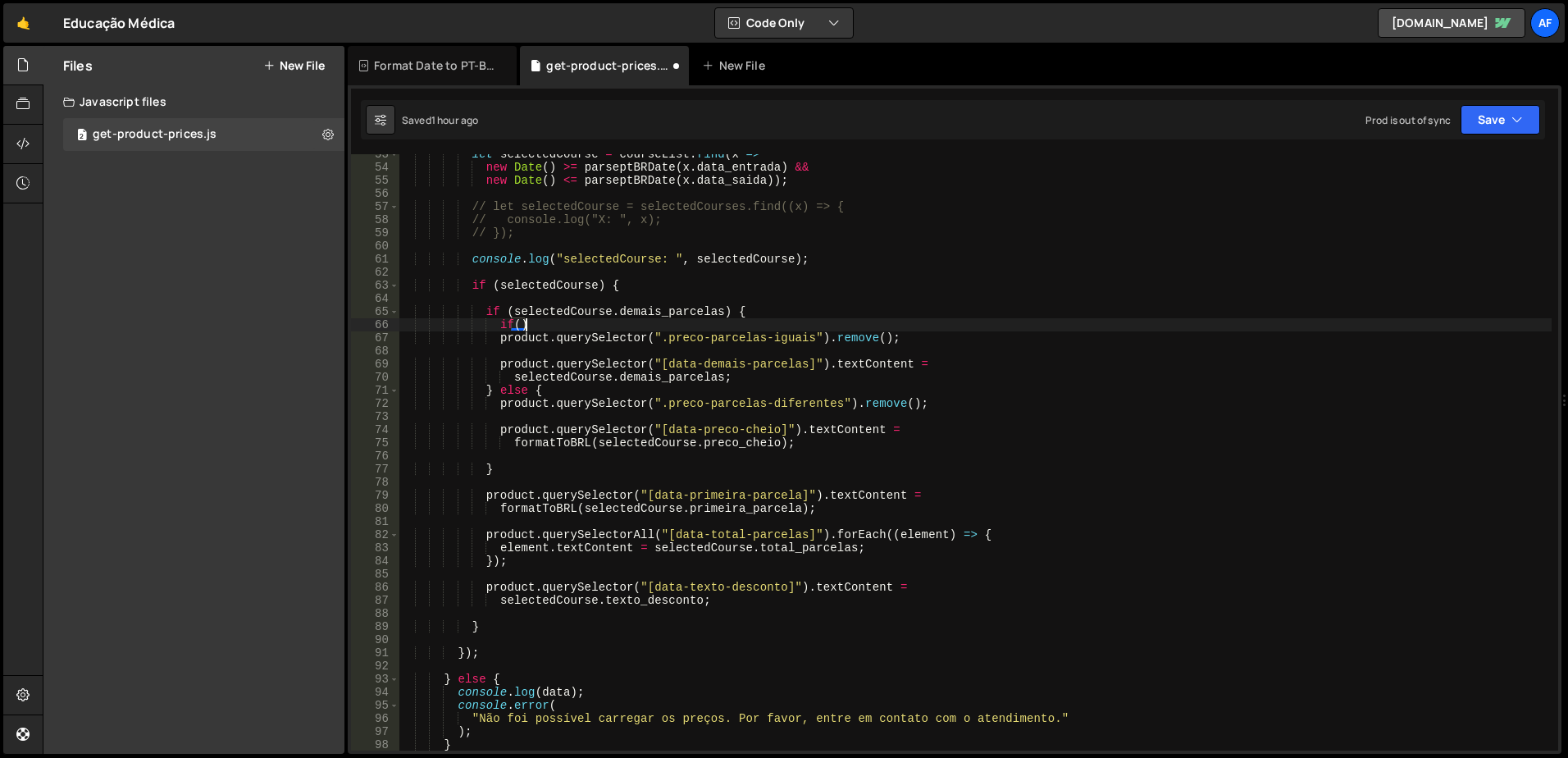
scroll to position [0, 8]
paste textarea "product.querySelector(".preco-parcelas-iguais")"
type textarea "if(product.querySelector(".preco-parcelas-iguais")){}"
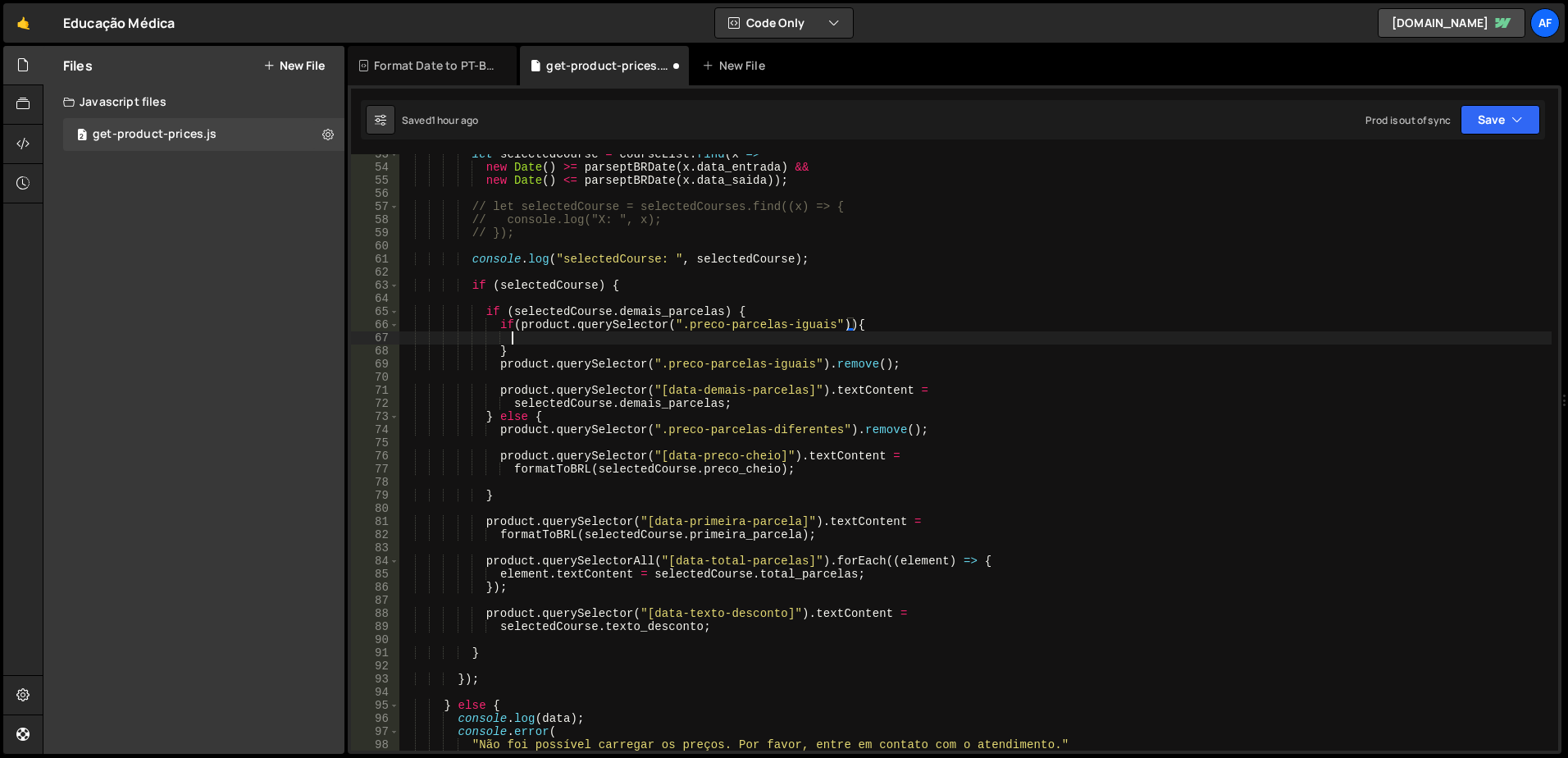
scroll to position [0, 7]
type textarea "product.querySelector(".preco-parcelas-iguais").remove();"
type textarea "}"
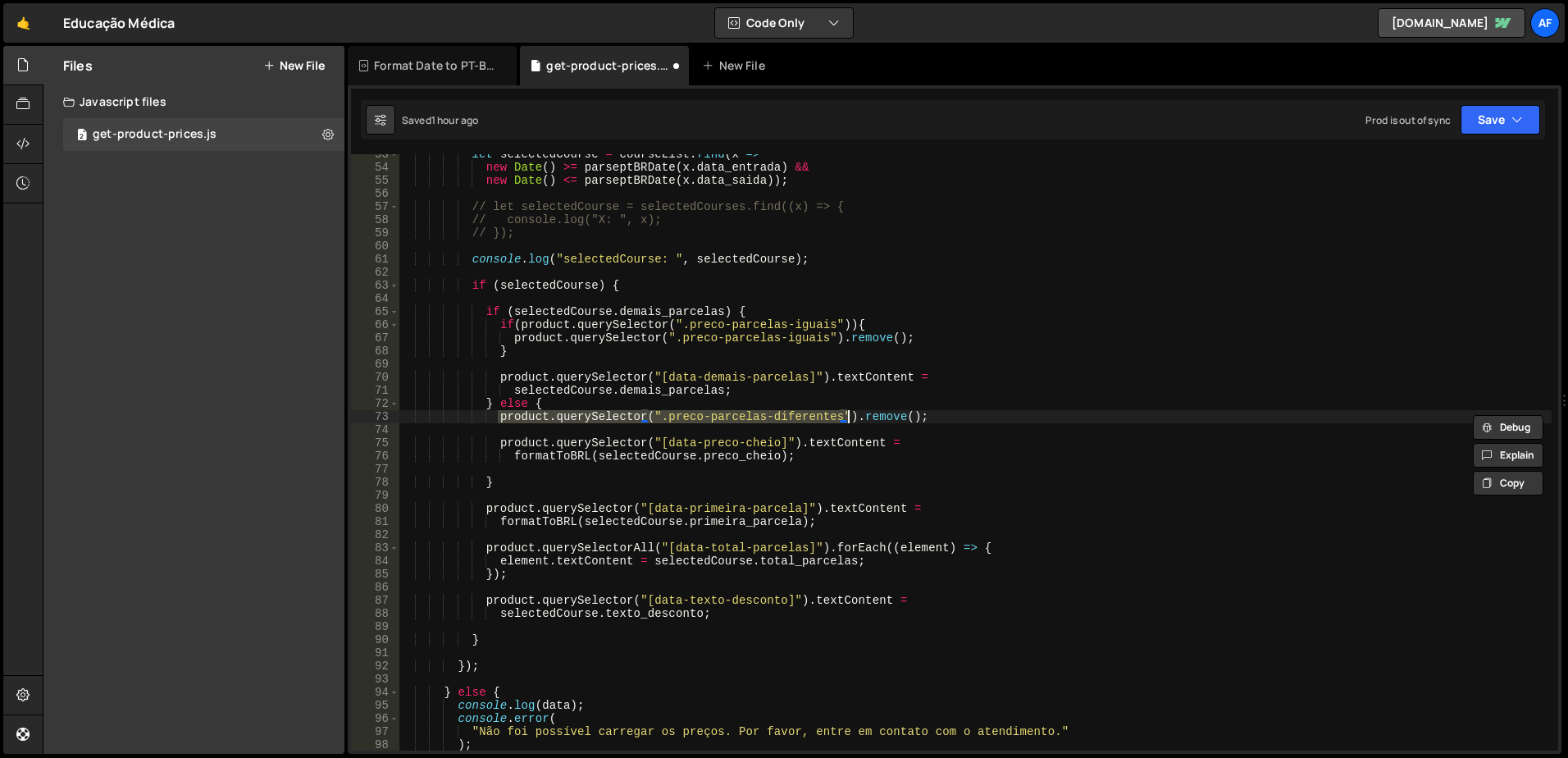
type textarea "} else {"
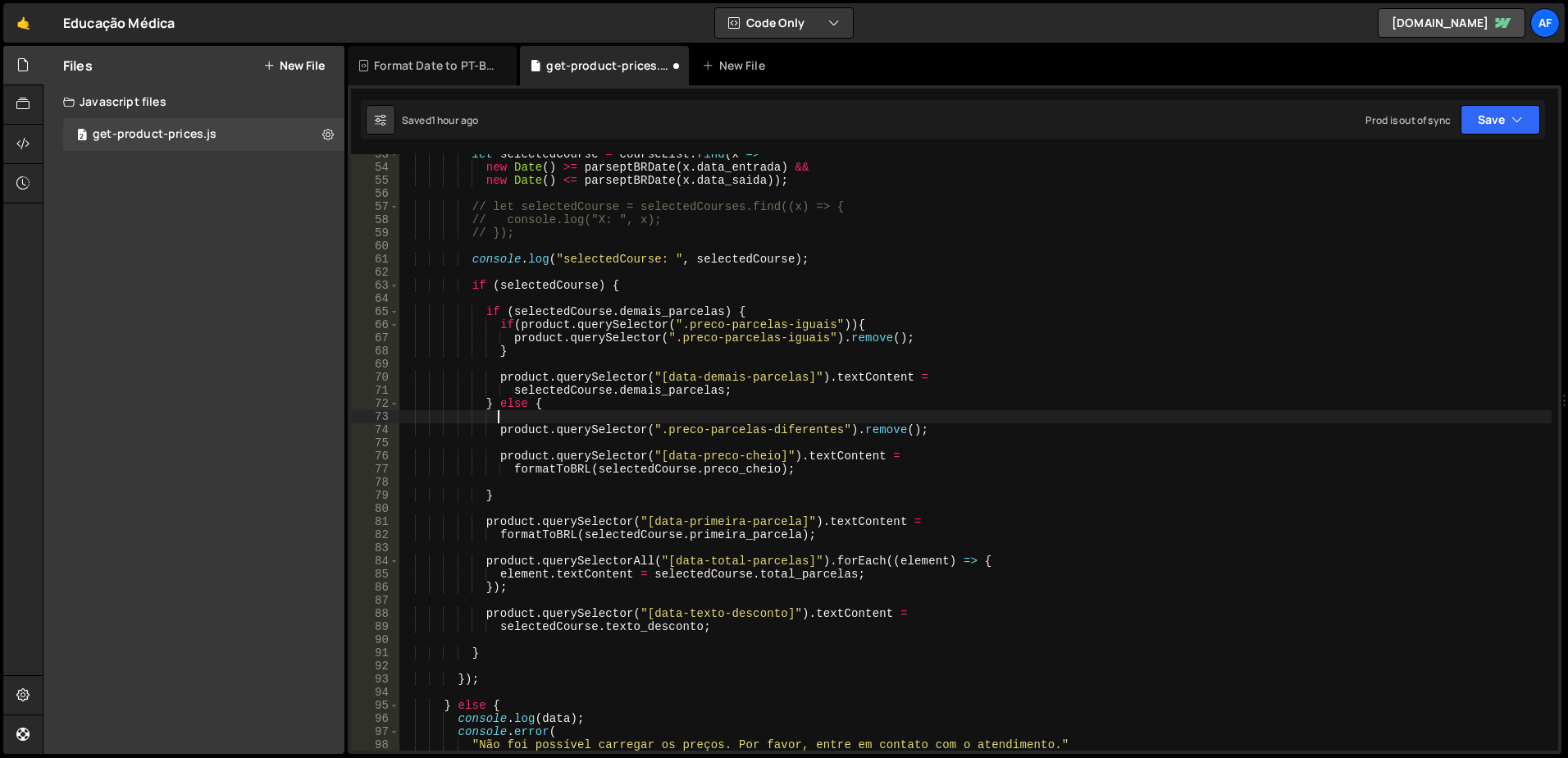
scroll to position [0, 6]
paste textarea "product.querySelector(".preco-parcelas-diferentes")"
type textarea "product.querySelector(".preco-parcelas-diferentes"){}"
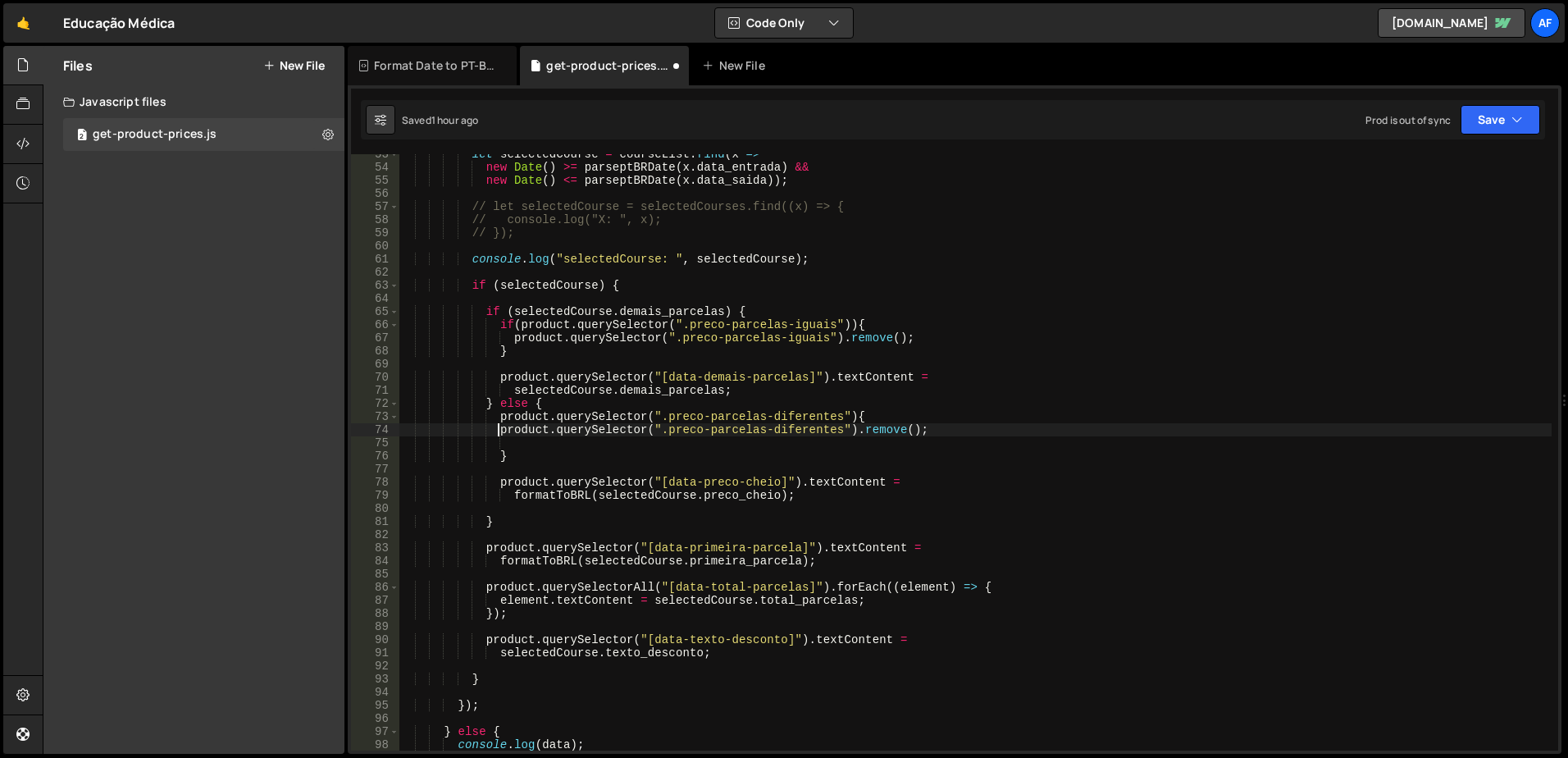
type textarea "product.querySelector(".preco-parcelas-diferentes").remove();"
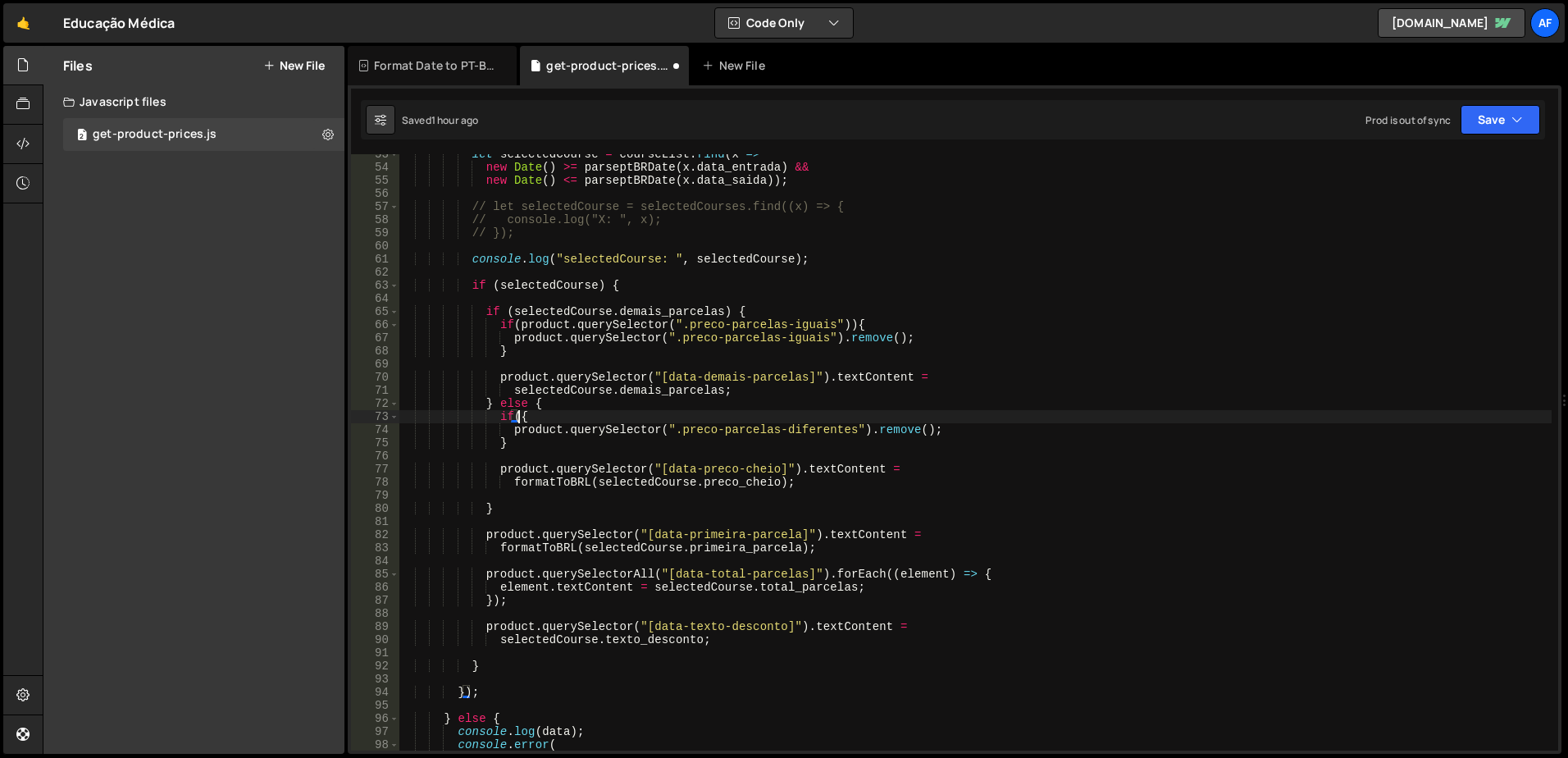
scroll to position [0, 9]
paste textarea "product.querySelector(".preco-parcelas-diferentes")"
click at [1055, 220] on div "let selectedCourse = courseList . find ( x => new Date ( ) >= parseptBRDate ( x…" at bounding box center [975, 458] width 1153 height 623
click at [1022, 256] on div "let selectedCourse = courseList . find ( x => new Date ( ) >= parseptBRDate ( x…" at bounding box center [975, 458] width 1153 height 623
click at [670, 474] on div "let selectedCourse = courseList . find ( x => new Date ( ) >= parseptBRDate ( x…" at bounding box center [975, 458] width 1153 height 623
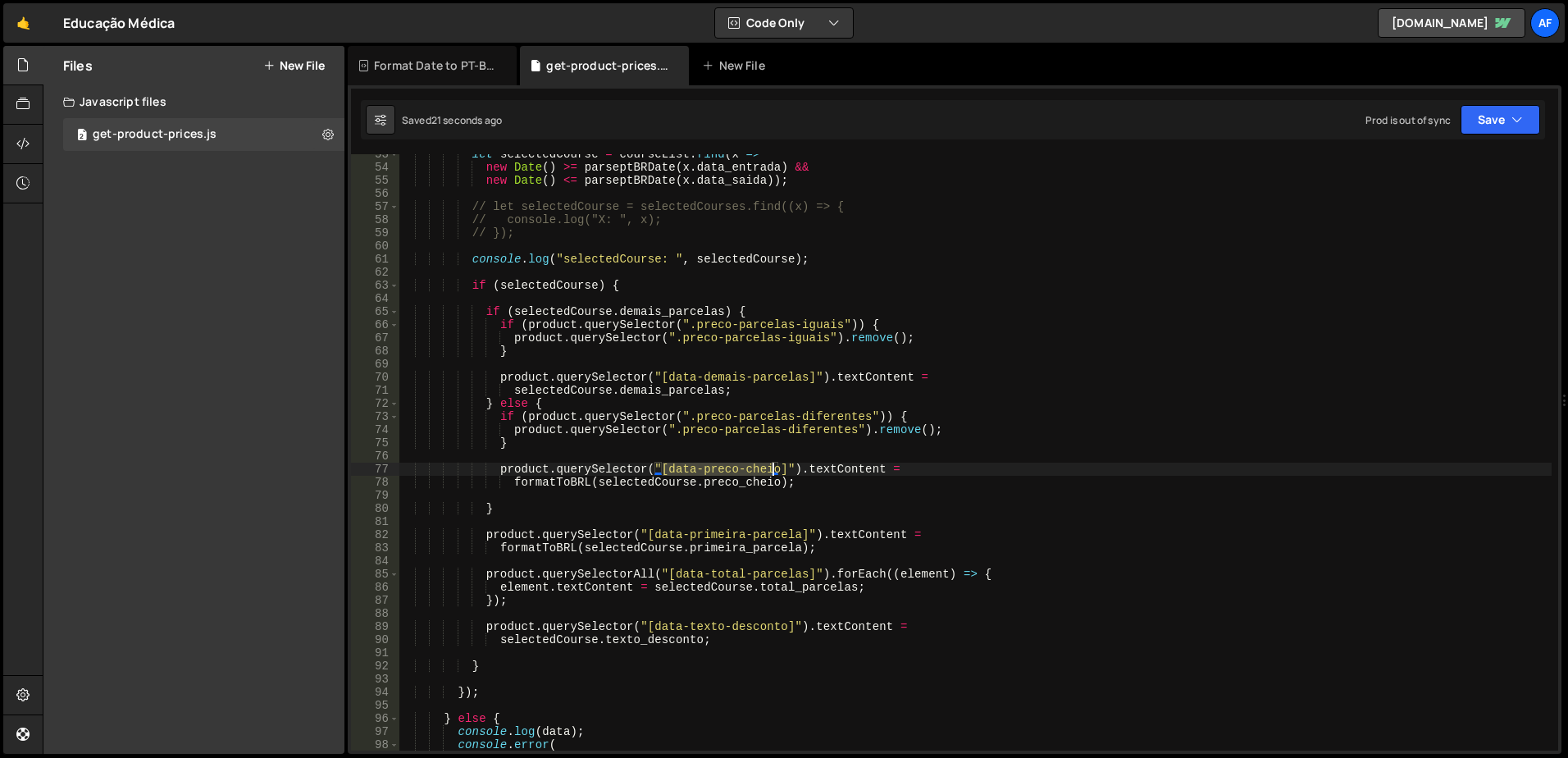
drag, startPoint x: 670, startPoint y: 474, endPoint x: 755, endPoint y: 470, distance: 85.1
click at [755, 470] on div "let selectedCourse = courseList . find ( x => new Date ( ) >= parseptBRDate ( x…" at bounding box center [975, 458] width 1153 height 623
click at [758, 470] on div "let selectedCourse = courseList . find ( x => new Date ( ) >= parseptBRDate ( x…" at bounding box center [975, 452] width 1153 height 597
click at [811, 482] on div "let selectedCourse = courseList . find ( x => new Date ( ) >= parseptBRDate ( x…" at bounding box center [975, 458] width 1153 height 623
type textarea "product.querySelector("[data-preco-cheio]").textContent ="
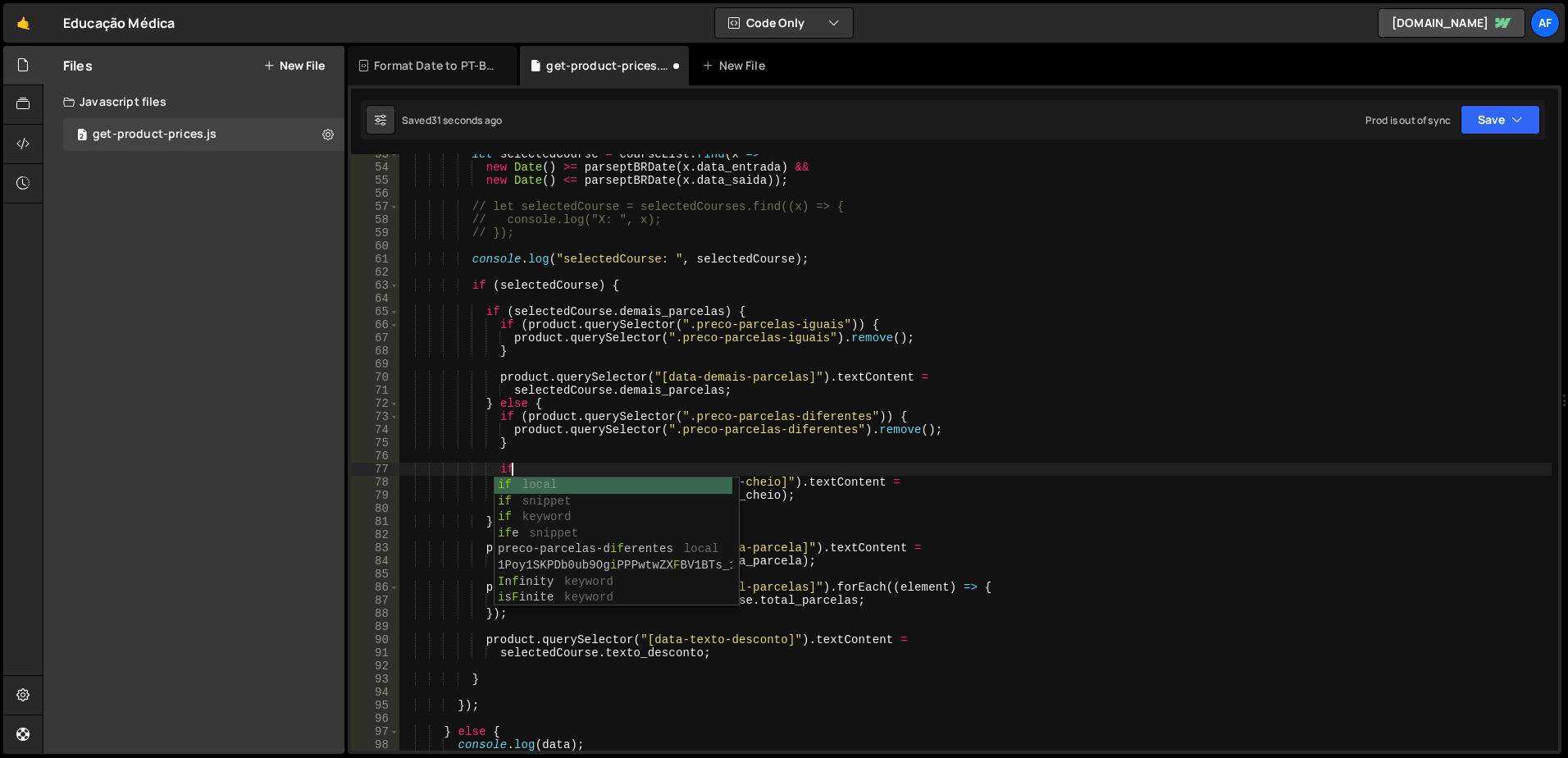
scroll to position [0, 8]
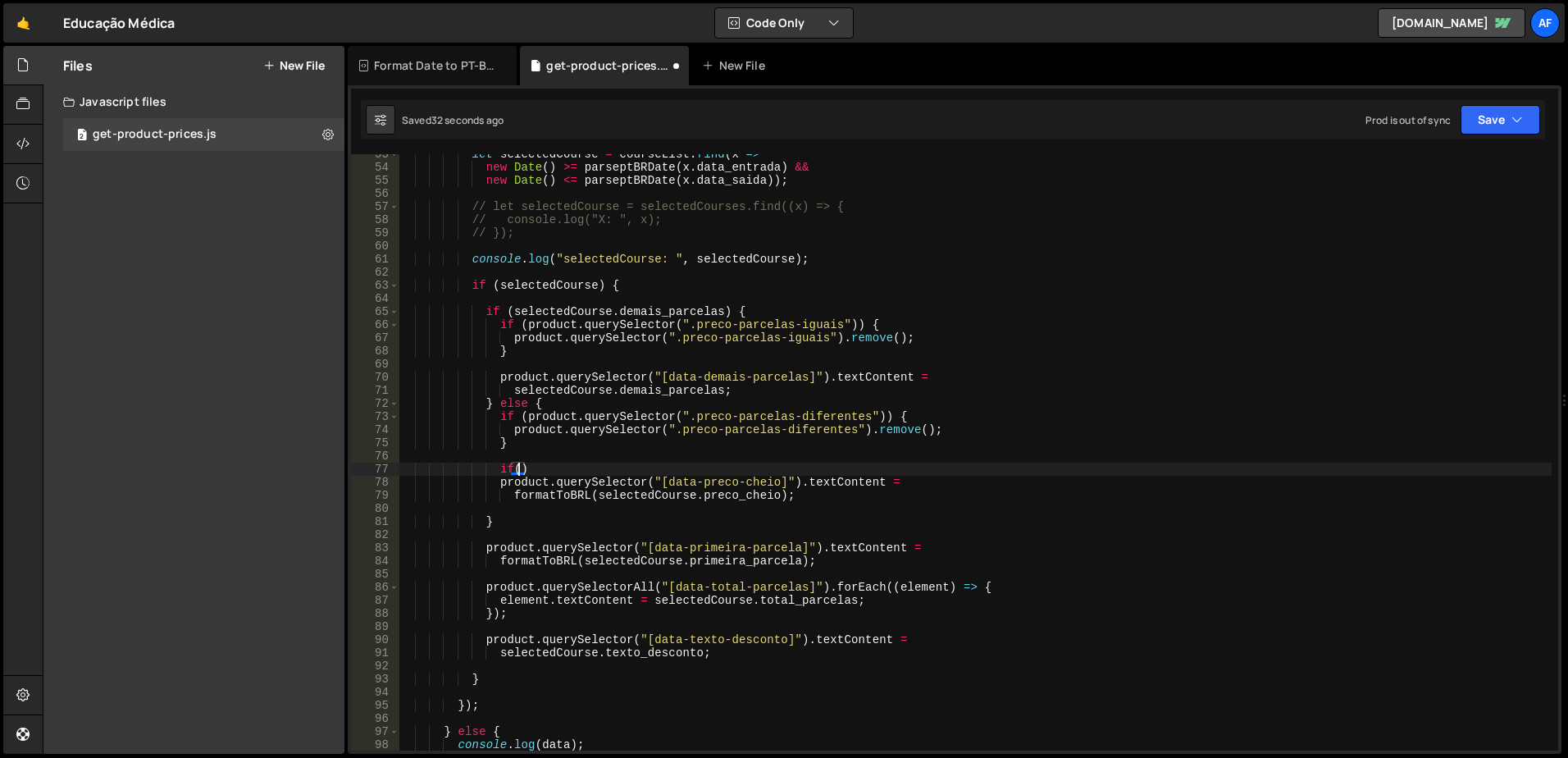
paste textarea "product.querySelector("[data-preco-cheio]")"
type textarea "if(product.querySelector("[data-preco-cheio]"))"
click at [873, 458] on div "let selectedCourse = courseList . find ( x => new Date ( ) >= parseptBRDate ( x…" at bounding box center [975, 458] width 1153 height 623
click at [876, 475] on div "let selectedCourse = courseList . find ( x => new Date ( ) >= parseptBRDate ( x…" at bounding box center [975, 458] width 1153 height 623
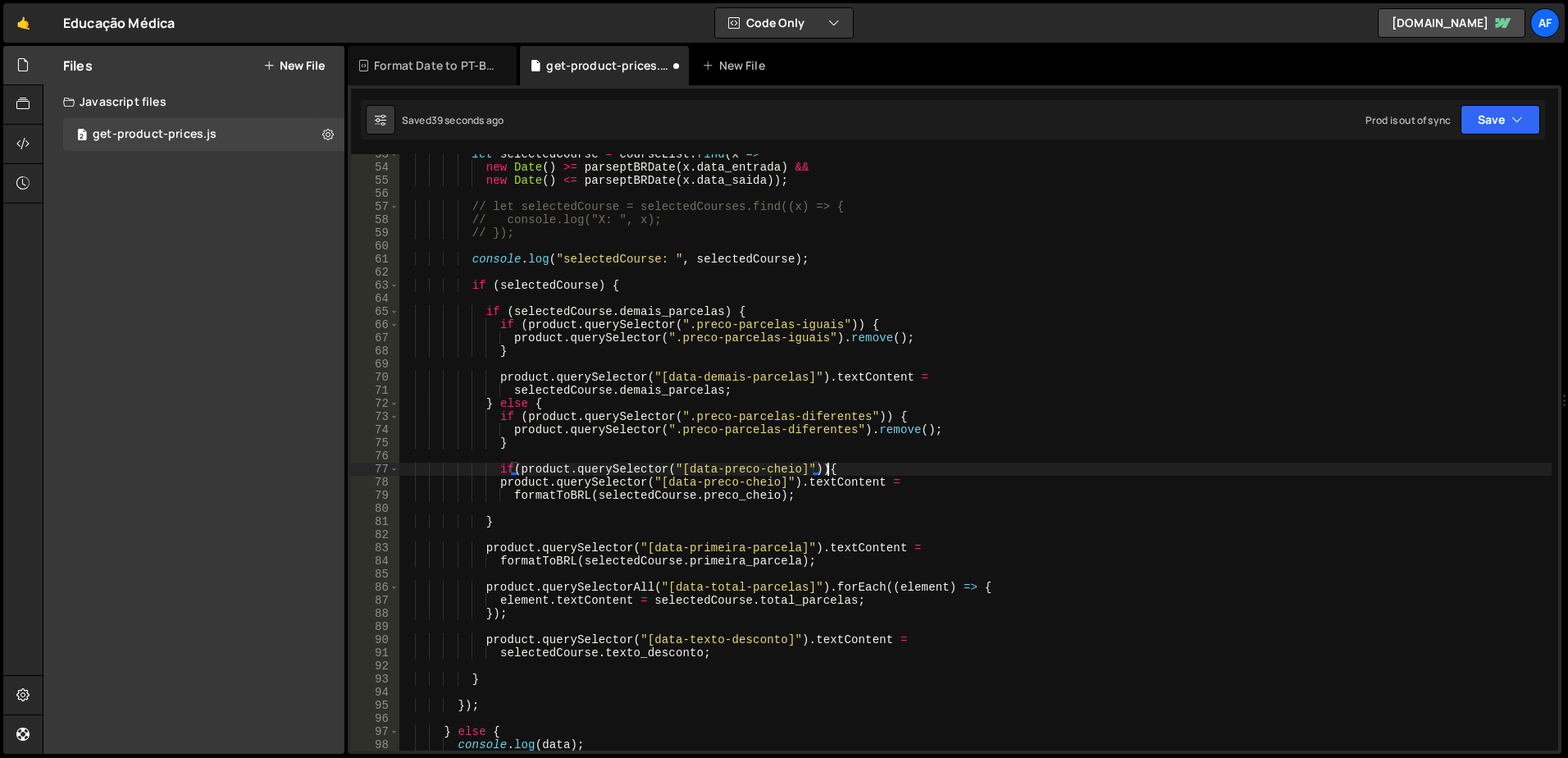
type textarea "if(product.querySelector("[data-preco-cheio]")){}"
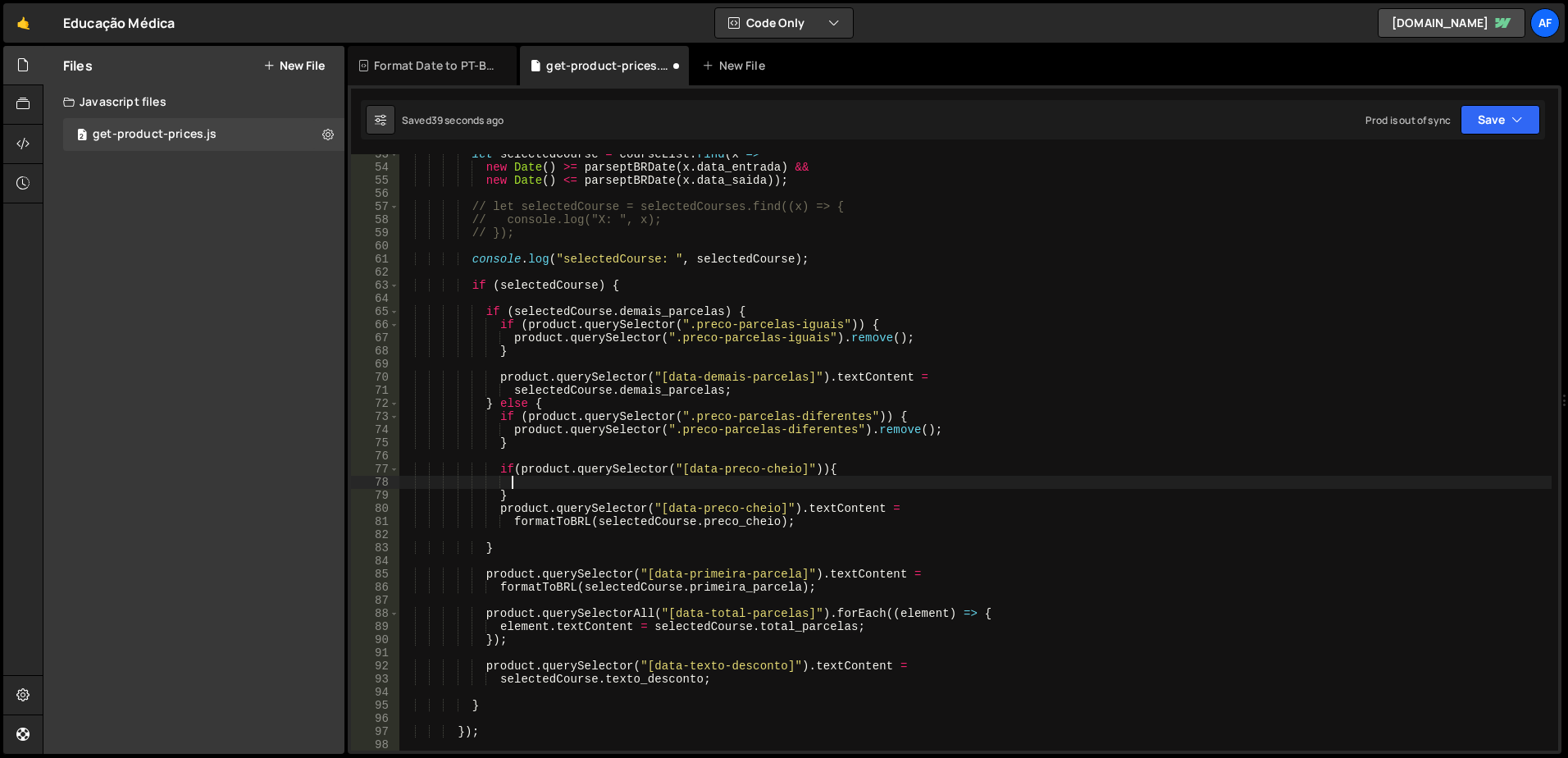
scroll to position [0, 7]
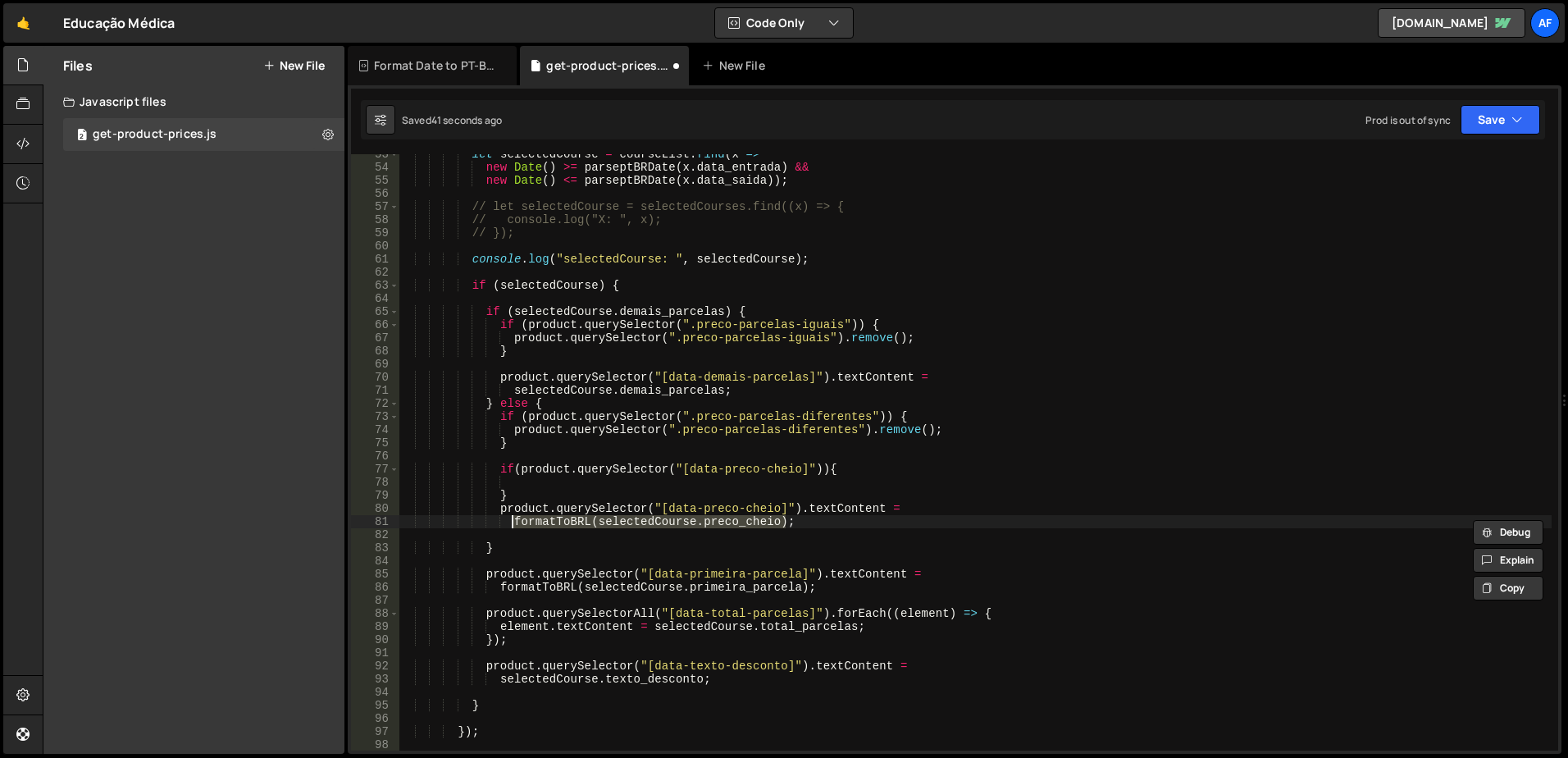
type textarea "product.querySelector("[data-preco-cheio]").textContent = formatToBRL(selectedC…"
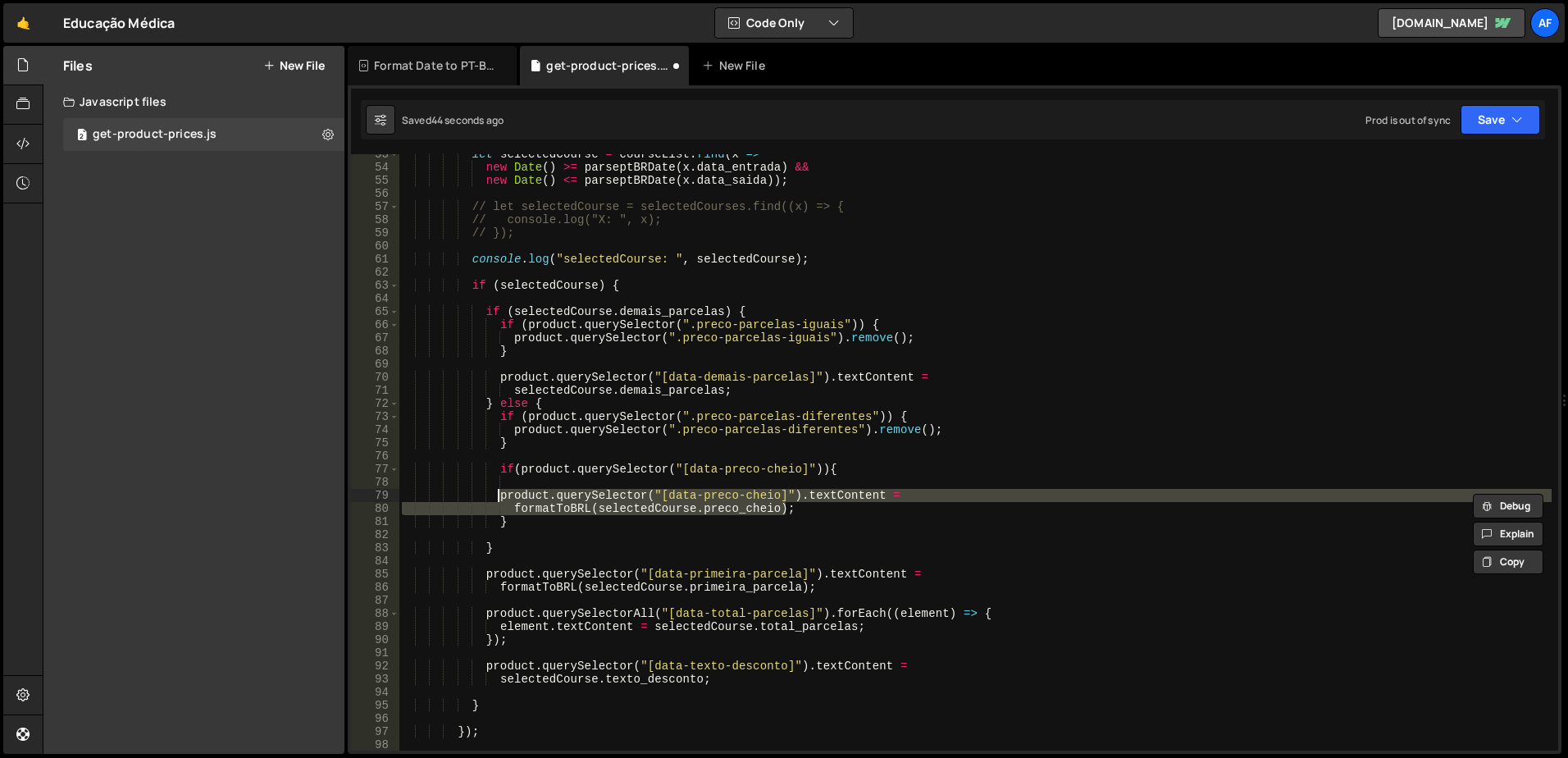
type textarea "product.querySelector("[data-preco-cheio]").textContent = formatToBRL(selectedC…"
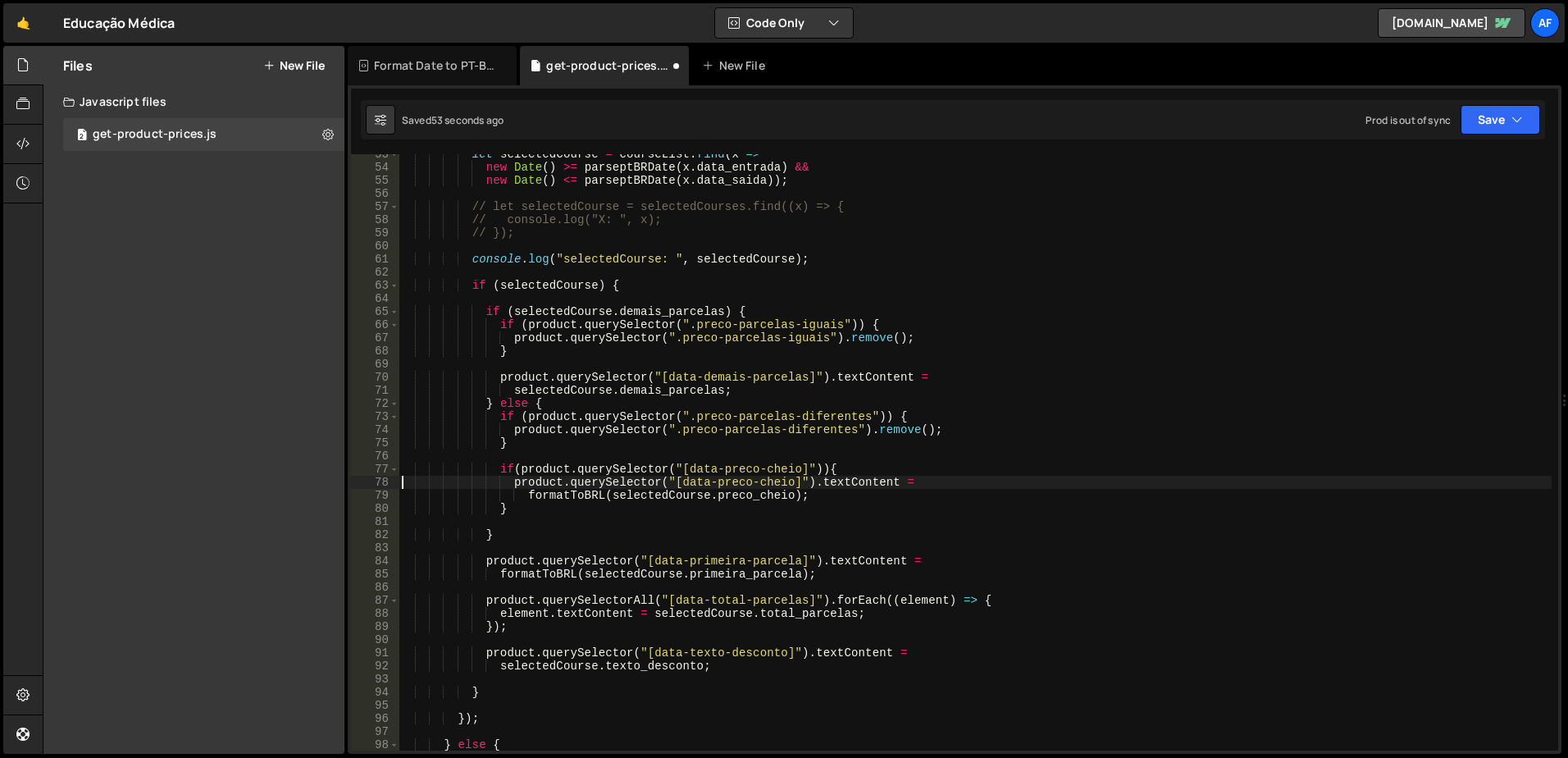
scroll to position [738, 0]
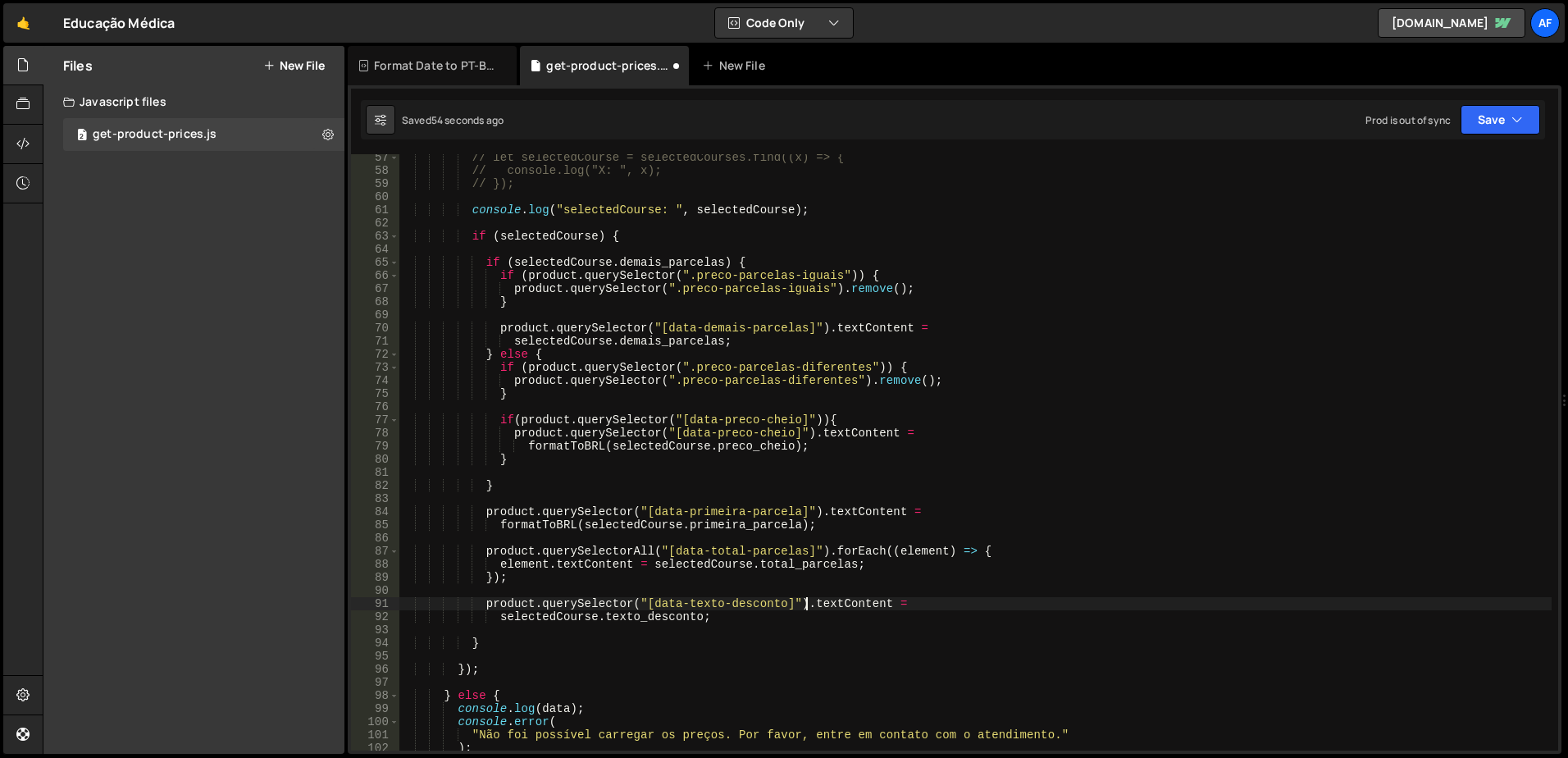
click at [807, 601] on div "// let selectedCourse = selectedCourses.find((x) => { // console.log("X: ", x);…" at bounding box center [975, 462] width 1153 height 623
type textarea "product.querySelector("[data-texto-desconto]").textContent ="
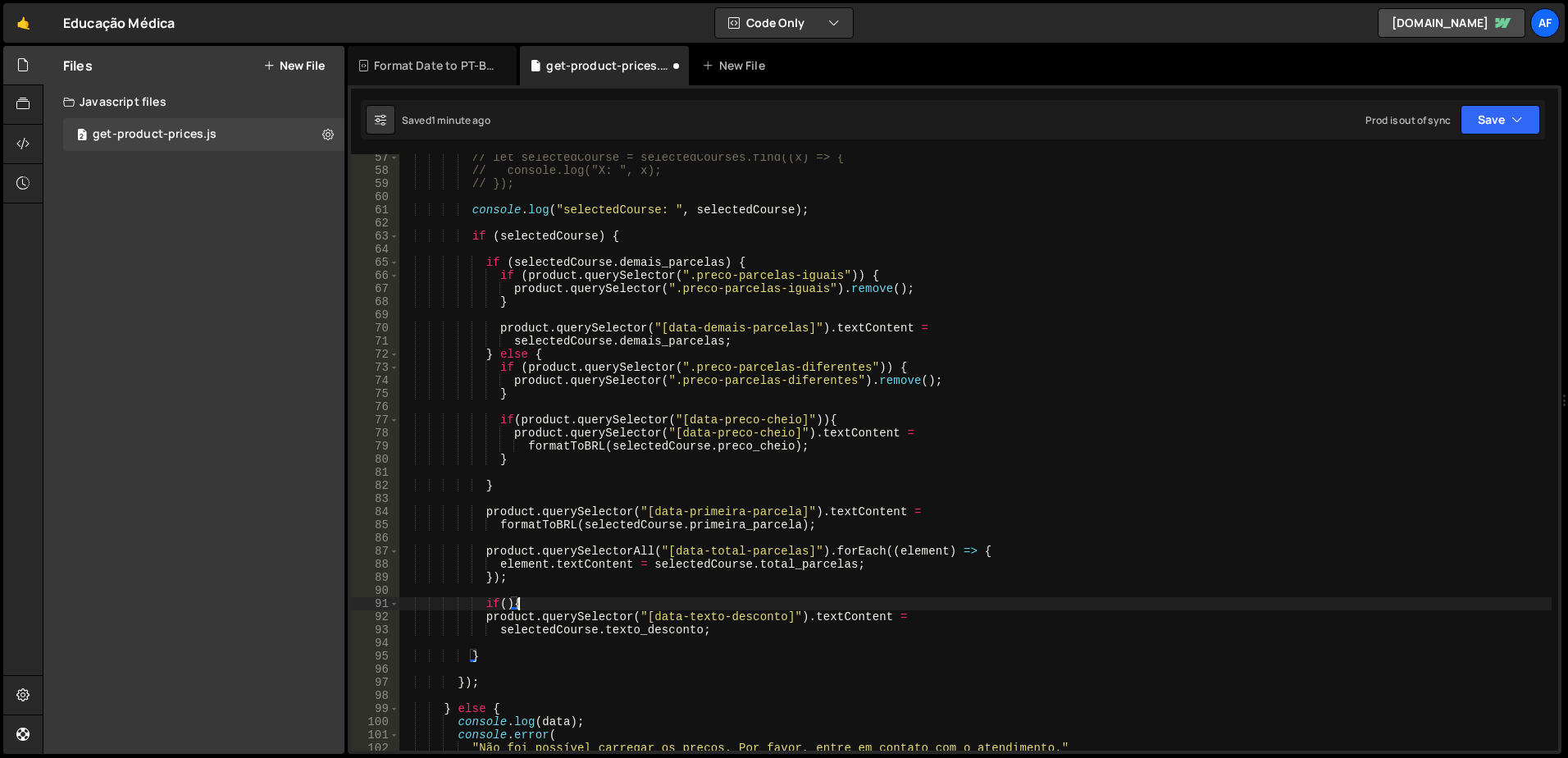
type textarea "if(){}"
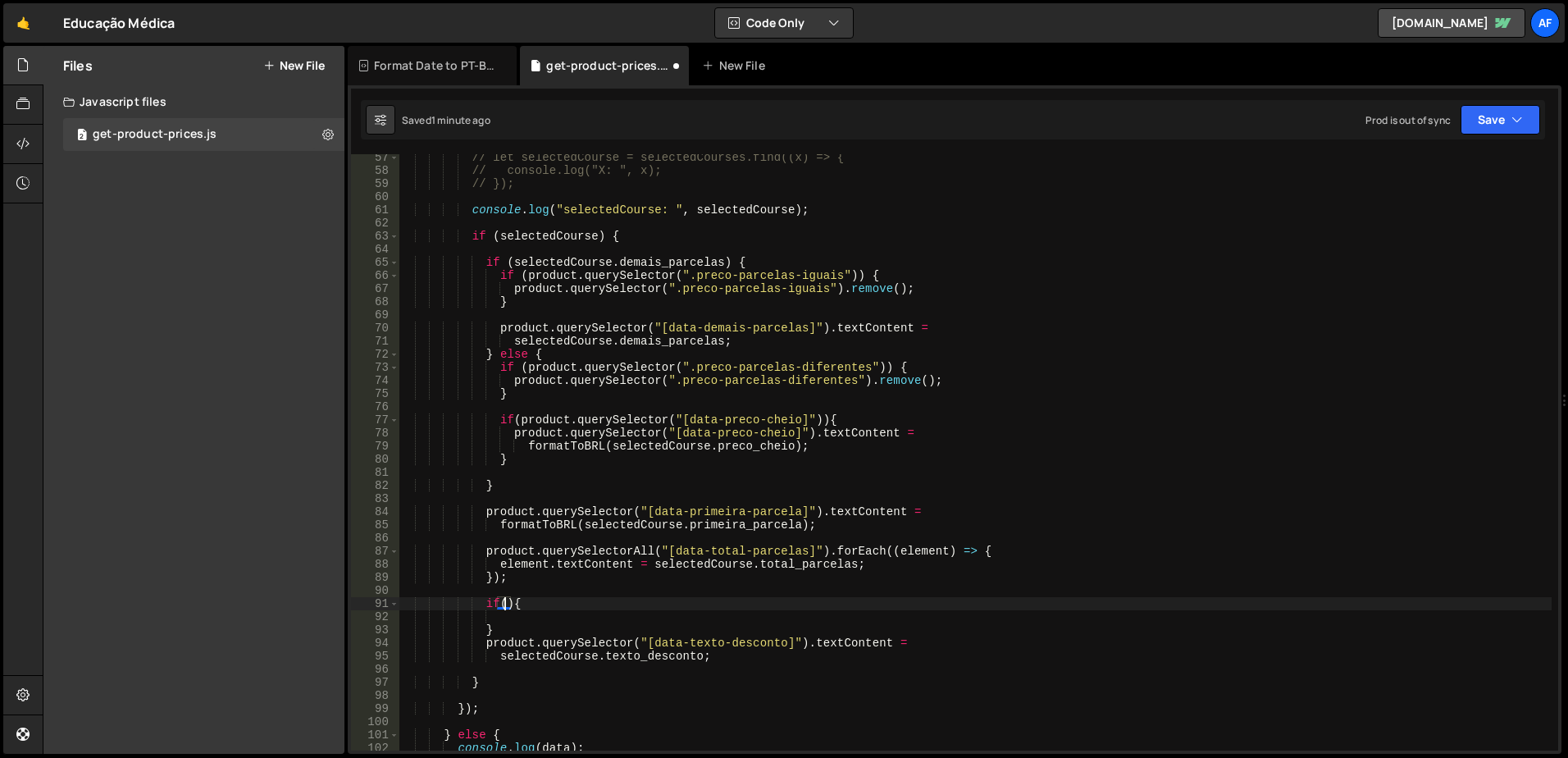
paste textarea "product.querySelector("[data-texto-desconto]")"
click at [735, 656] on div "// let selectedCourse = selectedCourses.find((x) => { // console.log("X: ", x);…" at bounding box center [975, 462] width 1153 height 623
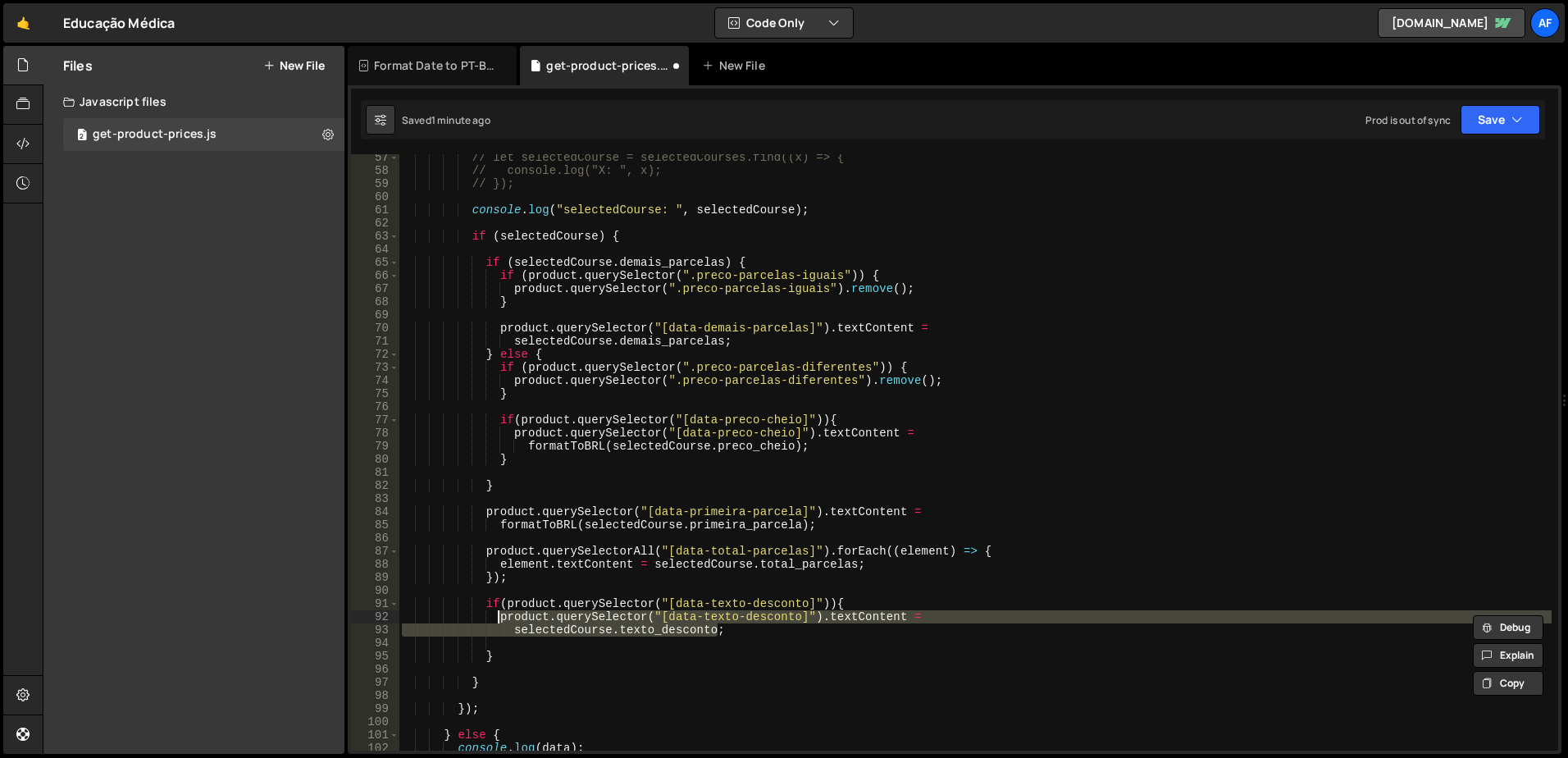
type textarea "selectedCourse.texto_desconto;"
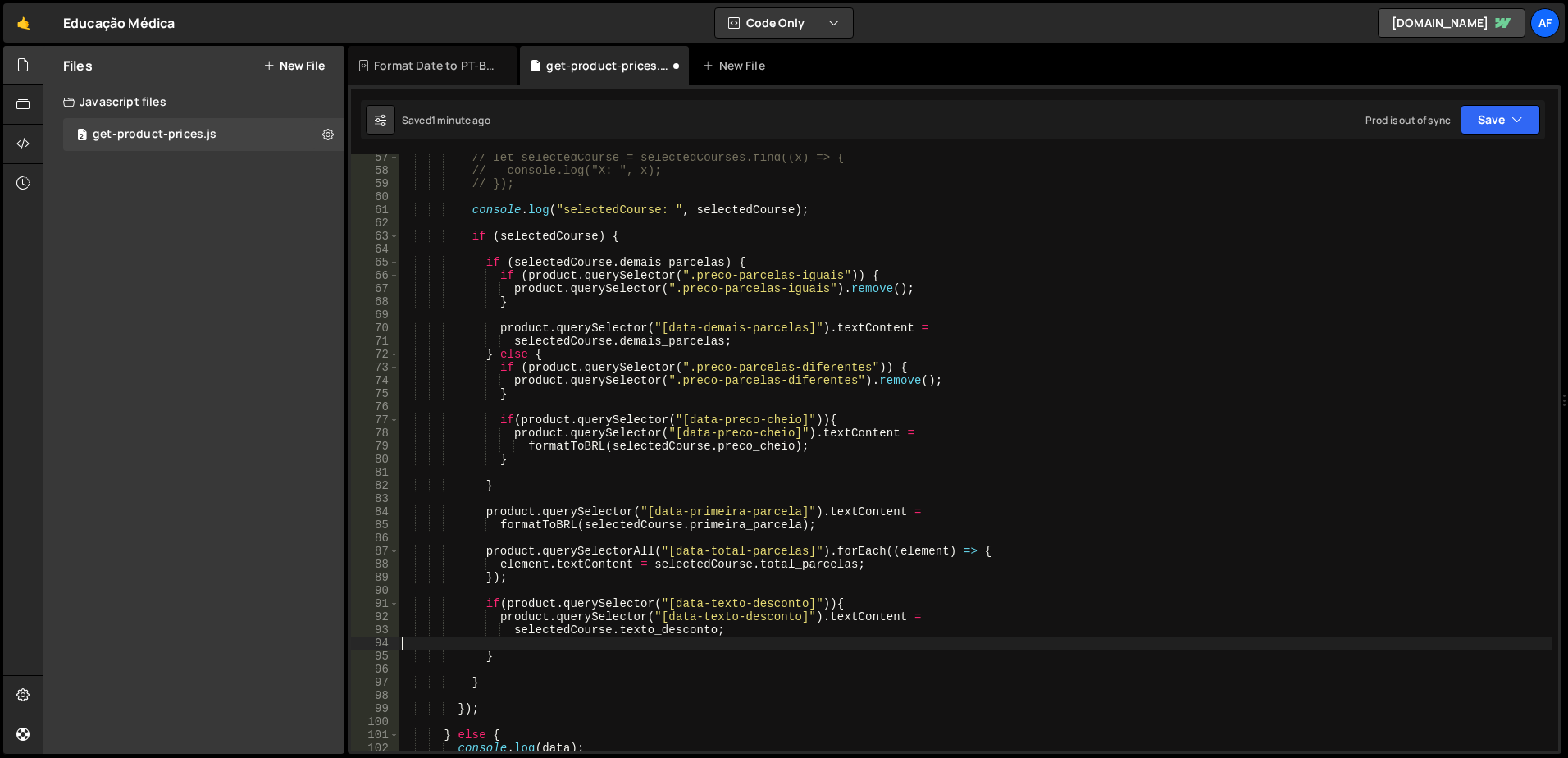
type textarea "}"
click at [1026, 538] on div "// let selectedCourse = selectedCourses.find((x) => { // console.log("X: ", x);…" at bounding box center [975, 462] width 1153 height 623
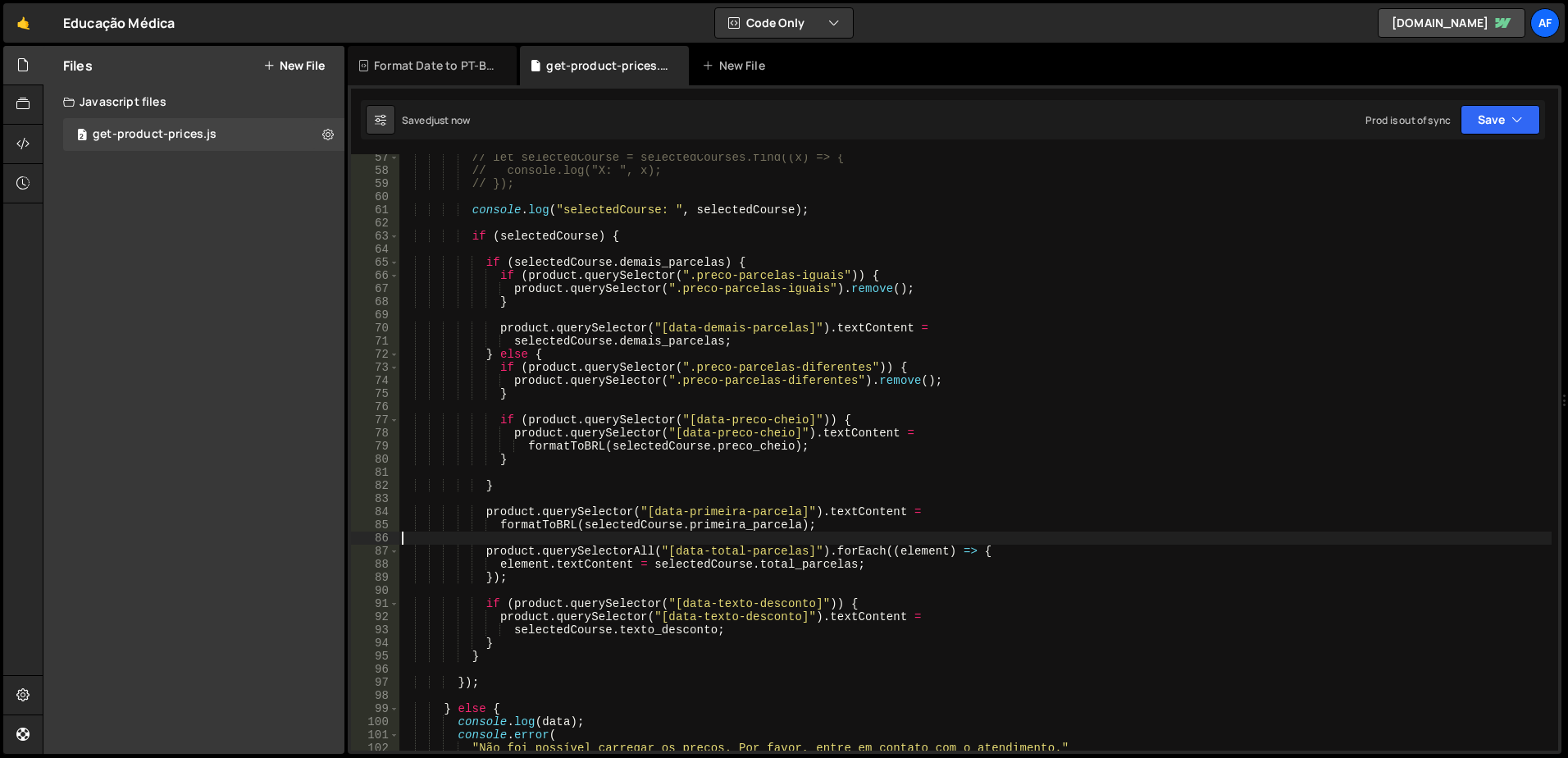
click at [957, 533] on div "// let selectedCourse = selectedCourses.find((x) => { // console.log("X: ", x);…" at bounding box center [975, 462] width 1153 height 623
click at [334, 134] on button at bounding box center [328, 135] width 30 height 30
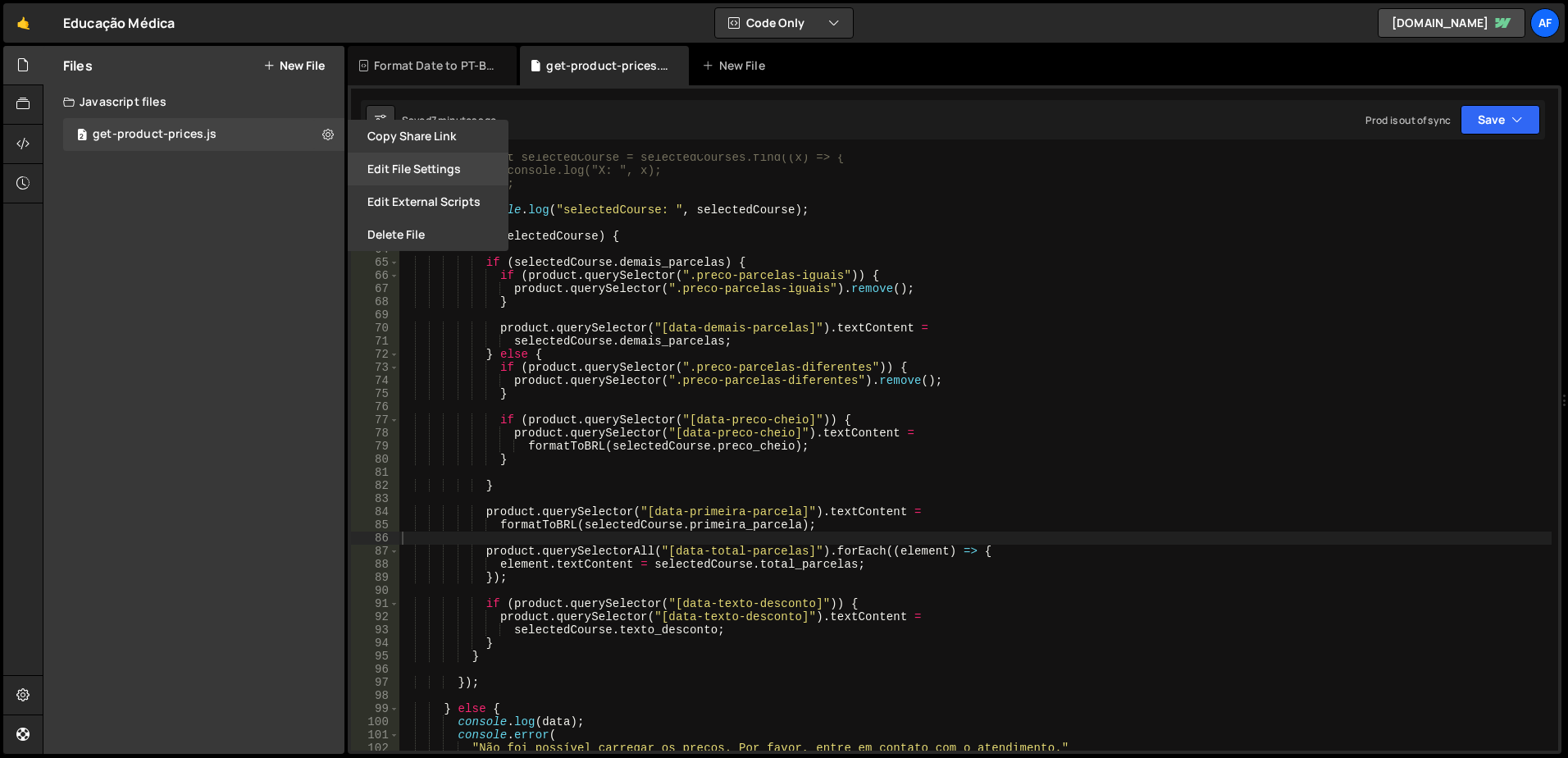
click at [417, 165] on button "Edit File Settings" at bounding box center [428, 169] width 161 height 33
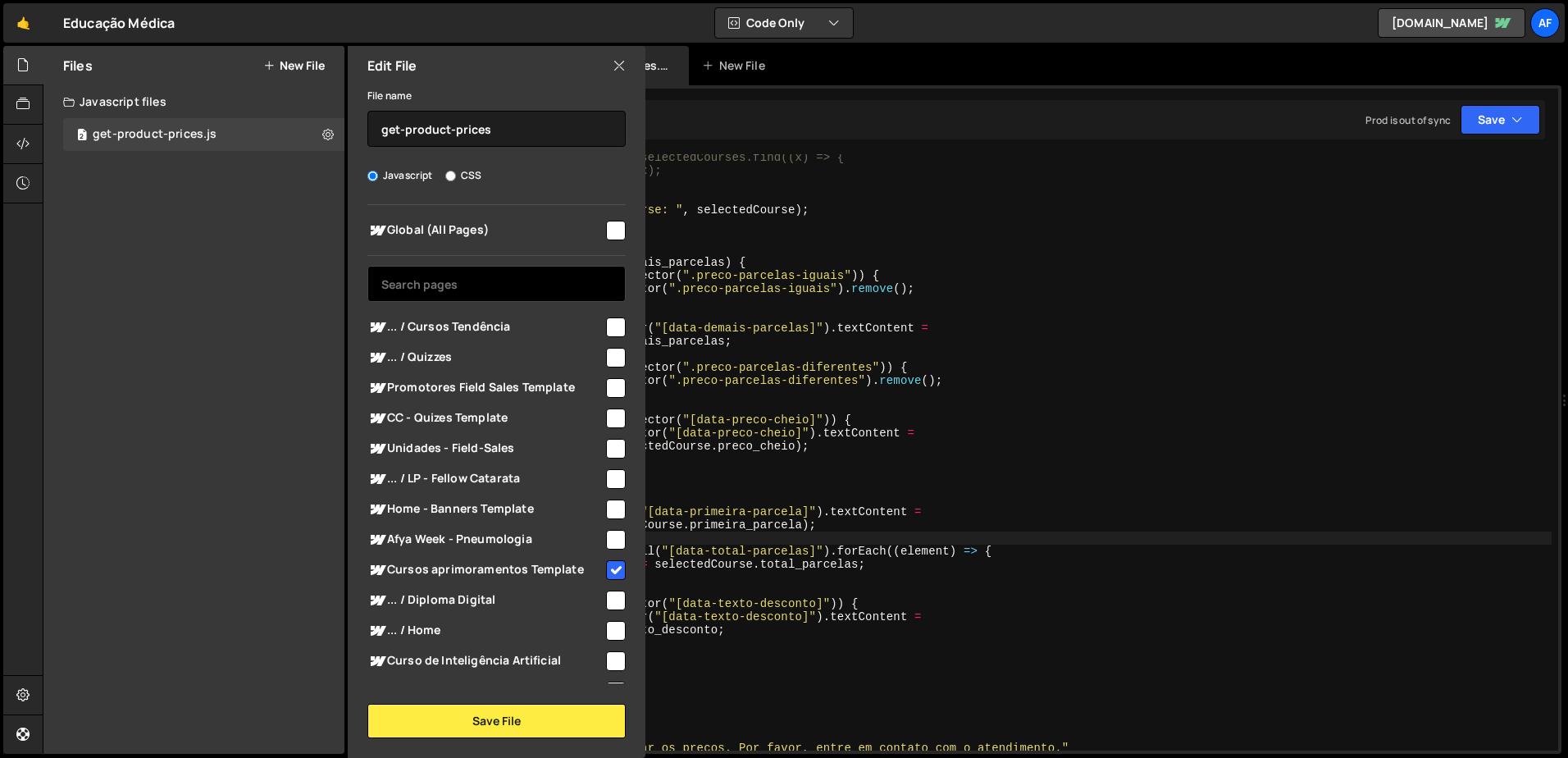
click at [484, 282] on input "text" at bounding box center [497, 284] width 259 height 36
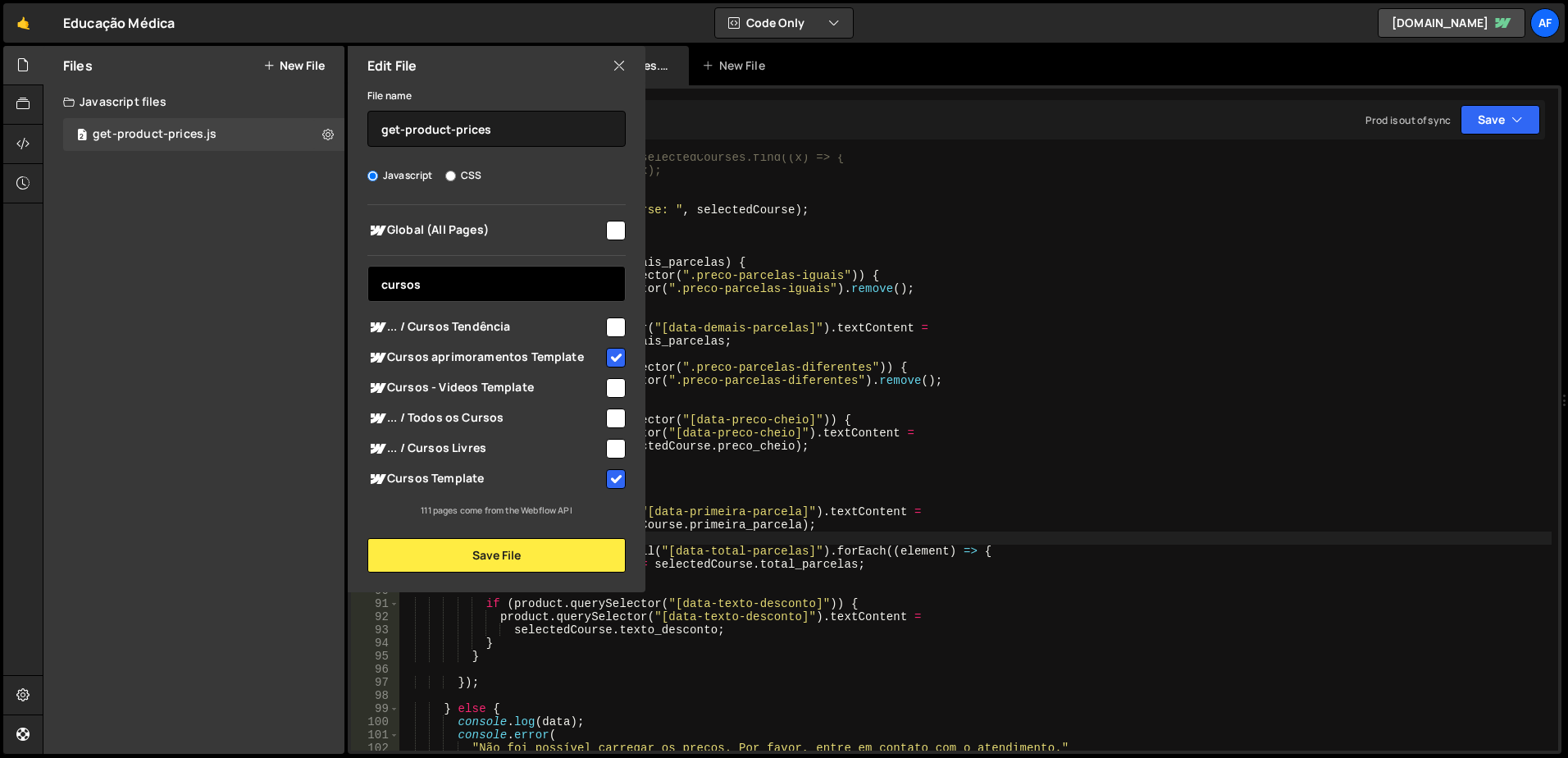
type input "cursos"
click at [612, 417] on input "checkbox" at bounding box center [615, 418] width 20 height 20
checkbox input "true"
click at [614, 448] on input "checkbox" at bounding box center [615, 449] width 20 height 20
checkbox input "true"
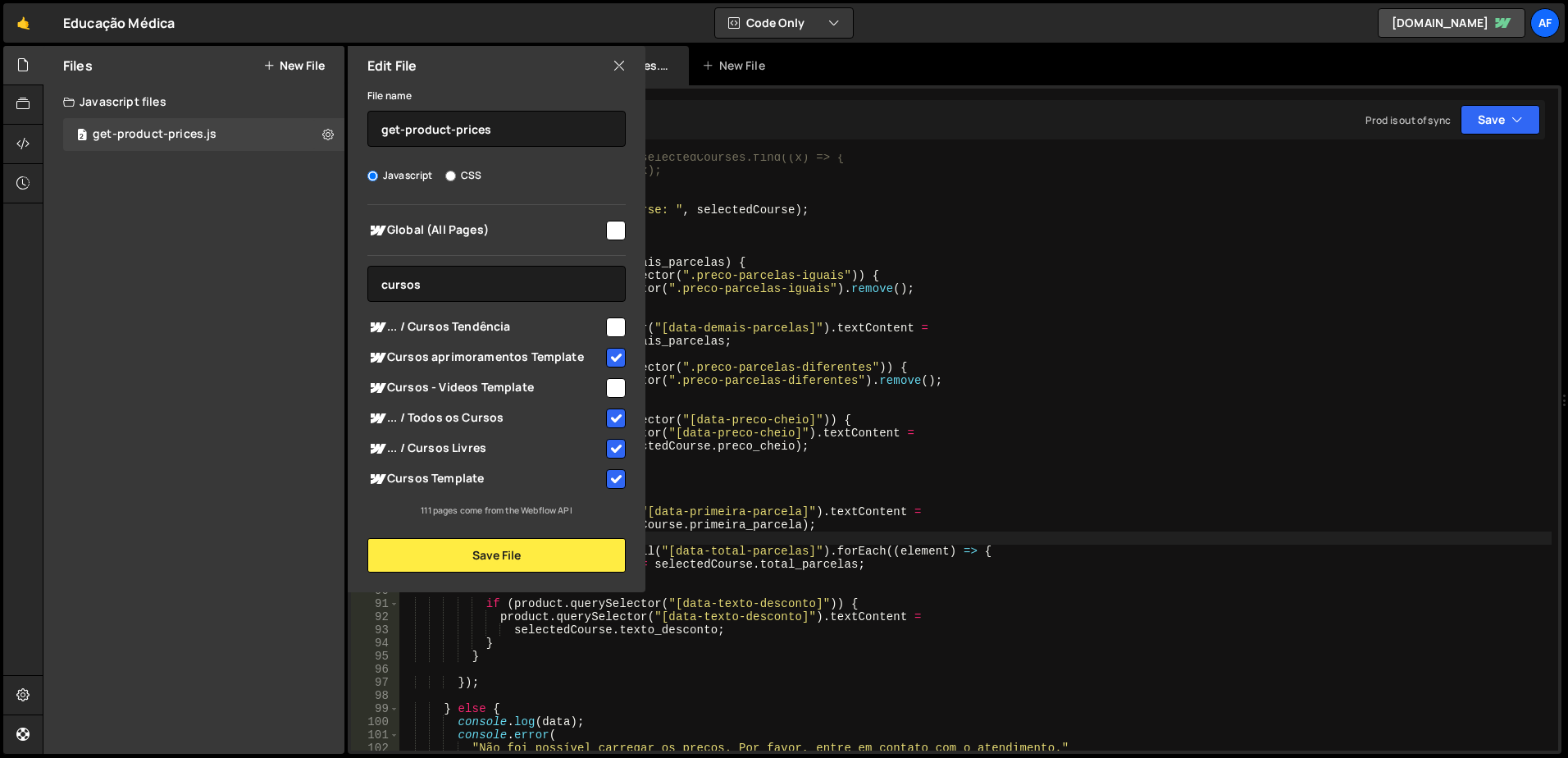
click at [611, 327] on input "checkbox" at bounding box center [615, 327] width 20 height 20
checkbox input "true"
click at [490, 280] on input "cursos" at bounding box center [497, 284] width 259 height 36
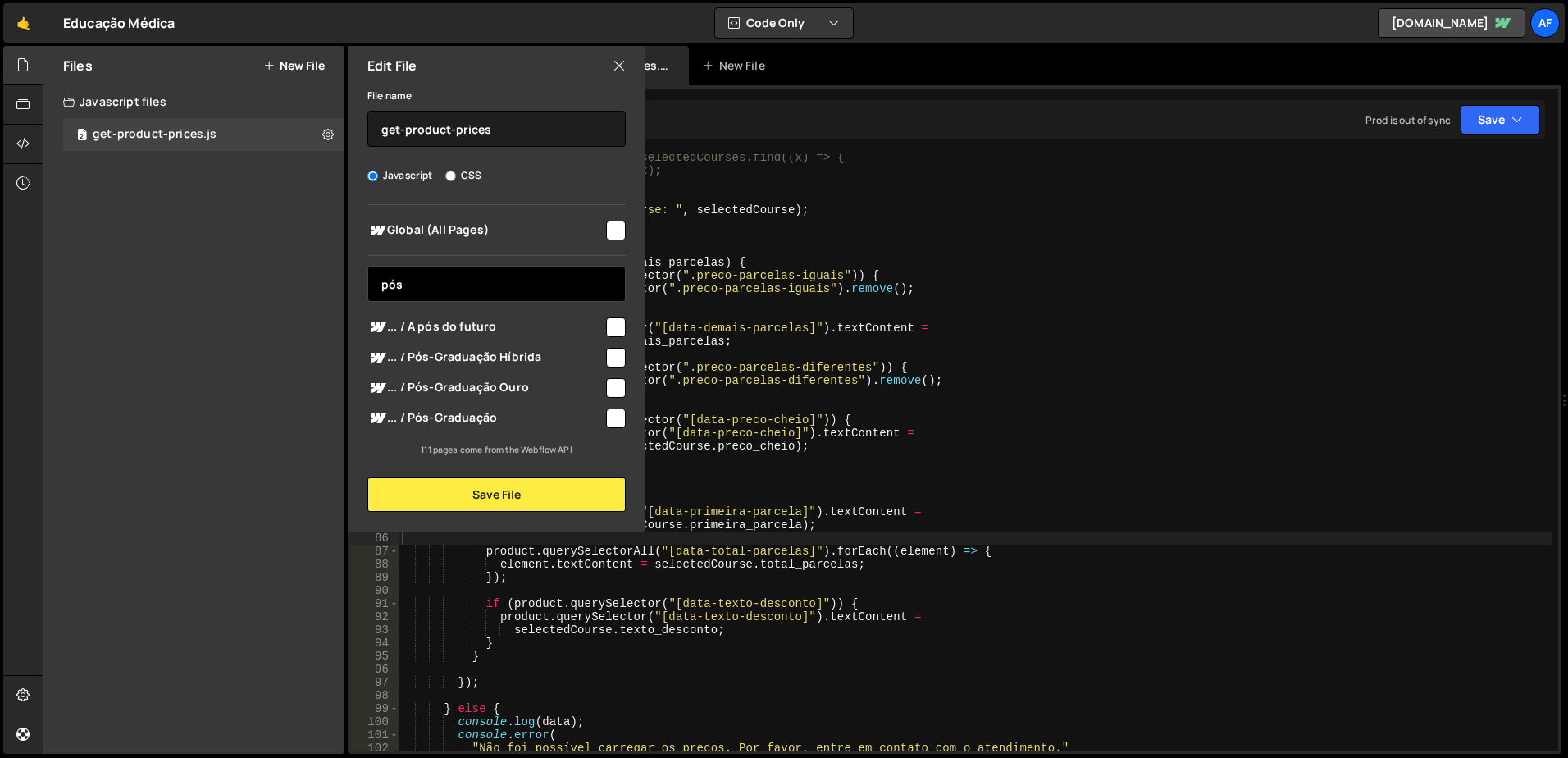
type input "pós"
click at [613, 426] on input "checkbox" at bounding box center [615, 418] width 20 height 20
checkbox input "true"
click at [489, 282] on input "pós" at bounding box center [497, 284] width 259 height 36
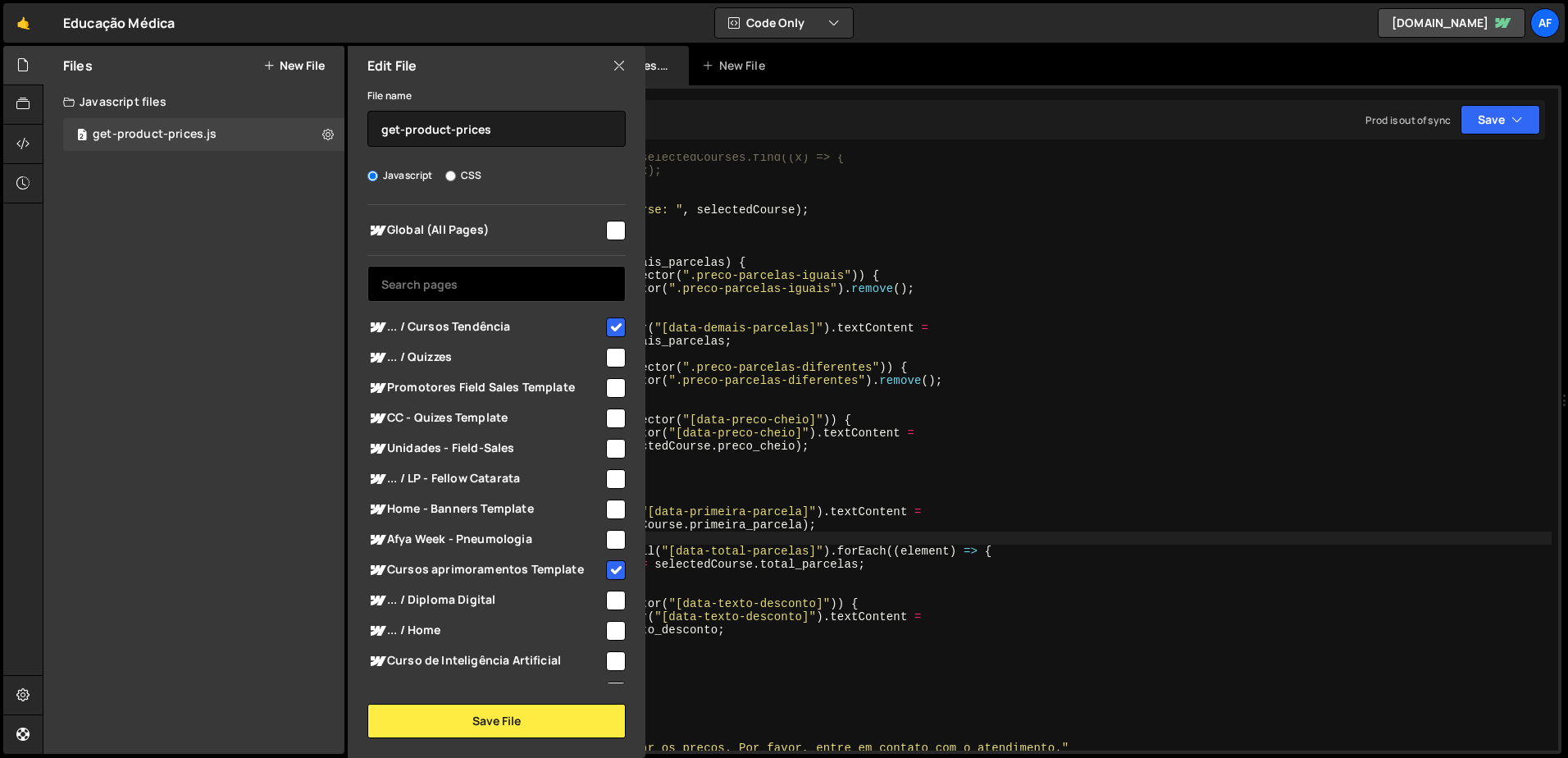
click at [521, 298] on input "text" at bounding box center [497, 284] width 259 height 36
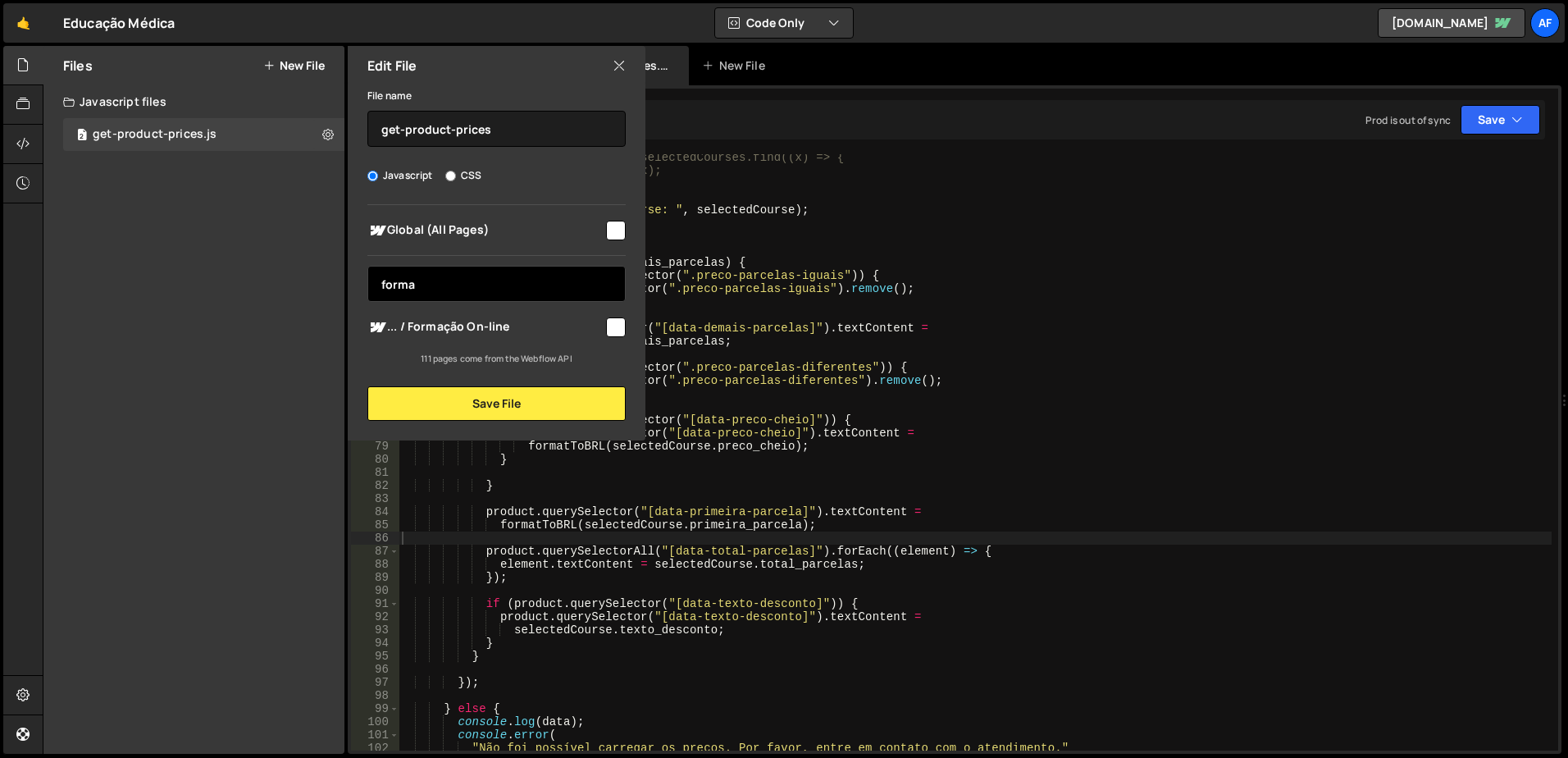
type input "forma"
click at [615, 327] on input "checkbox" at bounding box center [615, 327] width 20 height 20
checkbox input "true"
click at [482, 284] on input "forma" at bounding box center [497, 284] width 259 height 36
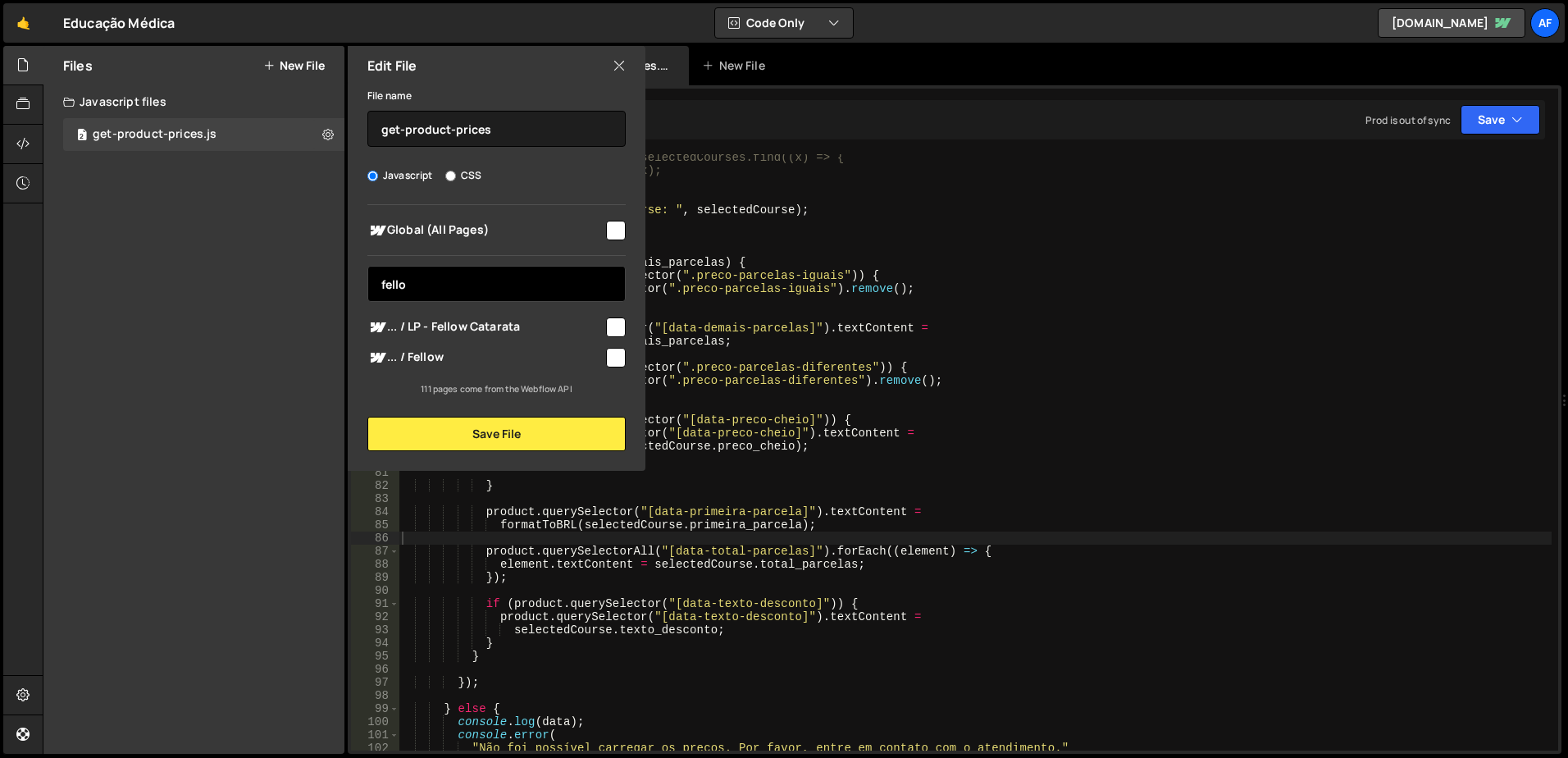
type input "fello"
click at [621, 353] on input "checkbox" at bounding box center [615, 358] width 20 height 20
checkbox input "true"
click at [469, 269] on input "fello" at bounding box center [497, 284] width 259 height 36
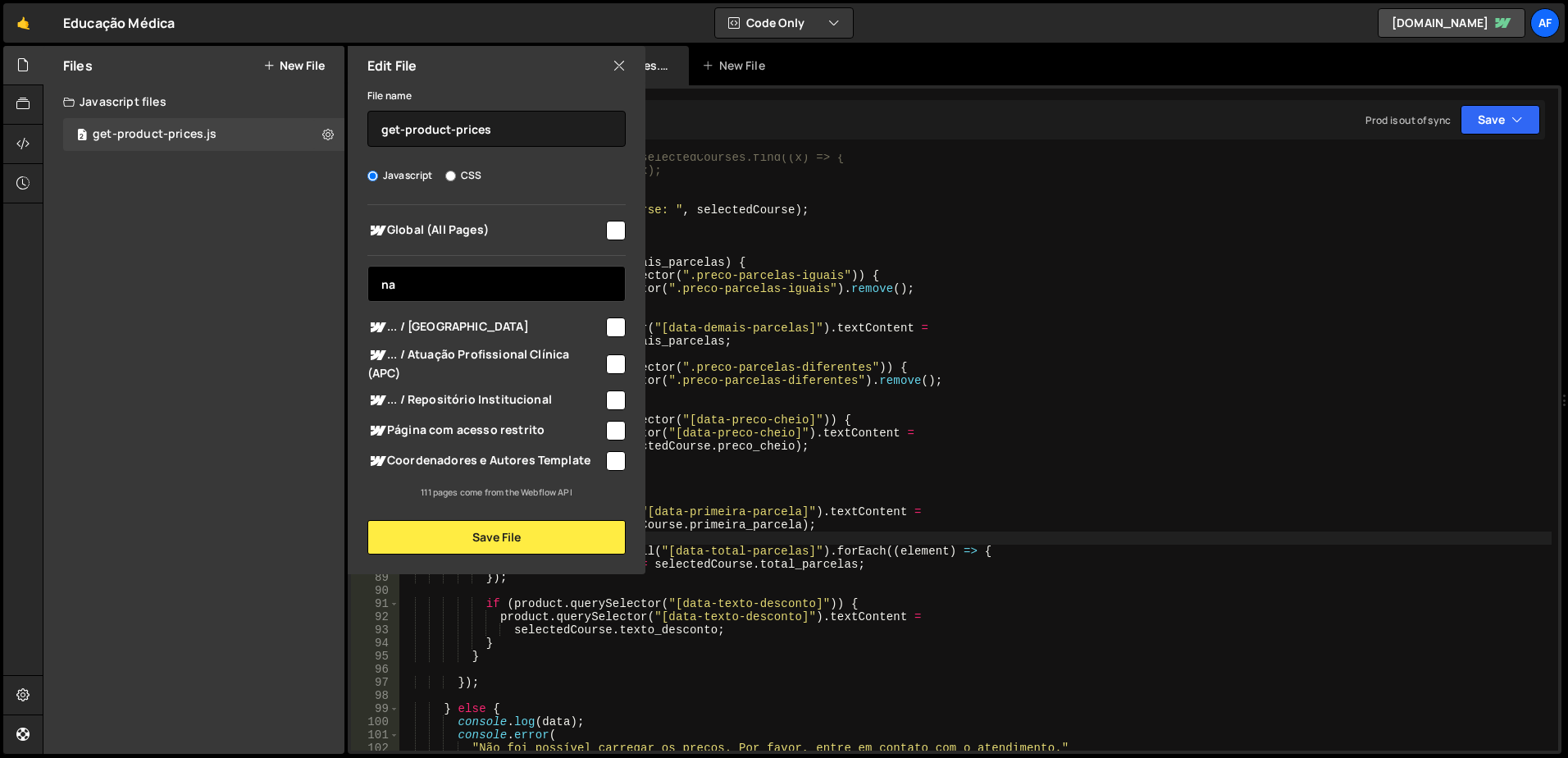
type input "n"
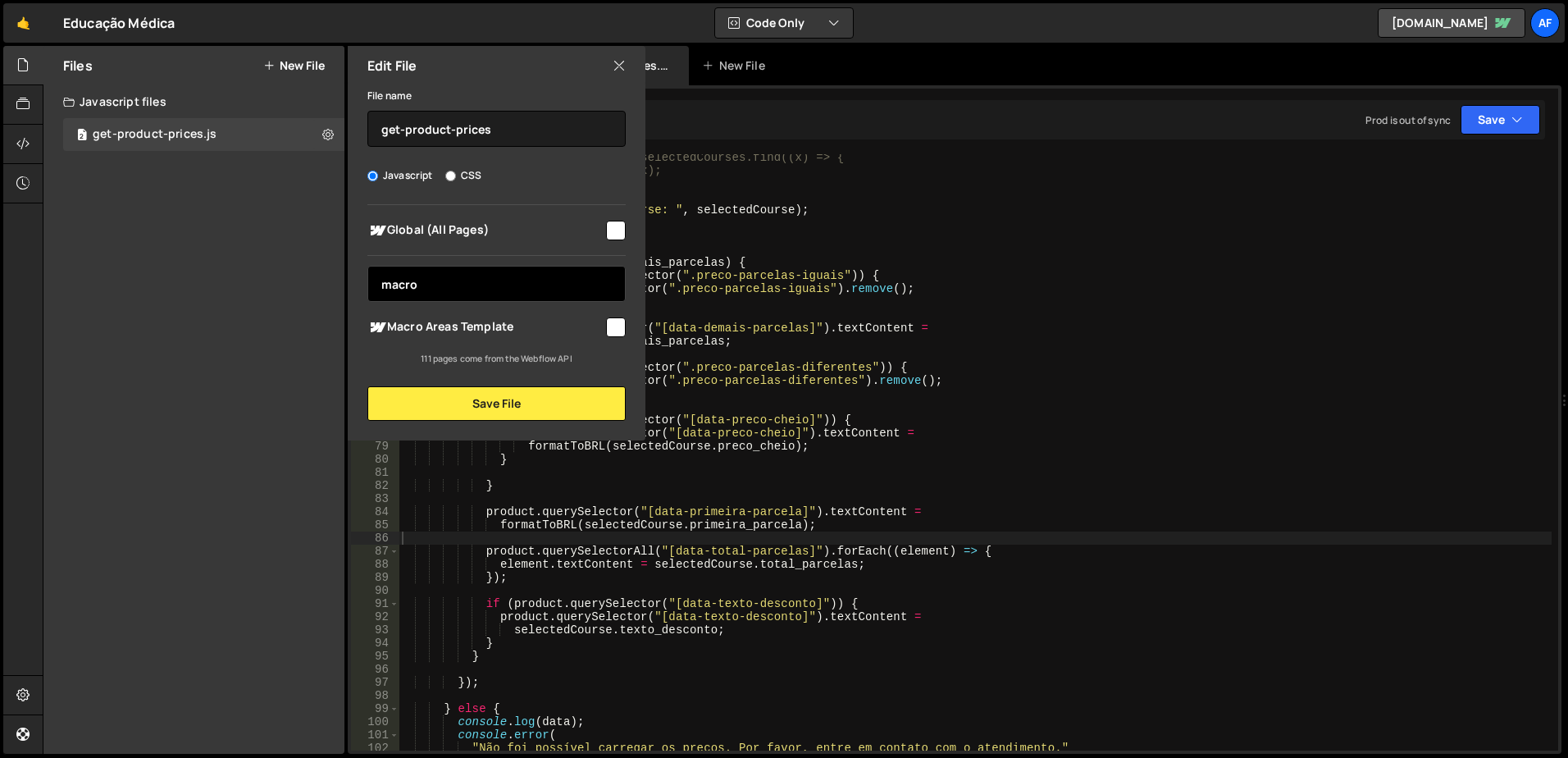
type input "macro"
click at [623, 326] on input "checkbox" at bounding box center [615, 327] width 20 height 20
checkbox input "true"
click at [488, 293] on input "macro" at bounding box center [497, 284] width 259 height 36
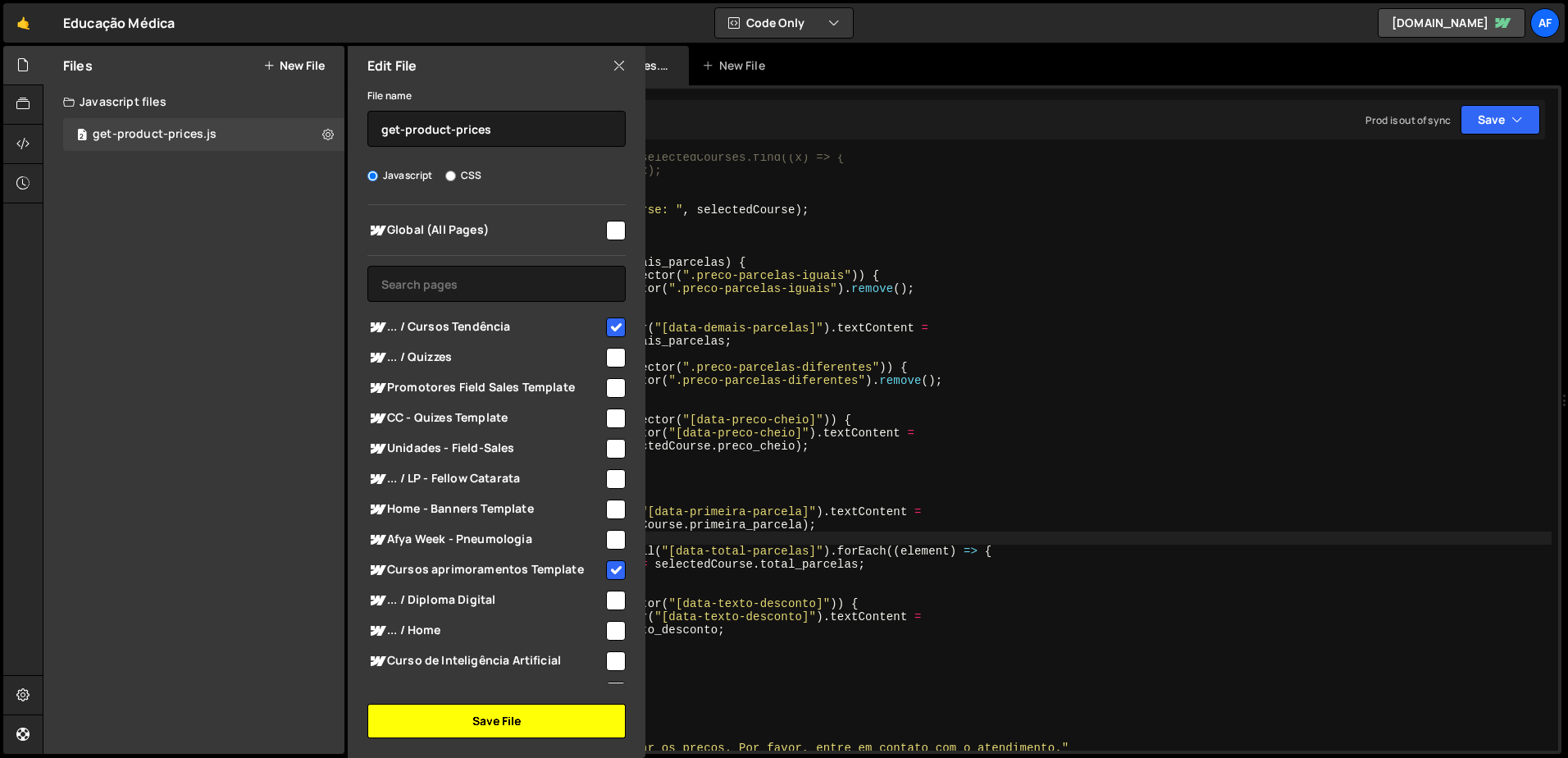
click at [498, 721] on button "Save File" at bounding box center [497, 721] width 259 height 34
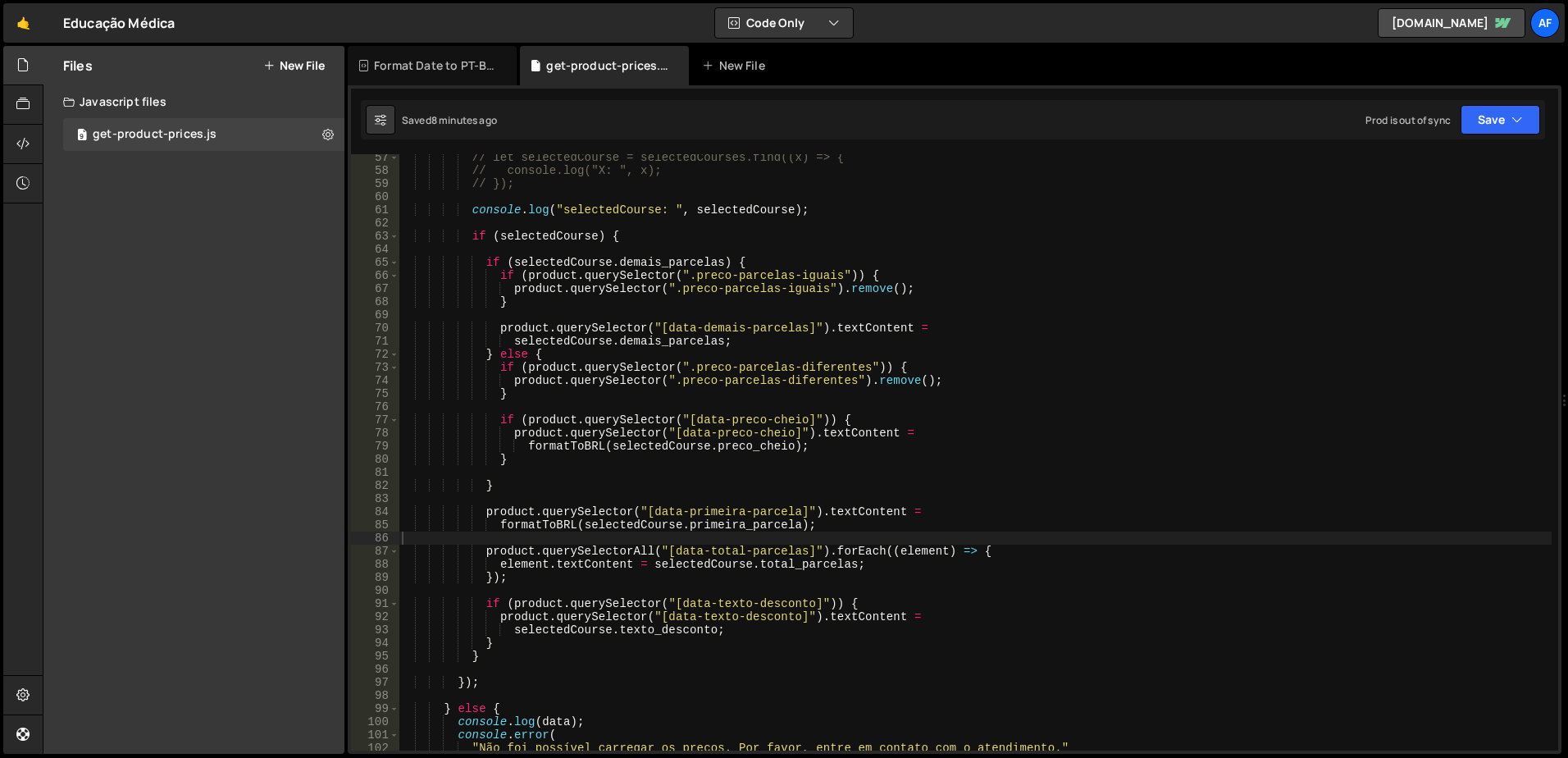
click at [1100, 414] on div "// let selectedCourse = selectedCourses.find((x) => { // console.log("X: ", x);…" at bounding box center [975, 462] width 1153 height 623
click at [1078, 174] on div "// let selectedCourse = selectedCourses.find((x) => { // console.log("X: ", x);…" at bounding box center [975, 462] width 1153 height 623
click at [569, 289] on div "// let selectedCourse = selectedCourses.find((x) => { // console.log("X: ", x);…" at bounding box center [975, 462] width 1153 height 623
click at [737, 287] on div "// let selectedCourse = selectedCourses.find((x) => { // console.log("X: ", x);…" at bounding box center [975, 462] width 1153 height 623
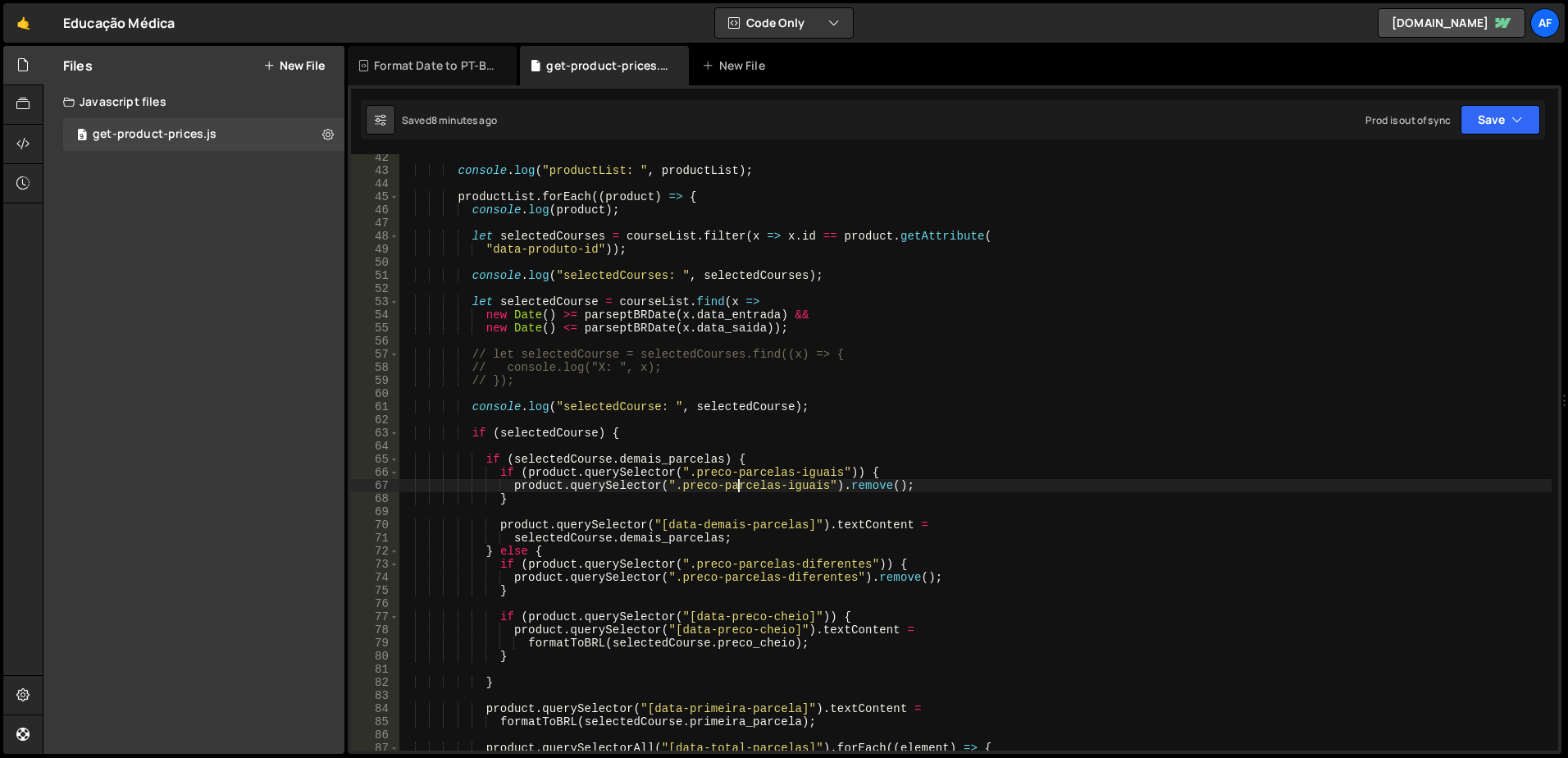
scroll to position [542, 0]
click at [568, 378] on div "console . log ( "productList: " , productList ) ; productList . forEach (( prod…" at bounding box center [975, 462] width 1153 height 623
type textarea "// });]"
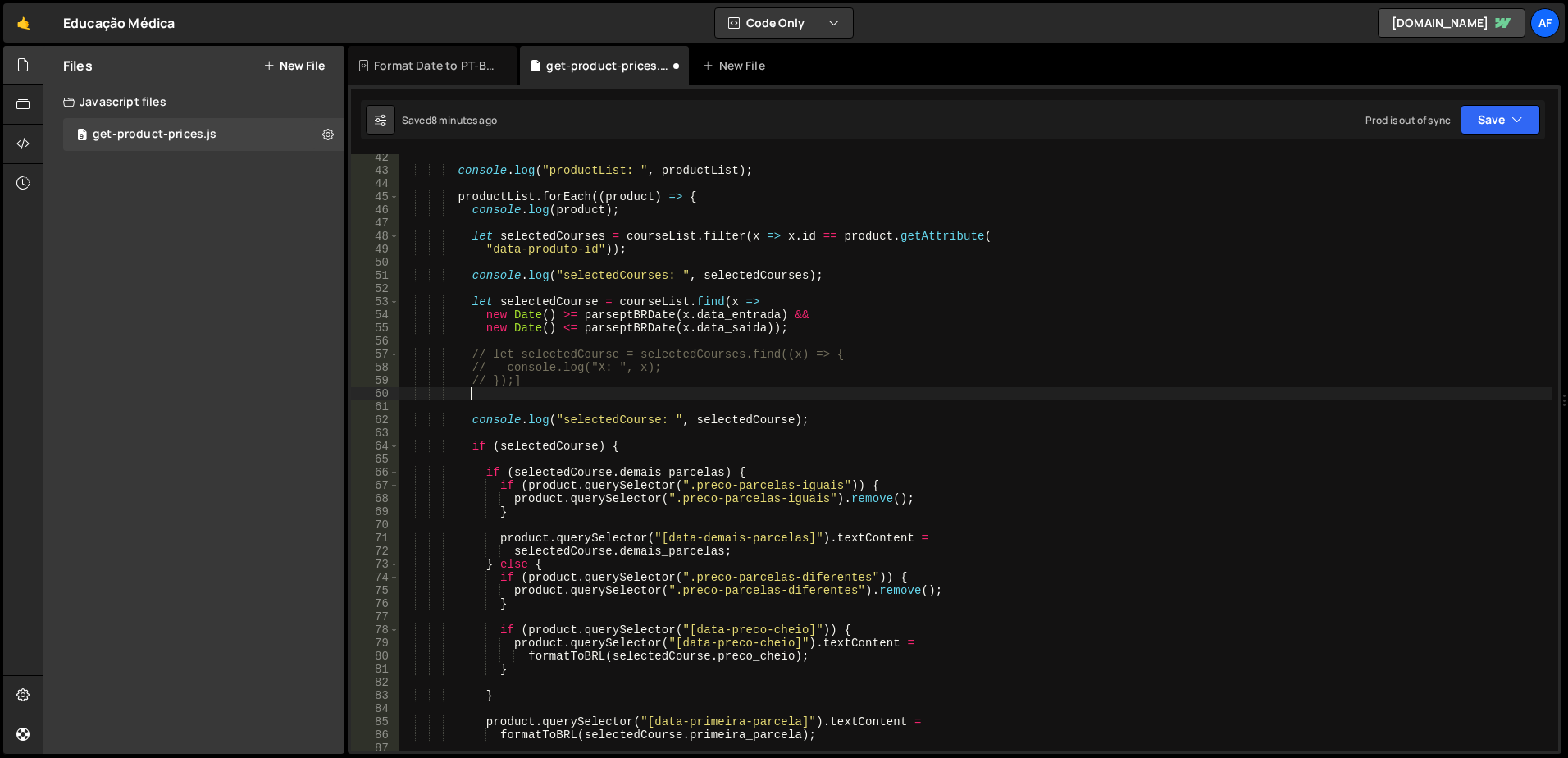
scroll to position [0, 0]
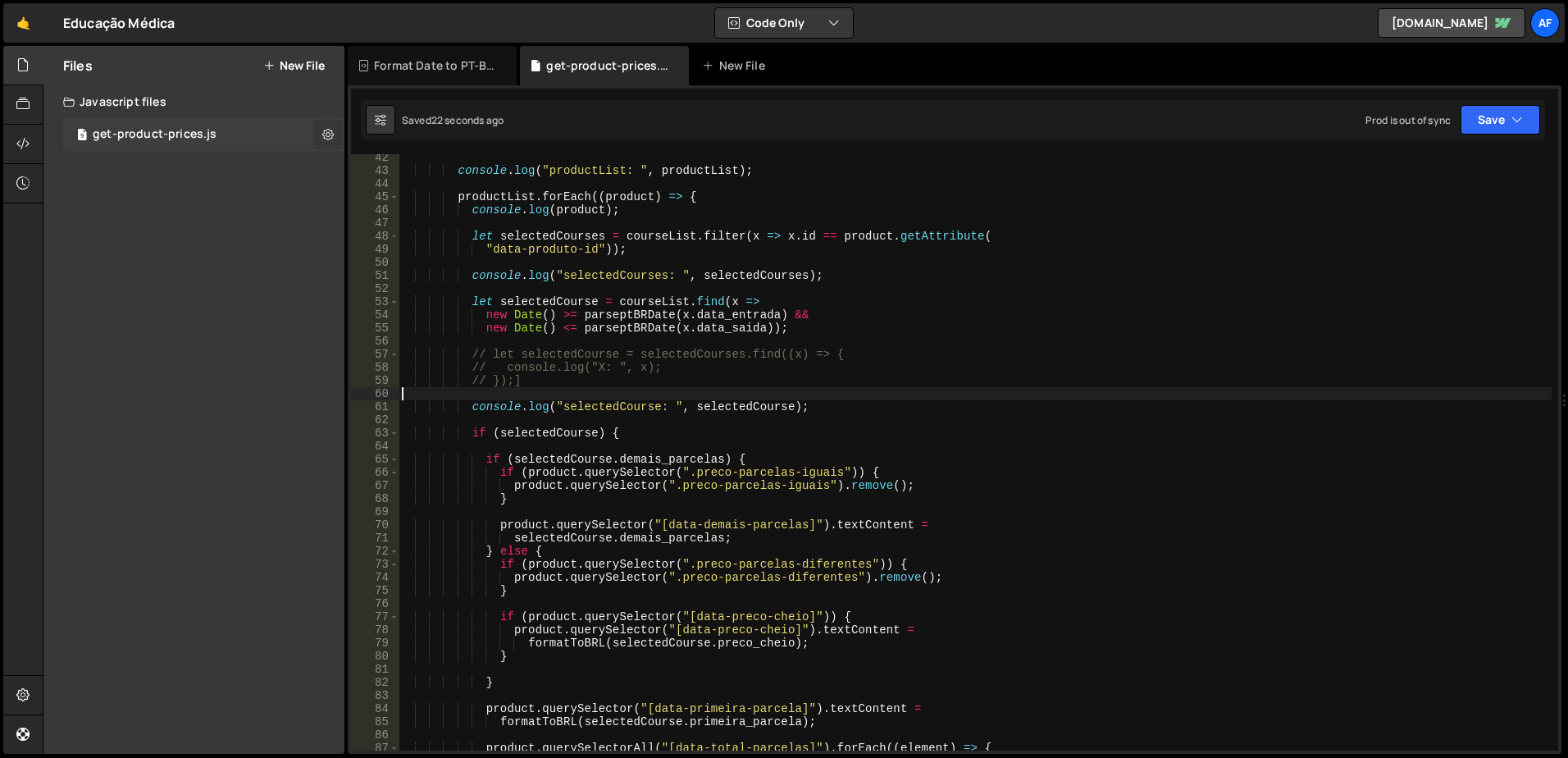
click at [322, 134] on button at bounding box center [328, 135] width 30 height 30
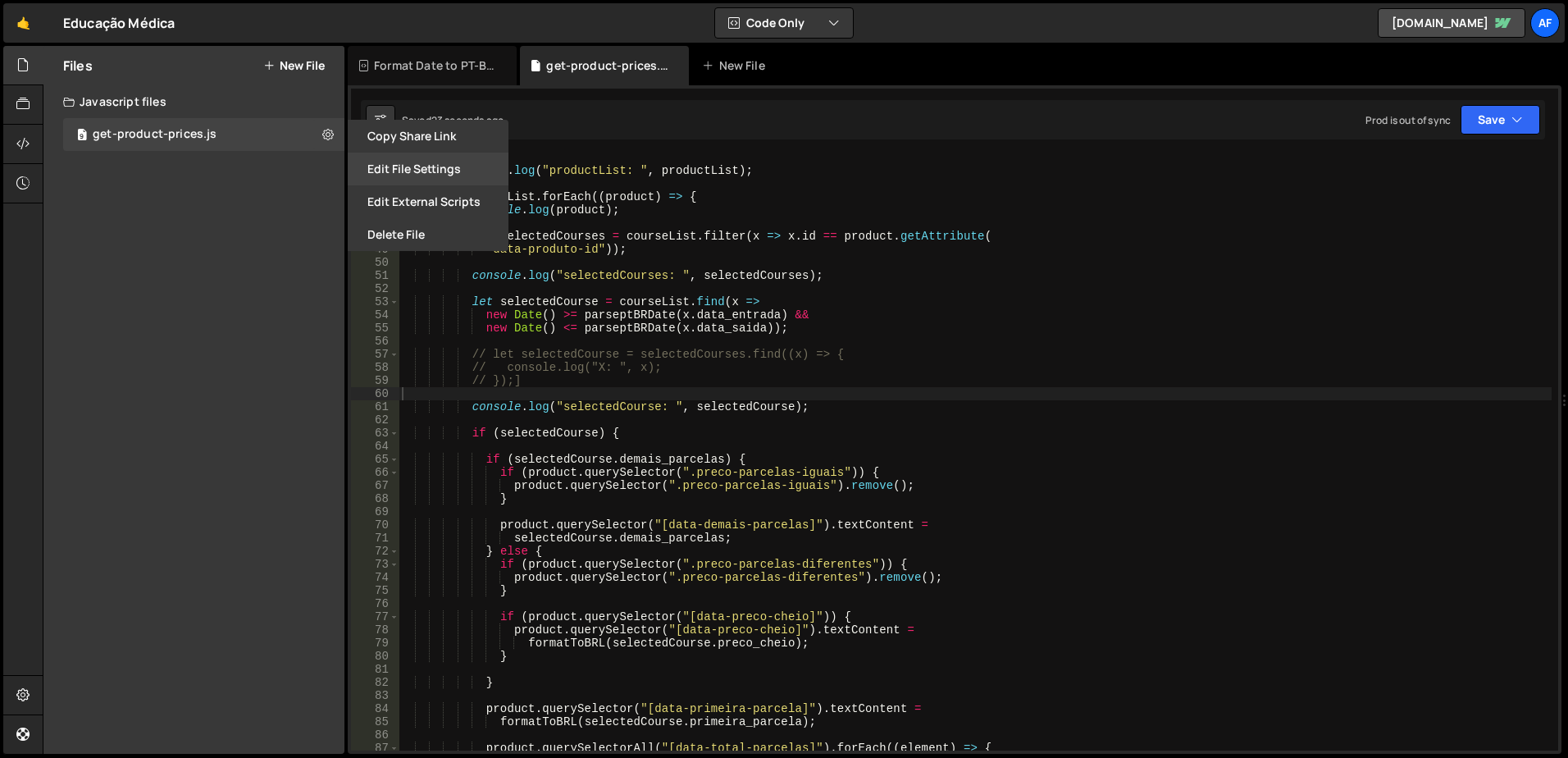
click at [358, 168] on button "Edit File Settings" at bounding box center [428, 169] width 161 height 33
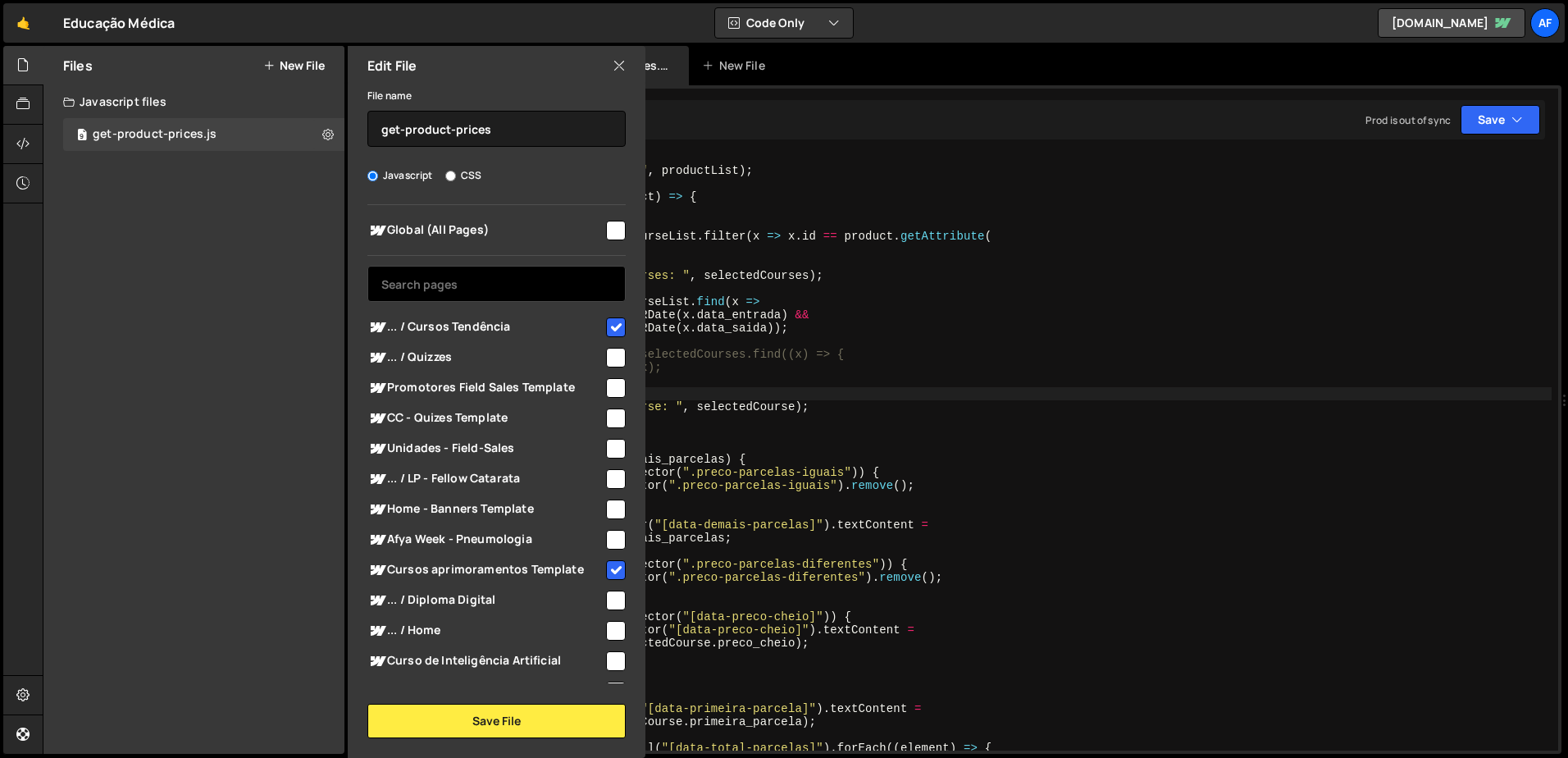
click at [507, 285] on input "text" at bounding box center [497, 284] width 259 height 36
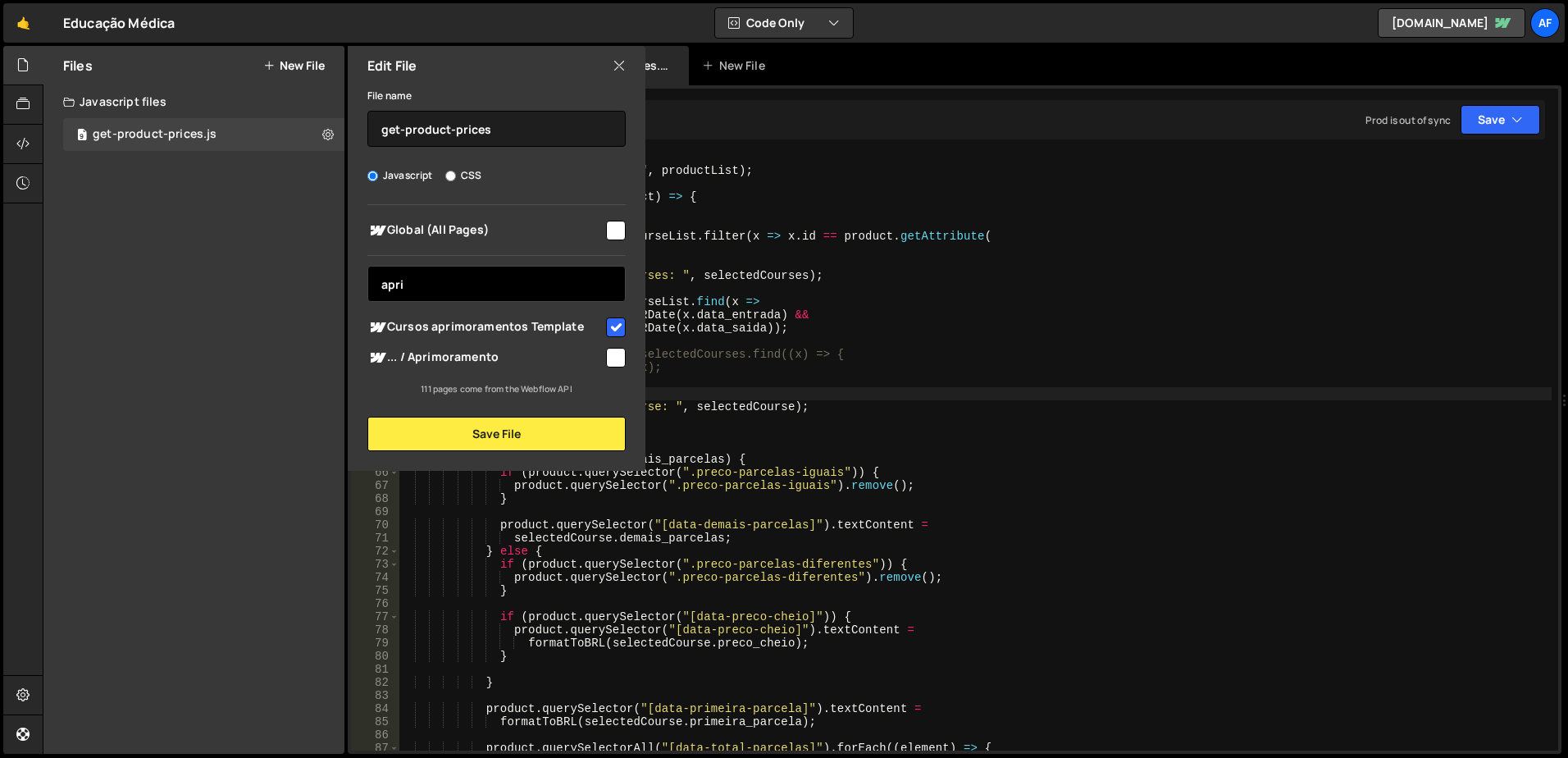
type input "apri"
click at [614, 356] on input "checkbox" at bounding box center [615, 358] width 20 height 20
checkbox input "true"
click at [499, 286] on input "apri" at bounding box center [497, 284] width 259 height 36
click at [498, 286] on input "apri" at bounding box center [497, 284] width 259 height 36
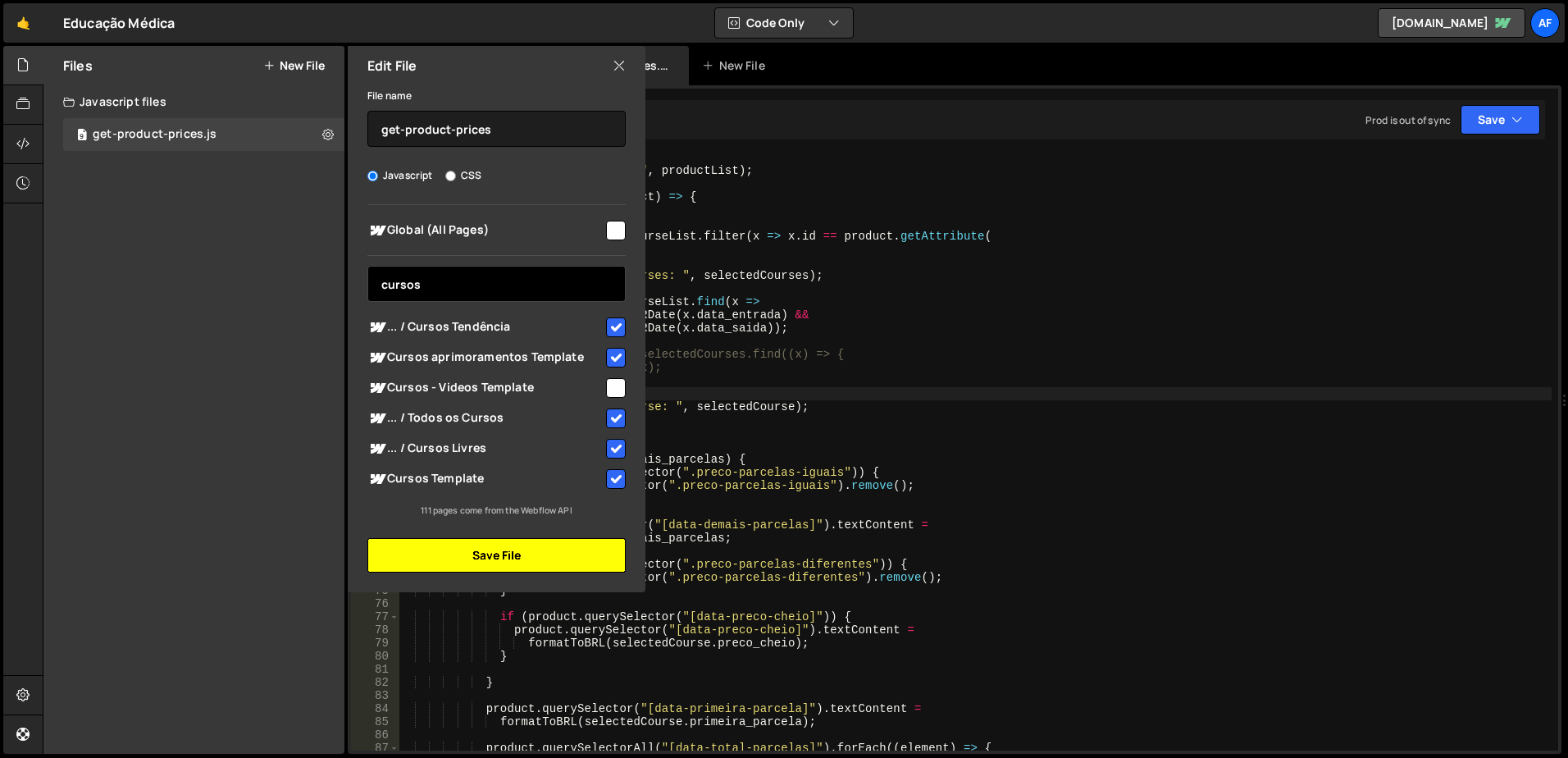
type input "cursos"
click at [517, 549] on button "Save File" at bounding box center [497, 555] width 259 height 34
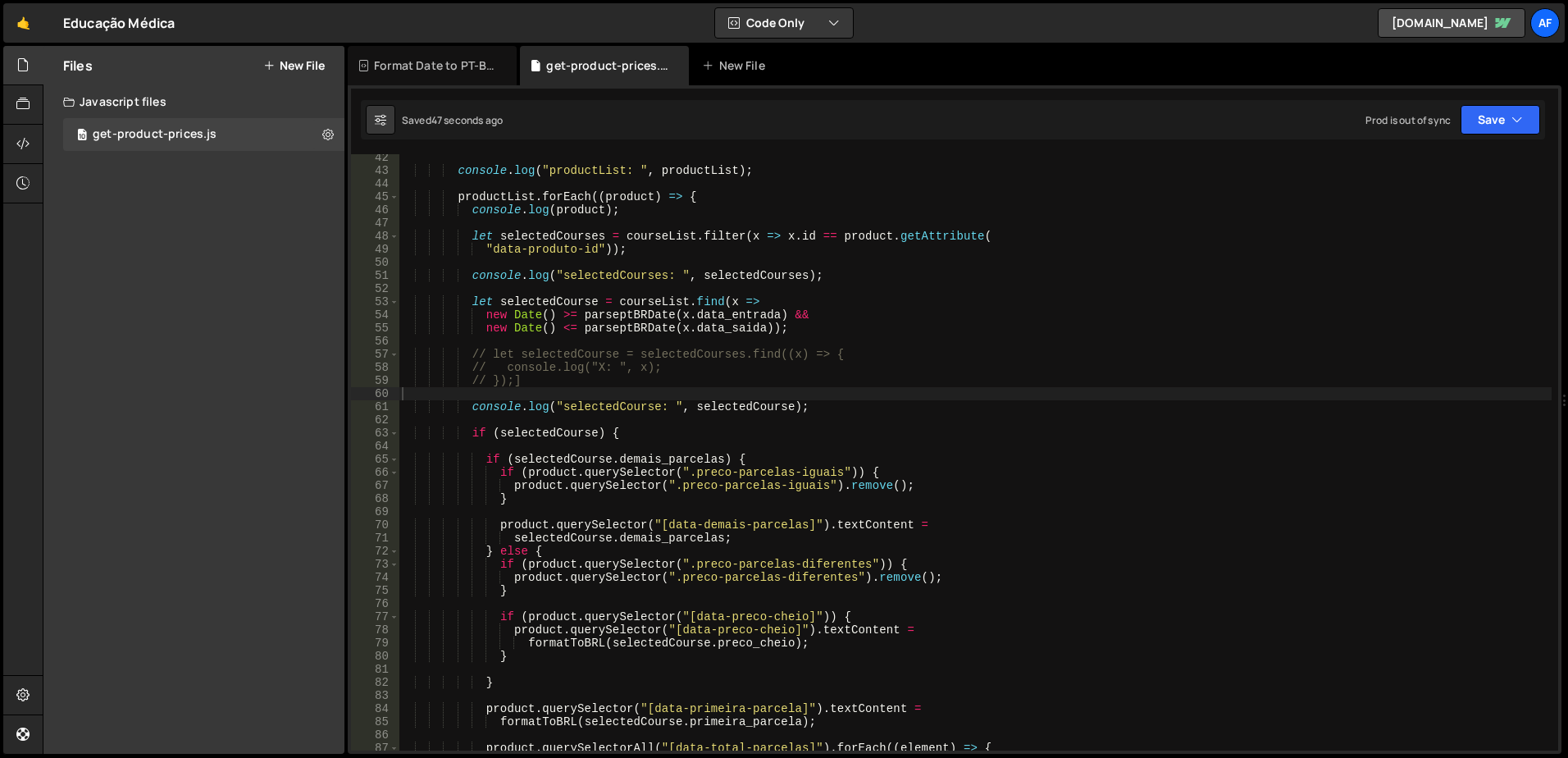
click at [625, 384] on div "console . log ( "productList: " , productList ) ; productList . forEach (( prod…" at bounding box center [975, 462] width 1153 height 623
click at [472, 409] on div "console . log ( "productList: " , productList ) ; productList . forEach (( prod…" at bounding box center [975, 462] width 1153 height 623
type textarea "//console.log("selectedCourse: ", selectedCourse);"
